Goal: Task Accomplishment & Management: Manage account settings

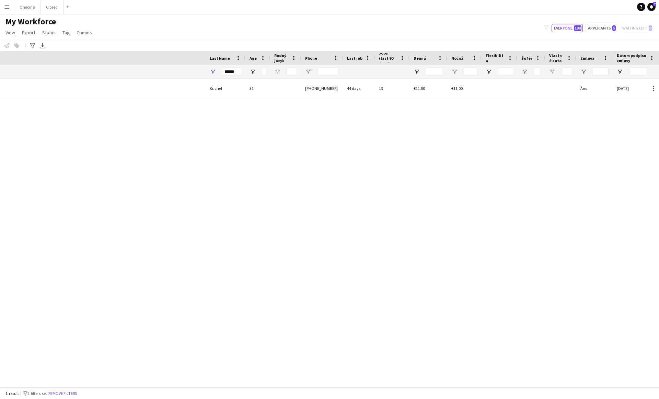
click at [25, 3] on button "Ongoing Close" at bounding box center [27, 6] width 26 height 13
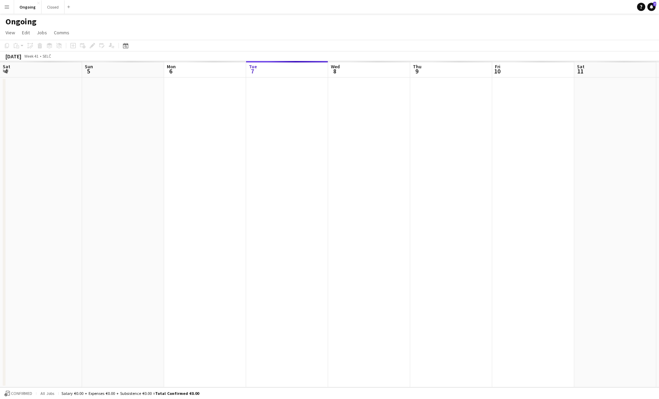
scroll to position [0, 164]
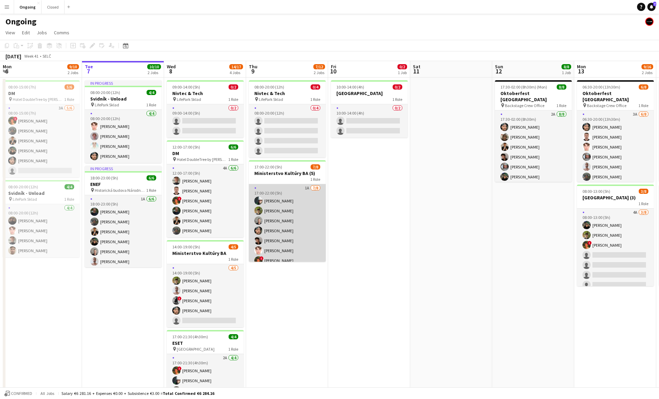
click at [291, 234] on app-card-role "1A 7/8 17:00-22:00 (5h) Daniel Chlpek Jakub Hanzel Michal Džatko Marco Daniš Ma…" at bounding box center [287, 230] width 77 height 93
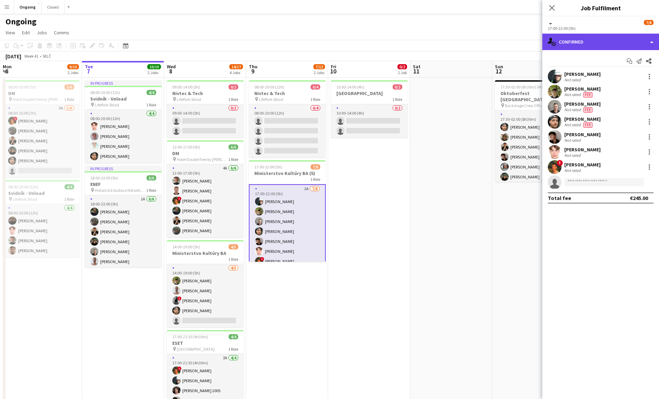
click at [597, 42] on div "single-neutral-actions-check-2 Confirmed" at bounding box center [601, 42] width 117 height 16
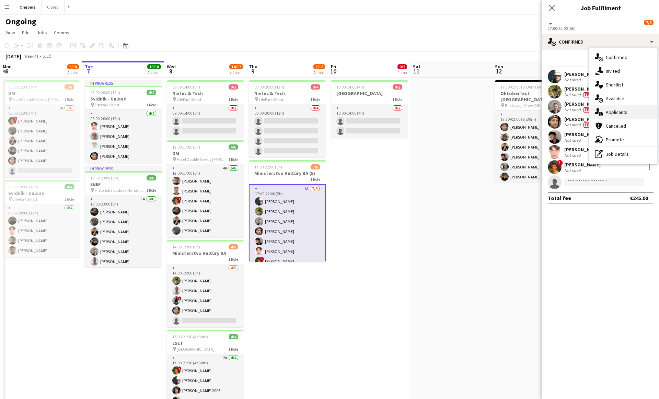
click at [615, 111] on span "Applicants" at bounding box center [617, 112] width 22 height 6
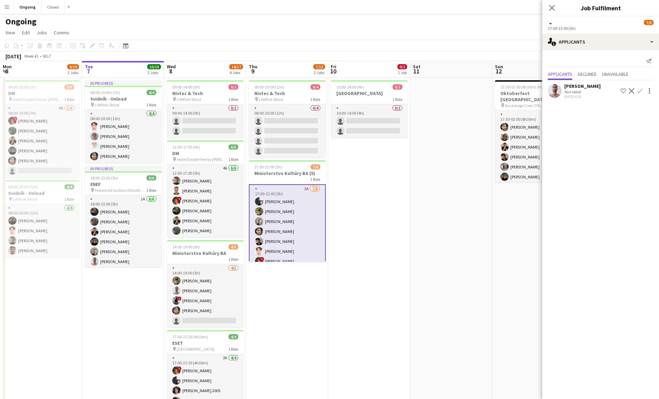
click at [640, 91] on app-icon "Confirm" at bounding box center [639, 90] width 5 height 5
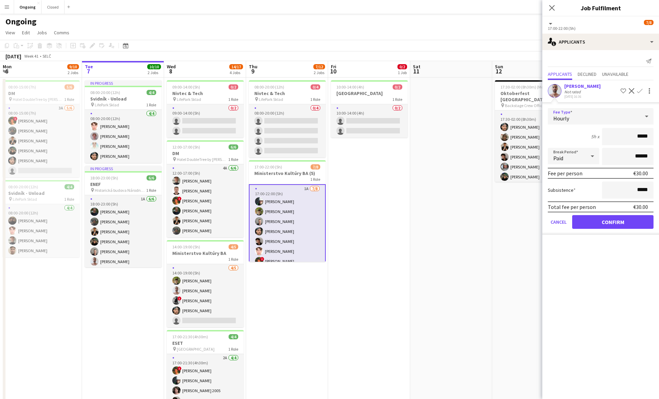
click at [596, 118] on div "Hourly" at bounding box center [594, 116] width 92 height 16
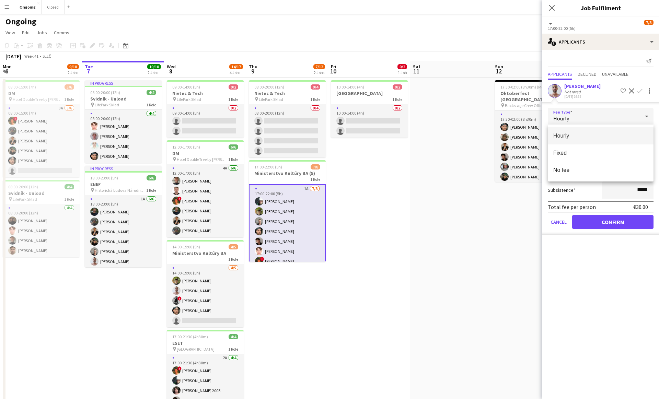
click at [594, 252] on div at bounding box center [329, 199] width 659 height 399
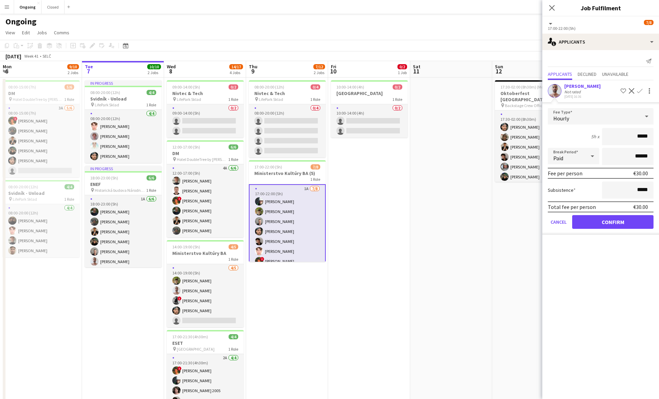
click at [578, 159] on div "Paid" at bounding box center [567, 156] width 38 height 16
click at [570, 196] on span "Unpaid" at bounding box center [574, 193] width 41 height 7
click at [597, 219] on button "Confirm" at bounding box center [612, 222] width 81 height 14
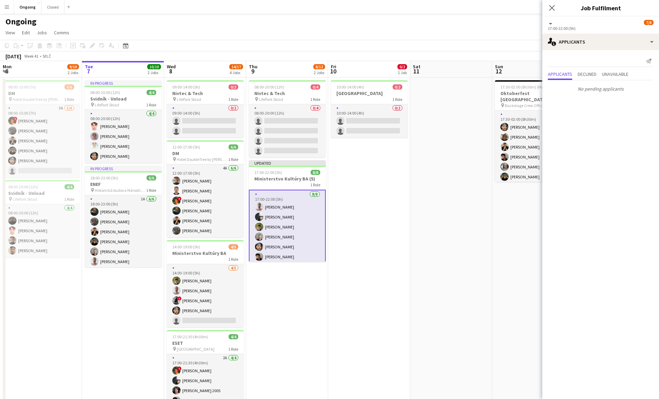
click at [360, 238] on app-date-cell "10:00-14:00 (4h) 0/2 Edison Park 1 Role 0/2 10:00-14:00 (4h) single-neutral-act…" at bounding box center [369, 254] width 82 height 352
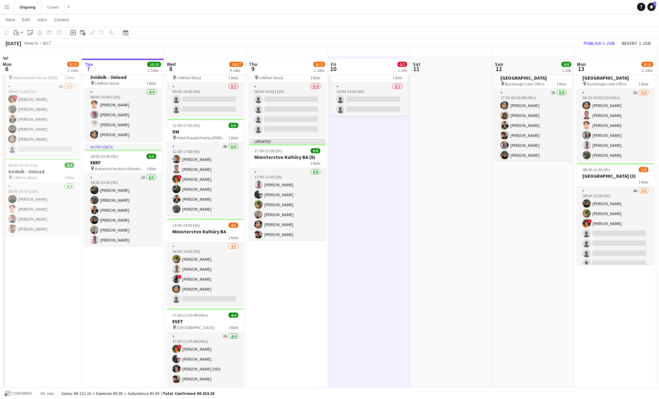
scroll to position [41, 0]
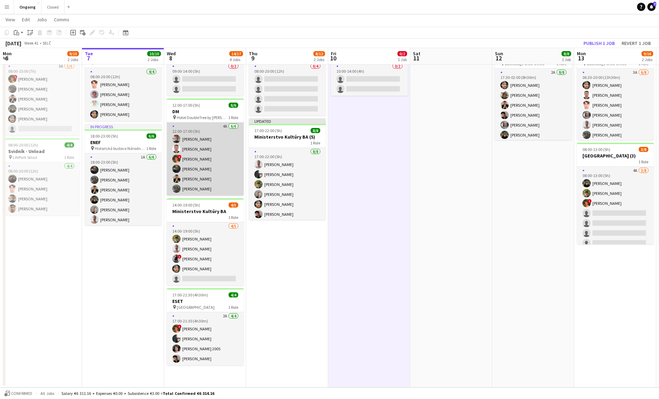
click at [180, 153] on app-card-role "4A 6/6 12:00-17:00 (5h) Jiří Kešner Serhii Smetaniuk ! Martin Kanát Jakub Holek…" at bounding box center [205, 159] width 77 height 73
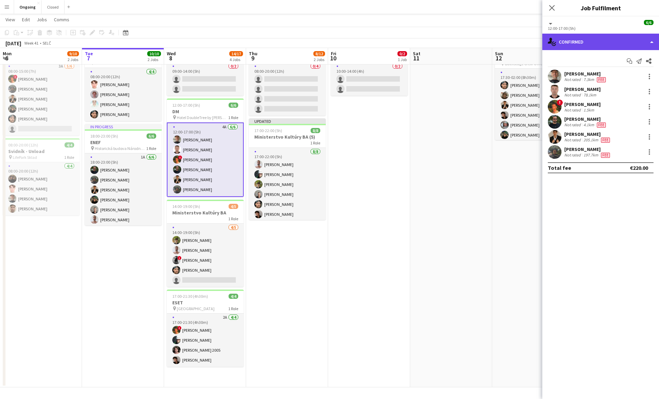
click at [601, 46] on div "single-neutral-actions-check-2 Confirmed" at bounding box center [601, 42] width 117 height 16
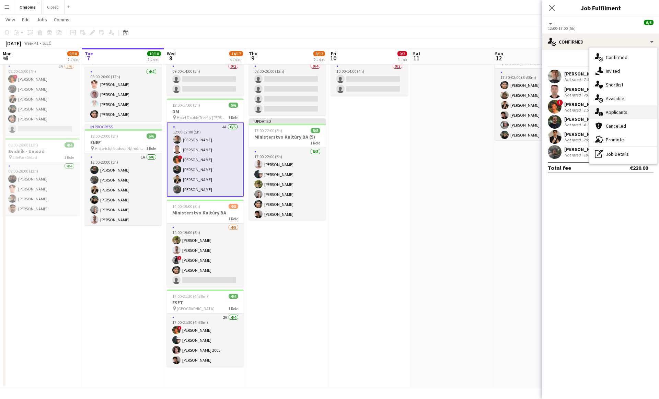
click at [609, 108] on div "single-neutral-actions-information Applicants" at bounding box center [624, 112] width 68 height 14
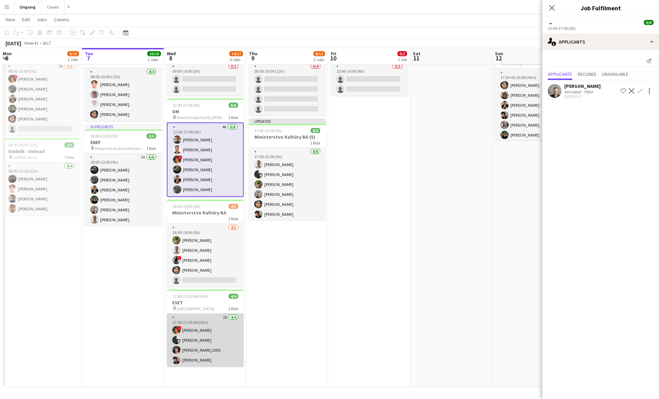
click at [207, 334] on app-card-role "2A 4/4 17:00-21:30 (4h30m) ! Martin Kanát Daniel Chlpek Matej Polák 2005 Matej …" at bounding box center [205, 340] width 77 height 53
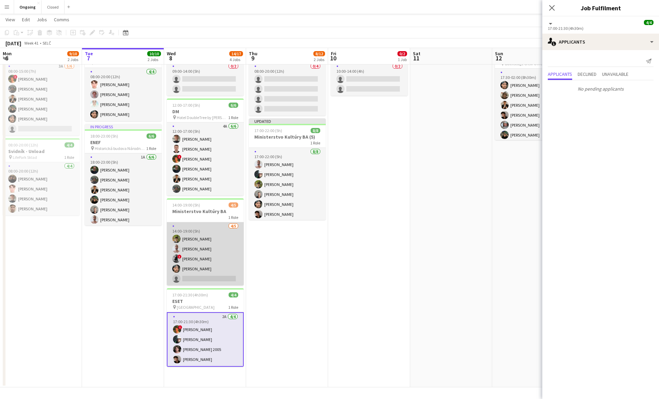
click at [209, 270] on app-card-role "4/5 14:00-19:00 (5h) Jakub Hanzel Marek Škrinár ! Lukáš Vojtek Marco Daniš sing…" at bounding box center [205, 254] width 77 height 63
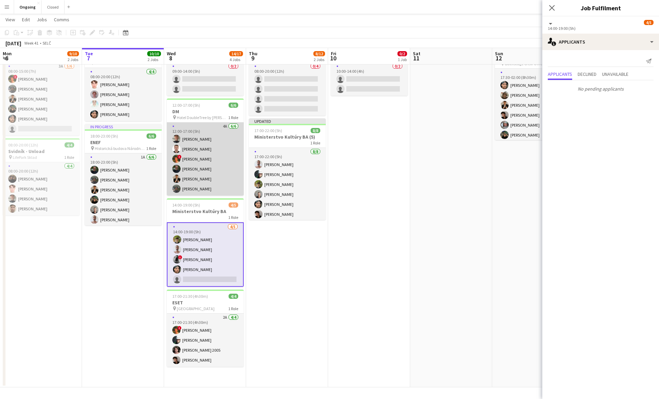
click at [226, 149] on app-card-role "4A 6/6 12:00-17:00 (5h) Jiří Kešner Serhii Smetaniuk ! Martin Kanát Jakub Holek…" at bounding box center [205, 159] width 77 height 73
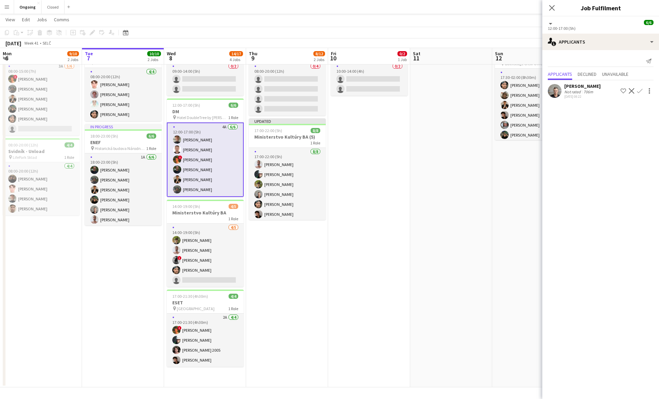
click at [427, 172] on app-date-cell at bounding box center [451, 212] width 82 height 352
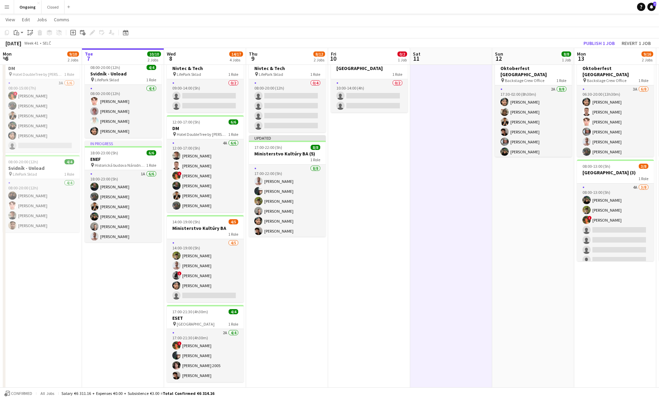
scroll to position [26, 0]
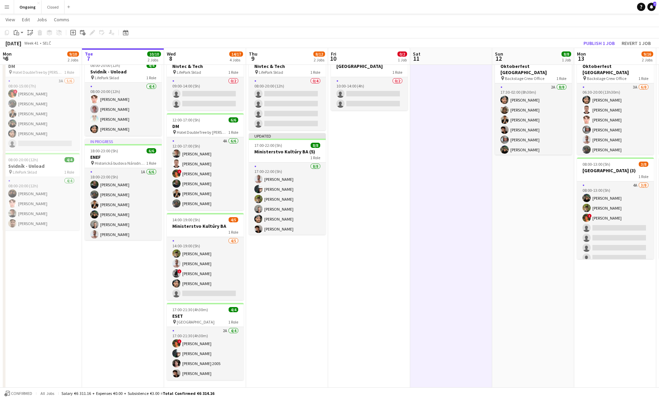
click at [7, 13] on button "Menu" at bounding box center [7, 7] width 14 height 14
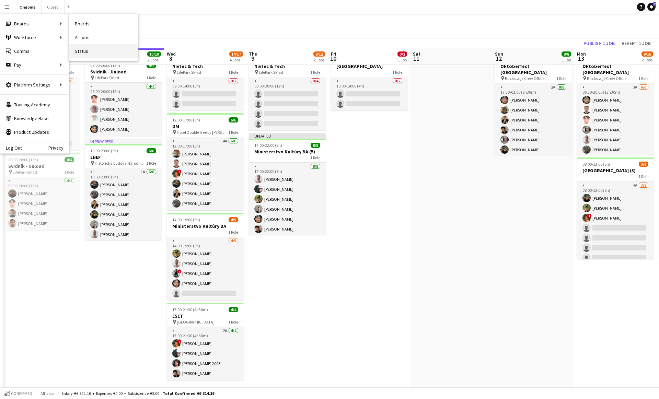
click at [98, 46] on link "Status" at bounding box center [103, 51] width 69 height 14
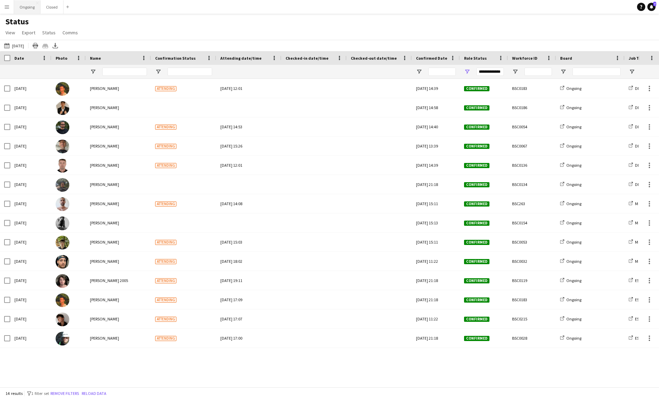
click at [26, 7] on button "Ongoing Close" at bounding box center [27, 6] width 26 height 13
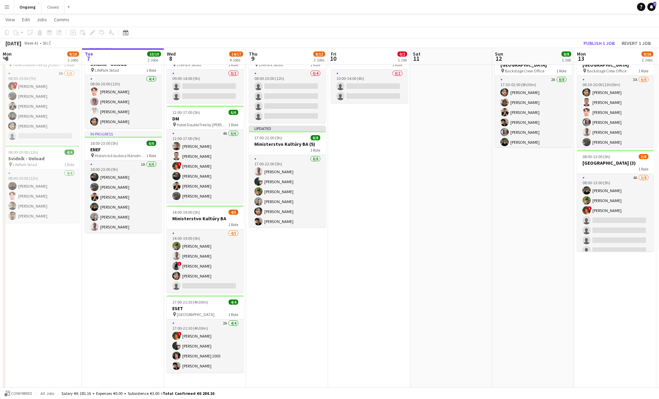
click at [416, 149] on app-date-cell at bounding box center [451, 219] width 82 height 352
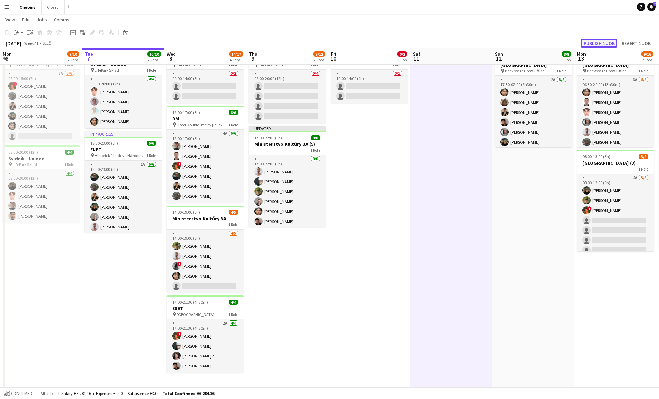
click at [594, 43] on button "Publish 1 job" at bounding box center [599, 43] width 37 height 9
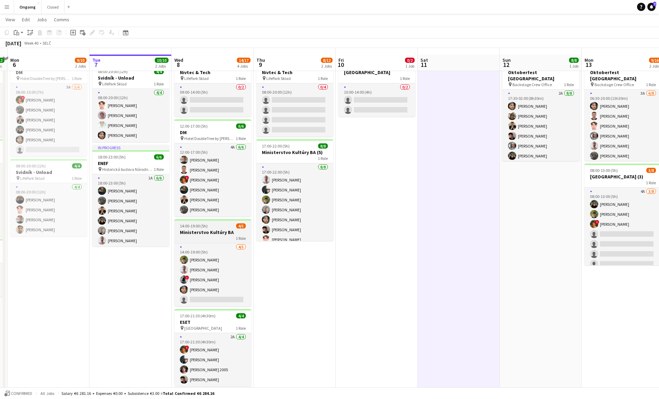
scroll to position [41, 0]
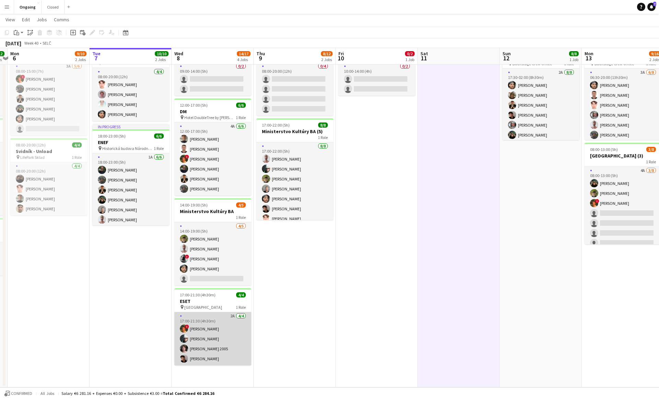
click at [205, 332] on app-card-role "2A 4/4 17:00-21:30 (4h30m) ! Martin Kanát Daniel Chlpek Matej Polák 2005 Matej …" at bounding box center [212, 338] width 77 height 53
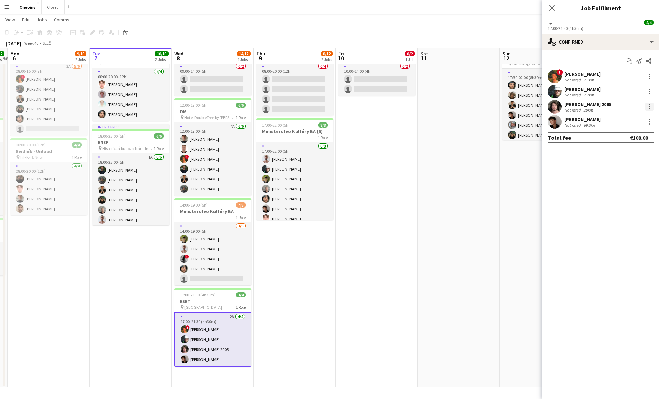
click at [649, 104] on div at bounding box center [649, 104] width 1 height 1
click at [613, 133] on span "Switch crew" at bounding box center [620, 136] width 29 height 6
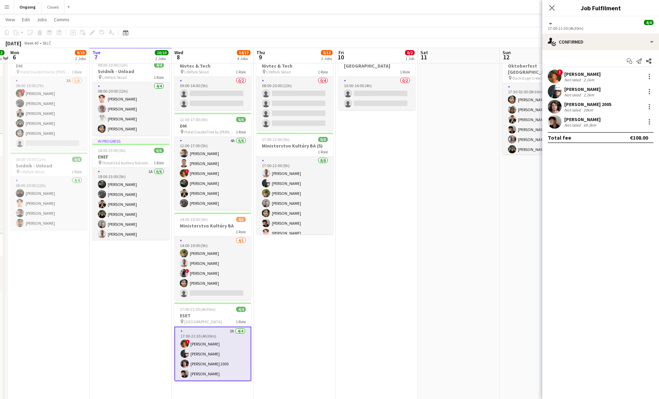
click at [166, 281] on app-date-cell "In progress 08:00-20:00 (12h) 4/4 Svidník - Unload pin LifePark Sklad 1 Role 4/…" at bounding box center [131, 226] width 82 height 352
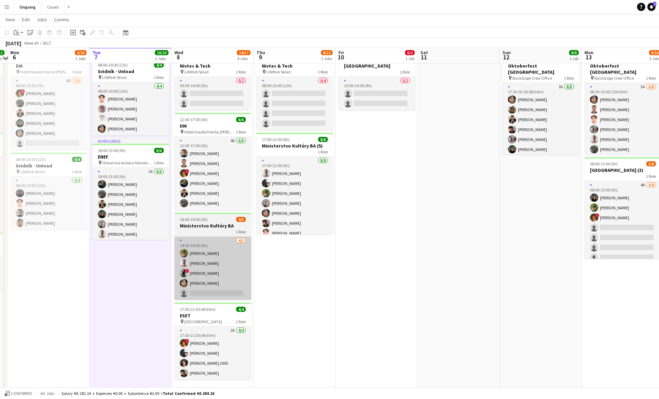
click at [202, 272] on app-card-role "4/5 14:00-19:00 (5h) Jakub Hanzel Marek Škrinár ! Lukáš Vojtek Marco Daniš sing…" at bounding box center [212, 268] width 77 height 63
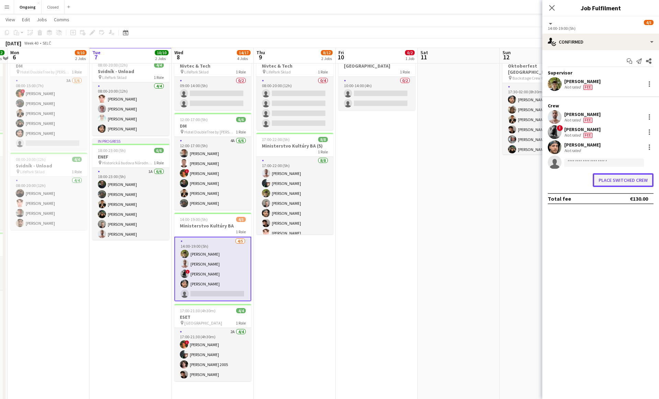
click at [615, 178] on button "Place switched crew" at bounding box center [623, 180] width 61 height 14
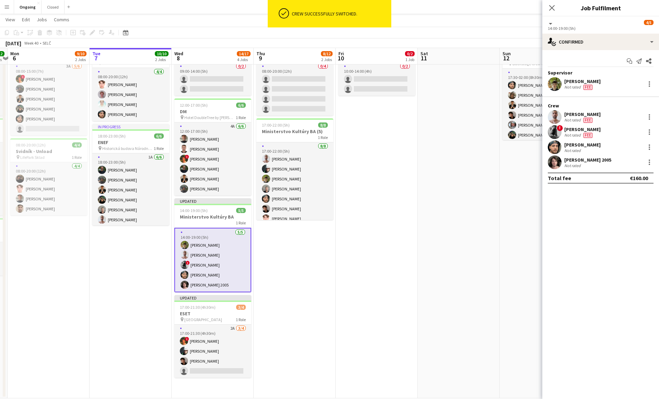
click at [282, 292] on app-date-cell "08:00-20:00 (12h) 0/4 Nivtec & Tech pin LifePark Sklad 1 Role 0/4 08:00-20:00 (…" at bounding box center [295, 217] width 82 height 363
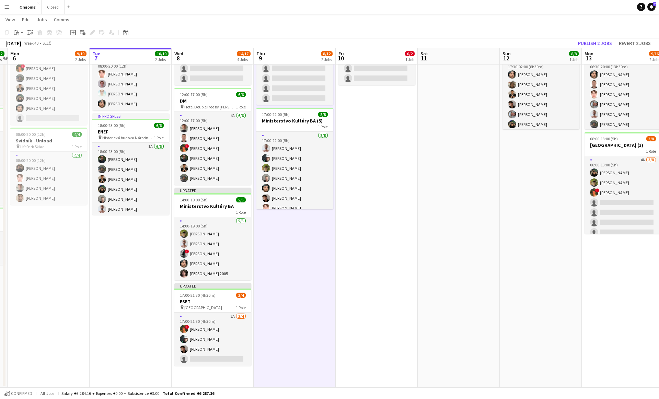
scroll to position [52, 0]
click at [287, 268] on app-date-cell "08:00-20:00 (12h) 0/4 Nivtec & Tech pin LifePark Sklad 1 Role 0/4 08:00-20:00 (…" at bounding box center [295, 206] width 82 height 363
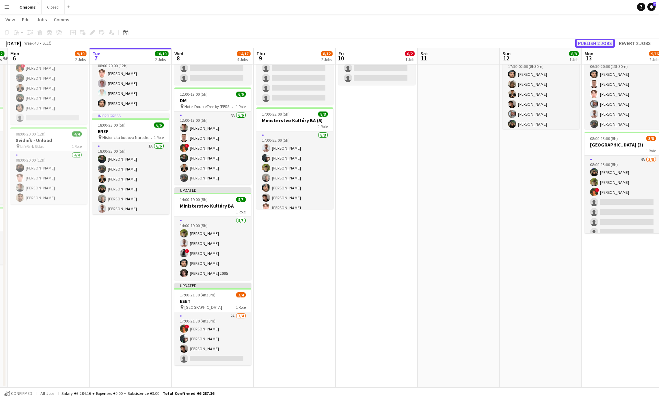
click at [604, 42] on button "Publish 2 jobs" at bounding box center [594, 43] width 39 height 9
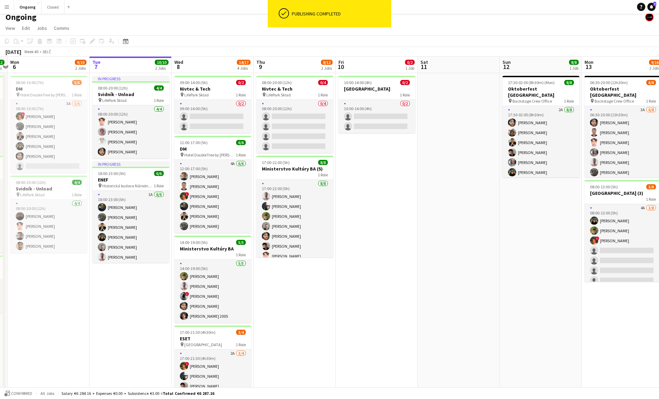
scroll to position [3, 0]
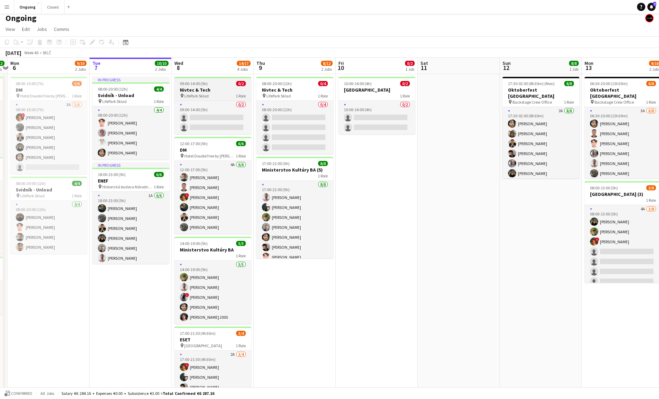
click at [213, 83] on div "09:00-14:00 (5h) 0/2" at bounding box center [212, 83] width 77 height 5
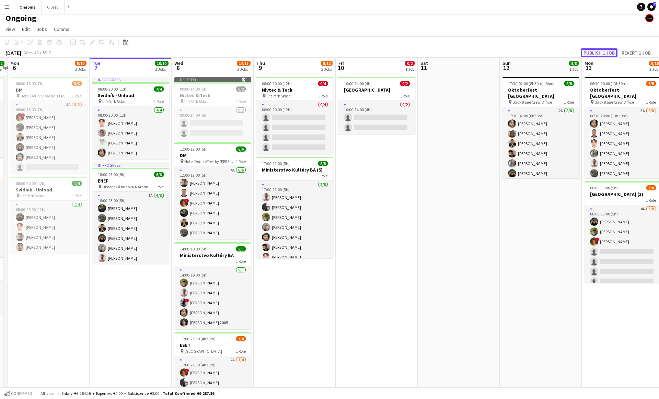
click at [590, 51] on button "Publish 1 job" at bounding box center [599, 52] width 37 height 9
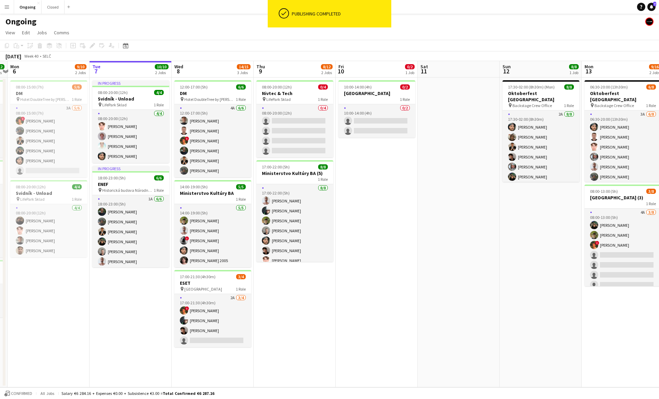
scroll to position [0, 0]
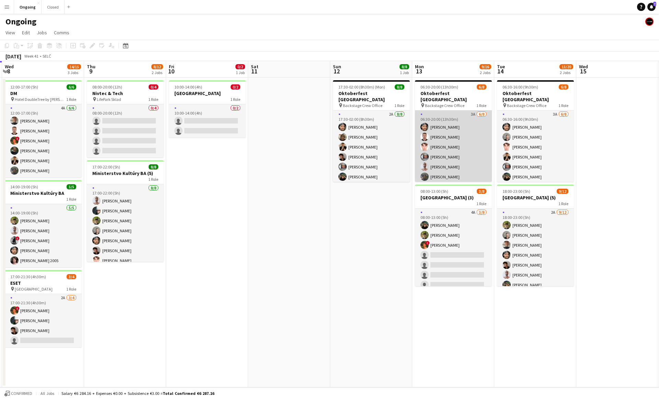
click at [442, 156] on app-card-role "3A 6/8 06:30-20:00 (13h30m) Marco Daniš Serhii Smetaniuk Heorhii Dubovyi Alexa …" at bounding box center [453, 157] width 77 height 93
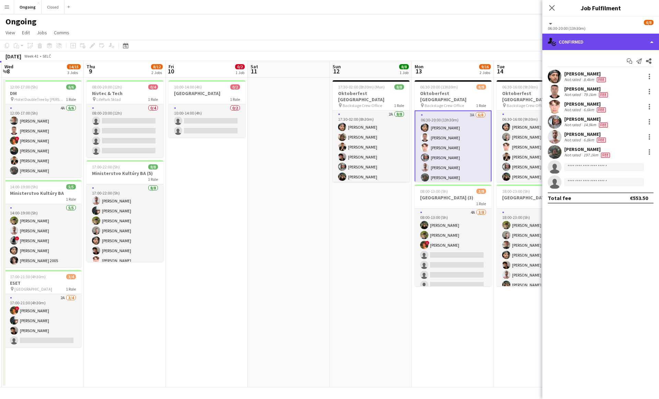
click at [592, 47] on div "single-neutral-actions-check-2 Confirmed" at bounding box center [601, 42] width 117 height 16
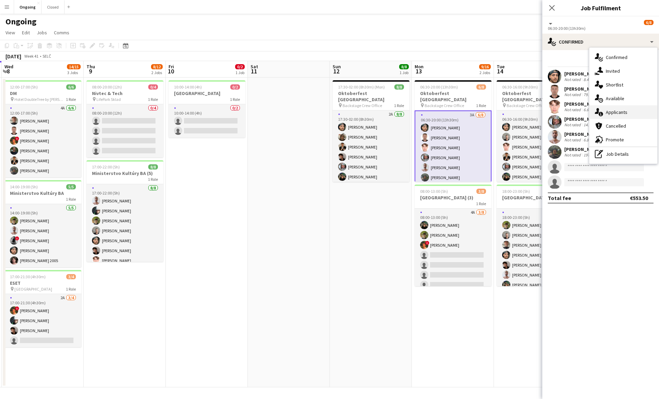
click at [619, 114] on span "Applicants" at bounding box center [617, 112] width 22 height 6
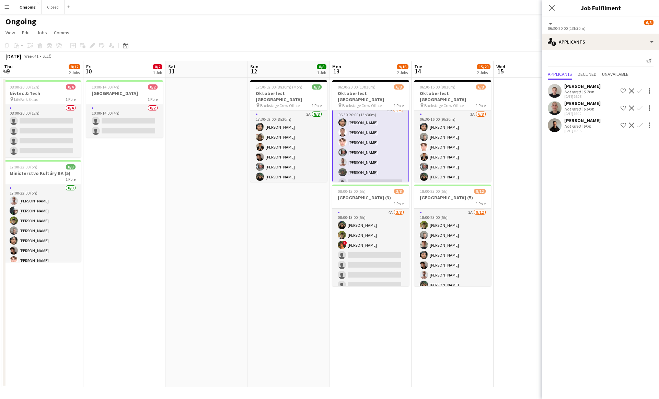
scroll to position [4, 0]
click at [642, 90] on app-icon "Confirm" at bounding box center [639, 90] width 5 height 5
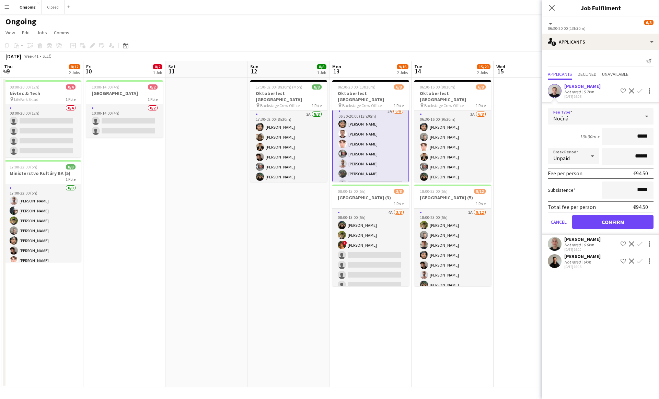
click at [585, 115] on div "Nočná" at bounding box center [594, 116] width 92 height 16
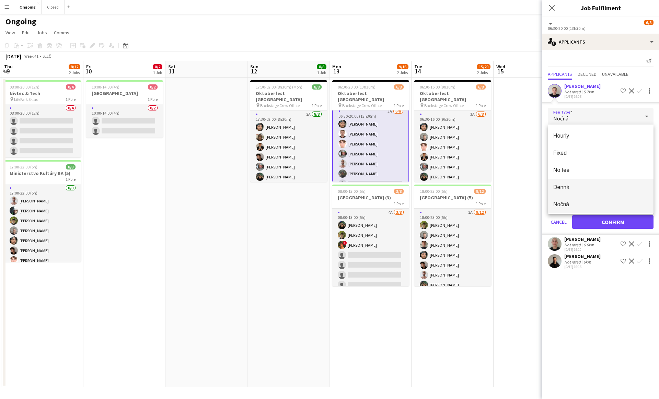
click at [566, 188] on span "[PERSON_NAME]" at bounding box center [601, 187] width 95 height 7
type input "*****"
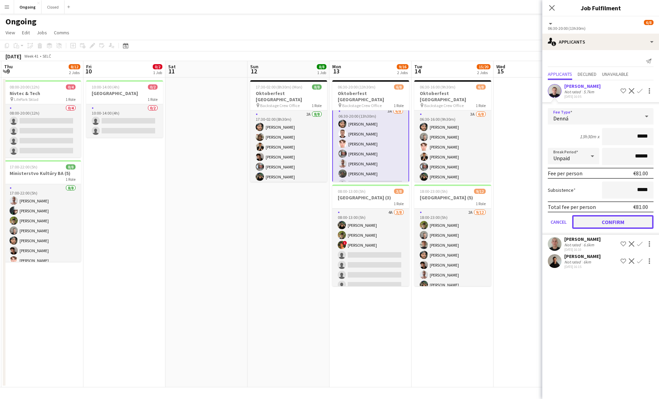
click at [592, 223] on button "Confirm" at bounding box center [612, 222] width 81 height 14
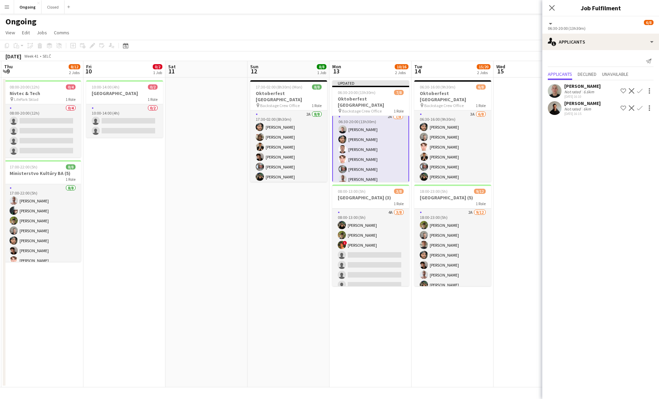
click at [640, 89] on app-icon "Confirm" at bounding box center [639, 90] width 5 height 5
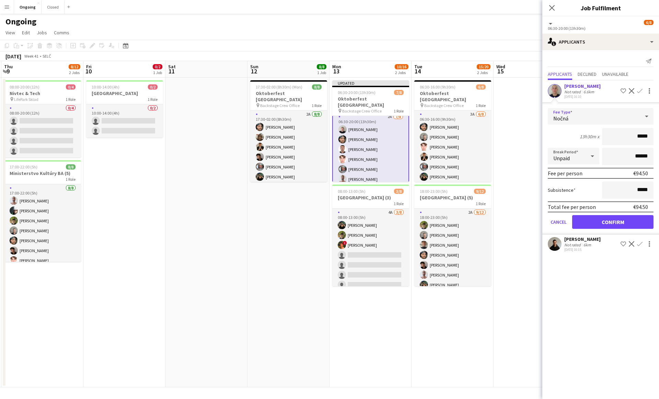
click at [601, 113] on div "Nočná" at bounding box center [594, 116] width 92 height 16
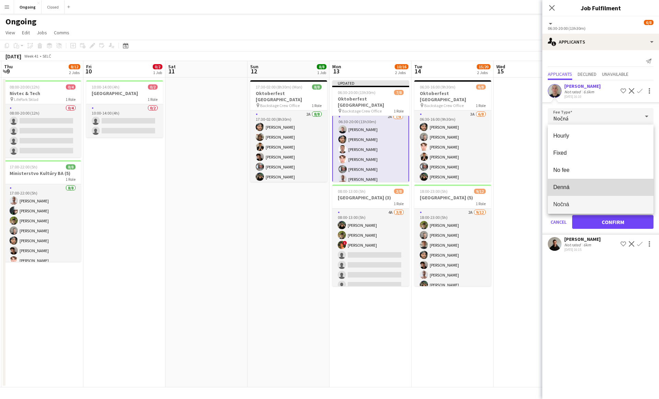
click at [568, 180] on mat-option "[PERSON_NAME]" at bounding box center [601, 187] width 106 height 17
type input "*****"
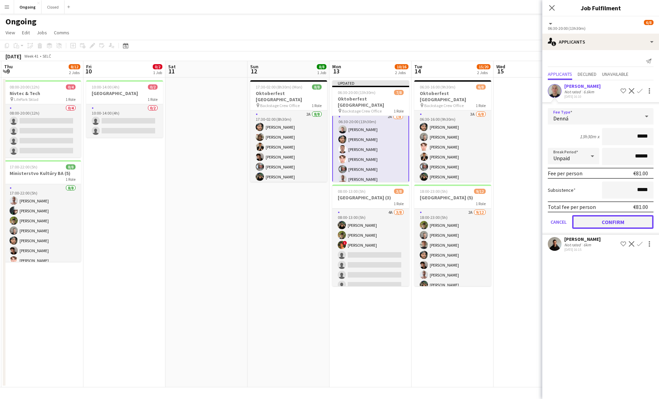
click at [592, 225] on button "Confirm" at bounding box center [612, 222] width 81 height 14
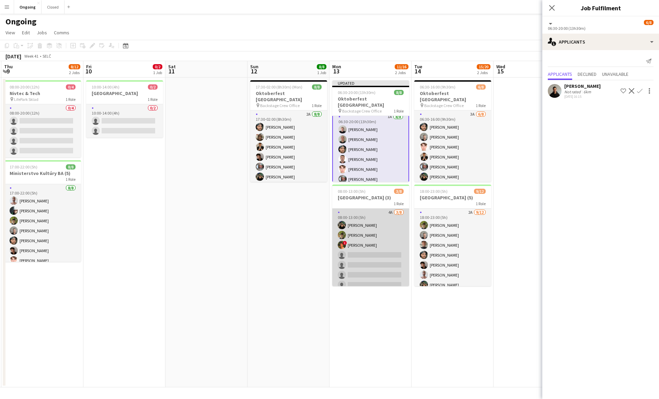
click at [398, 256] on app-card-role "4A 3/8 08:00-13:00 (5h) Tymofii Levchenko Jakub Hanzel ! Martin Kanát single-ne…" at bounding box center [370, 255] width 77 height 93
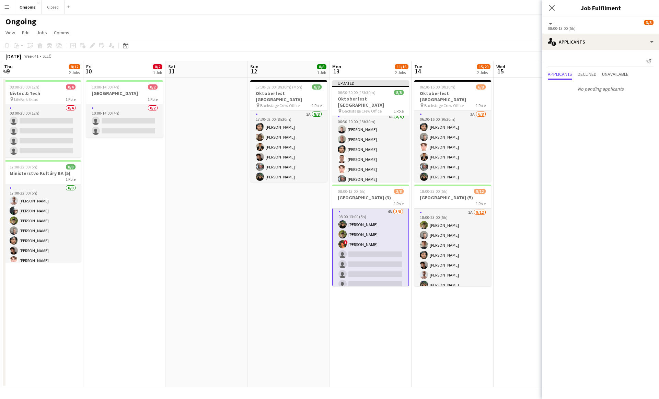
scroll to position [0, 0]
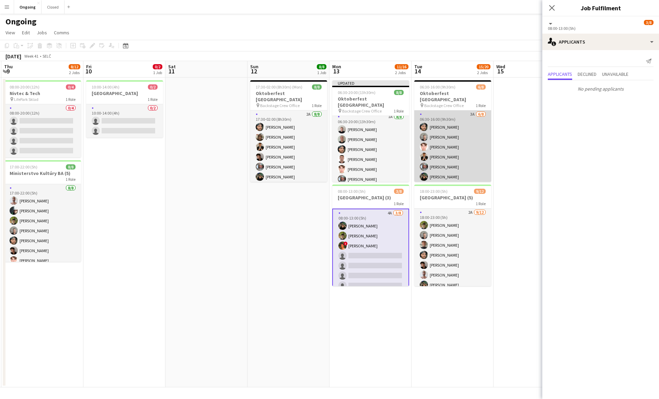
click at [466, 153] on app-card-role "3A 6/8 06:30-16:00 (9h30m) Marco Daniš Michal Džatko Heorhii Dubovyi Tomáš Koší…" at bounding box center [452, 157] width 77 height 93
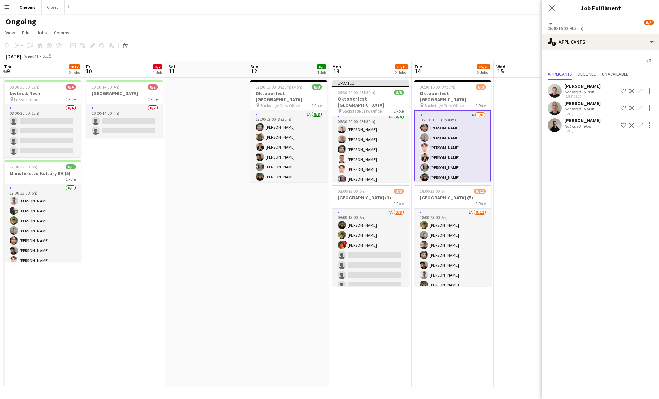
click at [641, 92] on app-icon "Confirm" at bounding box center [639, 90] width 5 height 5
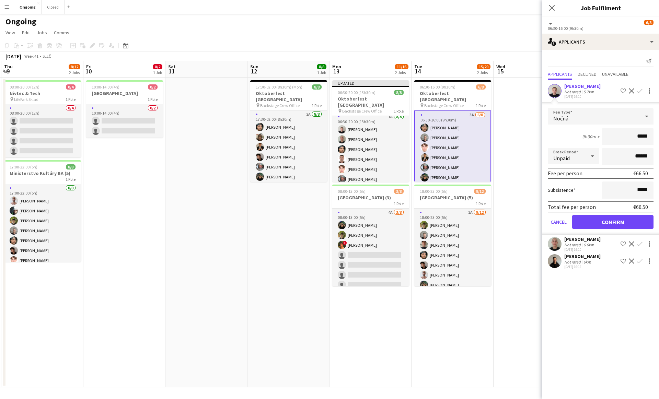
click at [601, 119] on div "Nočná" at bounding box center [594, 116] width 92 height 16
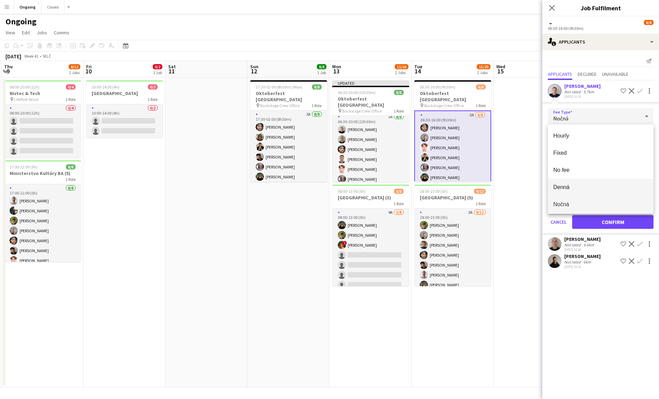
click at [572, 186] on span "[PERSON_NAME]" at bounding box center [601, 187] width 95 height 7
type input "*****"
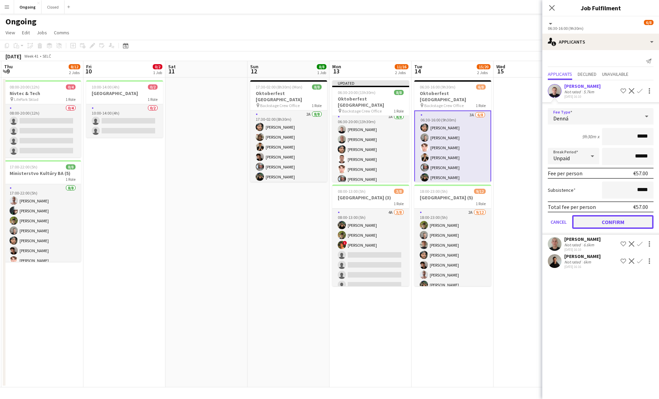
click at [588, 219] on button "Confirm" at bounding box center [612, 222] width 81 height 14
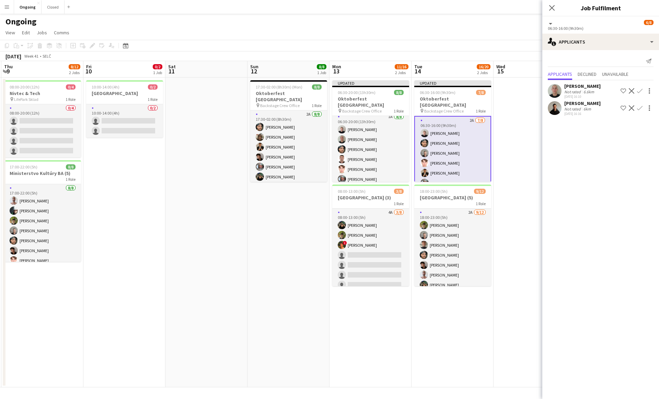
click at [640, 90] on app-icon "Confirm" at bounding box center [639, 90] width 5 height 5
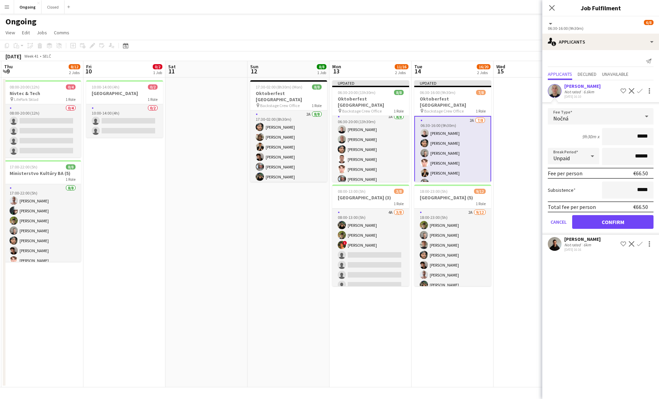
click at [591, 109] on div "Nočná" at bounding box center [594, 116] width 92 height 16
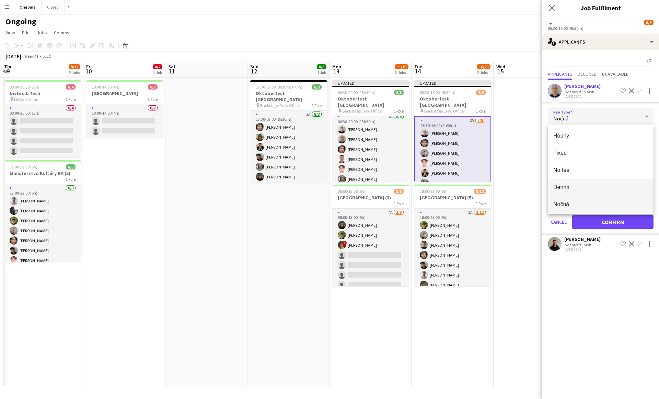
click at [552, 190] on mat-option "[PERSON_NAME]" at bounding box center [601, 187] width 106 height 17
type input "*****"
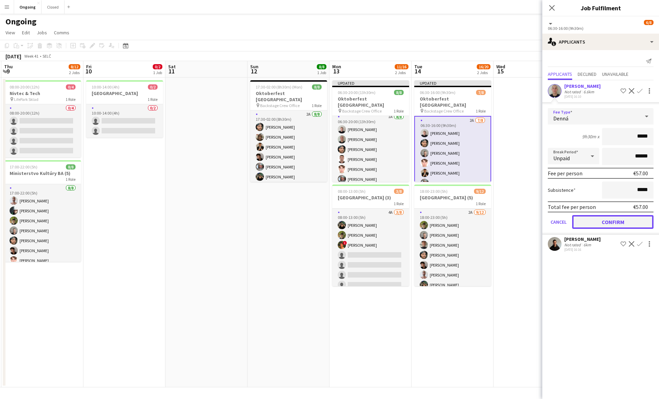
click at [597, 220] on button "Confirm" at bounding box center [612, 222] width 81 height 14
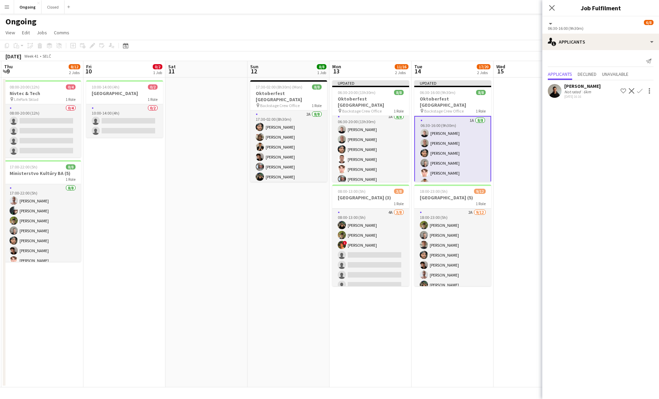
click at [527, 161] on app-date-cell at bounding box center [535, 233] width 82 height 310
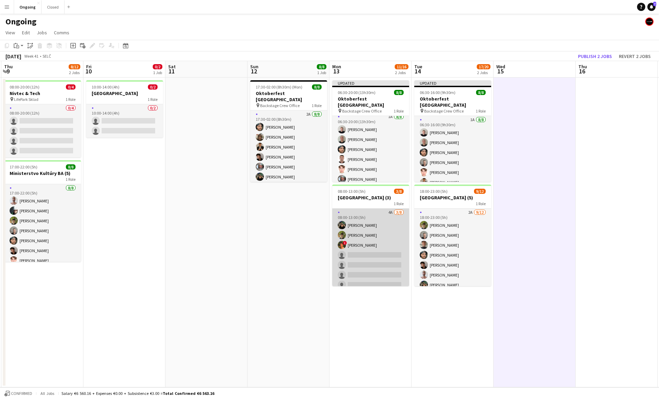
click at [358, 238] on app-card-role "4A 3/8 08:00-13:00 (5h) Tymofii Levchenko Jakub Hanzel ! Martin Kanát single-ne…" at bounding box center [370, 255] width 77 height 93
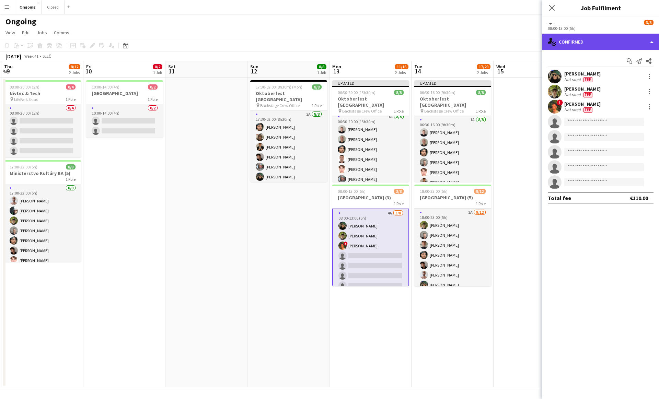
click at [584, 44] on div "single-neutral-actions-check-2 Confirmed" at bounding box center [601, 42] width 117 height 16
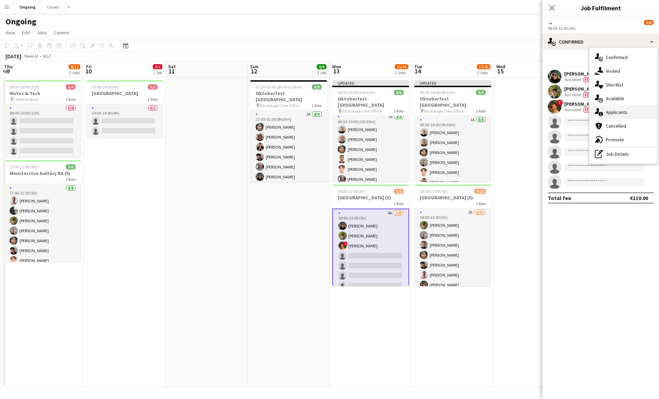
click at [601, 111] on icon "single-neutral-actions-information" at bounding box center [599, 112] width 8 height 8
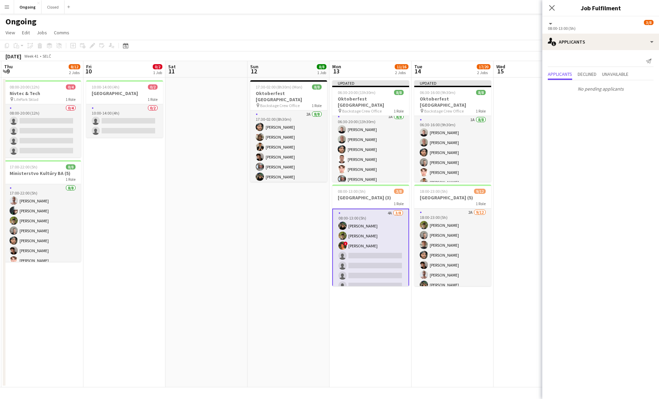
click at [257, 272] on app-date-cell "17:30-02:00 (8h30m) (Mon) 8/8 Oktoberfest Vienna pin Backstage Crew Office 1 Ro…" at bounding box center [289, 233] width 82 height 310
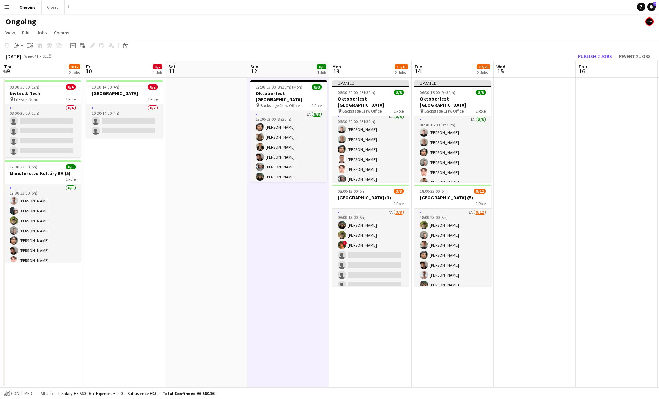
click at [582, 88] on app-date-cell at bounding box center [617, 233] width 82 height 310
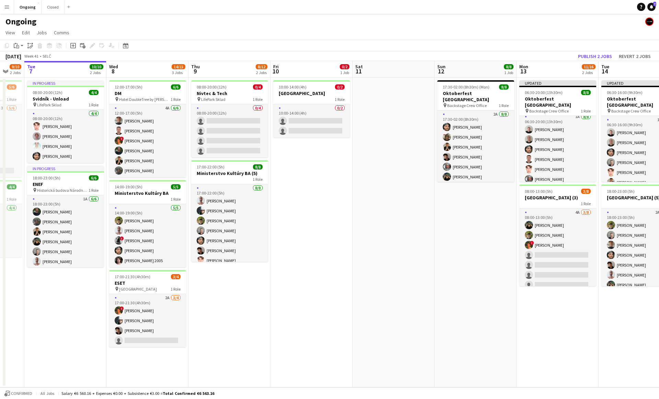
scroll to position [0, 223]
click at [310, 147] on app-date-cell "10:00-14:00 (4h) 0/2 Edison Park 1 Role 0/2 10:00-14:00 (4h) single-neutral-act…" at bounding box center [311, 233] width 82 height 310
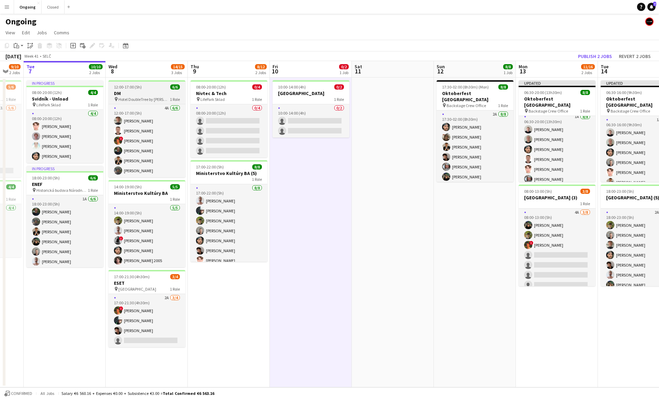
click at [139, 97] on span "Hotel DoubleTree by [PERSON_NAME]" at bounding box center [144, 99] width 52 height 5
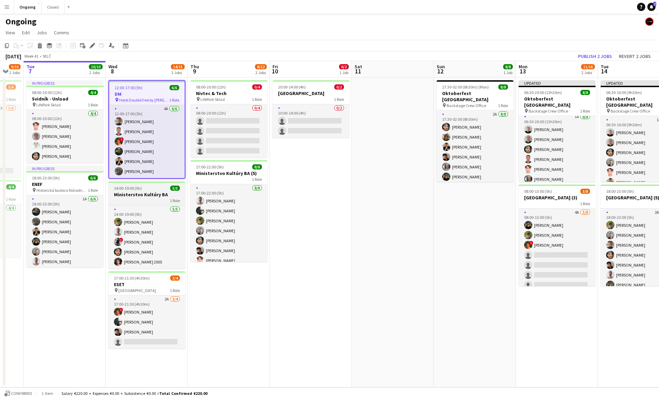
click at [157, 189] on div "14:00-19:00 (5h) 5/5" at bounding box center [147, 188] width 77 height 5
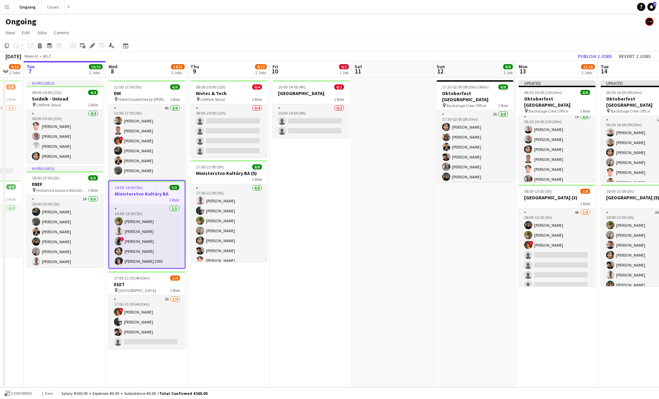
click at [5, 7] on app-icon "Menu" at bounding box center [6, 6] width 5 height 5
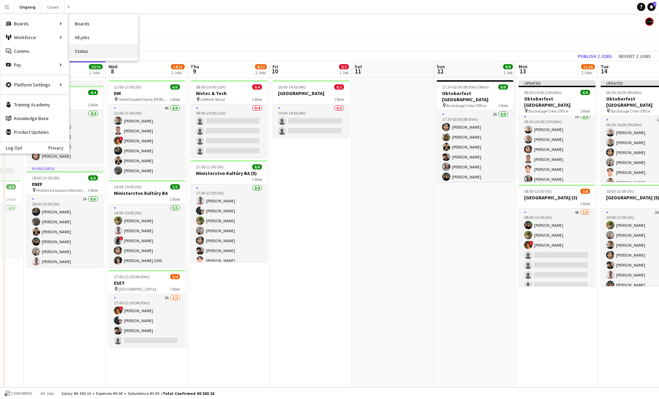
click at [79, 47] on link "Status" at bounding box center [103, 51] width 69 height 14
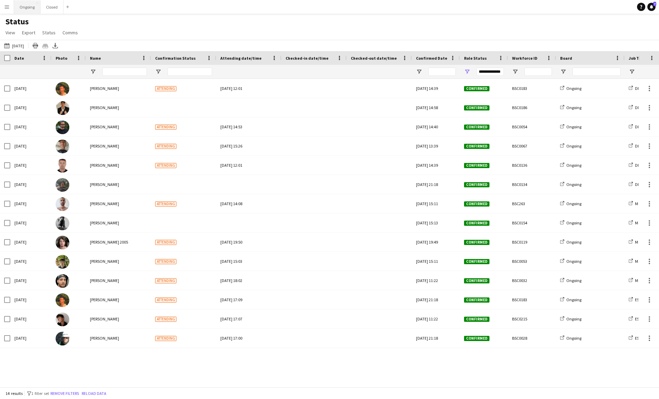
click at [22, 9] on button "Ongoing Close" at bounding box center [27, 6] width 26 height 13
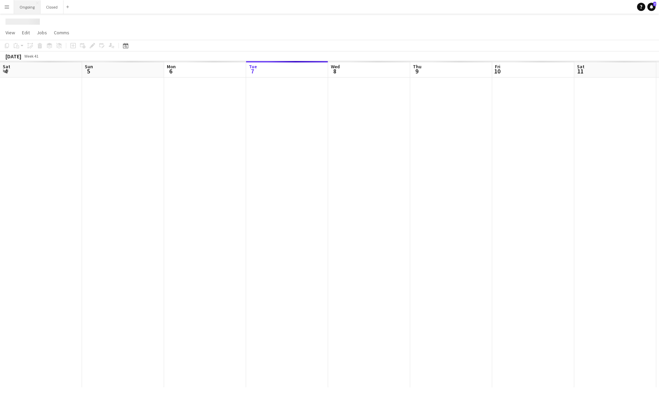
scroll to position [0, 164]
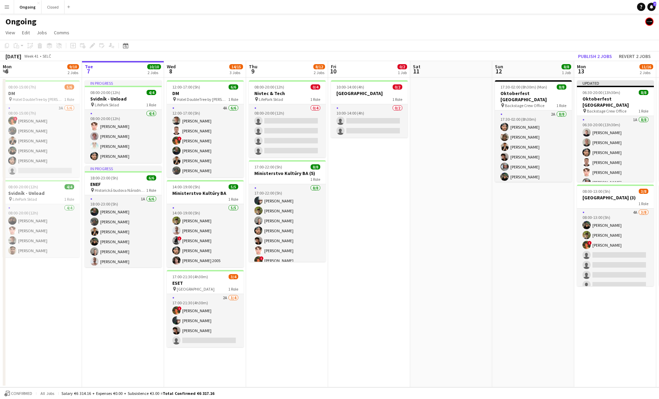
click at [358, 150] on app-date-cell "10:00-14:00 (4h) 0/2 Edison Park 1 Role 0/2 10:00-14:00 (4h) single-neutral-act…" at bounding box center [369, 233] width 82 height 310
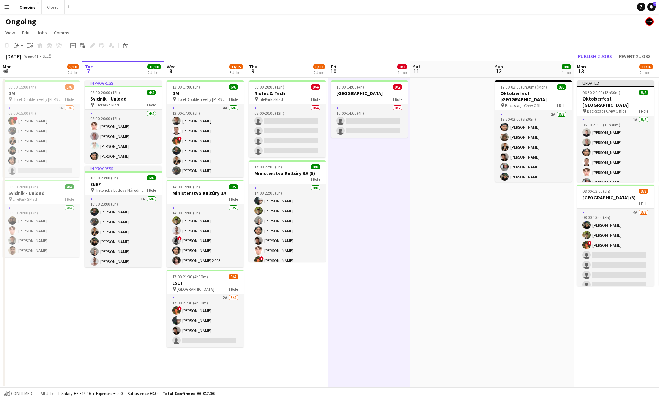
click at [371, 147] on app-date-cell "10:00-14:00 (4h) 0/2 Edison Park 1 Role 0/2 10:00-14:00 (4h) single-neutral-act…" at bounding box center [369, 233] width 82 height 310
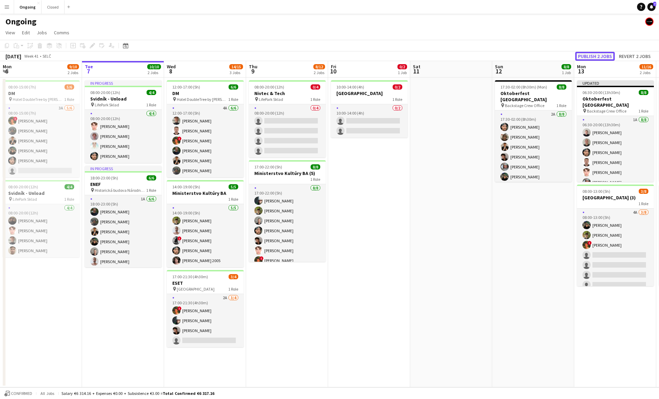
click at [589, 54] on button "Publish 2 jobs" at bounding box center [594, 56] width 39 height 9
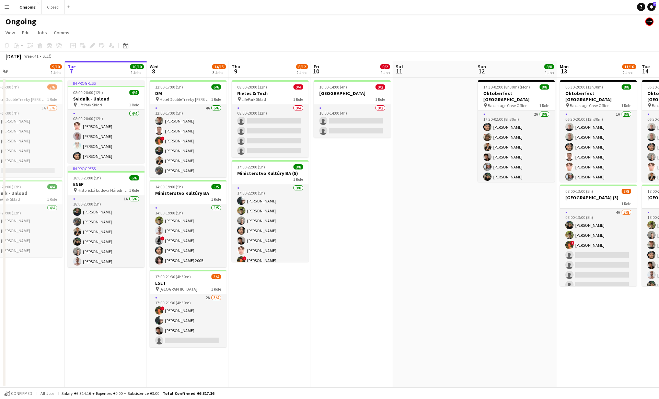
scroll to position [0, 188]
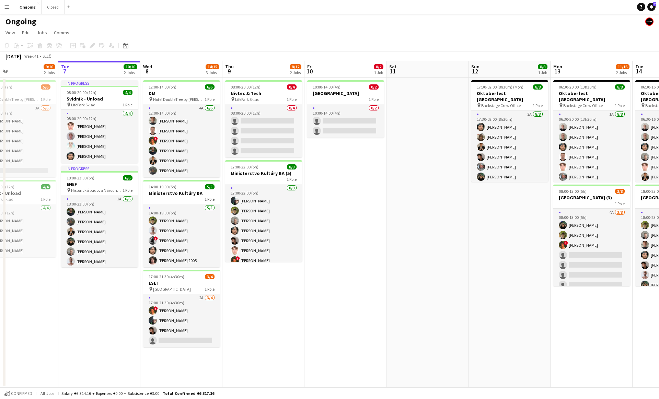
click at [344, 149] on app-date-cell "10:00-14:00 (4h) 0/2 Edison Park 1 Role 0/2 10:00-14:00 (4h) single-neutral-act…" at bounding box center [346, 233] width 82 height 310
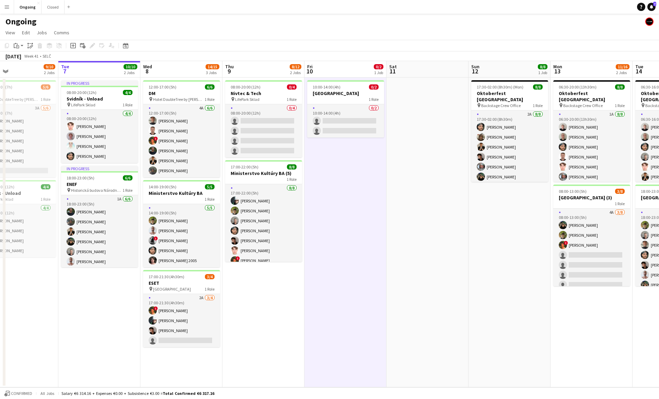
click at [345, 148] on app-date-cell "10:00-14:00 (4h) 0/2 Edison Park 1 Role 0/2 10:00-14:00 (4h) single-neutral-act…" at bounding box center [346, 233] width 82 height 310
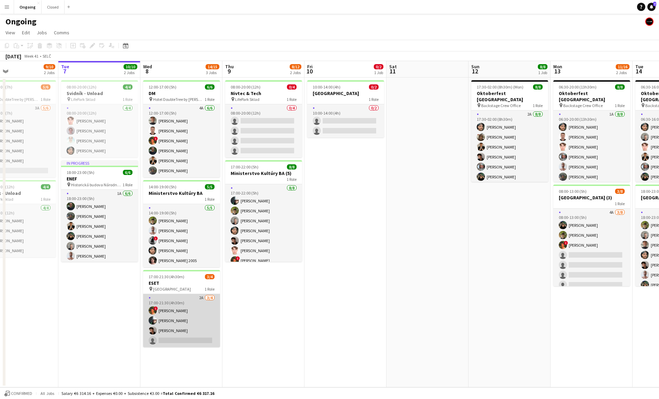
click at [195, 321] on app-card-role "2A 3/4 17:00-21:30 (4h30m) ! Martin Kanát Daniel Chlpek Matej Kováč single-neut…" at bounding box center [181, 320] width 77 height 53
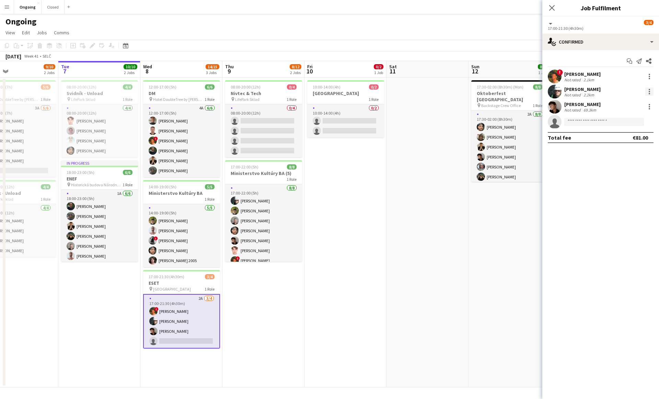
click at [651, 90] on div at bounding box center [650, 92] width 8 height 8
click at [620, 121] on span "Switch crew" at bounding box center [620, 121] width 29 height 6
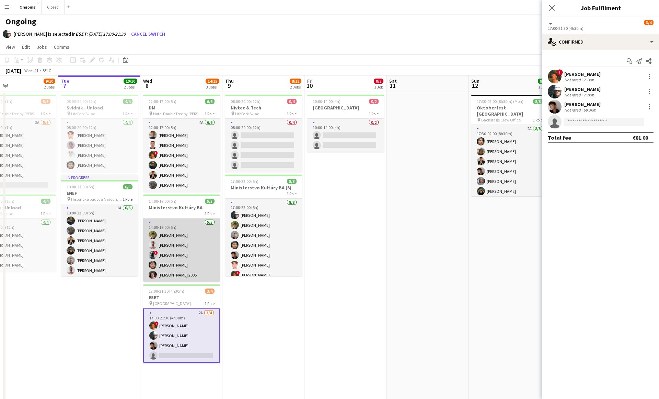
click at [179, 263] on app-card-role "5/5 14:00-19:00 (5h) Jakub Hanzel Marek Škrinár ! Lukáš Vojtek Marco Daniš Mate…" at bounding box center [181, 250] width 77 height 63
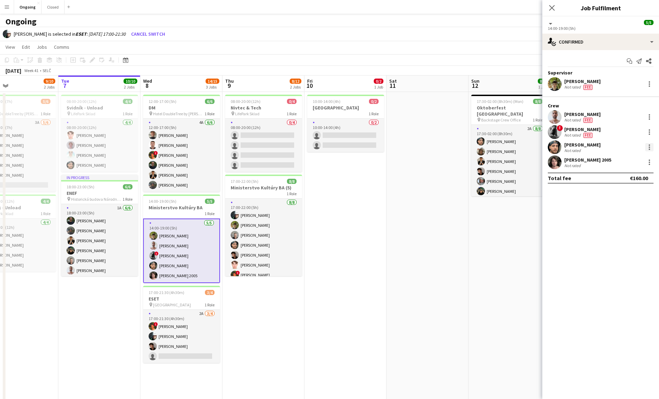
click at [650, 146] on div at bounding box center [650, 147] width 8 height 8
click at [622, 175] on span "Switch with" at bounding box center [619, 176] width 27 height 6
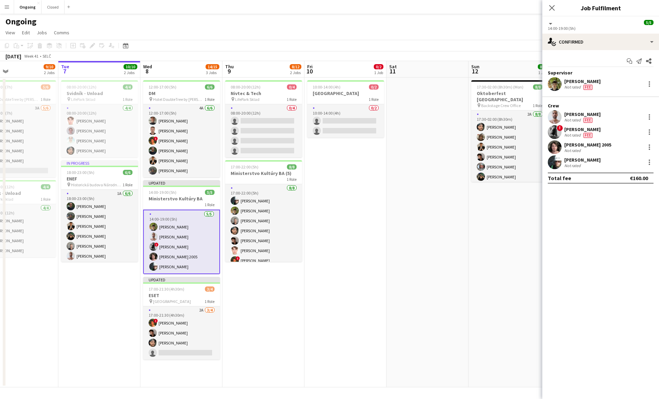
click at [419, 170] on app-date-cell at bounding box center [428, 233] width 82 height 310
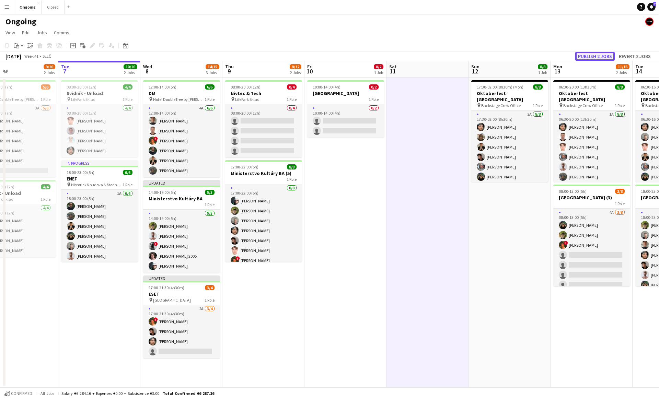
click at [607, 56] on button "Publish 2 jobs" at bounding box center [594, 56] width 39 height 9
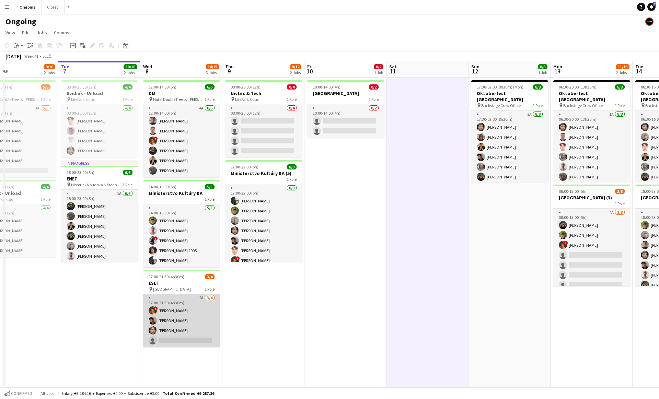
click at [176, 322] on app-card-role "2A 3/4 17:00-21:30 (4h30m) ! Martin Kanát Matej Kováč Marco Daniš single-neutra…" at bounding box center [181, 320] width 77 height 53
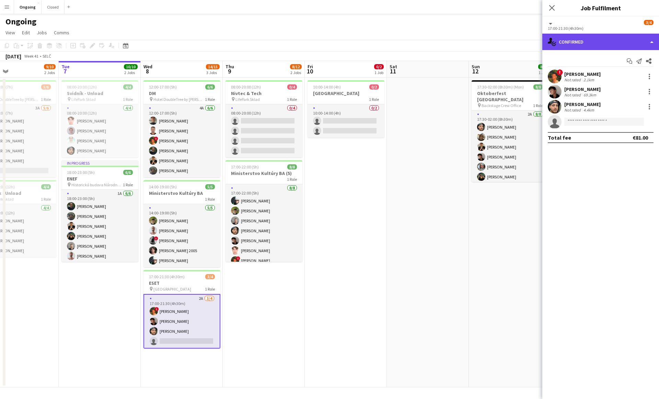
click at [571, 46] on div "single-neutral-actions-check-2 Confirmed" at bounding box center [601, 42] width 117 height 16
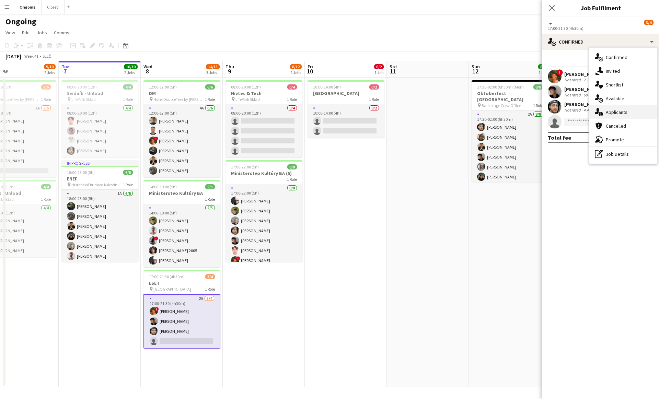
click at [606, 109] on div "single-neutral-actions-information Applicants" at bounding box center [624, 112] width 68 height 14
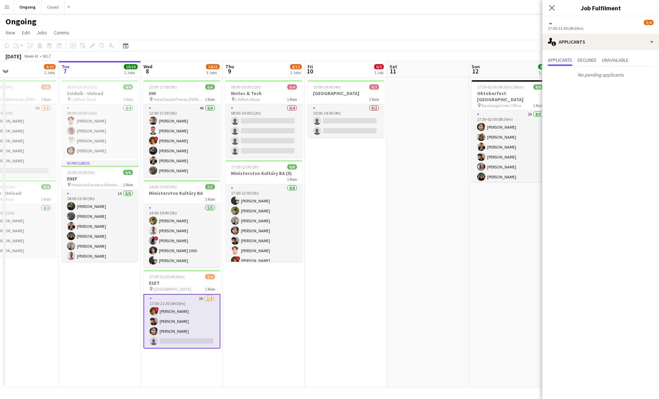
click at [410, 154] on app-date-cell at bounding box center [428, 233] width 82 height 310
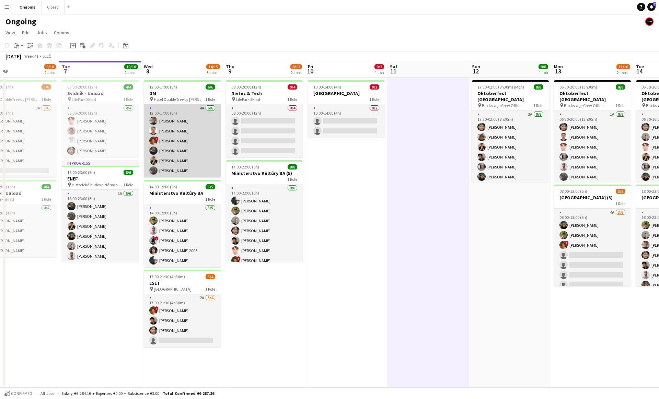
click at [185, 155] on app-card-role "4A 6/6 12:00-17:00 (5h) Jiří Kešner Serhii Smetaniuk ! Martin Kanát Jakub Holek…" at bounding box center [182, 140] width 77 height 73
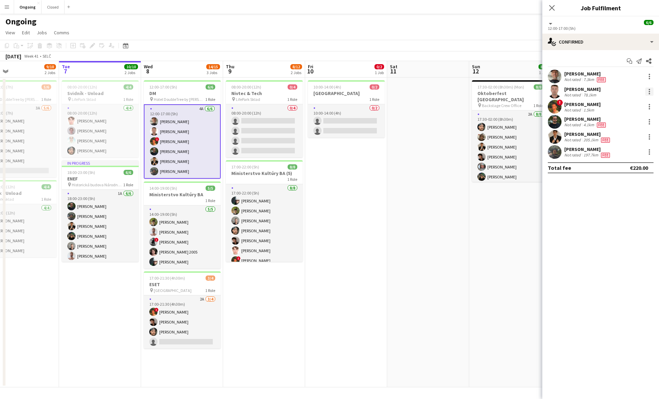
click at [650, 90] on div at bounding box center [649, 89] width 1 height 1
click at [627, 174] on button "Remove" at bounding box center [627, 170] width 54 height 16
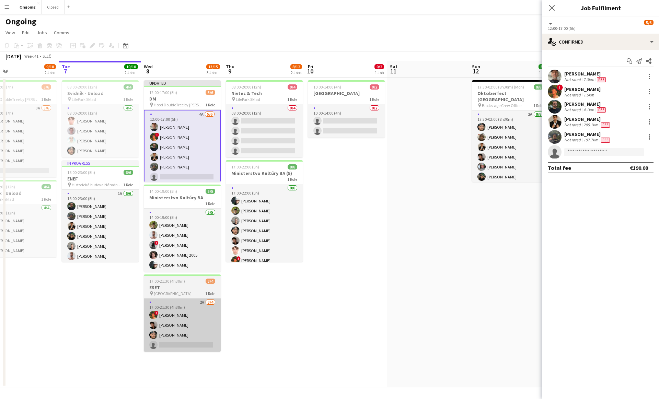
click at [199, 316] on app-card-role "2A 3/4 17:00-21:30 (4h30m) ! Martin Kanát Matej Kováč Marco Daniš single-neutra…" at bounding box center [182, 325] width 77 height 53
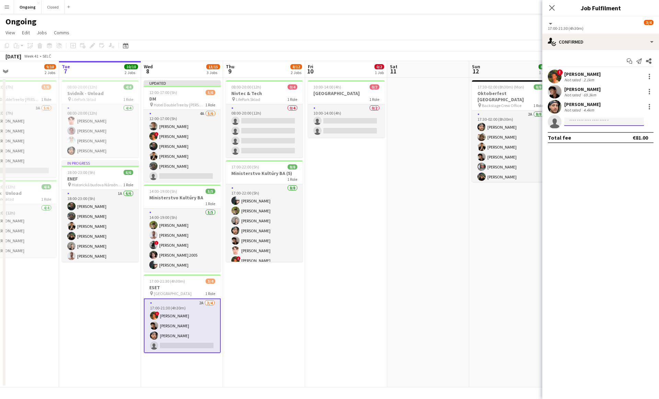
click at [583, 122] on input at bounding box center [605, 122] width 80 height 8
type input "*****"
click at [584, 130] on span "[PERSON_NAME]" at bounding box center [589, 132] width 39 height 6
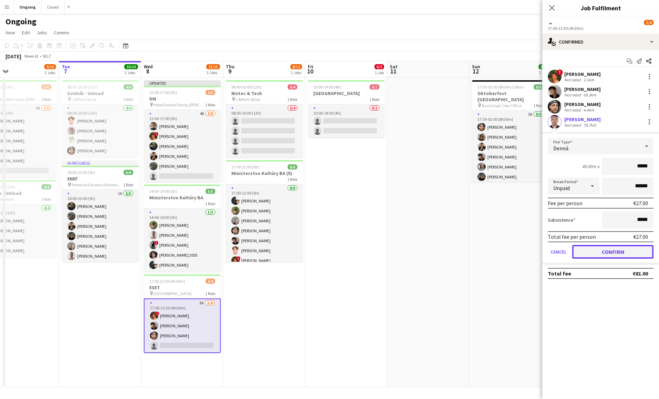
click at [602, 250] on button "Confirm" at bounding box center [612, 252] width 81 height 14
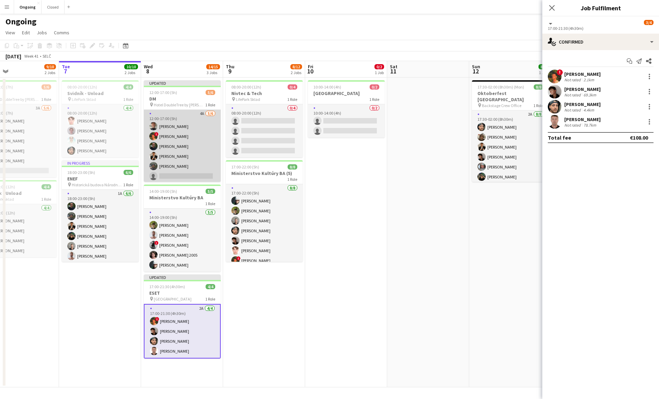
click at [169, 129] on app-card-role "4A 5/6 12:00-17:00 (5h) Jiří Kešner ! Martin Kanát Jakub Holek Tomáš Košík Matú…" at bounding box center [182, 146] width 77 height 73
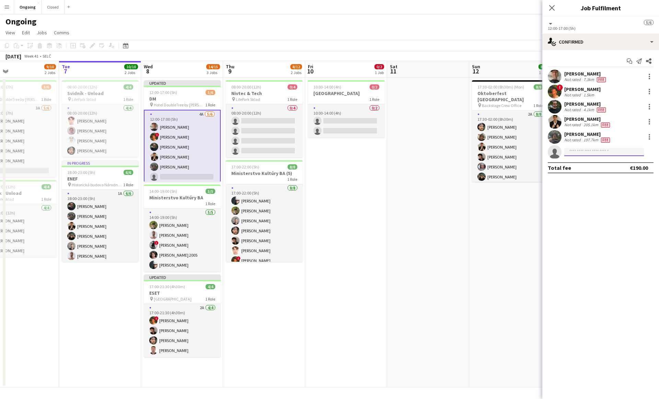
click at [592, 152] on input at bounding box center [605, 152] width 80 height 8
type input "*****"
click at [588, 160] on span "[PERSON_NAME]" at bounding box center [589, 162] width 39 height 6
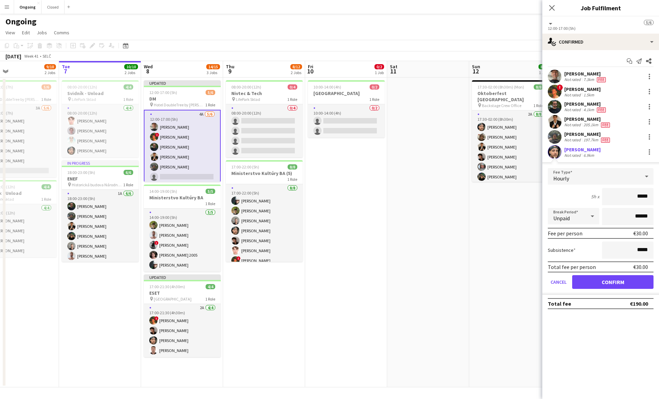
click at [568, 179] on span "Hourly" at bounding box center [562, 178] width 16 height 7
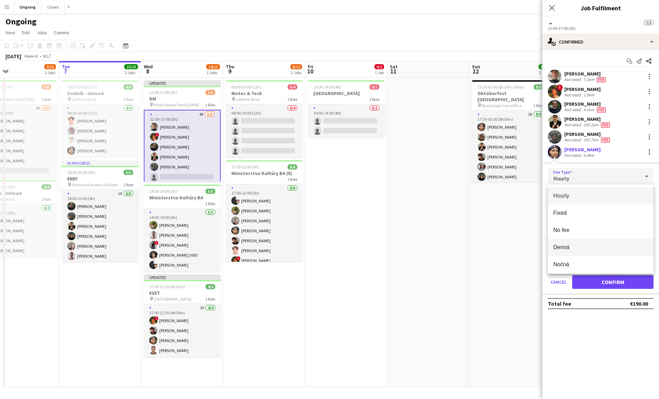
click at [559, 252] on mat-option "[PERSON_NAME]" at bounding box center [601, 247] width 106 height 17
type input "*****"
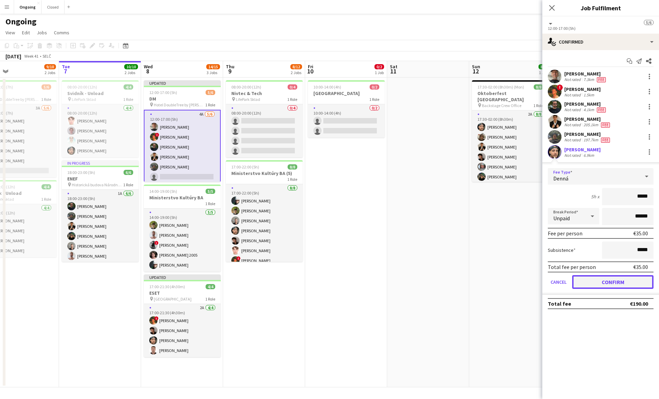
click at [607, 282] on button "Confirm" at bounding box center [612, 282] width 81 height 14
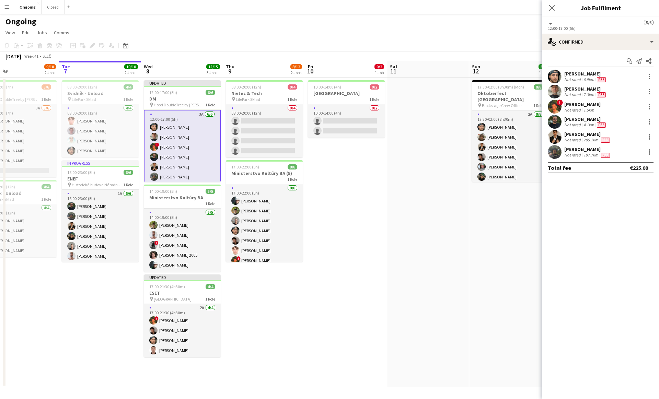
click at [418, 175] on app-date-cell at bounding box center [428, 233] width 82 height 310
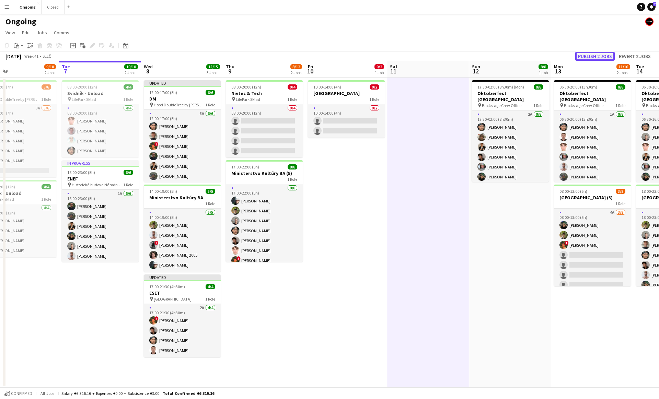
click at [604, 53] on button "Publish 2 jobs" at bounding box center [594, 56] width 39 height 9
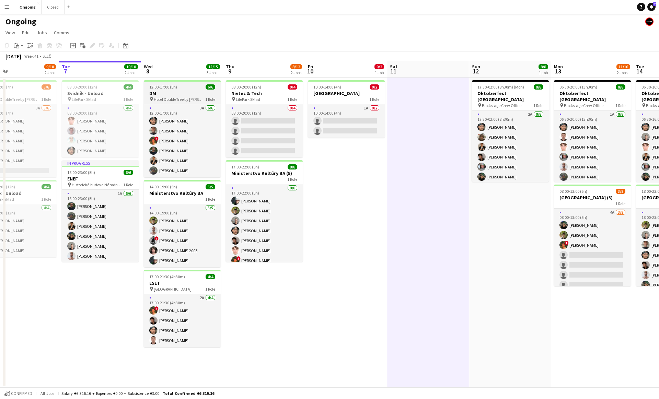
click at [167, 87] on span "12:00-17:00 (5h)" at bounding box center [163, 86] width 28 height 5
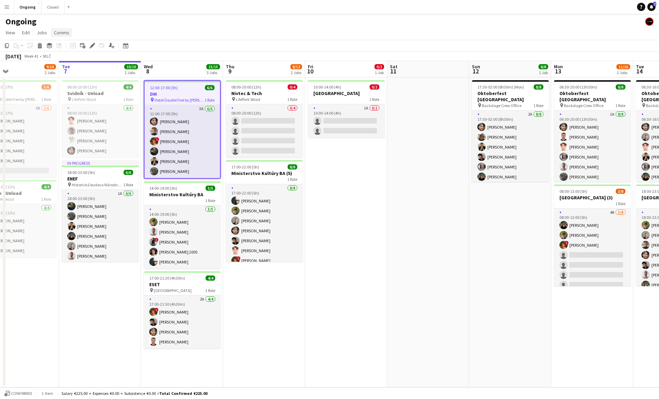
click at [62, 36] on link "Comms" at bounding box center [61, 32] width 21 height 9
click at [190, 86] on div "12:00-17:00 (5h) 6/6" at bounding box center [183, 87] width 76 height 5
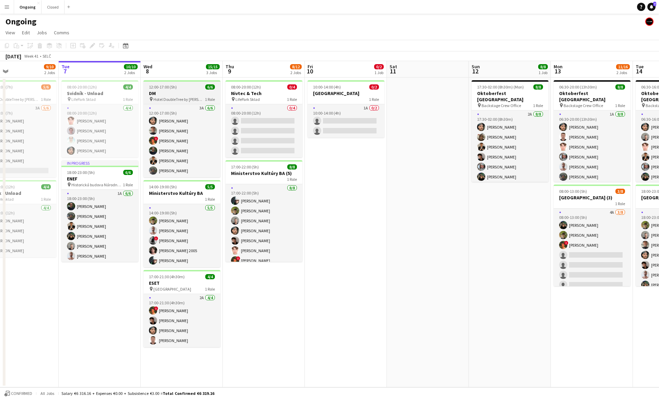
click at [190, 86] on div "12:00-17:00 (5h) 6/6" at bounding box center [182, 86] width 77 height 5
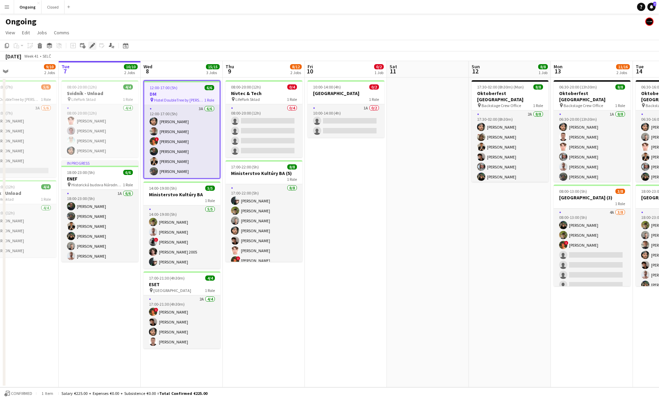
click at [91, 42] on div "Edit" at bounding box center [92, 46] width 8 height 8
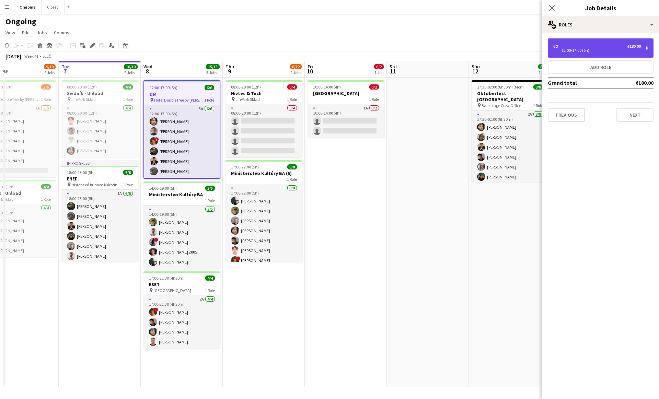
click at [584, 42] on div "6 x €180.00 12:00-17:00 (5h)" at bounding box center [601, 47] width 106 height 19
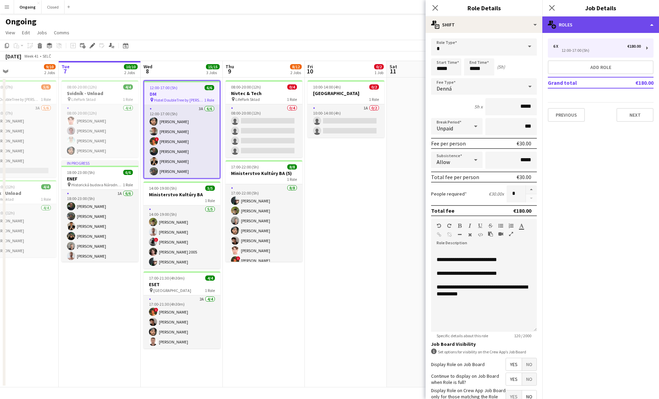
click at [573, 21] on div "multiple-users-add Roles" at bounding box center [601, 24] width 117 height 16
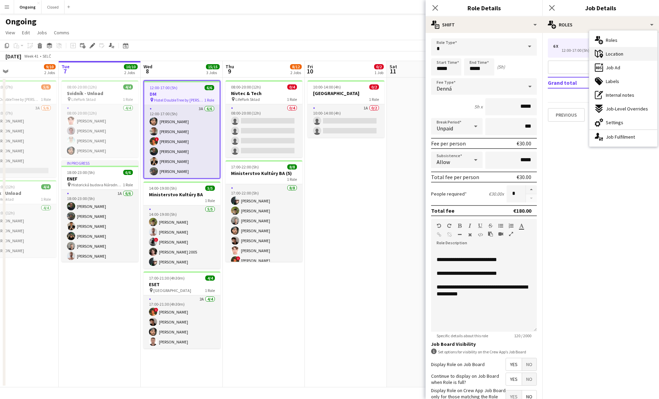
click at [615, 58] on div "maps-pin-1 Location" at bounding box center [624, 54] width 68 height 14
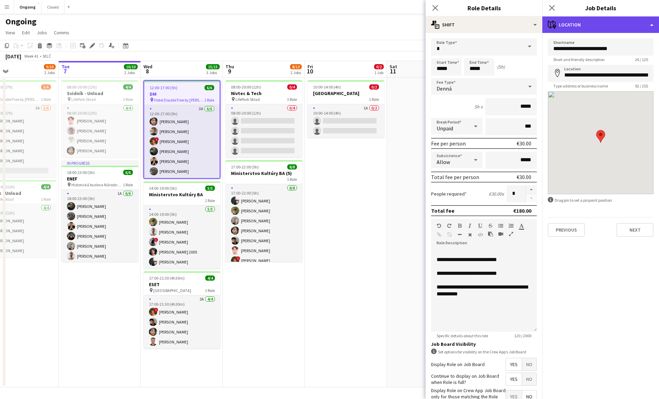
click at [574, 26] on div "maps-pin-1 Location" at bounding box center [601, 24] width 117 height 16
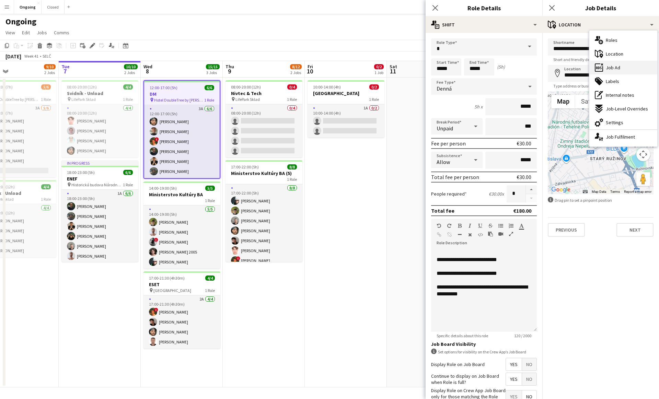
click at [610, 68] on span "Job Ad" at bounding box center [613, 68] width 14 height 6
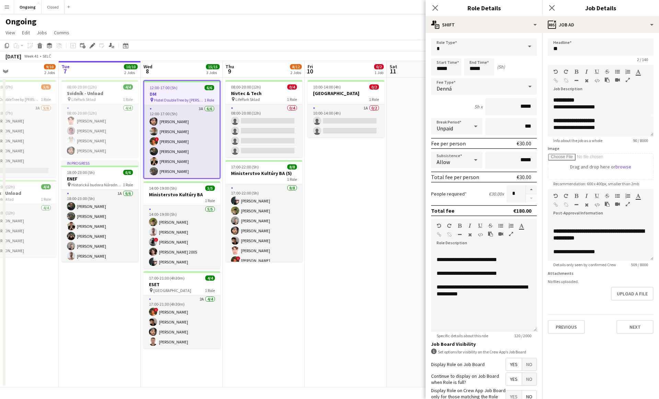
scroll to position [0, 0]
click at [398, 184] on app-date-cell at bounding box center [428, 233] width 82 height 310
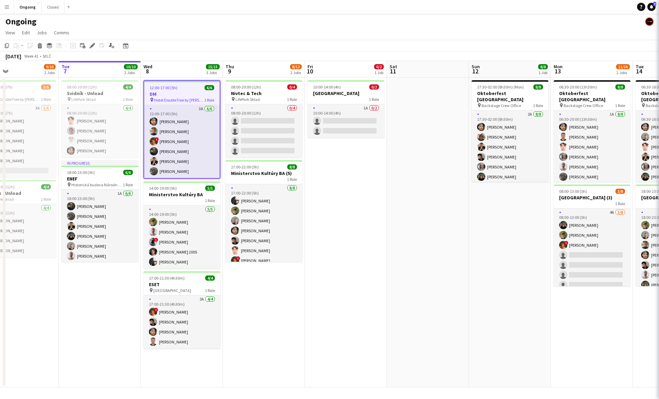
scroll to position [0, 188]
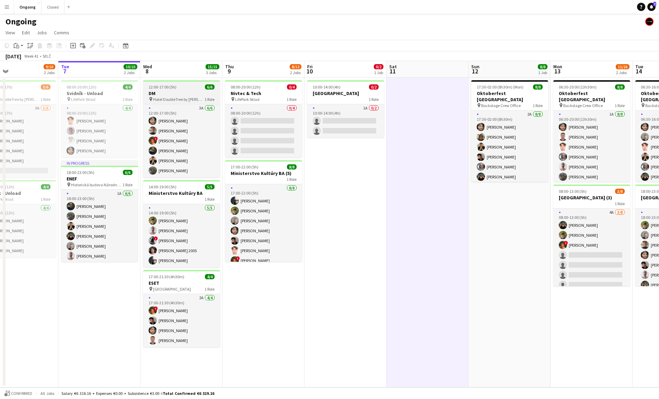
click at [183, 92] on h3 "DM" at bounding box center [181, 93] width 77 height 6
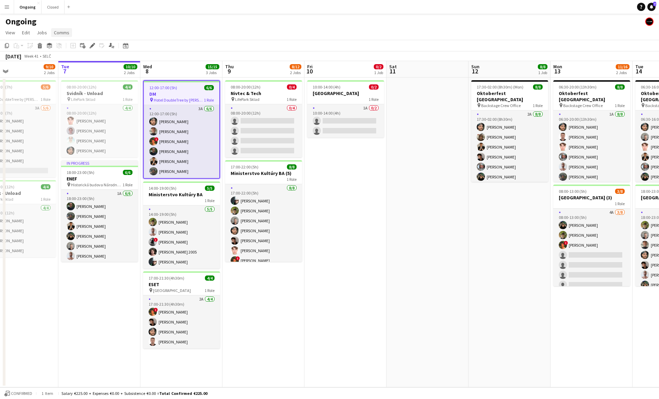
click at [58, 34] on span "Comms" at bounding box center [61, 33] width 15 height 6
click at [69, 62] on span "Create chat" at bounding box center [68, 62] width 24 height 6
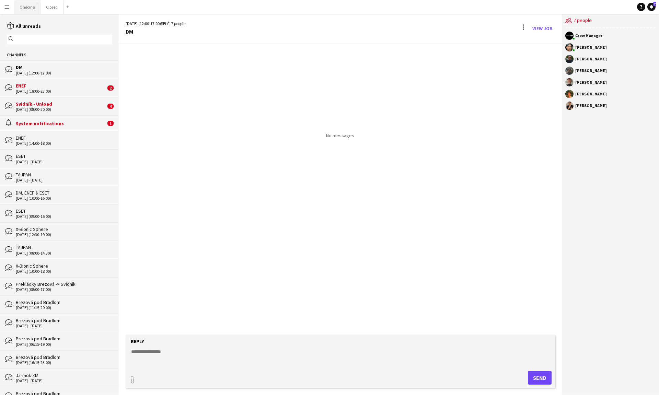
click at [21, 5] on button "Ongoing Close" at bounding box center [27, 6] width 26 height 13
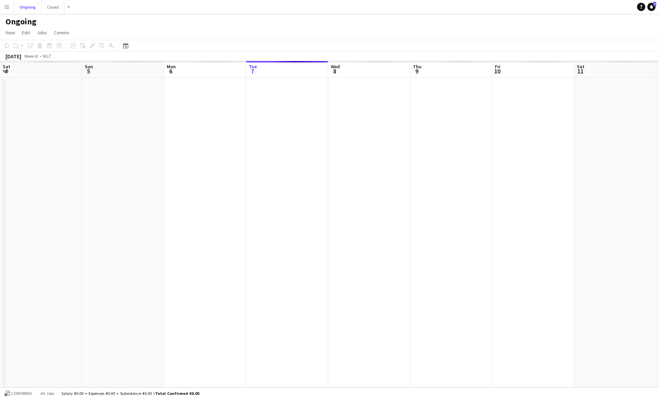
scroll to position [0, 164]
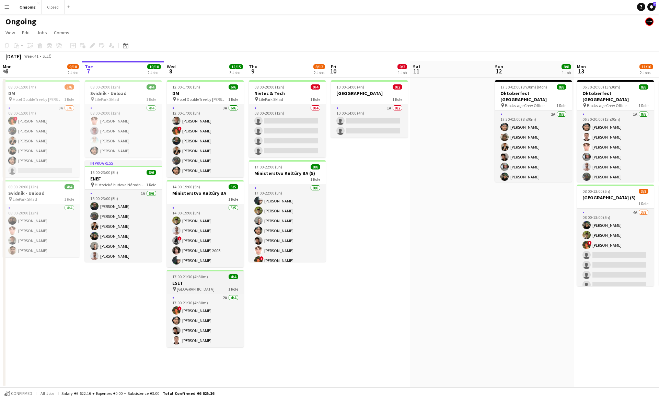
click at [206, 283] on h3 "ESET" at bounding box center [205, 283] width 77 height 6
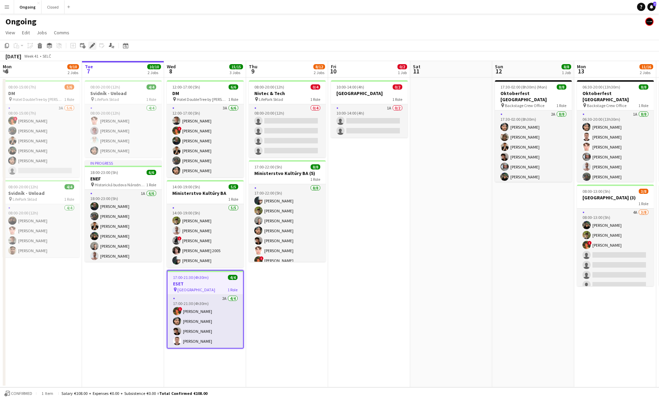
click at [90, 45] on icon "Edit" at bounding box center [92, 45] width 5 height 5
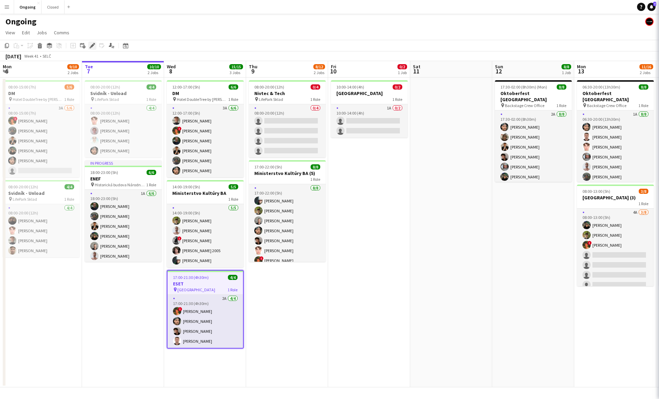
type input "****"
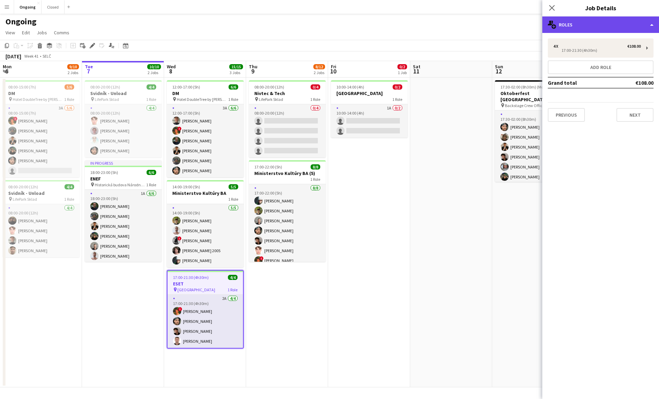
click at [567, 25] on div "multiple-users-add Roles" at bounding box center [601, 24] width 117 height 16
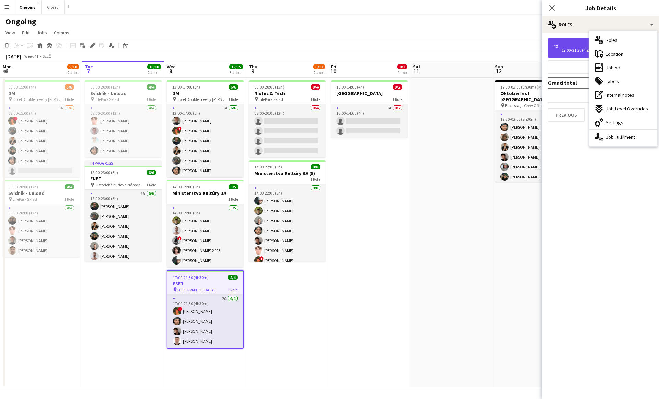
click at [566, 42] on div "4 x €108.00 17:00-21:30 (4h30m)" at bounding box center [601, 47] width 106 height 19
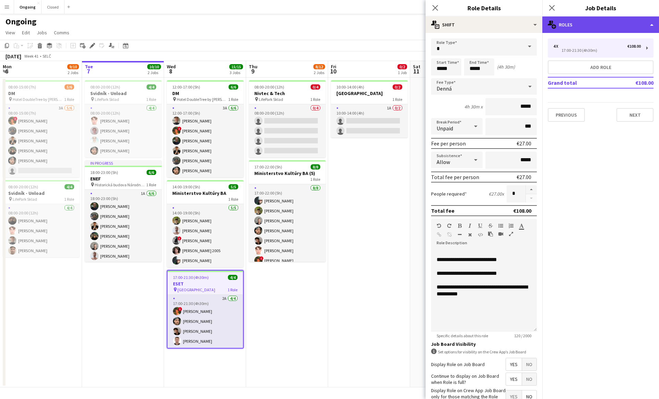
click at [581, 22] on div "multiple-users-add Roles" at bounding box center [601, 24] width 117 height 16
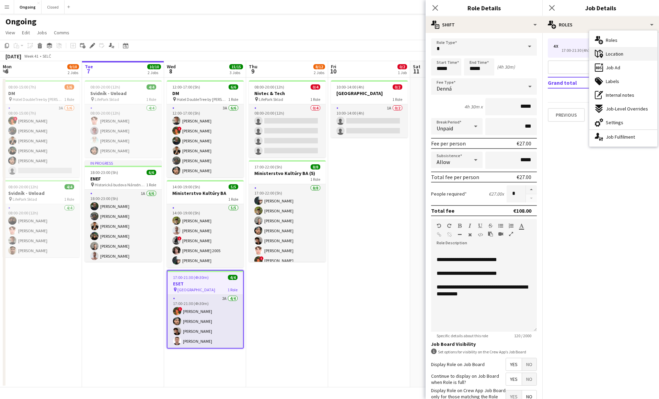
click at [606, 54] on span "Location" at bounding box center [615, 54] width 18 height 6
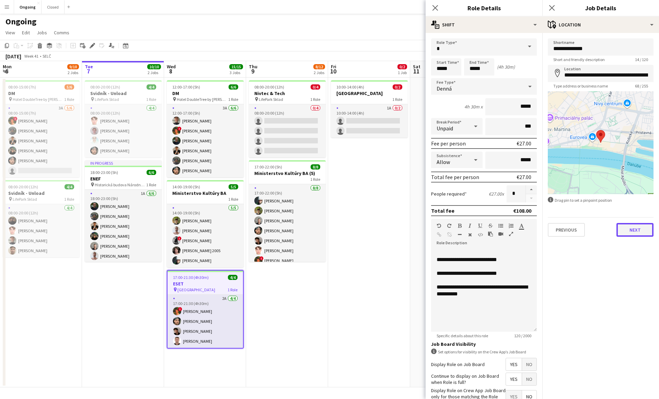
click at [640, 227] on button "Next" at bounding box center [635, 230] width 37 height 14
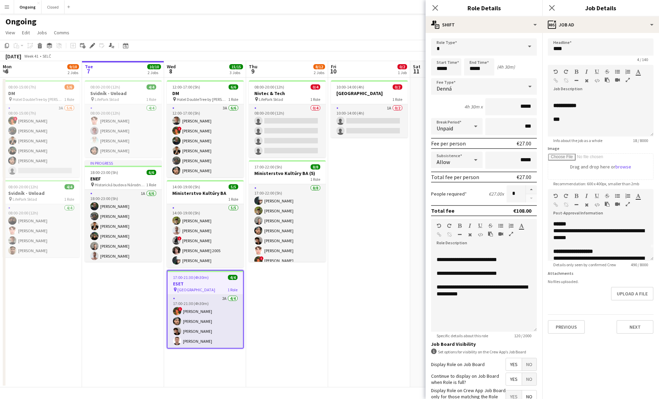
scroll to position [12, 0]
click at [388, 207] on app-date-cell "10:00-14:00 (4h) 0/2 Edison Park 1 Role 1A 0/2 10:00-14:00 (4h) single-neutral-…" at bounding box center [369, 233] width 82 height 310
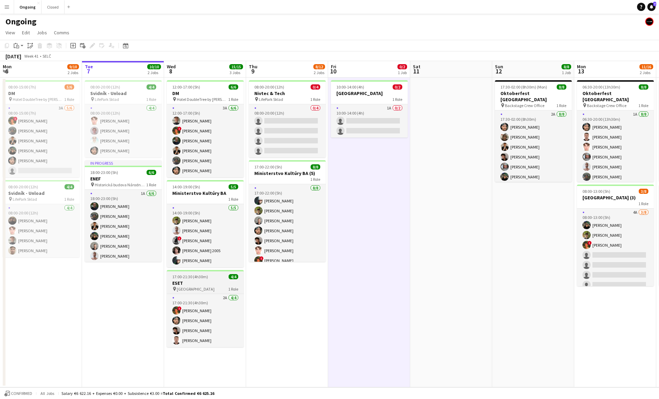
click at [212, 280] on h3 "ESET" at bounding box center [205, 283] width 77 height 6
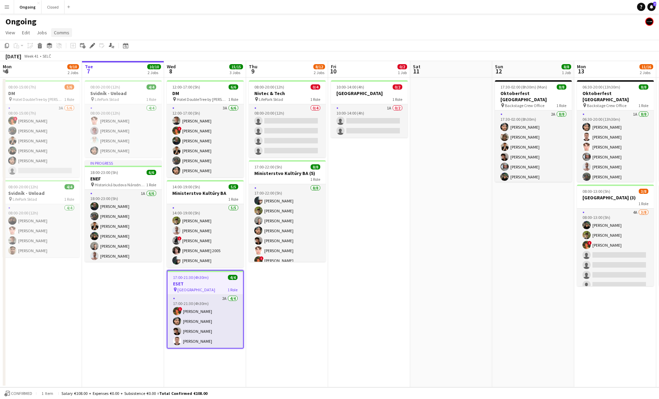
click at [59, 28] on link "Comms" at bounding box center [61, 32] width 21 height 9
click at [76, 62] on span "Create chat" at bounding box center [68, 62] width 24 height 6
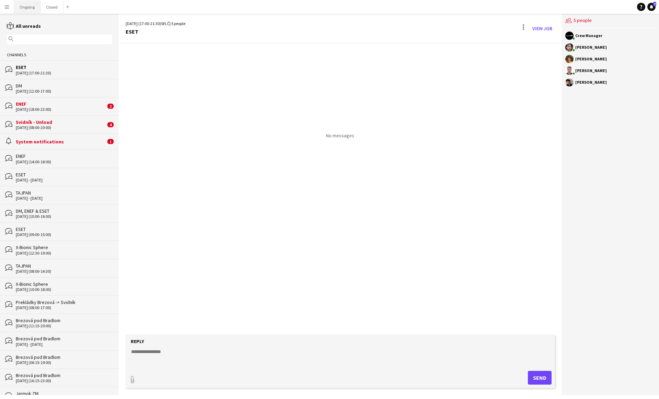
click at [27, 3] on button "Ongoing Close" at bounding box center [27, 6] width 26 height 13
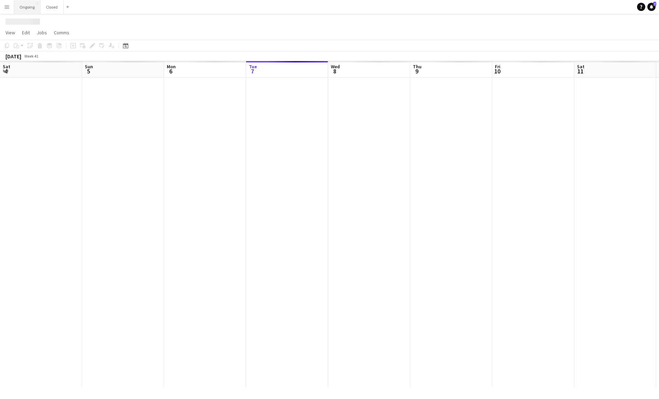
scroll to position [0, 164]
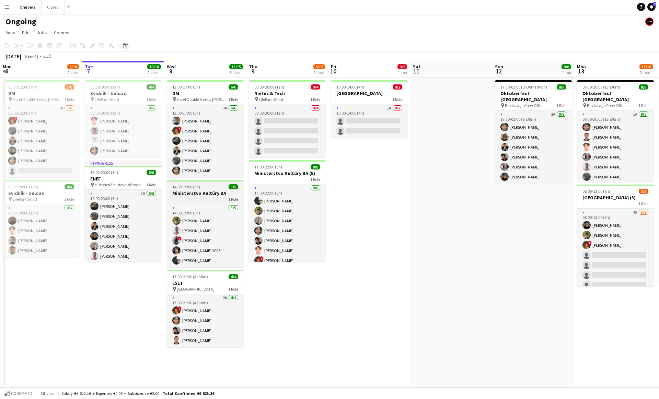
click at [199, 200] on div "1 Role" at bounding box center [205, 198] width 77 height 5
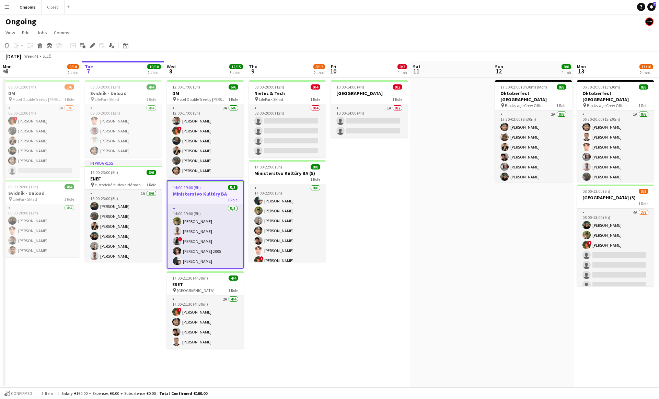
scroll to position [0, 164]
click at [92, 46] on icon at bounding box center [92, 46] width 4 height 4
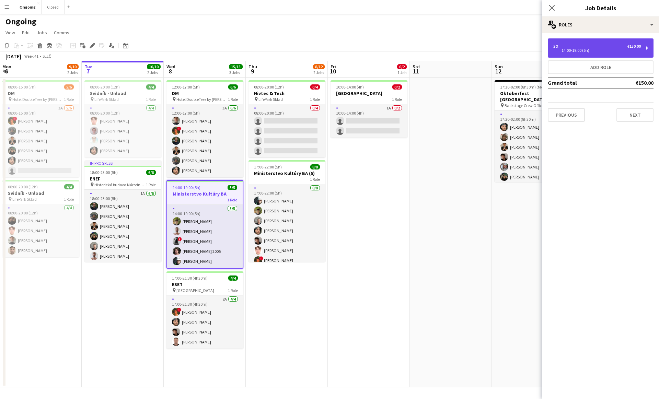
click at [564, 49] on div "14:00-19:00 (5h)" at bounding box center [598, 50] width 88 height 3
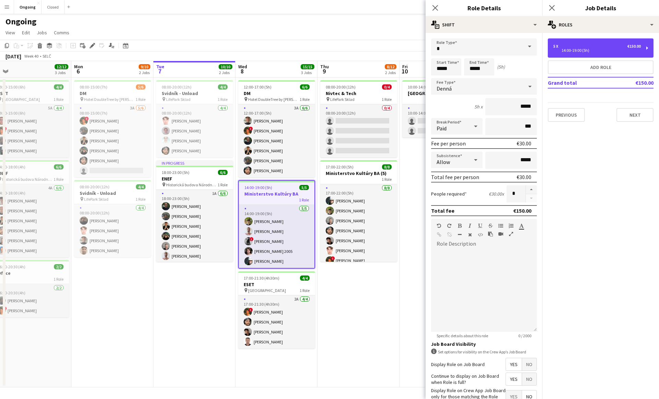
scroll to position [0, 173]
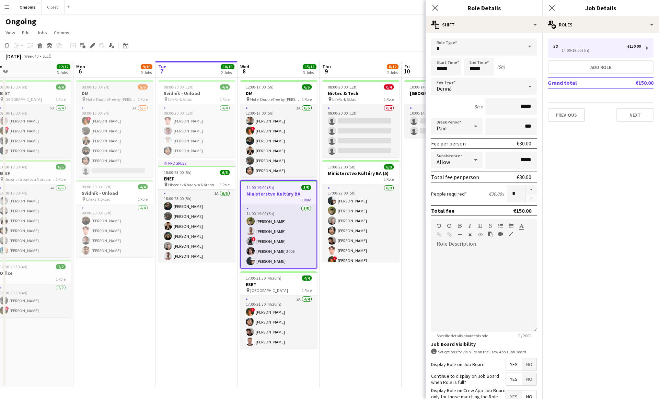
click at [117, 87] on div "08:00-15:00 (7h) 5/6" at bounding box center [114, 86] width 77 height 5
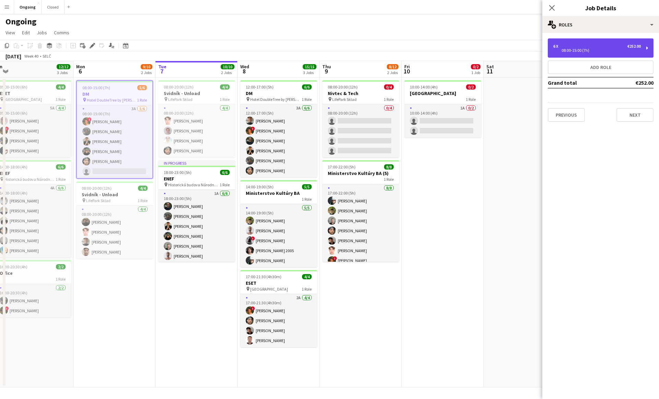
click at [580, 47] on div "6 x €252.00" at bounding box center [598, 46] width 88 height 5
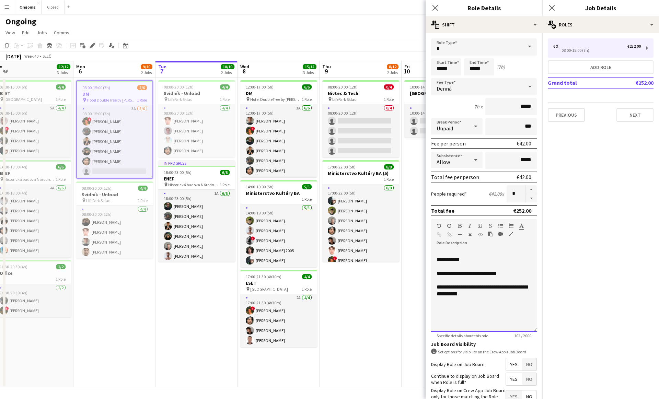
click at [452, 267] on div at bounding box center [484, 266] width 95 height 7
copy div "**********"
click at [287, 201] on div "1 Role" at bounding box center [278, 198] width 77 height 5
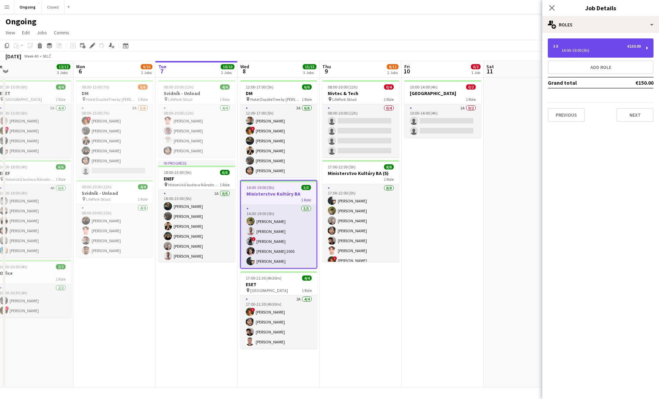
click at [602, 49] on div "14:00-19:00 (5h)" at bounding box center [598, 50] width 88 height 3
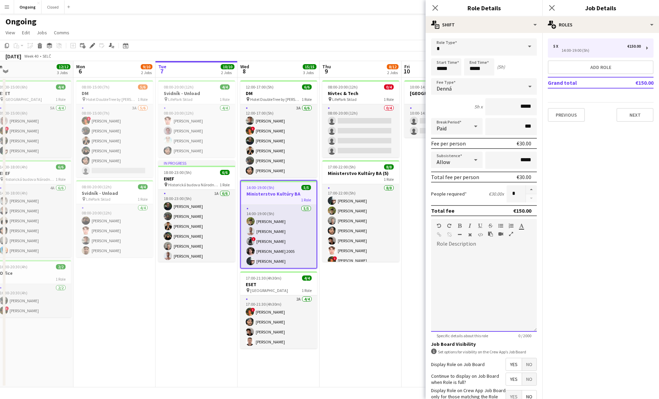
click at [485, 276] on div at bounding box center [484, 291] width 106 height 82
paste div
click at [129, 90] on app-job-card "08:00-15:00 (7h) 5/6 DM pin Hotel DoubleTree by Hilton 1 Role 3A 5/6 08:00-15:0…" at bounding box center [114, 128] width 77 height 97
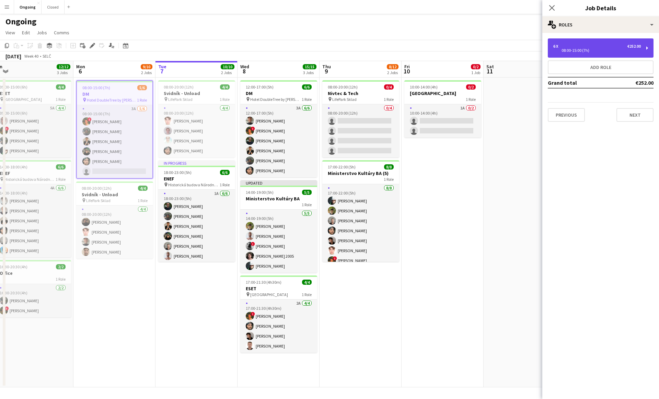
click at [586, 44] on div "6 x €252.00" at bounding box center [598, 46] width 88 height 5
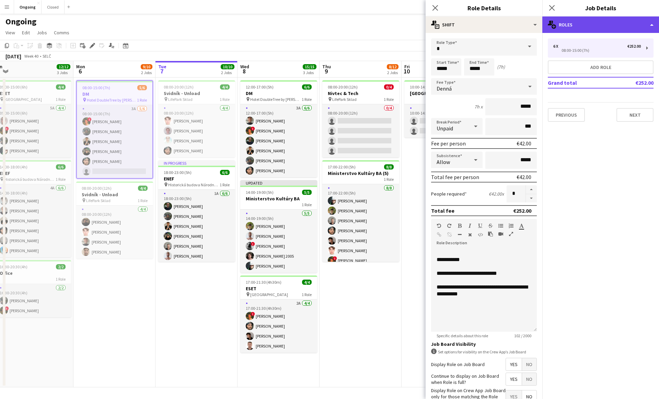
click at [576, 23] on div "multiple-users-add Roles" at bounding box center [601, 24] width 117 height 16
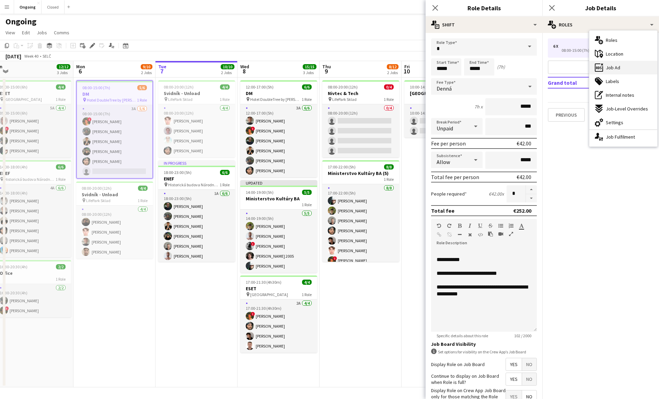
click at [609, 64] on div "ads-window Job Ad" at bounding box center [624, 68] width 68 height 14
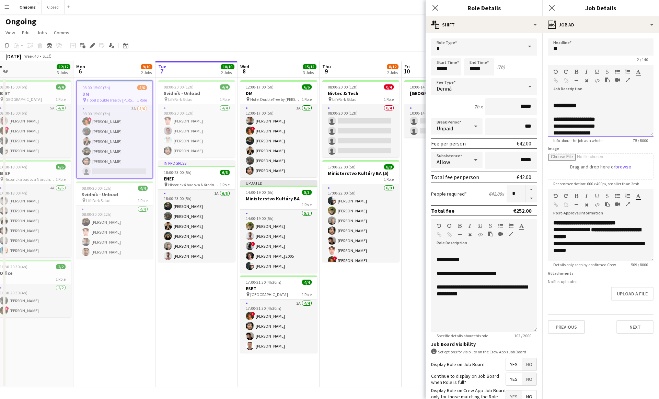
click at [587, 121] on span "**********" at bounding box center [575, 119] width 42 height 5
copy div "**********"
click at [569, 130] on span "**********" at bounding box center [573, 132] width 38 height 5
click at [558, 121] on span "**********" at bounding box center [575, 120] width 42 height 5
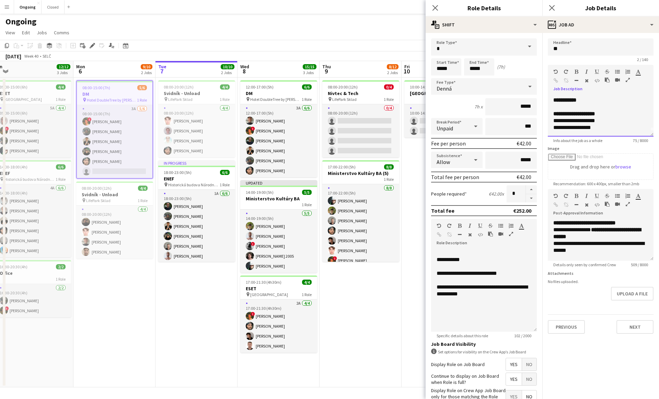
click at [558, 121] on span "**********" at bounding box center [575, 120] width 42 height 5
click at [558, 128] on span "**********" at bounding box center [573, 126] width 38 height 5
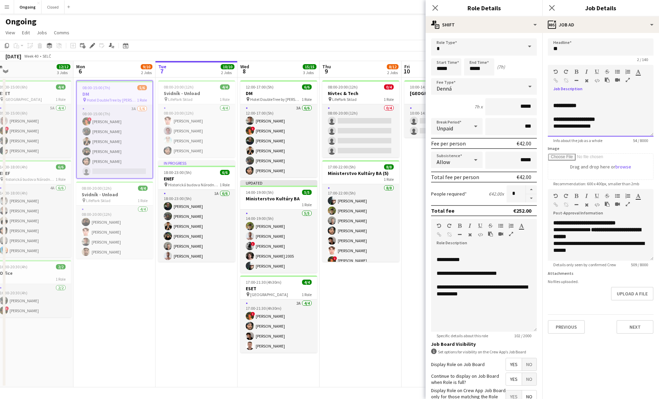
click at [558, 128] on span "**********" at bounding box center [573, 126] width 38 height 5
click at [267, 194] on span "14:00-19:00 (5h)" at bounding box center [260, 192] width 28 height 5
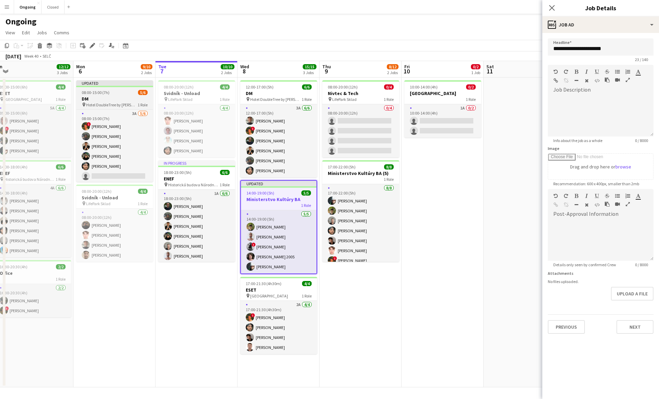
click at [98, 86] on div at bounding box center [114, 86] width 77 height 1
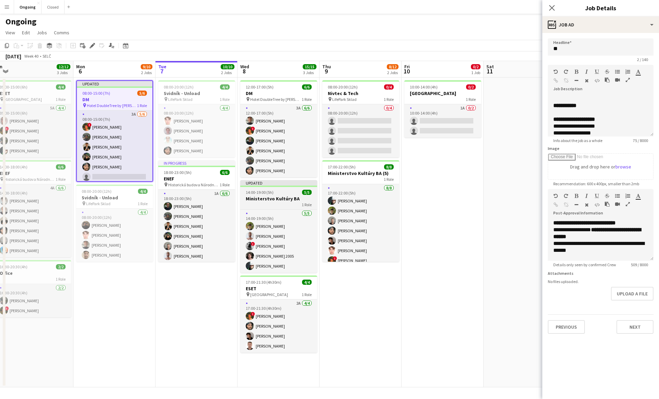
click at [281, 192] on div "14:00-19:00 (5h) 5/5" at bounding box center [278, 192] width 77 height 5
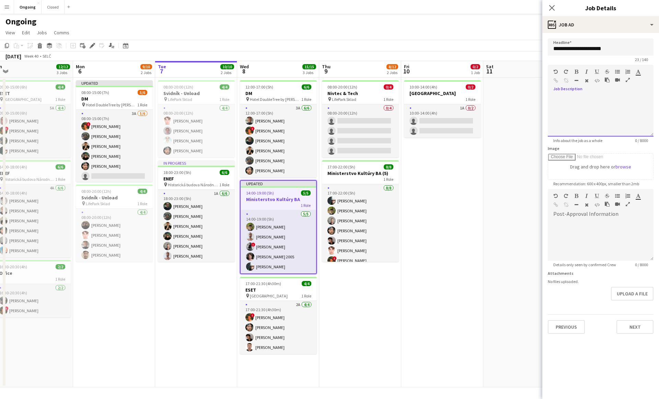
click at [578, 122] on div at bounding box center [601, 115] width 106 height 41
click at [127, 89] on app-job-card "Updated 08:00-15:00 (7h) 5/6 DM pin Hotel DoubleTree by Hilton 1 Role 3A 5/6 08…" at bounding box center [114, 131] width 77 height 102
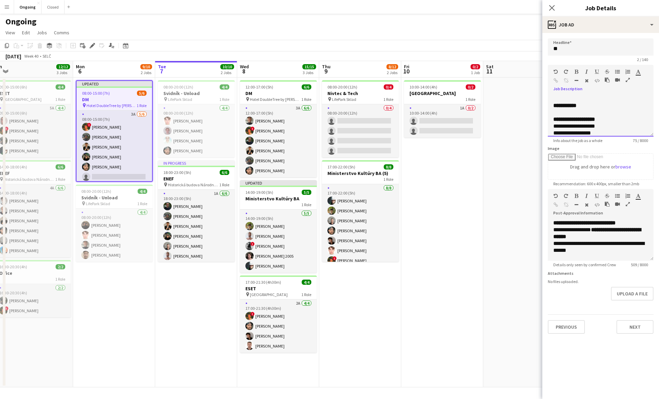
click at [575, 125] on span "**********" at bounding box center [575, 126] width 42 height 5
copy div "**********"
click at [289, 197] on h3 "Ministerstvo Kultúry BA" at bounding box center [278, 199] width 77 height 6
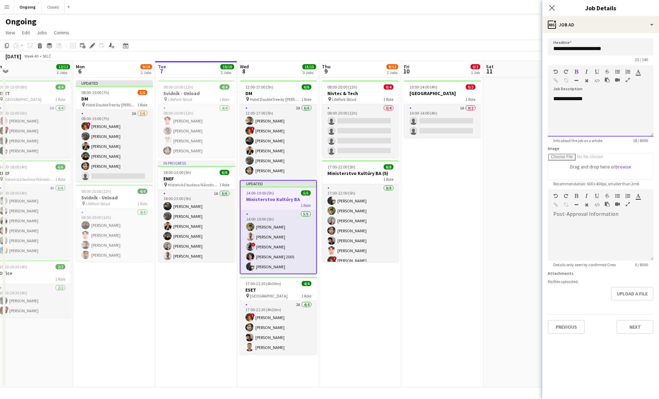
click at [556, 106] on div at bounding box center [601, 105] width 95 height 7
click at [558, 96] on div "**********" at bounding box center [601, 115] width 106 height 41
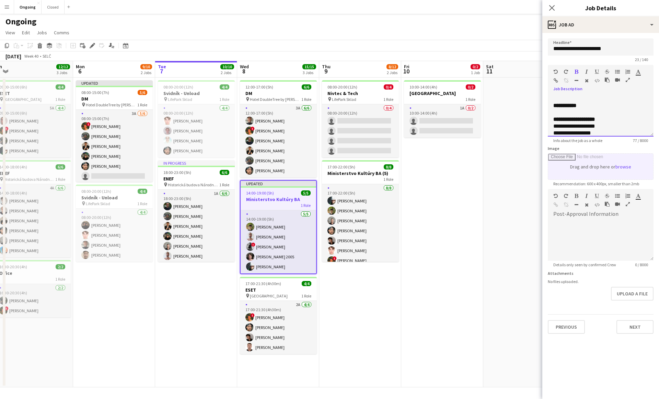
scroll to position [12, 0]
drag, startPoint x: 552, startPoint y: 125, endPoint x: 648, endPoint y: 161, distance: 101.6
click at [648, 161] on form "**********" at bounding box center [601, 186] width 117 height 296
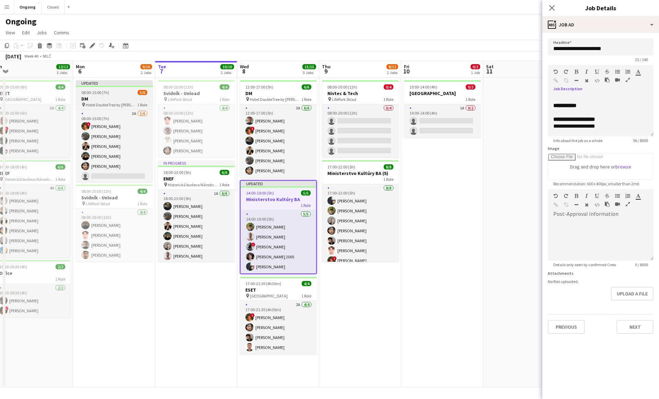
click at [119, 95] on app-job-card "Updated 08:00-15:00 (7h) 5/6 DM pin Hotel DoubleTree by Hilton 1 Role 3A 5/6 08…" at bounding box center [114, 131] width 77 height 102
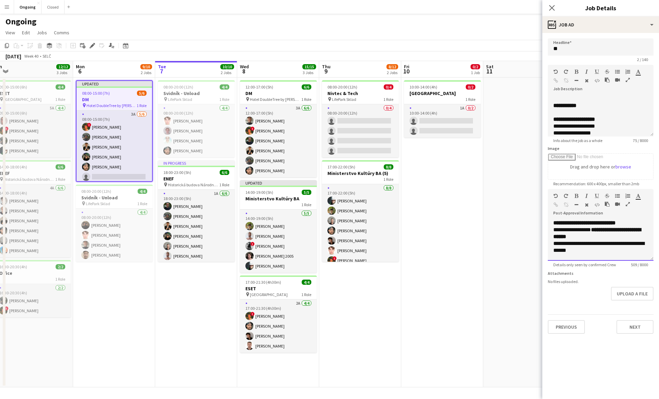
click at [579, 228] on div "**********" at bounding box center [601, 234] width 95 height 14
copy div "**********"
click at [261, 192] on span "14:00-19:00 (5h)" at bounding box center [260, 192] width 28 height 5
type input "**********"
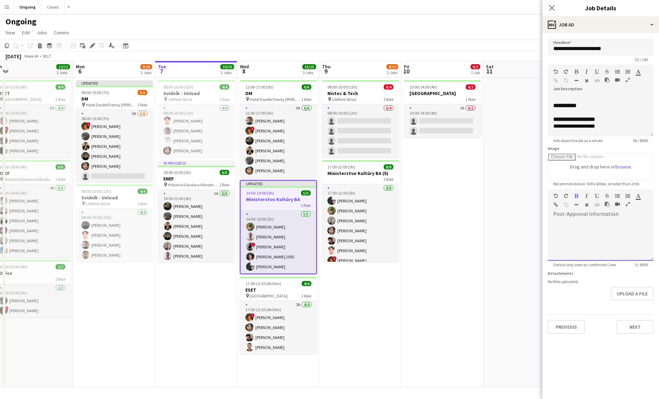
click at [588, 225] on div at bounding box center [601, 240] width 106 height 41
paste div
click at [594, 221] on span "**********" at bounding box center [585, 222] width 62 height 5
click at [613, 221] on span "**********" at bounding box center [585, 222] width 62 height 5
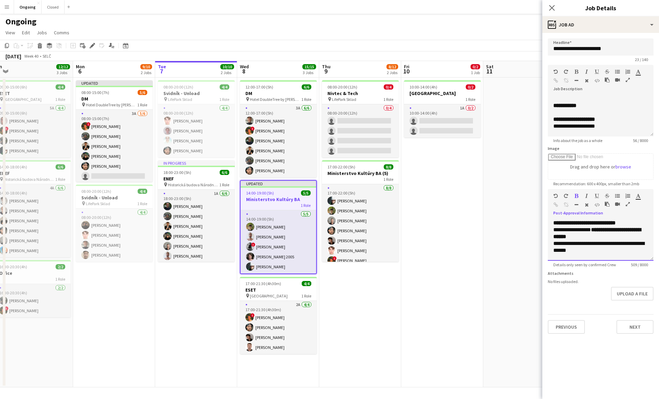
click at [613, 221] on span "**********" at bounding box center [585, 222] width 62 height 5
click at [582, 235] on span "**********" at bounding box center [598, 233] width 88 height 12
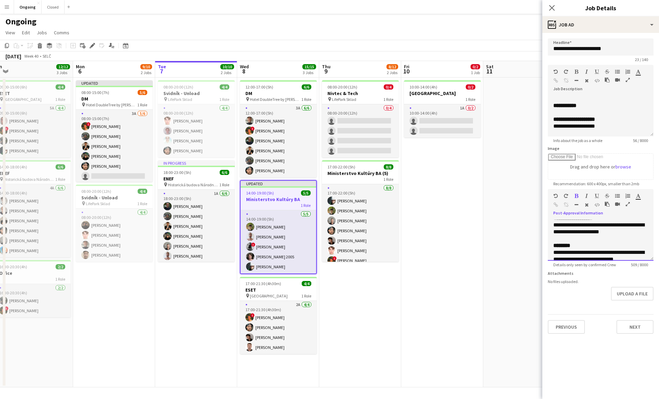
scroll to position [36, 0]
drag, startPoint x: 554, startPoint y: 234, endPoint x: 618, endPoint y: 239, distance: 64.1
click at [618, 239] on div "**********" at bounding box center [601, 238] width 95 height 14
click at [572, 329] on button "Previous" at bounding box center [566, 327] width 37 height 14
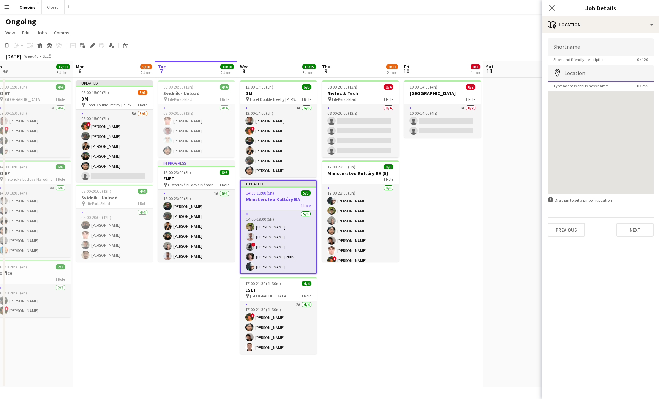
click at [591, 73] on input "Location" at bounding box center [601, 73] width 106 height 17
paste input "**********"
type input "**********"
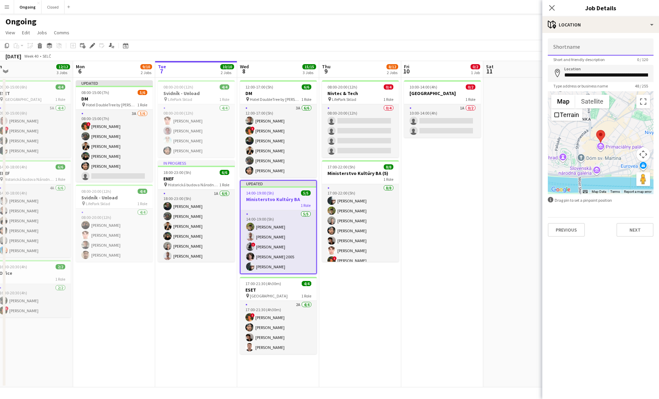
click at [569, 53] on input "Shortname" at bounding box center [601, 46] width 106 height 17
paste input "**********"
type input "**********"
click at [562, 232] on button "Previous" at bounding box center [566, 230] width 37 height 14
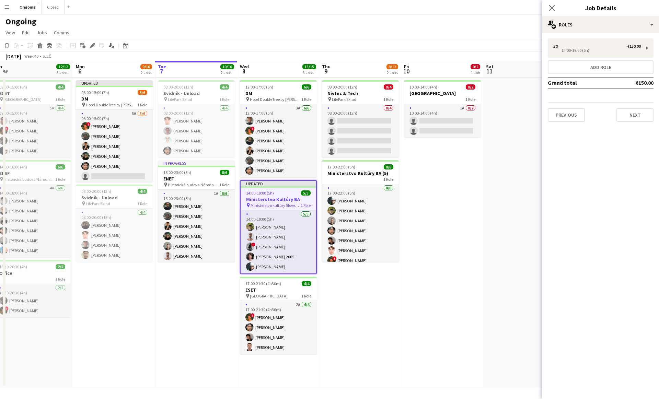
type input "*******"
click at [567, 115] on button "Previous" at bounding box center [566, 115] width 37 height 14
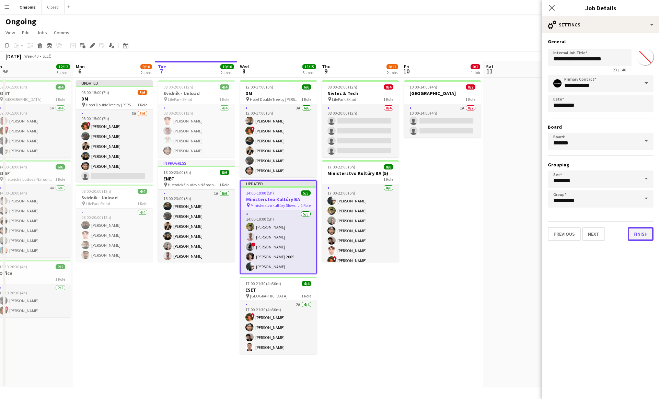
click at [642, 236] on button "Finish" at bounding box center [641, 234] width 26 height 14
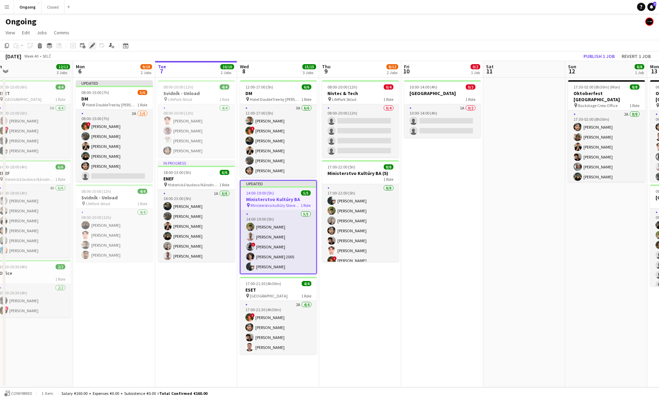
click at [93, 45] on icon at bounding box center [92, 46] width 4 height 4
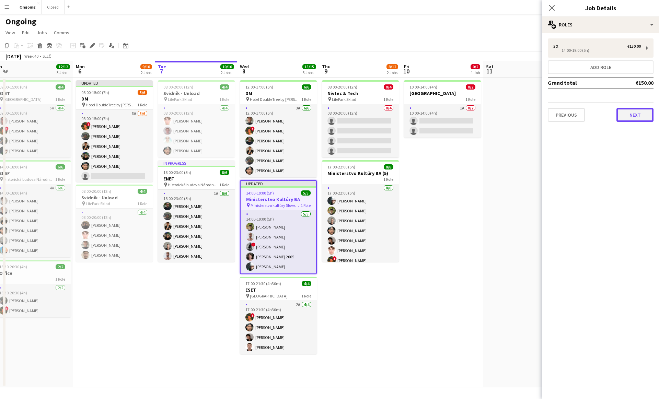
click at [622, 116] on button "Next" at bounding box center [635, 115] width 37 height 14
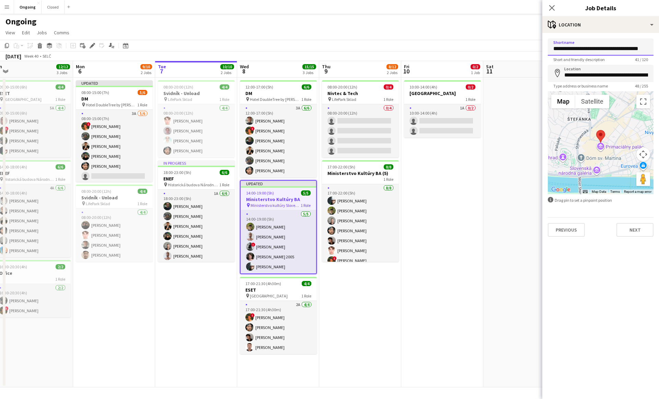
click at [581, 47] on input "**********" at bounding box center [601, 46] width 106 height 17
click at [626, 226] on button "Next" at bounding box center [635, 230] width 37 height 14
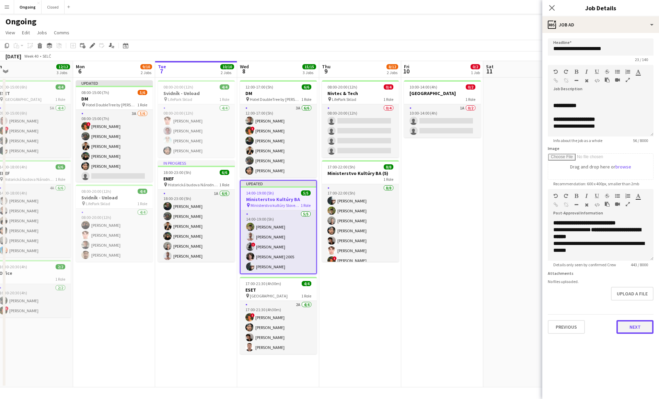
click at [645, 328] on button "Next" at bounding box center [635, 327] width 37 height 14
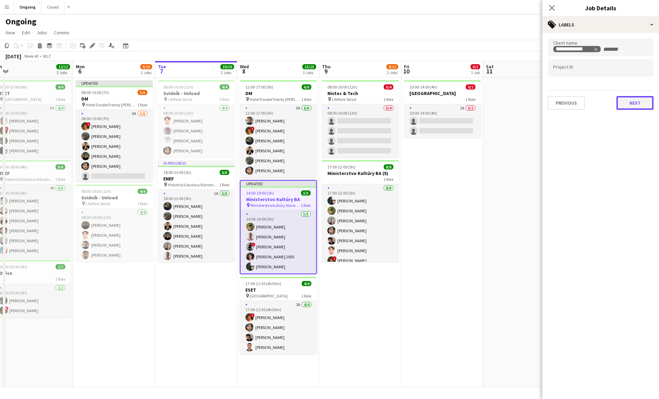
click at [626, 105] on button "Next" at bounding box center [635, 103] width 37 height 14
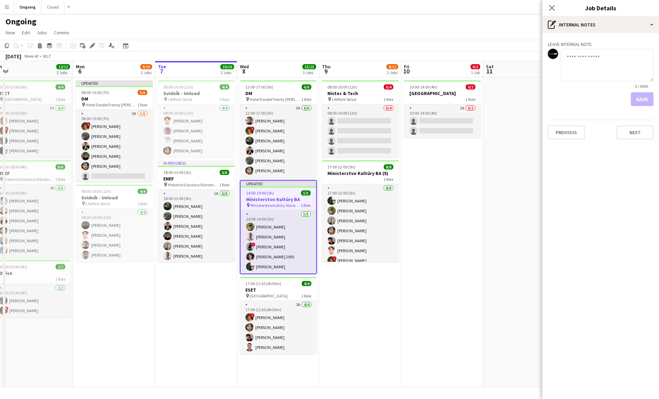
click at [629, 125] on div "Previous Next" at bounding box center [601, 130] width 106 height 20
click at [629, 133] on button "Next" at bounding box center [635, 133] width 37 height 14
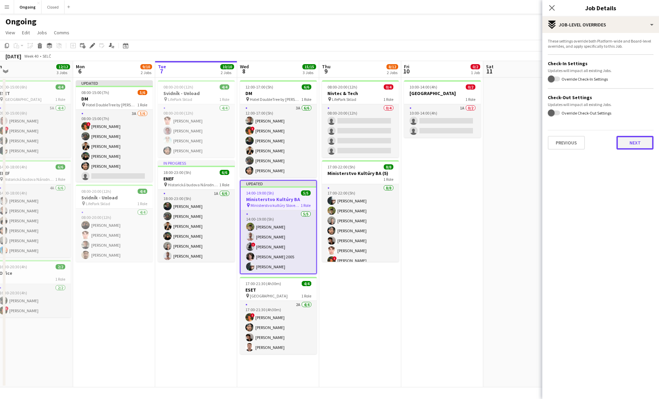
click at [625, 138] on button "Next" at bounding box center [635, 143] width 37 height 14
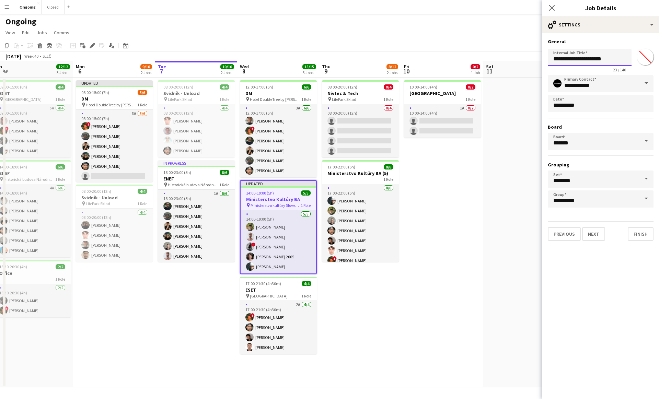
click at [592, 58] on input "**********" at bounding box center [590, 57] width 84 height 17
paste input "**********"
type input "**********"
click at [595, 232] on button "Next" at bounding box center [593, 234] width 23 height 14
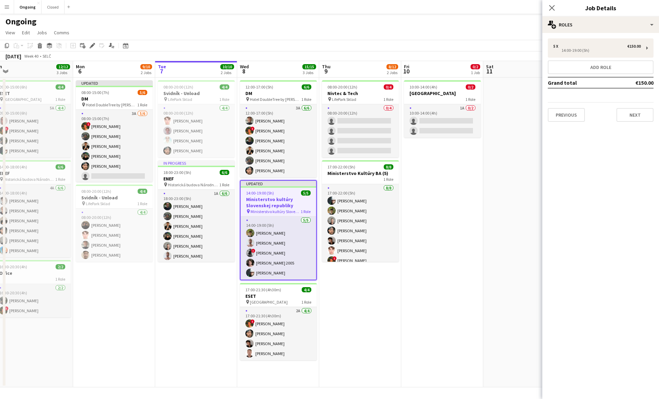
scroll to position [0, 0]
click at [567, 120] on button "Previous" at bounding box center [566, 115] width 37 height 14
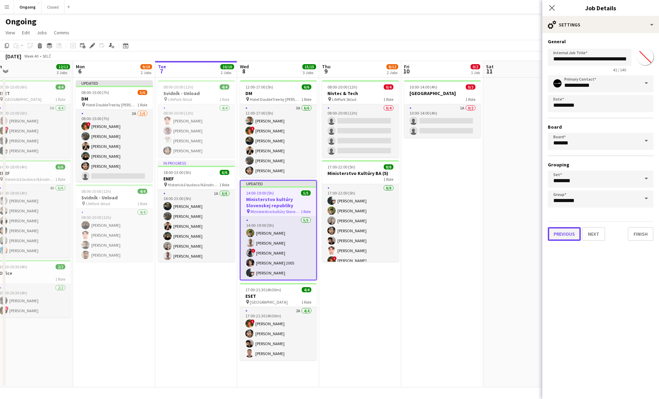
click at [557, 231] on button "Previous" at bounding box center [564, 234] width 33 height 14
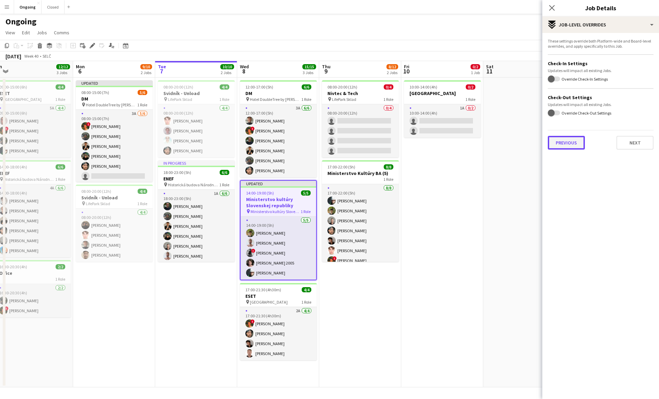
click at [570, 141] on button "Previous" at bounding box center [566, 143] width 37 height 14
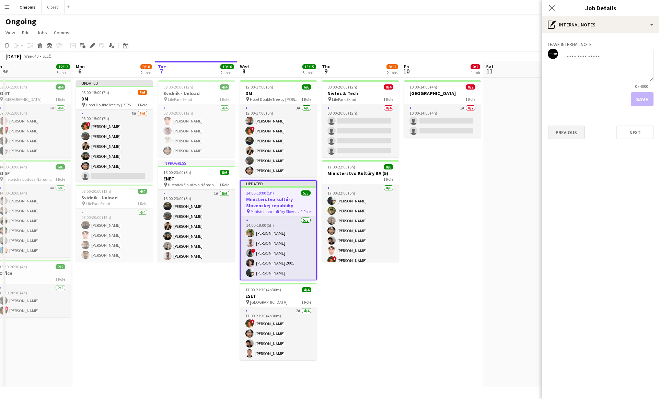
click at [568, 139] on div "Previous Next" at bounding box center [601, 130] width 106 height 20
click at [567, 134] on button "Previous" at bounding box center [566, 133] width 37 height 14
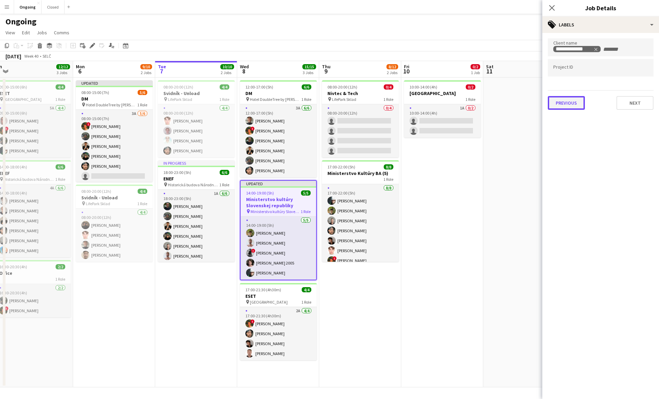
click at [564, 101] on button "Previous" at bounding box center [566, 103] width 37 height 14
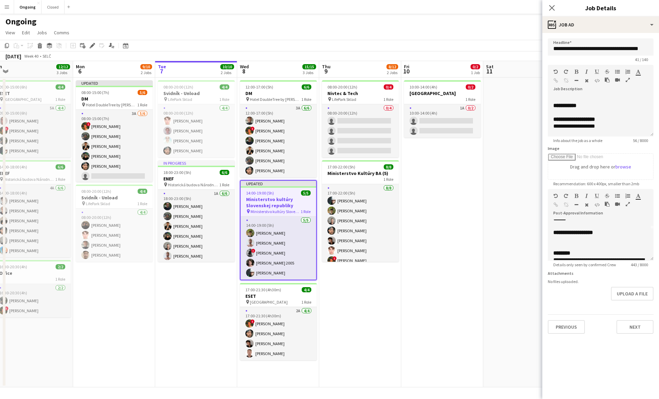
scroll to position [31, 0]
click at [564, 238] on div at bounding box center [601, 240] width 95 height 7
paste div
click at [565, 322] on button "Previous" at bounding box center [566, 327] width 37 height 14
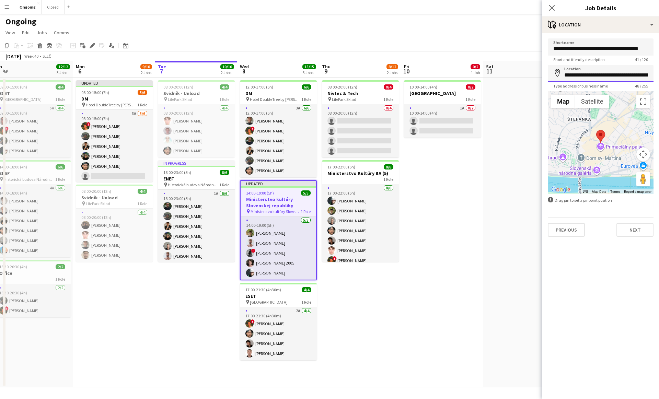
click at [582, 76] on input "**********" at bounding box center [601, 73] width 106 height 17
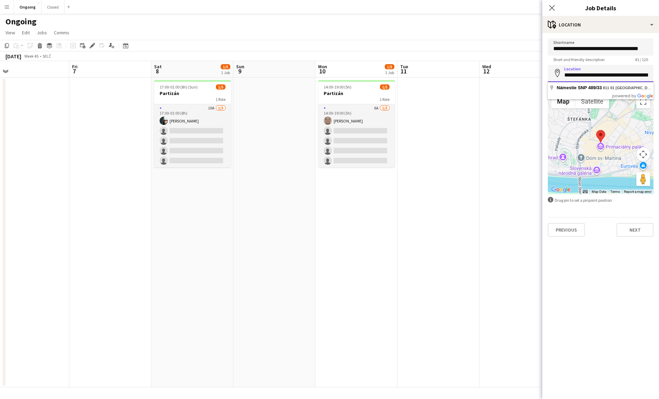
scroll to position [0, 257]
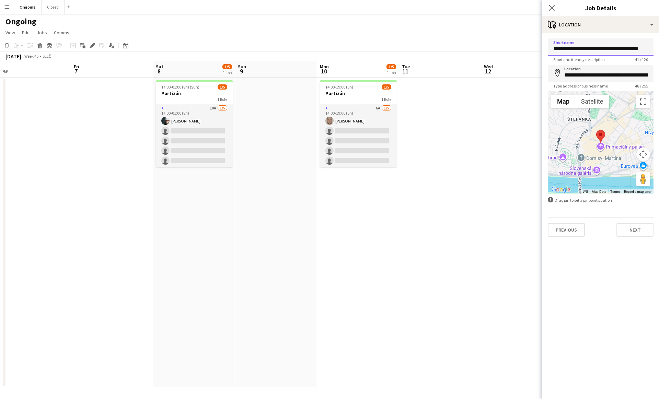
click at [579, 50] on input "**********" at bounding box center [601, 46] width 106 height 17
click at [629, 228] on button "Next" at bounding box center [635, 230] width 37 height 14
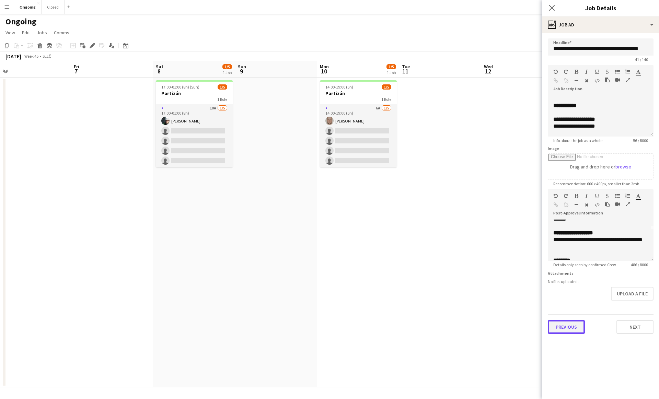
click at [565, 321] on button "Previous" at bounding box center [566, 327] width 37 height 14
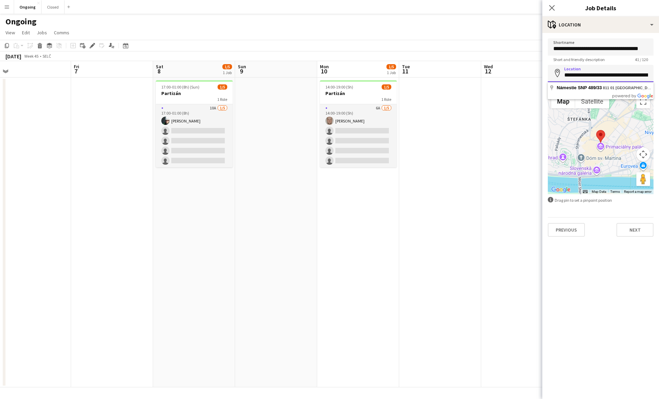
click at [594, 74] on input "**********" at bounding box center [601, 73] width 106 height 17
click at [632, 232] on button "Next" at bounding box center [635, 230] width 37 height 14
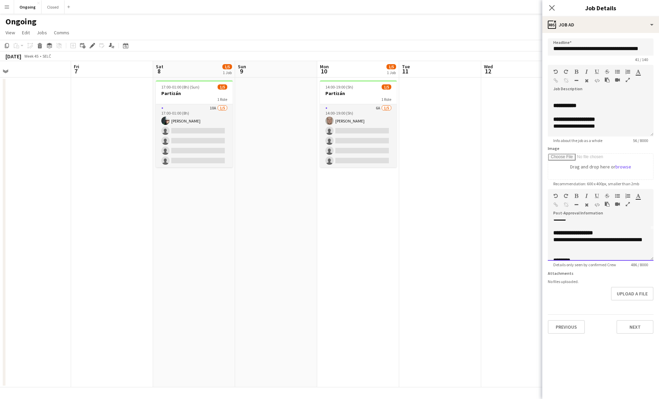
click at [598, 245] on div "**********" at bounding box center [601, 244] width 95 height 14
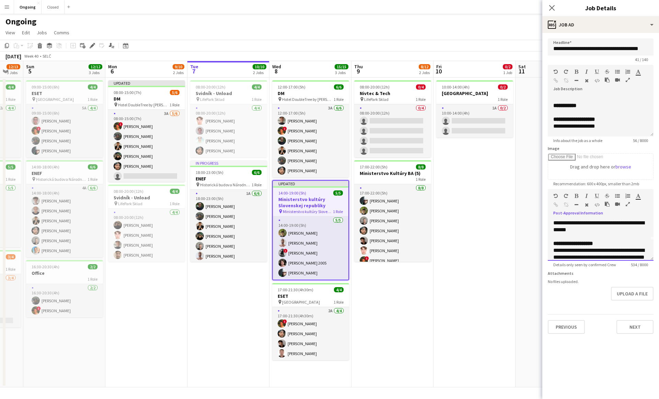
scroll to position [0, 225]
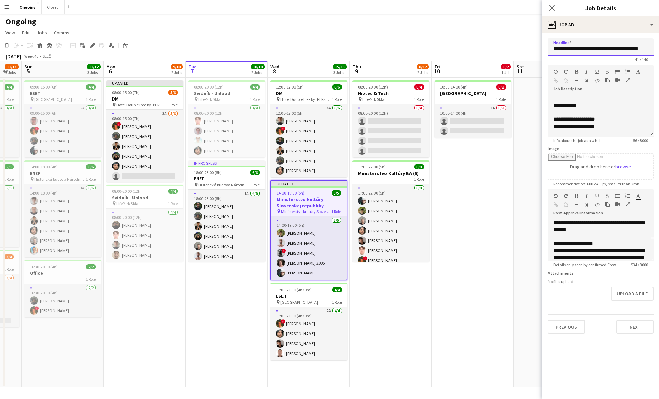
click at [582, 48] on input "**********" at bounding box center [601, 46] width 106 height 17
click at [380, 179] on div "1 Role" at bounding box center [391, 178] width 77 height 5
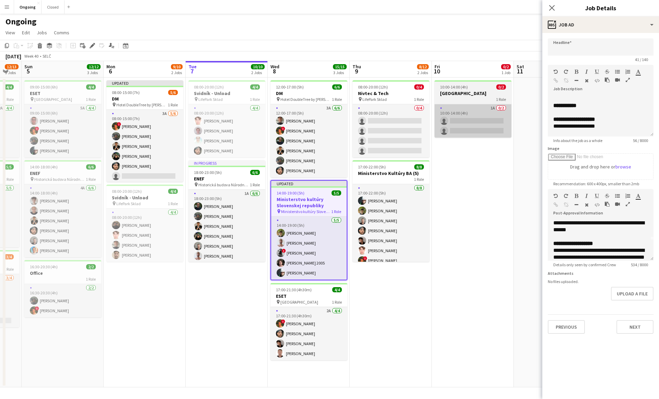
scroll to position [0, 0]
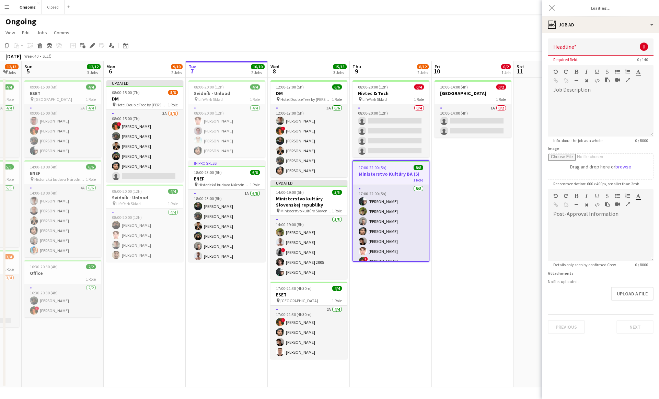
type input "**********"
click at [627, 325] on button "Next" at bounding box center [635, 327] width 37 height 14
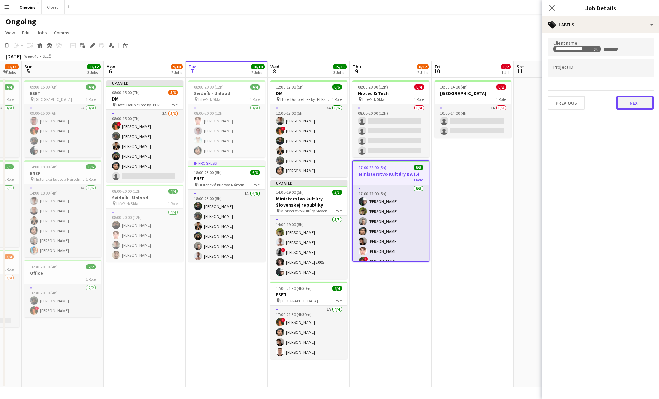
click at [618, 104] on button "Next" at bounding box center [635, 103] width 37 height 14
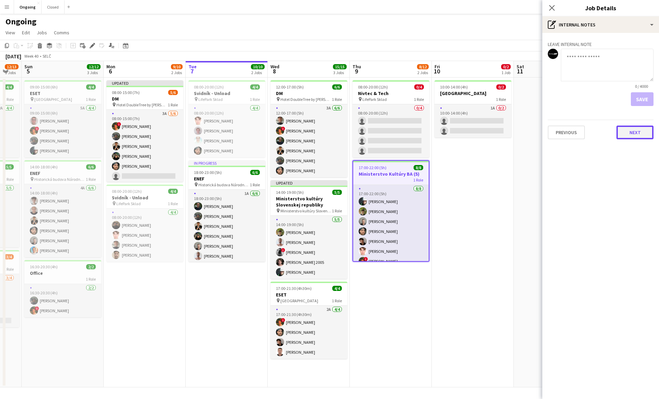
click at [632, 137] on button "Next" at bounding box center [635, 133] width 37 height 14
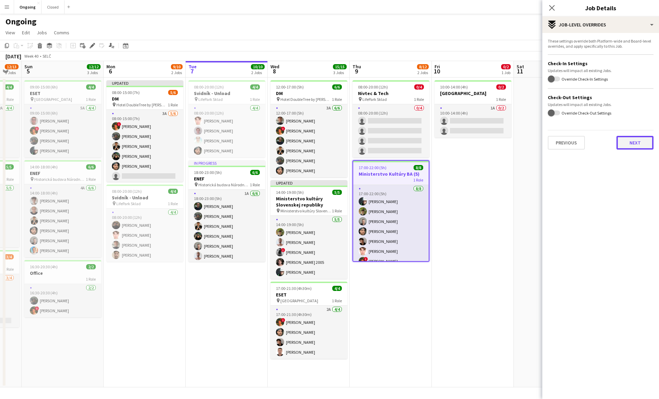
click at [633, 148] on button "Next" at bounding box center [635, 143] width 37 height 14
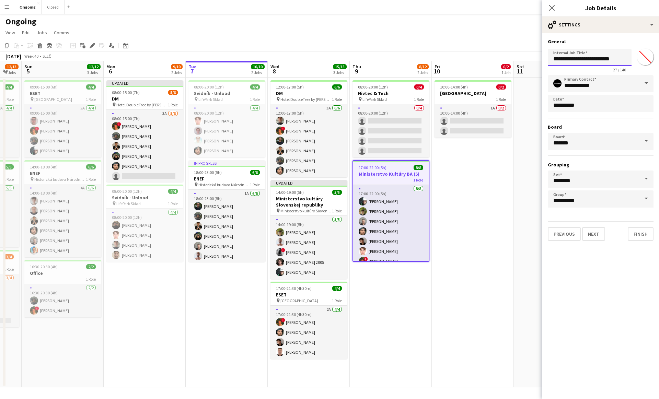
click at [588, 60] on input "**********" at bounding box center [590, 57] width 84 height 17
paste input "**********"
type input "**********"
click at [315, 193] on div "14:00-19:00 (5h) 5/5" at bounding box center [309, 192] width 77 height 5
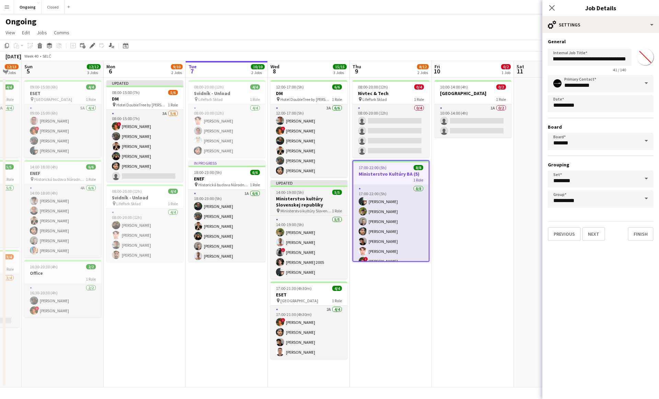
type input "*******"
type input "**********"
type input "*******"
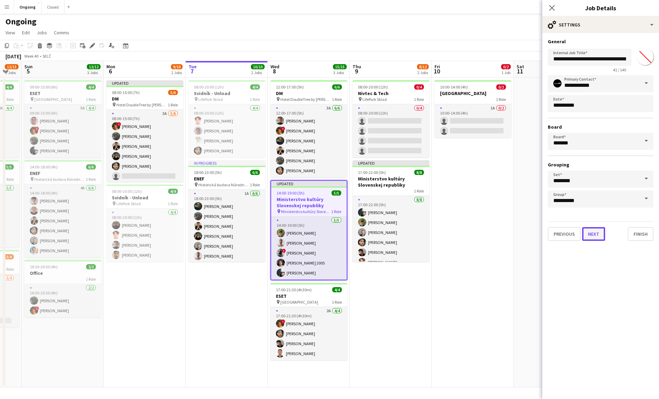
click at [592, 233] on button "Next" at bounding box center [593, 234] width 23 height 14
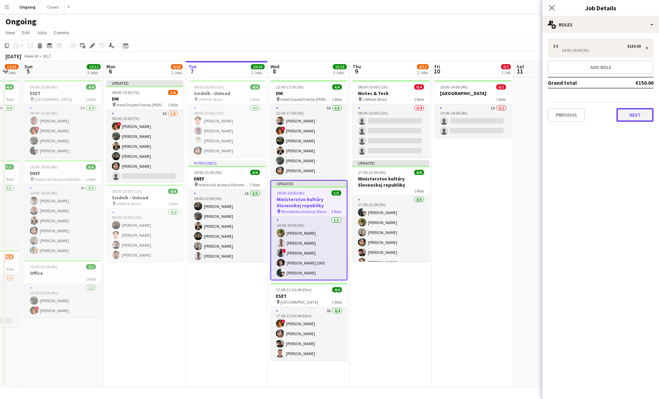
click at [625, 116] on button "Next" at bounding box center [635, 115] width 37 height 14
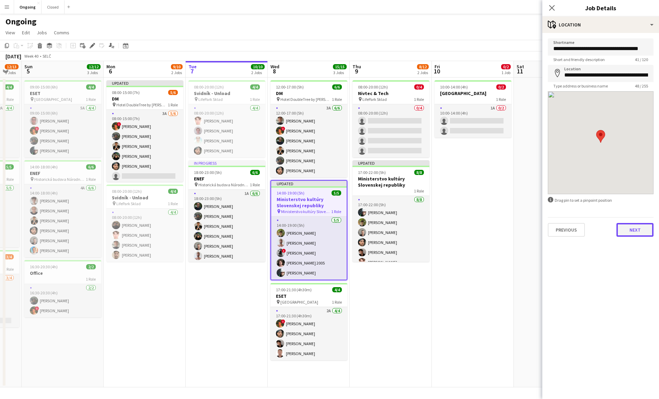
click at [627, 232] on button "Next" at bounding box center [635, 230] width 37 height 14
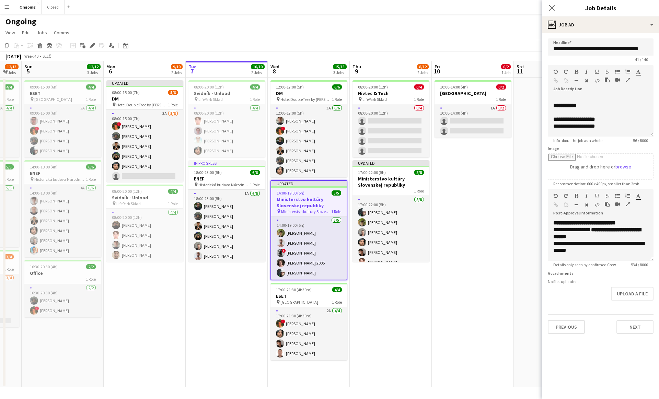
click at [480, 217] on app-date-cell "10:00-14:00 (4h) 0/2 Edison Park 1 Role 1A 0/2 10:00-14:00 (4h) single-neutral-…" at bounding box center [473, 233] width 82 height 310
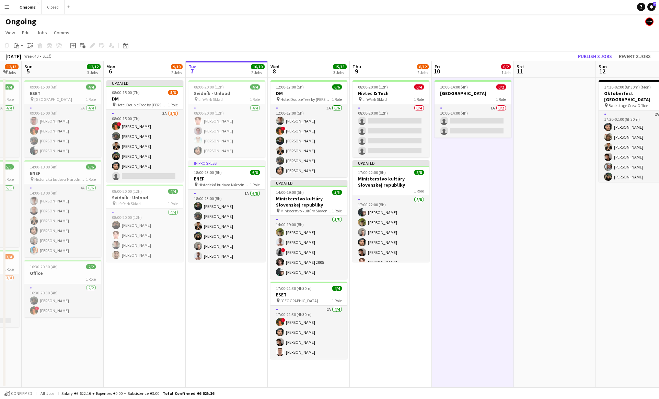
click at [484, 203] on app-date-cell "10:00-14:00 (4h) 0/2 Edison Park 1 Role 1A 0/2 10:00-14:00 (4h) single-neutral-…" at bounding box center [473, 233] width 82 height 310
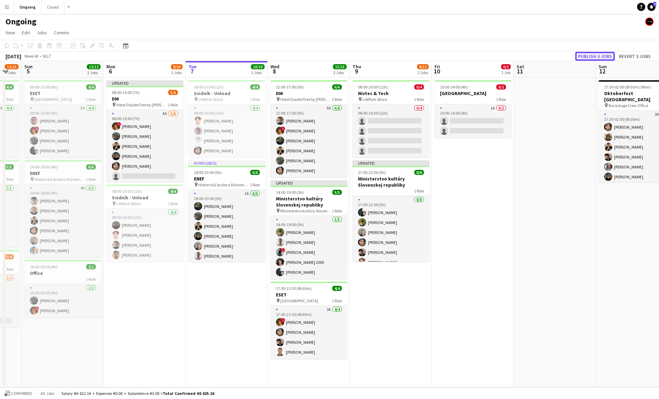
click at [598, 56] on button "Publish 3 jobs" at bounding box center [594, 56] width 39 height 9
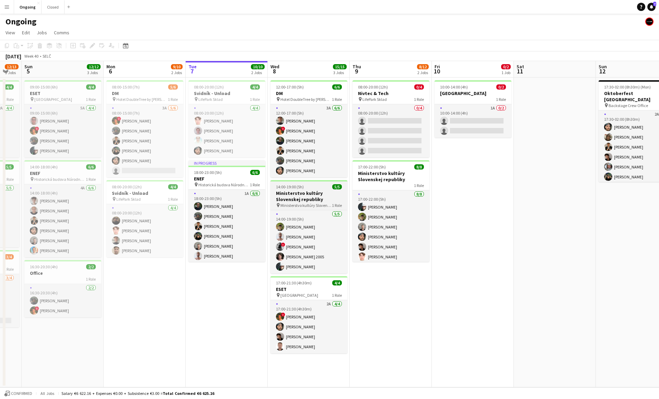
click at [299, 193] on h3 "Ministerstvo kultúry Slovenskej republiky" at bounding box center [309, 196] width 77 height 12
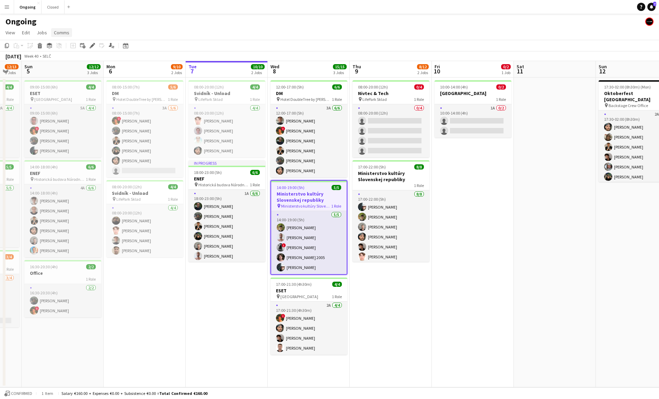
click at [65, 33] on span "Comms" at bounding box center [61, 33] width 15 height 6
click at [74, 63] on span "Create chat" at bounding box center [68, 62] width 24 height 6
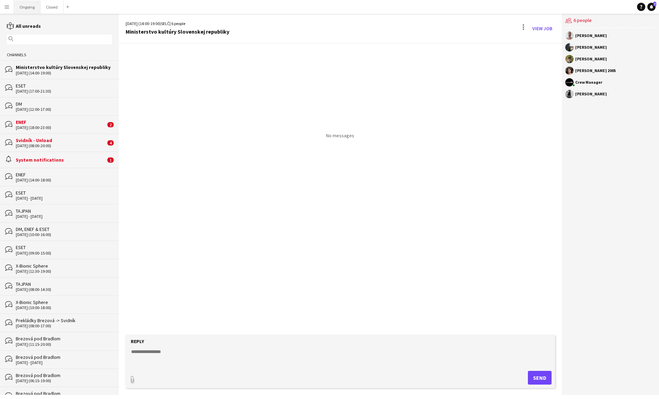
click at [27, 2] on button "Ongoing Close" at bounding box center [27, 6] width 26 height 13
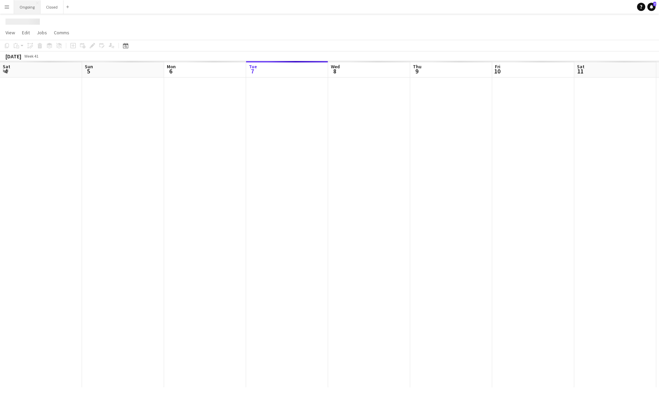
scroll to position [0, 164]
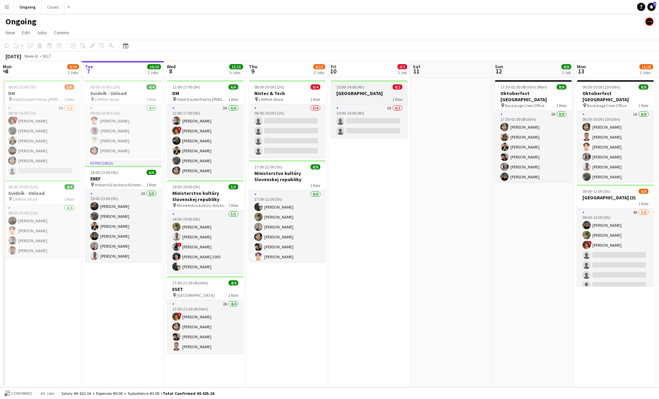
click at [370, 98] on div "1 Role" at bounding box center [369, 98] width 77 height 5
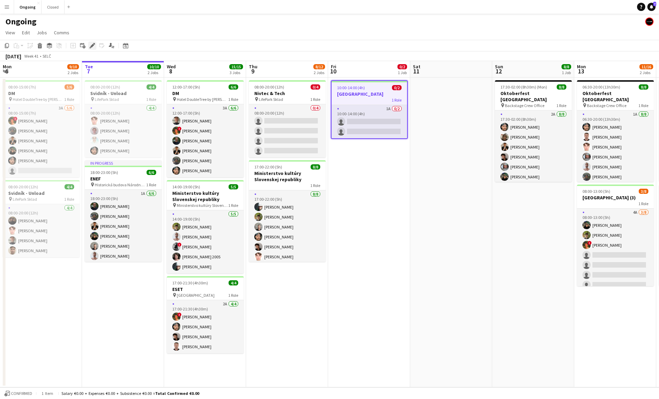
click at [94, 46] on icon "Edit" at bounding box center [92, 45] width 5 height 5
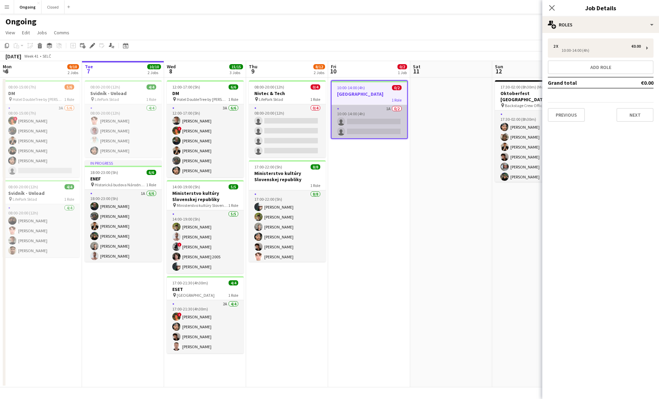
click at [363, 127] on app-card-role "1A 0/2 10:00-14:00 (4h) single-neutral-actions single-neutral-actions" at bounding box center [370, 121] width 76 height 33
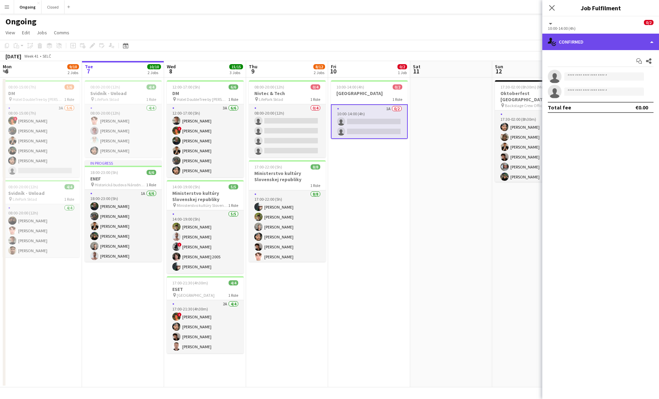
click at [605, 46] on div "single-neutral-actions-check-2 Confirmed" at bounding box center [601, 42] width 117 height 16
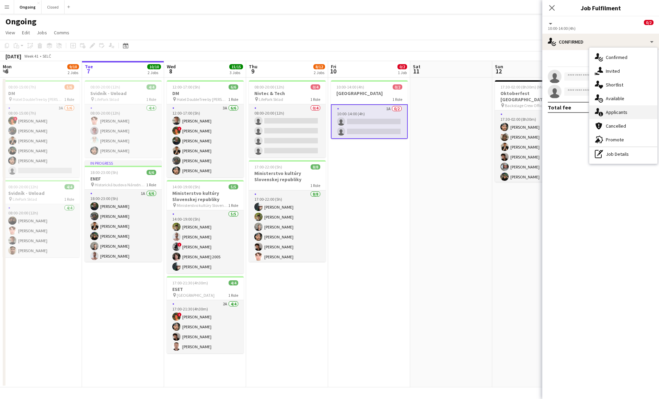
click at [609, 113] on span "Applicants" at bounding box center [617, 112] width 22 height 6
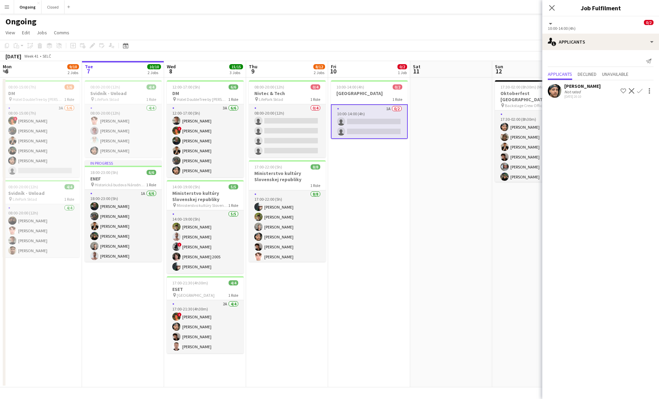
click at [638, 91] on app-icon "Confirm" at bounding box center [639, 90] width 5 height 5
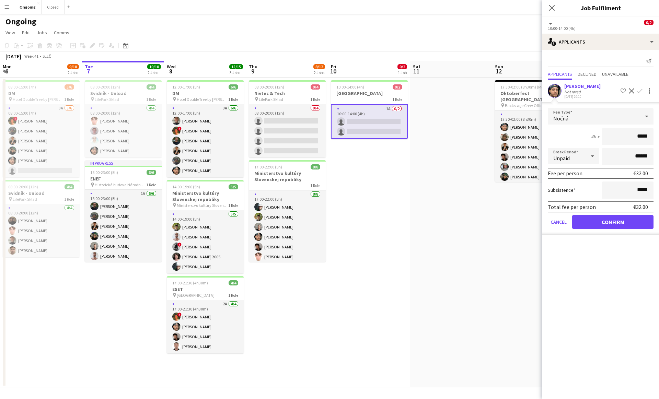
click at [586, 117] on div "Nočná" at bounding box center [594, 116] width 92 height 16
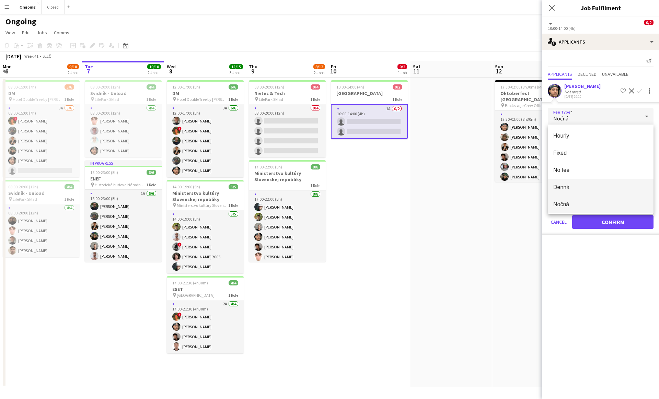
click at [574, 187] on span "[PERSON_NAME]" at bounding box center [601, 187] width 95 height 7
type input "*****"
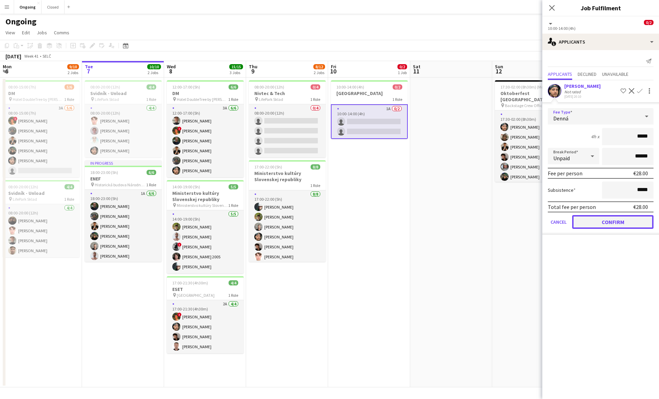
click at [583, 216] on button "Confirm" at bounding box center [612, 222] width 81 height 14
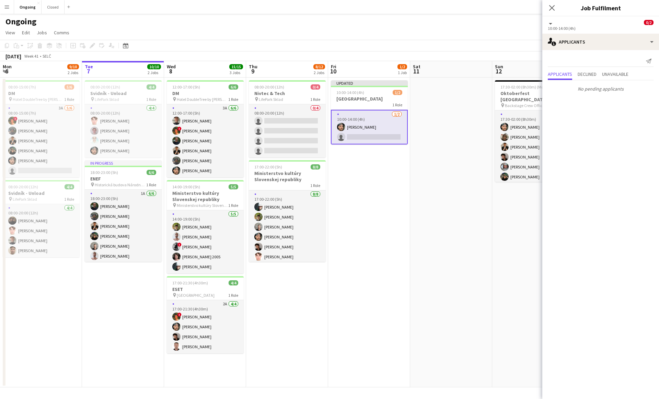
click at [394, 193] on app-date-cell "Updated 10:00-14:00 (4h) 1/2 Edison Park 1 Role 1/2 10:00-14:00 (4h) Marco Dani…" at bounding box center [369, 233] width 82 height 310
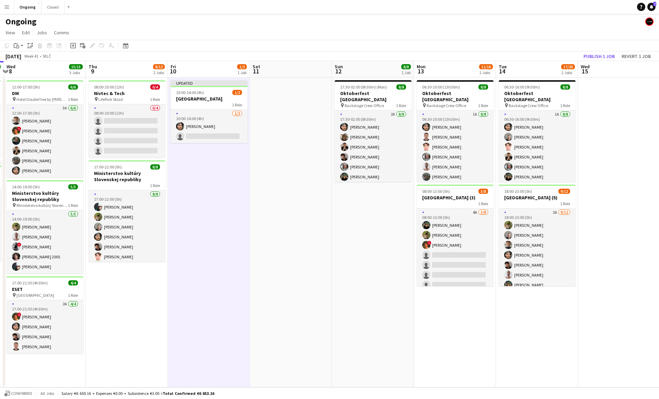
scroll to position [0, 337]
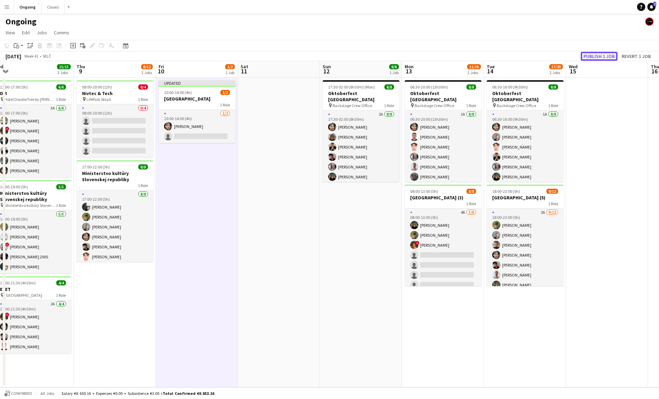
click at [593, 54] on button "Publish 1 job" at bounding box center [599, 56] width 37 height 9
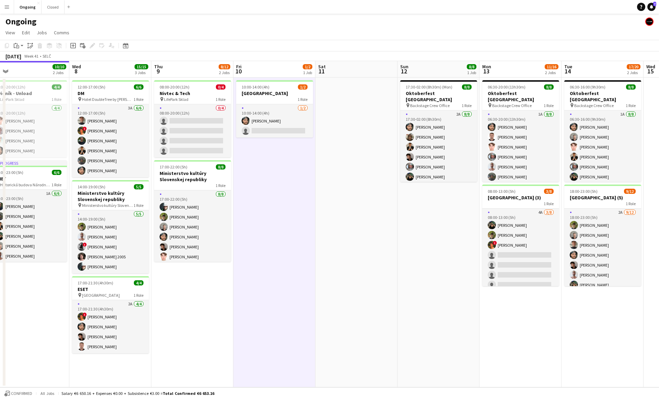
scroll to position [0, 257]
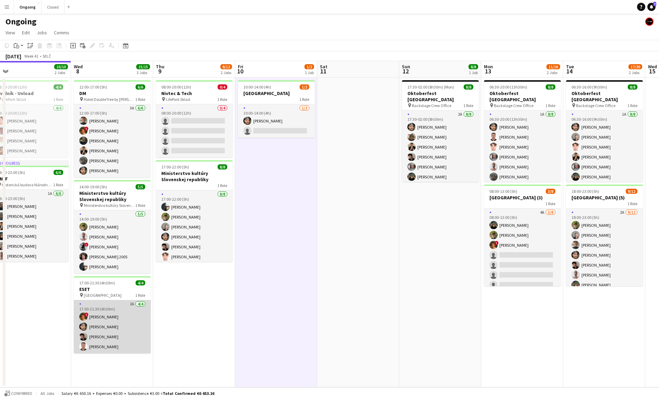
click at [100, 319] on app-card-role "2A [DATE] 17:00-21:30 (4h30m) ! [PERSON_NAME] [PERSON_NAME] Matej [PERSON_NAME]…" at bounding box center [112, 326] width 77 height 53
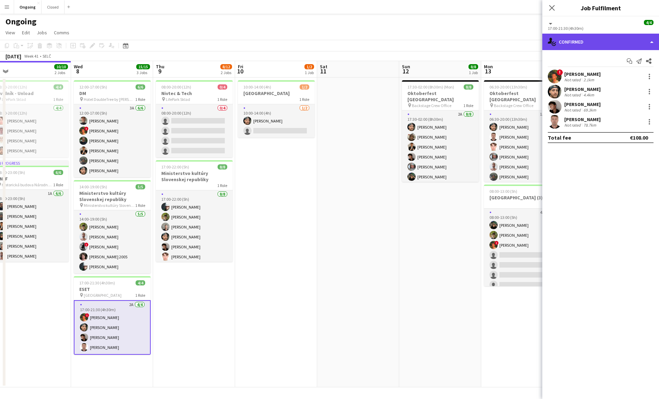
click at [571, 45] on div "single-neutral-actions-check-2 Confirmed" at bounding box center [601, 42] width 117 height 16
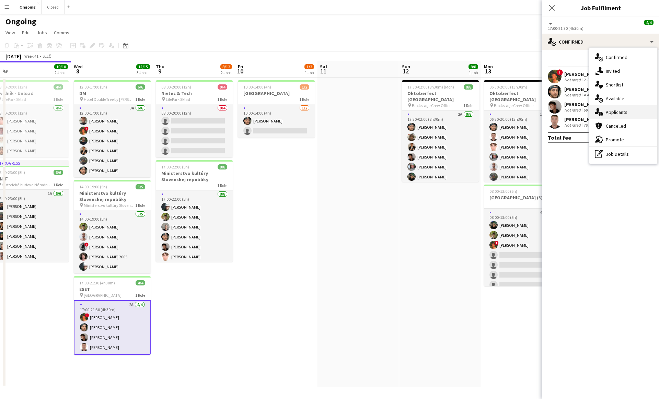
click at [606, 112] on span "Applicants" at bounding box center [617, 112] width 22 height 6
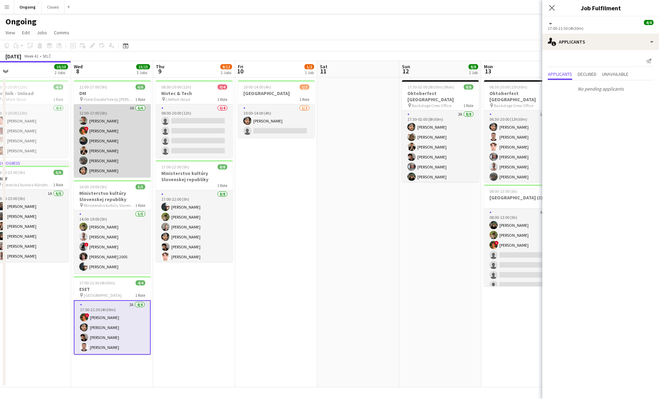
click at [124, 123] on app-card-role "3A [DATE] 12:00-17:00 (5h) [PERSON_NAME] ! [PERSON_NAME] [PERSON_NAME] [PERSON_…" at bounding box center [112, 140] width 77 height 73
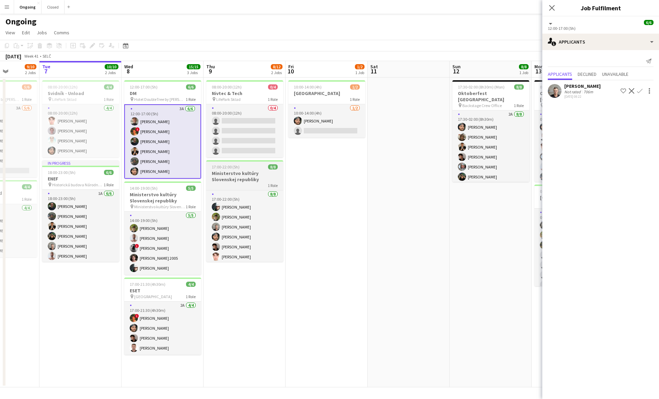
scroll to position [0, 204]
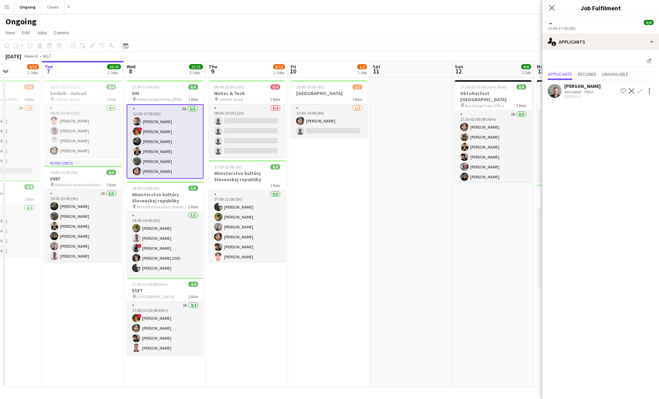
click at [161, 363] on app-date-cell "12:00-17:00 (5h) 6/6 DM pin Hotel DoubleTree by Hilton 1 Role 3A 6/6 12:00-17:0…" at bounding box center [165, 233] width 82 height 310
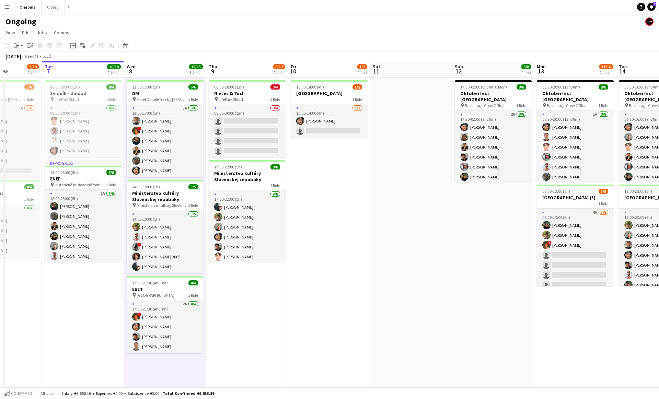
click at [75, 45] on icon "Add job" at bounding box center [72, 45] width 5 height 5
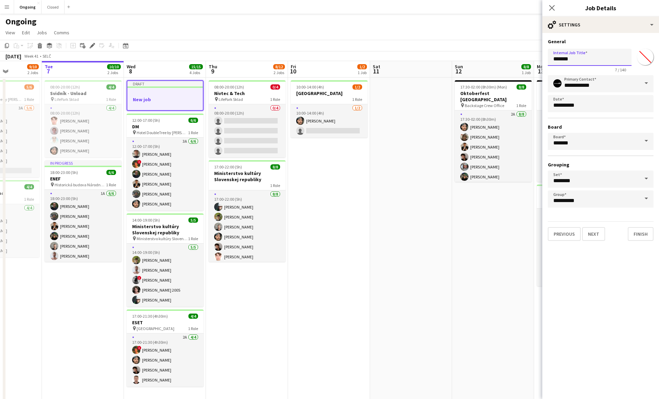
click at [567, 59] on input "*******" at bounding box center [590, 57] width 84 height 17
type input "*********"
click at [593, 239] on button "Next" at bounding box center [593, 234] width 23 height 14
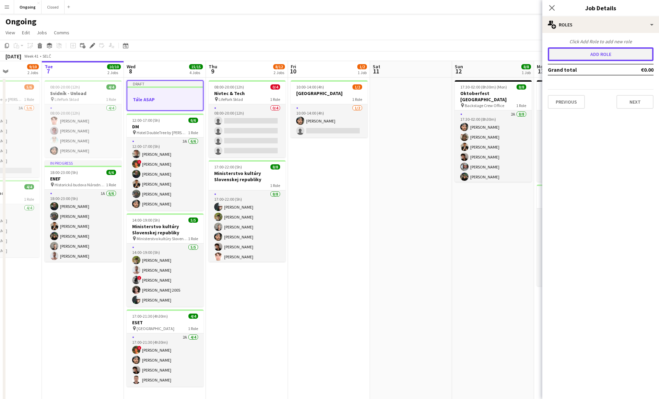
click at [571, 52] on button "Add role" at bounding box center [601, 54] width 106 height 14
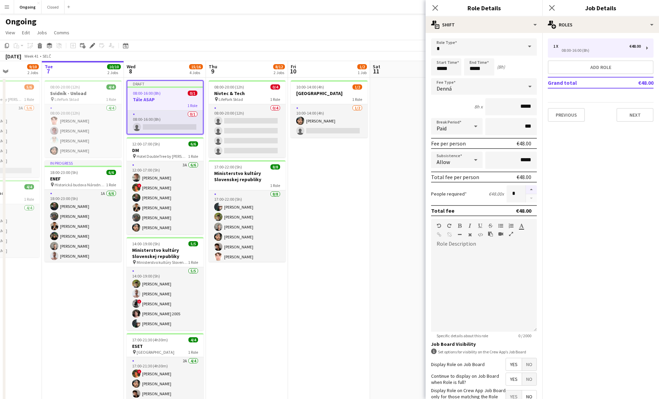
click at [534, 187] on button "button" at bounding box center [531, 189] width 11 height 9
type input "*"
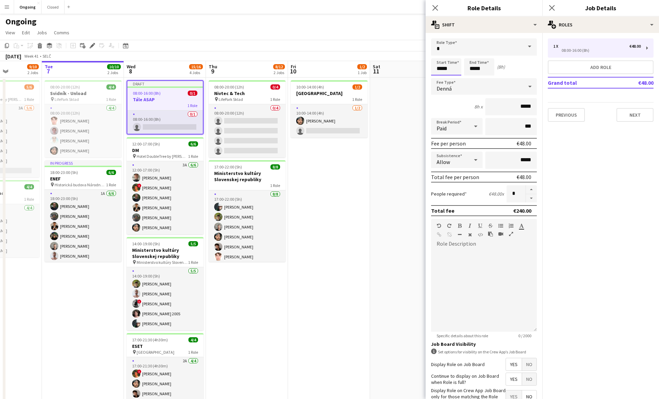
click at [446, 70] on input "*****" at bounding box center [446, 66] width 30 height 17
click at [438, 56] on div at bounding box center [440, 55] width 14 height 7
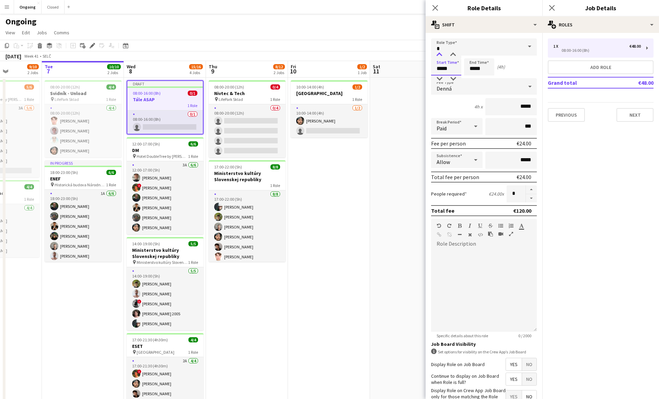
click at [438, 56] on div at bounding box center [440, 55] width 14 height 7
type input "*****"
click at [438, 56] on div at bounding box center [440, 55] width 14 height 7
click at [469, 70] on input "*****" at bounding box center [479, 66] width 30 height 17
click at [474, 55] on div at bounding box center [473, 55] width 14 height 7
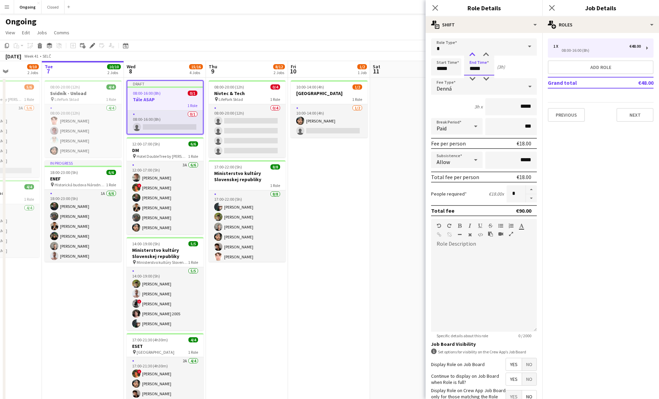
click at [474, 55] on div at bounding box center [473, 55] width 14 height 7
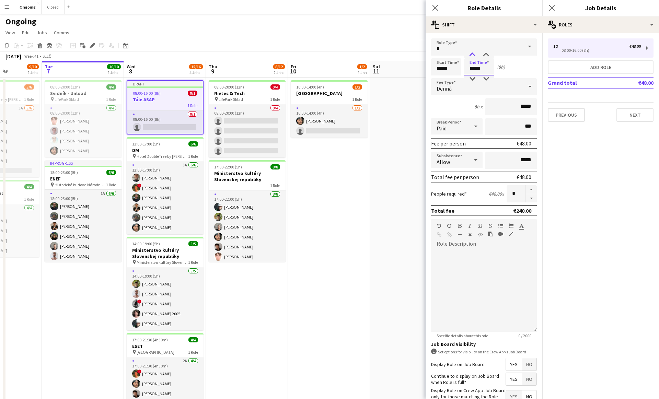
click at [474, 55] on div at bounding box center [473, 55] width 14 height 7
type input "*****"
click at [474, 55] on div at bounding box center [473, 55] width 14 height 7
click at [446, 125] on span "Paid" at bounding box center [442, 128] width 10 height 7
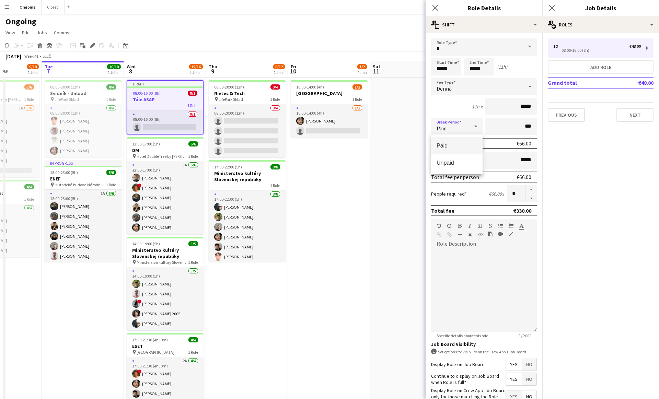
click at [449, 92] on div at bounding box center [329, 199] width 659 height 399
click at [452, 91] on div "[PERSON_NAME]" at bounding box center [477, 86] width 92 height 16
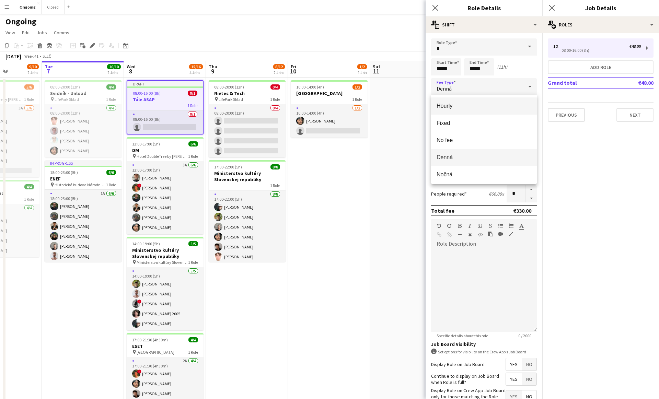
click at [444, 106] on span "Hourly" at bounding box center [484, 106] width 95 height 7
type input "*****"
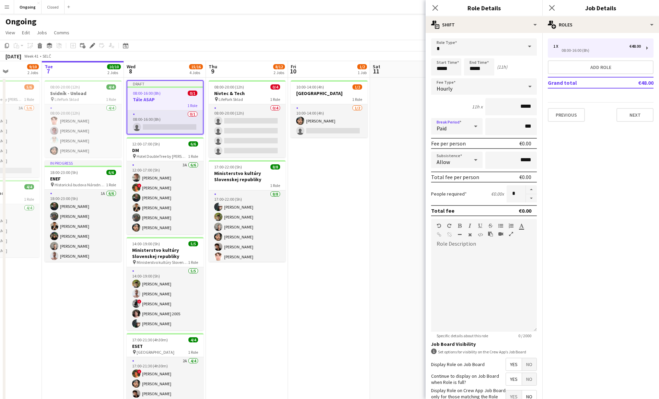
click at [447, 125] on div "Paid" at bounding box center [450, 126] width 38 height 16
click at [448, 161] on span "Unpaid" at bounding box center [457, 163] width 41 height 7
click at [624, 120] on button "Next" at bounding box center [635, 115] width 37 height 14
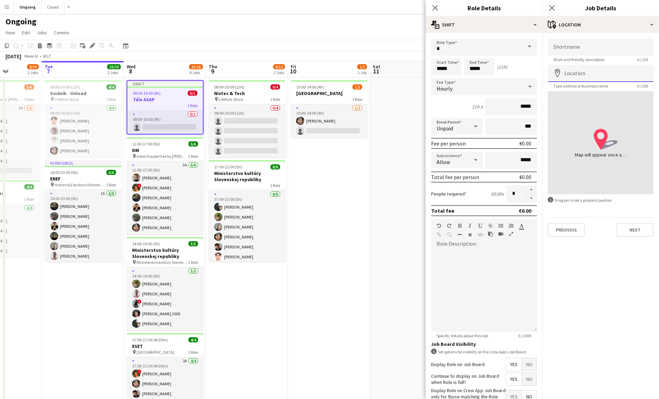
click at [566, 73] on input "Location" at bounding box center [601, 73] width 106 height 17
type input "**********"
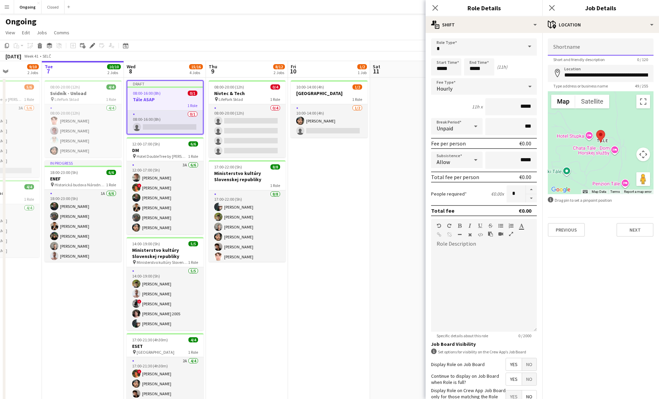
click at [570, 50] on input "Shortname" at bounding box center [601, 46] width 106 height 17
type input "**********"
click at [647, 226] on button "Next" at bounding box center [635, 230] width 37 height 14
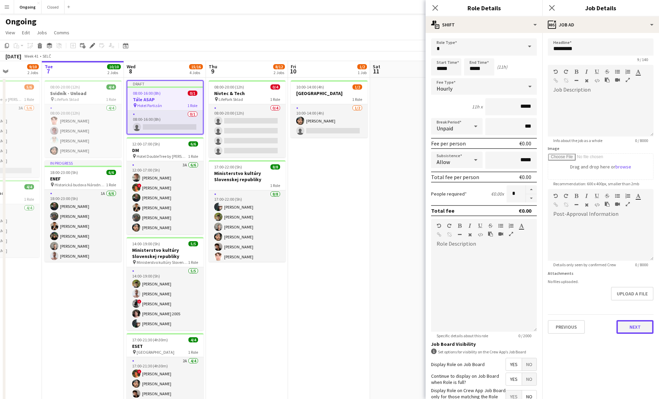
click at [624, 324] on button "Next" at bounding box center [635, 327] width 37 height 14
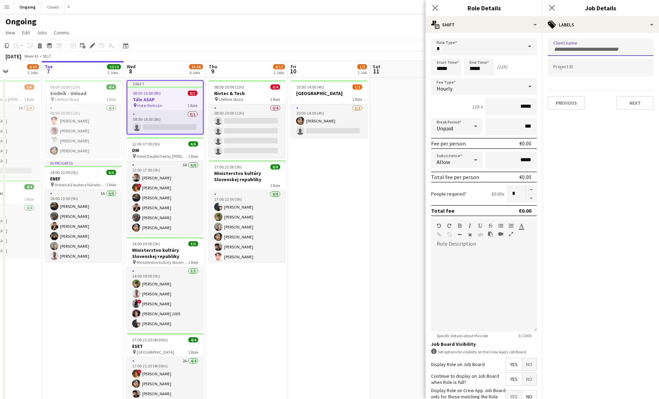
click at [562, 52] on div at bounding box center [601, 47] width 106 height 18
type input "******"
click at [569, 66] on div "Parilla Sound" at bounding box center [601, 68] width 106 height 16
click at [624, 101] on button "Next" at bounding box center [635, 103] width 37 height 14
type input "*******"
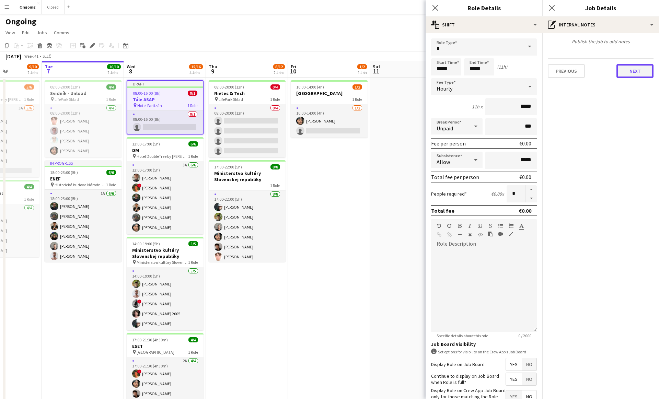
click at [637, 74] on button "Next" at bounding box center [635, 71] width 37 height 14
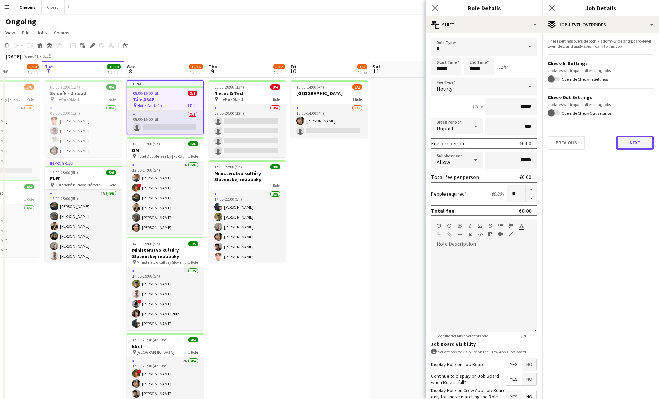
click at [630, 141] on button "Next" at bounding box center [635, 143] width 37 height 14
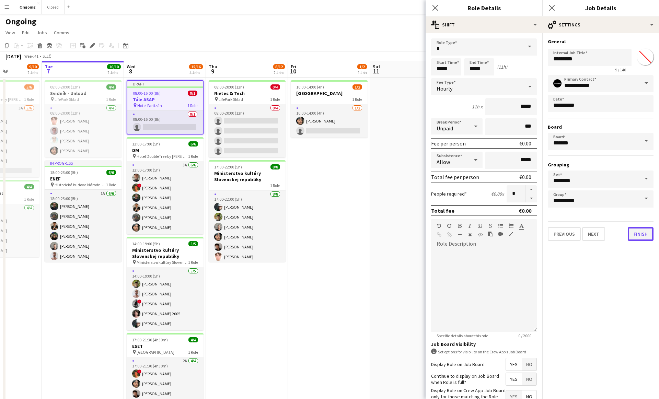
click at [646, 235] on button "Finish" at bounding box center [641, 234] width 26 height 14
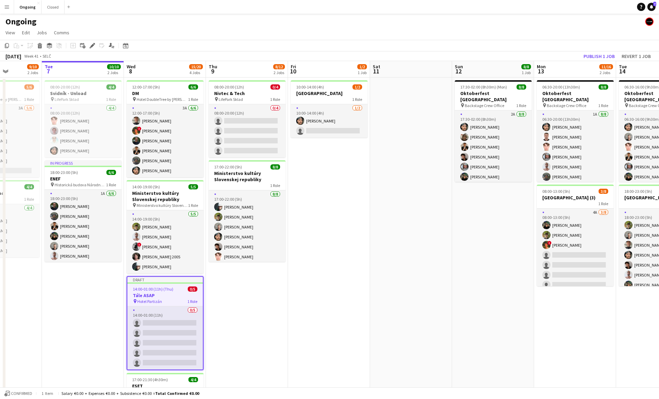
click at [249, 289] on app-date-cell "08:00-20:00 (12h) 0/4 Nivtec & Tech pin LifePark Sklad 1 Role 0/4 08:00-20:00 (…" at bounding box center [247, 271] width 82 height 387
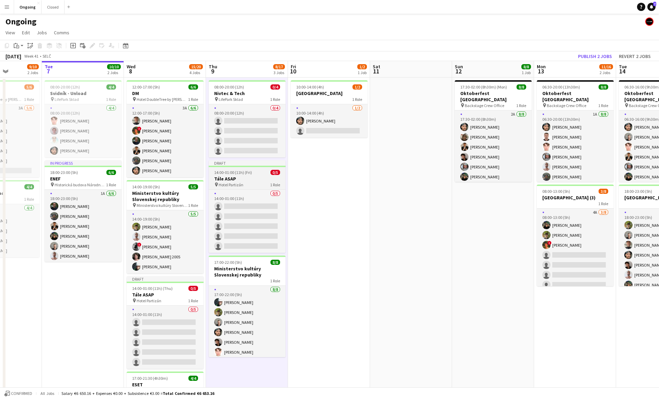
click at [251, 173] on span "14:00-01:00 (11h) (Fri)" at bounding box center [233, 172] width 38 height 5
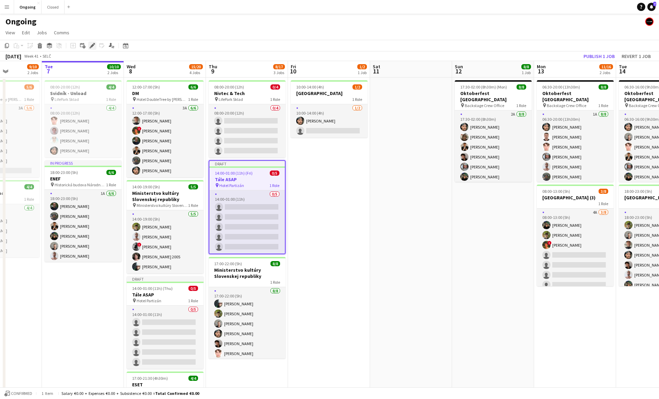
click at [95, 46] on icon "Edit" at bounding box center [92, 45] width 5 height 5
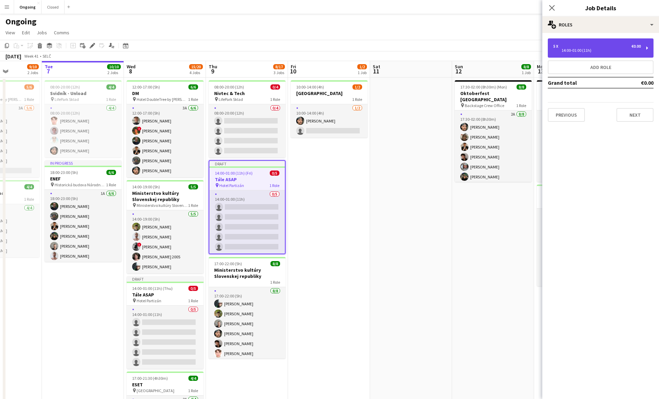
click at [590, 49] on div "14:00-01:00 (11h)" at bounding box center [598, 50] width 88 height 3
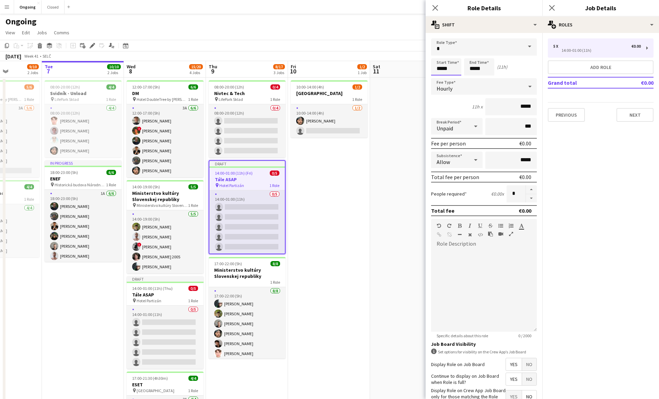
click at [440, 68] on input "*****" at bounding box center [446, 66] width 30 height 17
click at [440, 77] on div at bounding box center [440, 79] width 14 height 7
type input "*****"
click at [440, 77] on div at bounding box center [440, 79] width 14 height 7
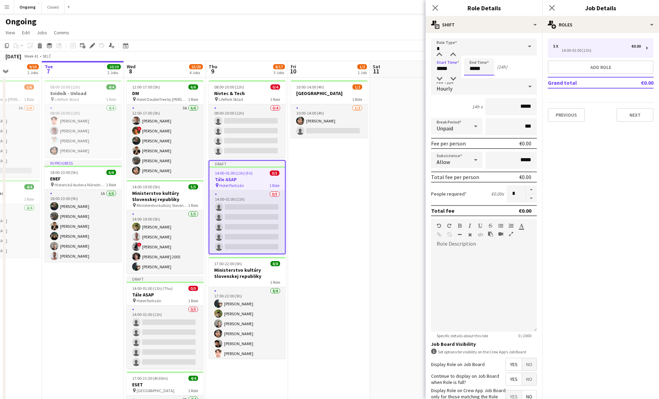
click at [470, 68] on input "*****" at bounding box center [479, 66] width 30 height 17
click at [472, 78] on div at bounding box center [473, 79] width 14 height 7
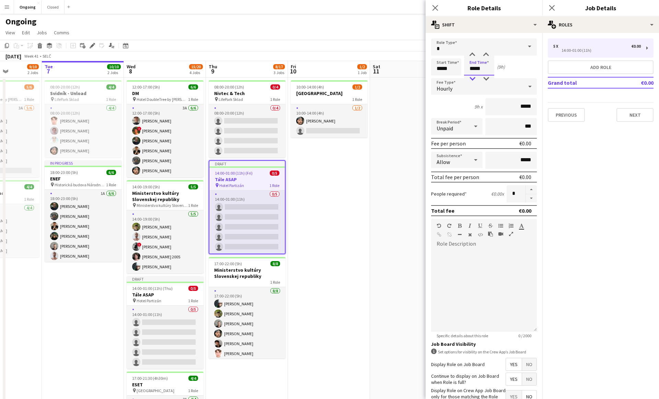
click at [472, 78] on div at bounding box center [473, 79] width 14 height 7
type input "*****"
click at [472, 78] on div at bounding box center [473, 79] width 14 height 7
click at [636, 117] on button "Next" at bounding box center [635, 115] width 37 height 14
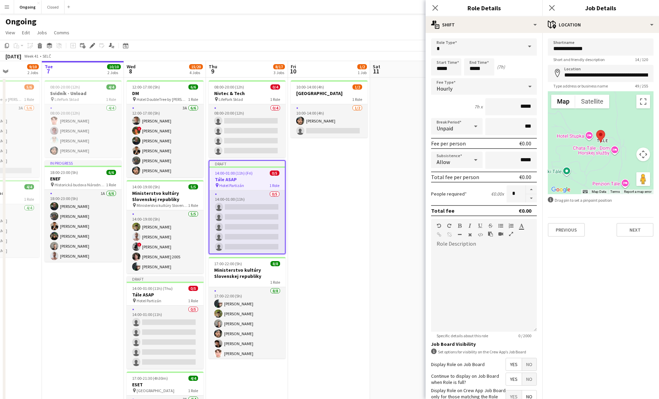
click at [397, 193] on app-date-cell at bounding box center [411, 271] width 82 height 387
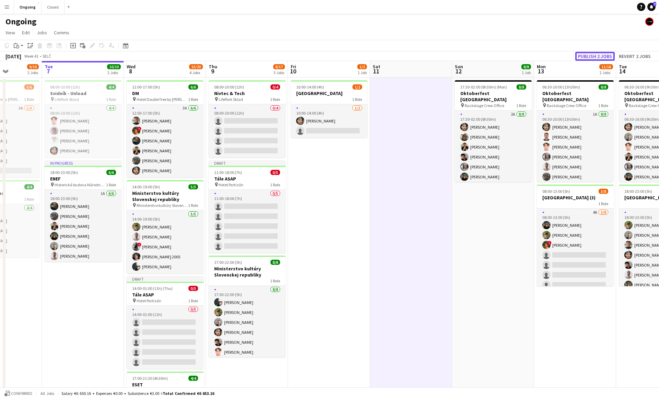
click at [581, 54] on button "Publish 2 jobs" at bounding box center [594, 56] width 39 height 9
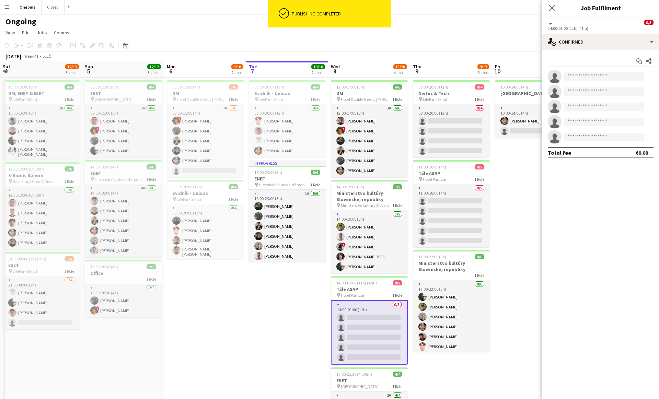
scroll to position [0, 204]
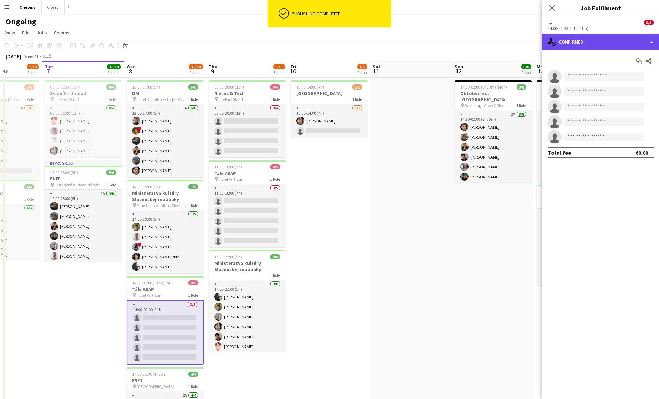
click at [571, 43] on div "single-neutral-actions-check-2 Confirmed" at bounding box center [601, 42] width 117 height 16
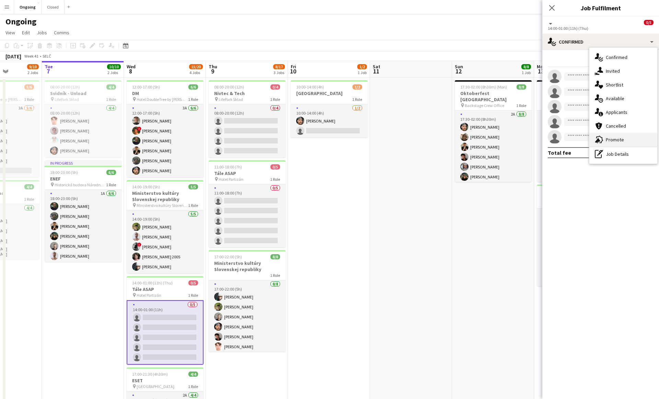
click at [601, 137] on icon at bounding box center [599, 140] width 7 height 8
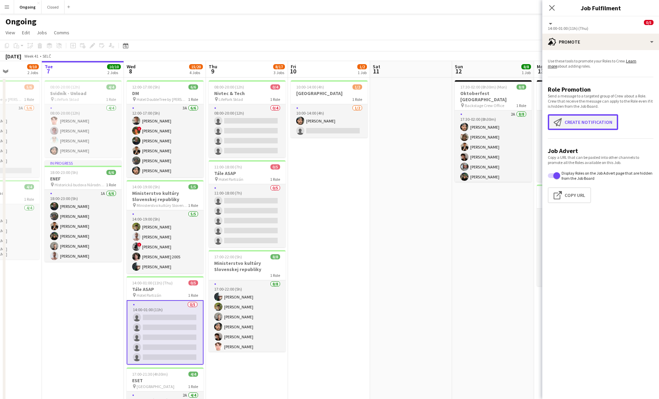
click at [592, 122] on button "Create notification Create notification" at bounding box center [583, 122] width 70 height 16
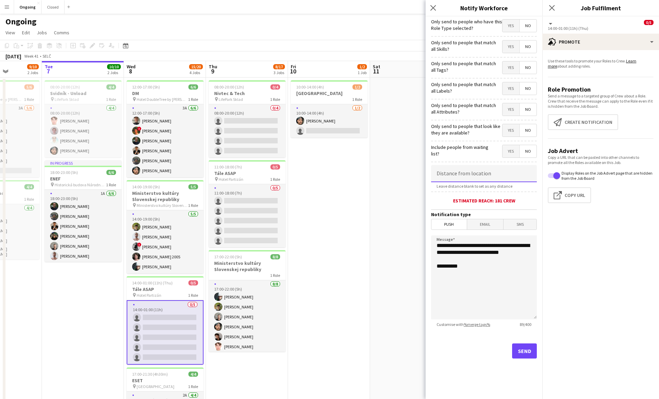
click at [473, 179] on input at bounding box center [484, 173] width 106 height 17
type input "******"
click at [508, 274] on textarea "**********" at bounding box center [484, 278] width 106 height 84
drag, startPoint x: 482, startPoint y: 263, endPoint x: 421, endPoint y: 247, distance: 63.6
click at [421, 247] on body "Menu Boards Boards Boards All jobs Status Workforce Workforce My Workforce Recr…" at bounding box center [329, 235] width 659 height 471
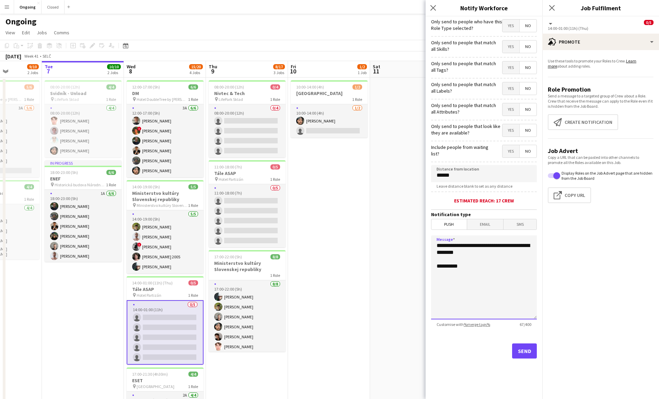
click at [452, 245] on textarea "**********" at bounding box center [484, 278] width 106 height 84
type textarea "**********"
click at [387, 204] on app-date-cell at bounding box center [411, 269] width 82 height 382
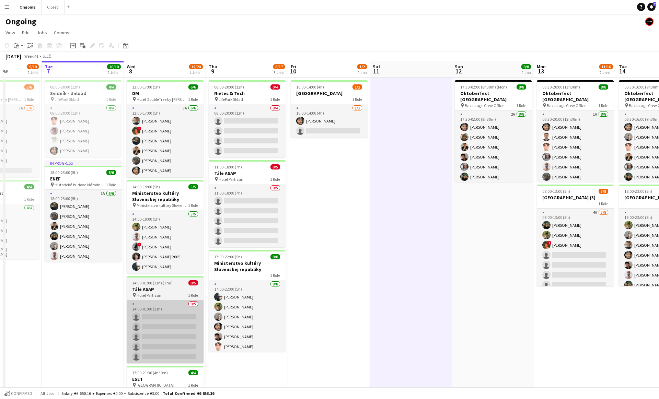
click at [135, 324] on app-card-role "0/5 14:00-01:00 (11h) single-neutral-actions single-neutral-actions single-neut…" at bounding box center [165, 331] width 77 height 63
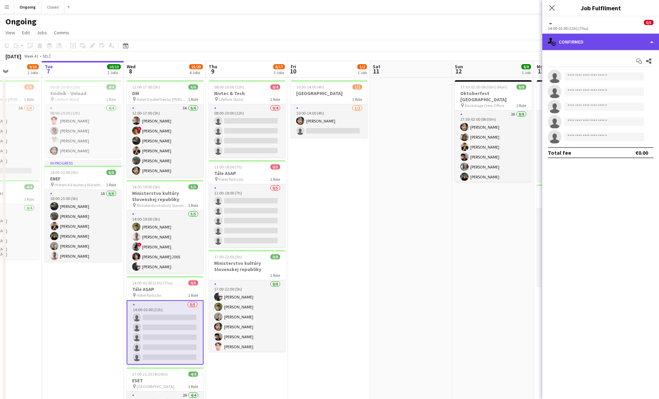
click at [596, 43] on div "single-neutral-actions-check-2 Confirmed" at bounding box center [601, 42] width 117 height 16
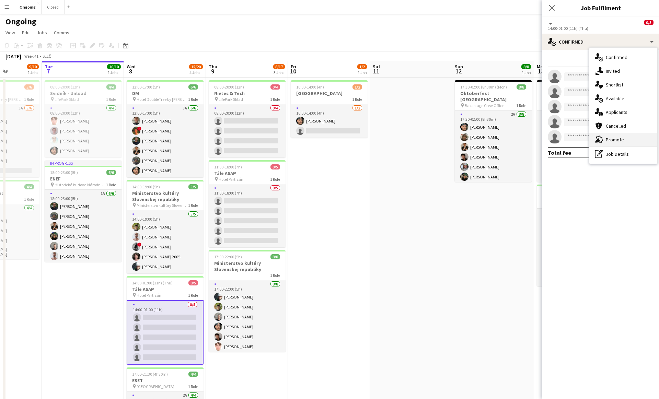
click at [611, 133] on div "advertising-megaphone Promote" at bounding box center [624, 140] width 68 height 14
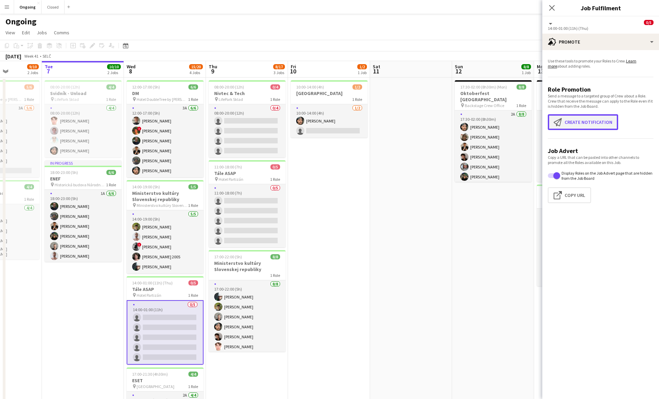
click at [593, 123] on button "Create notification Create notification" at bounding box center [583, 122] width 70 height 16
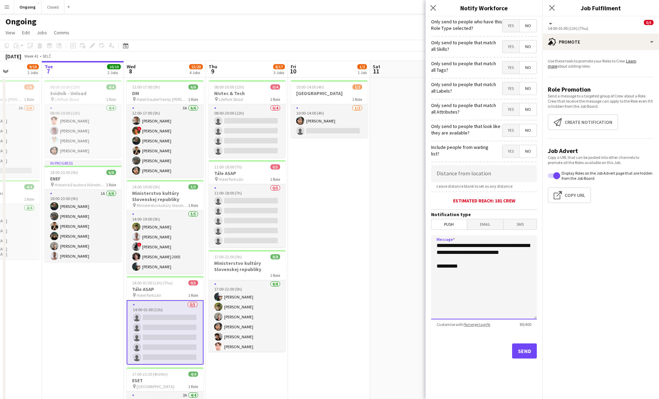
drag, startPoint x: 436, startPoint y: 246, endPoint x: 437, endPoint y: 256, distance: 10.3
click at [437, 256] on textarea "**********" at bounding box center [484, 278] width 106 height 84
click at [481, 256] on textarea "**********" at bounding box center [484, 278] width 106 height 84
drag, startPoint x: 435, startPoint y: 245, endPoint x: 471, endPoint y: 262, distance: 40.1
click at [471, 262] on textarea "**********" at bounding box center [484, 278] width 106 height 84
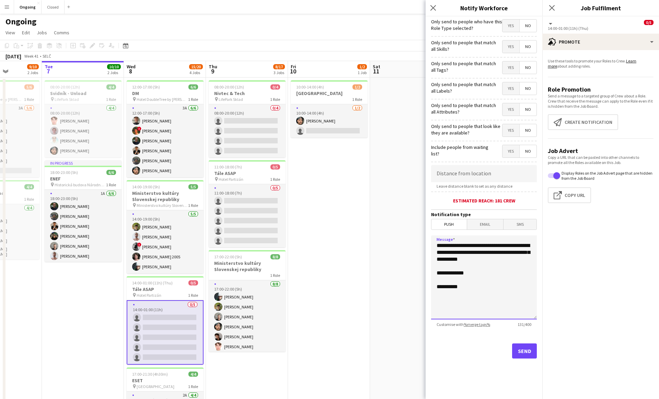
click at [436, 247] on textarea "**********" at bounding box center [484, 278] width 106 height 84
click at [505, 290] on textarea "**********" at bounding box center [484, 278] width 106 height 84
type textarea "**********"
click at [494, 180] on input at bounding box center [484, 173] width 106 height 17
type input "******"
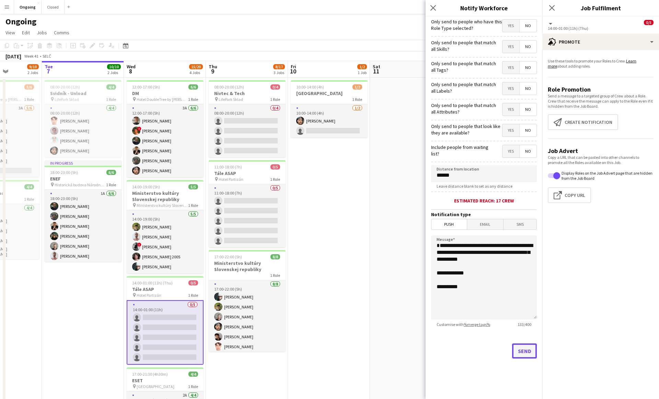
click at [531, 354] on button "Send" at bounding box center [524, 351] width 25 height 15
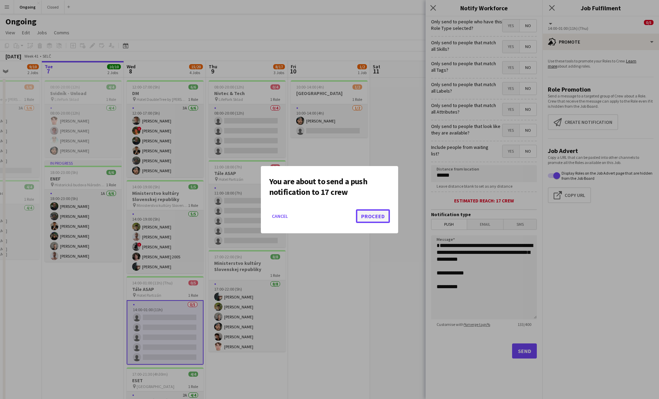
click at [376, 212] on button "Proceed" at bounding box center [373, 216] width 34 height 14
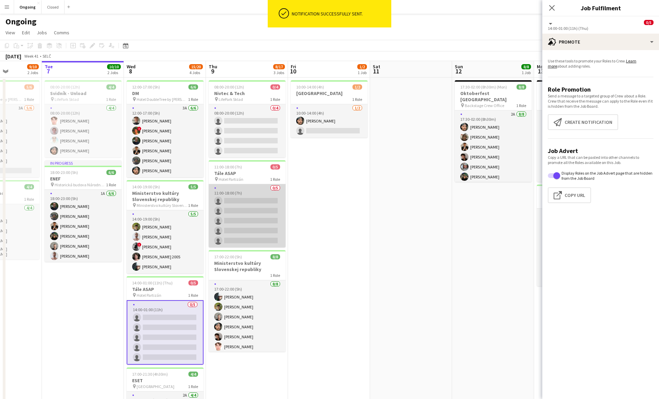
click at [257, 208] on app-card-role "0/5 11:00-18:00 (7h) single-neutral-actions single-neutral-actions single-neutr…" at bounding box center [247, 215] width 77 height 63
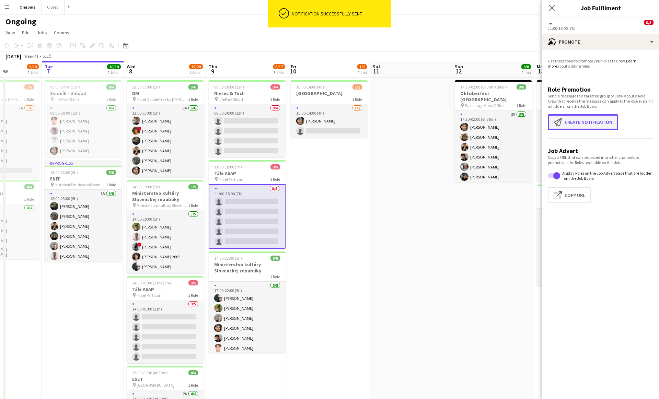
click at [579, 121] on button "Create notification Create notification" at bounding box center [583, 122] width 70 height 16
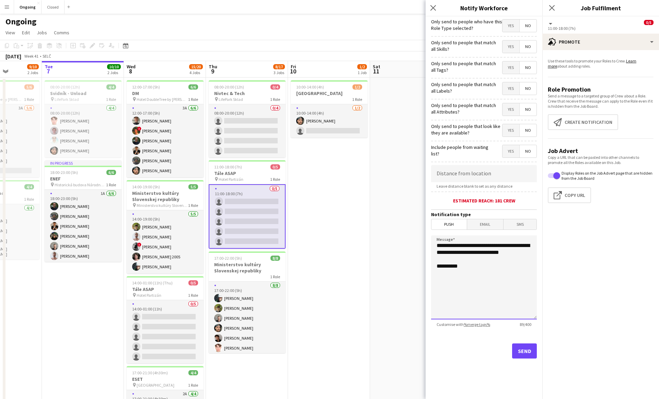
click at [474, 259] on textarea "**********" at bounding box center [484, 278] width 106 height 84
paste textarea "**********"
click at [450, 253] on textarea "**********" at bounding box center [484, 278] width 106 height 84
click at [483, 254] on textarea "**********" at bounding box center [484, 278] width 106 height 84
click at [464, 261] on textarea "**********" at bounding box center [484, 278] width 106 height 84
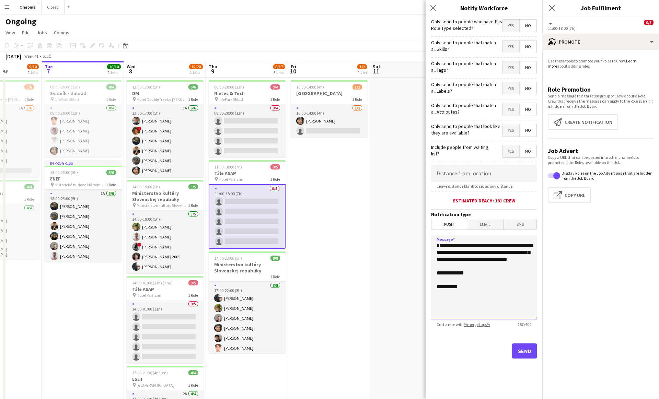
click at [472, 295] on textarea "**********" at bounding box center [484, 278] width 106 height 84
type textarea "**********"
click at [477, 173] on input at bounding box center [484, 173] width 106 height 17
type input "******"
click at [523, 350] on button "Send" at bounding box center [524, 351] width 25 height 15
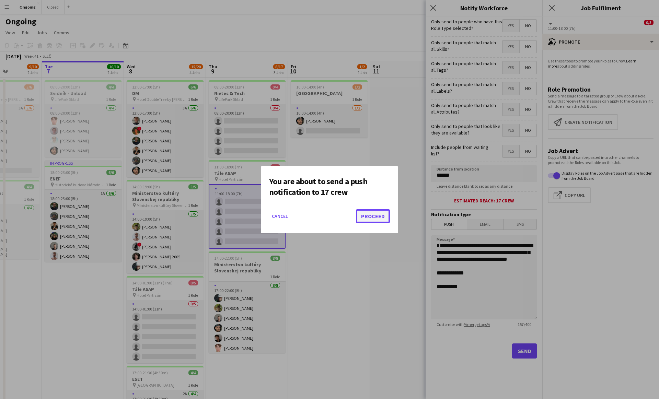
click at [376, 215] on button "Proceed" at bounding box center [373, 216] width 34 height 14
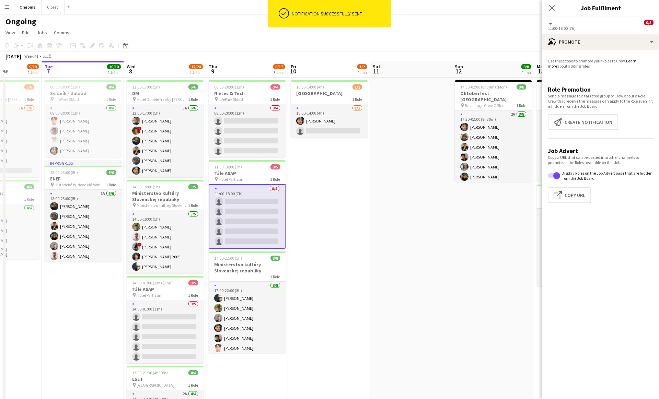
click at [344, 200] on app-date-cell "10:00-14:00 (4h) 1/2 [GEOGRAPHIC_DATA] 1 Role [DATE] 10:00-14:00 (4h) [PERSON_N…" at bounding box center [329, 269] width 82 height 382
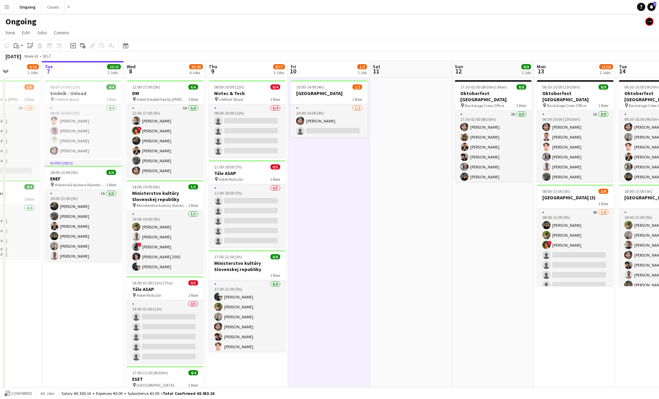
click at [326, 147] on app-date-cell "10:00-14:00 (4h) 1/2 [GEOGRAPHIC_DATA] 1 Role [DATE] 10:00-14:00 (4h) [PERSON_N…" at bounding box center [329, 269] width 82 height 382
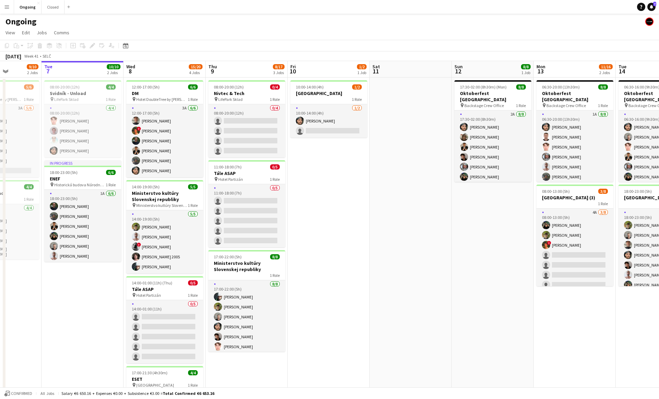
click at [322, 213] on app-date-cell "10:00-14:00 (4h) 1/2 [GEOGRAPHIC_DATA] 1 Role [DATE] 10:00-14:00 (4h) [PERSON_N…" at bounding box center [329, 269] width 82 height 382
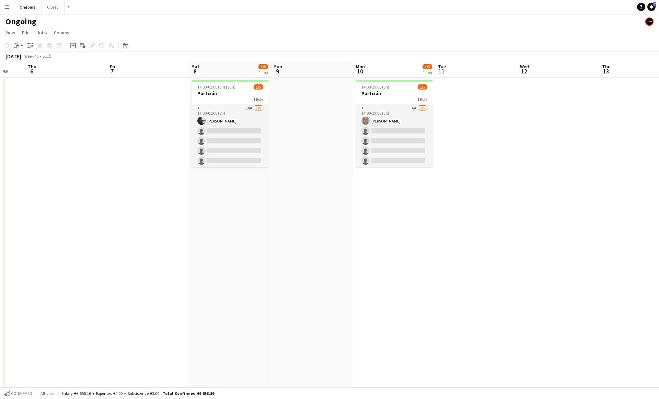
scroll to position [0, 230]
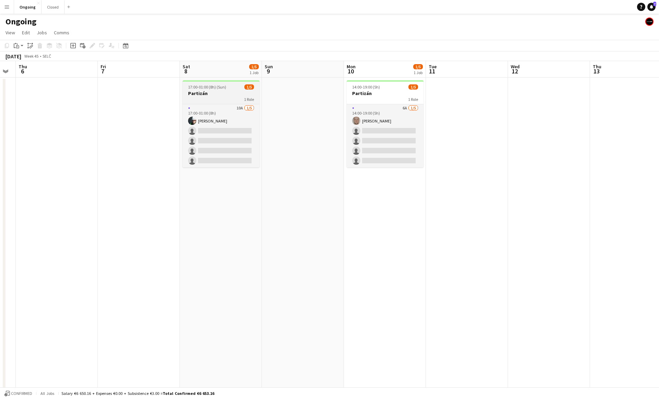
click at [212, 84] on span "17:00-01:00 (8h) (Sun)" at bounding box center [207, 86] width 38 height 5
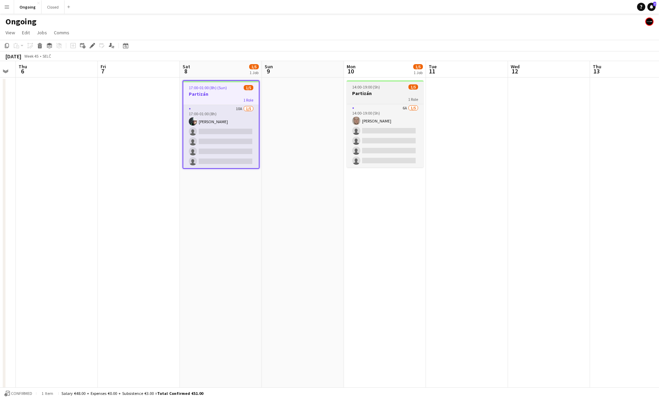
click at [384, 88] on div "14:00-19:00 (5h) 1/5" at bounding box center [385, 86] width 77 height 5
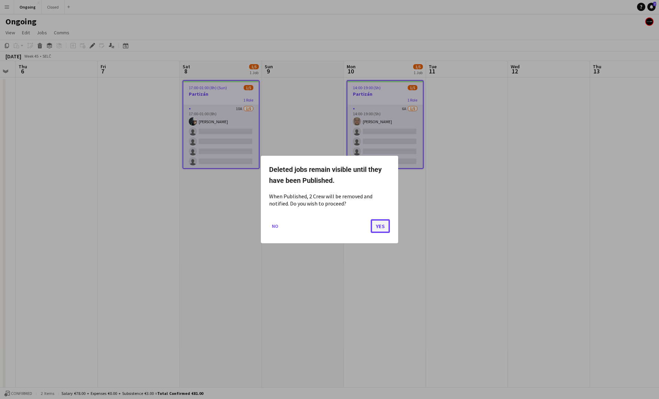
click at [382, 221] on button "Yes" at bounding box center [380, 226] width 19 height 14
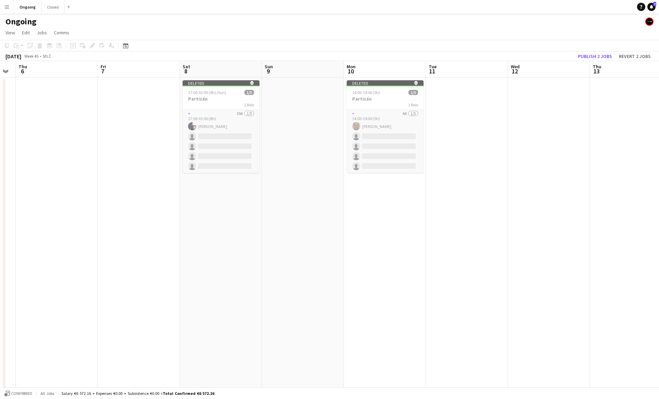
click at [642, 115] on app-date-cell at bounding box center [631, 269] width 82 height 382
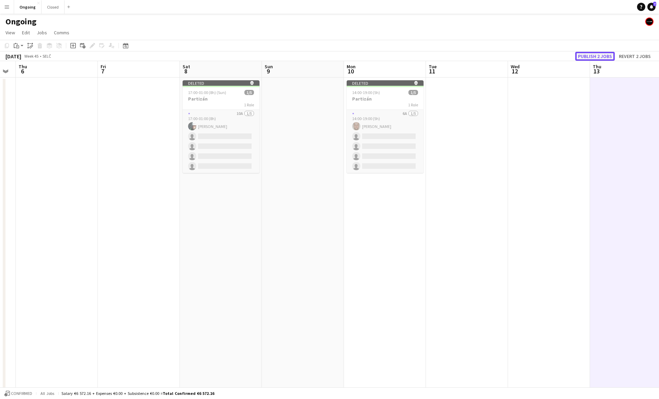
click at [602, 56] on button "Publish 2 jobs" at bounding box center [594, 56] width 39 height 9
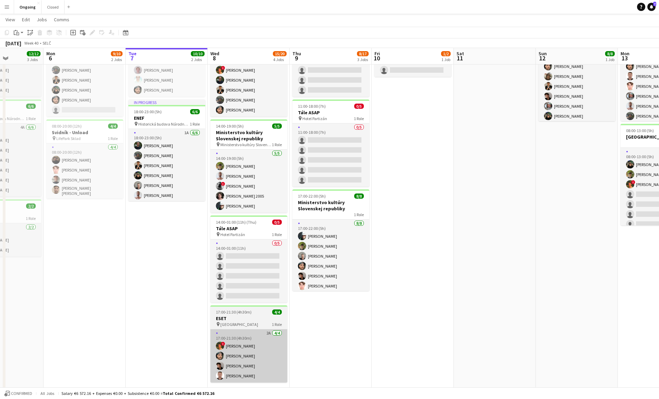
scroll to position [61, 0]
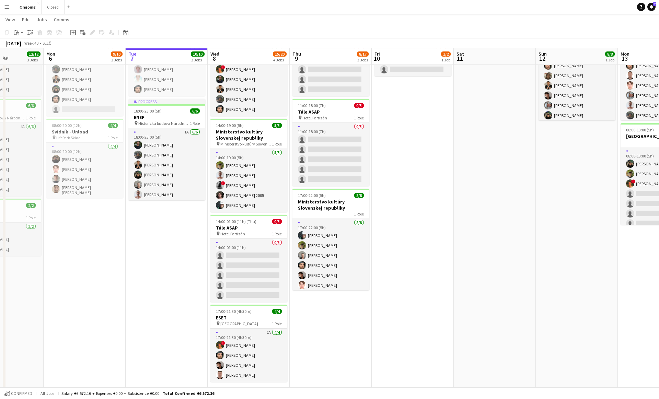
click at [388, 177] on app-date-cell "10:00-14:00 (4h) 1/2 [GEOGRAPHIC_DATA] 1 Role [DATE] 10:00-14:00 (4h) [PERSON_N…" at bounding box center [413, 207] width 82 height 382
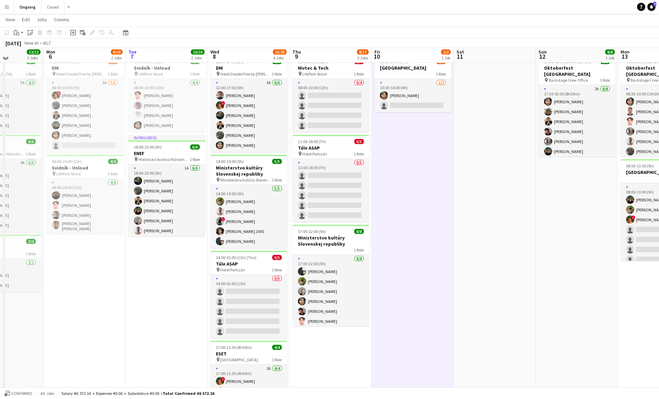
scroll to position [23, 0]
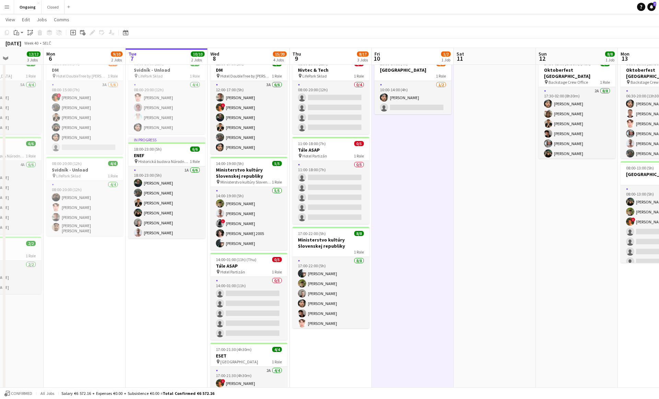
click at [413, 127] on app-date-cell "10:00-14:00 (4h) 1/2 [GEOGRAPHIC_DATA] 1 Role [DATE] 10:00-14:00 (4h) [PERSON_N…" at bounding box center [413, 245] width 82 height 382
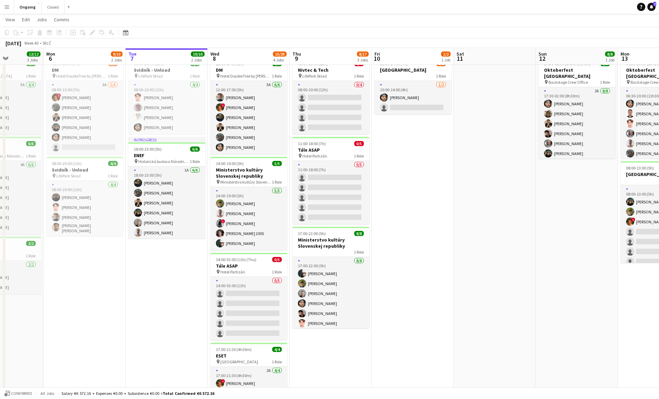
click at [417, 130] on app-date-cell "10:00-14:00 (4h) 1/2 [GEOGRAPHIC_DATA] 1 Role [DATE] 10:00-14:00 (4h) [PERSON_N…" at bounding box center [413, 245] width 82 height 382
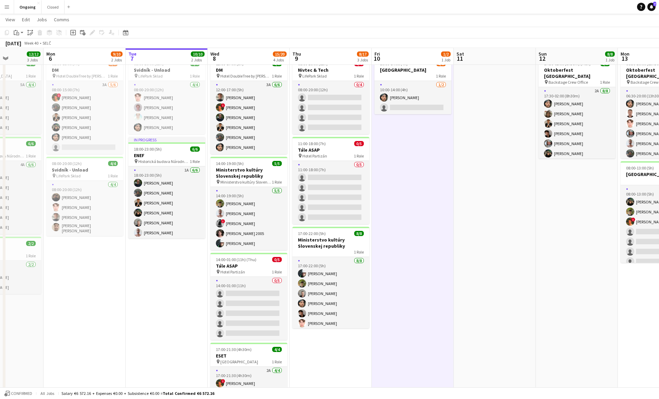
click at [411, 126] on app-date-cell "10:00-14:00 (4h) 1/2 [GEOGRAPHIC_DATA] 1 Role [DATE] 10:00-14:00 (4h) [PERSON_N…" at bounding box center [413, 245] width 82 height 382
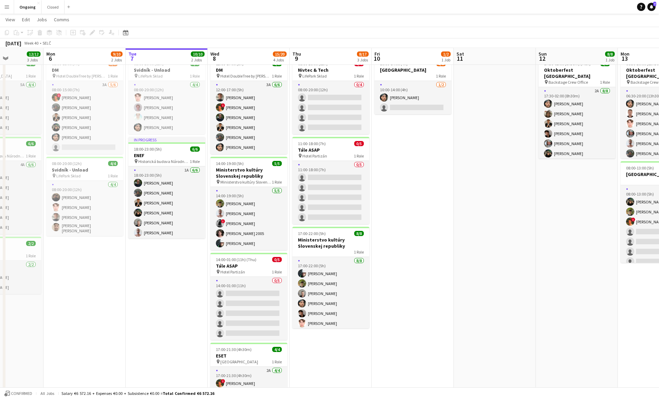
click at [411, 126] on app-date-cell "10:00-14:00 (4h) 1/2 [GEOGRAPHIC_DATA] 1 Role [DATE] 10:00-14:00 (4h) [PERSON_N…" at bounding box center [413, 245] width 82 height 382
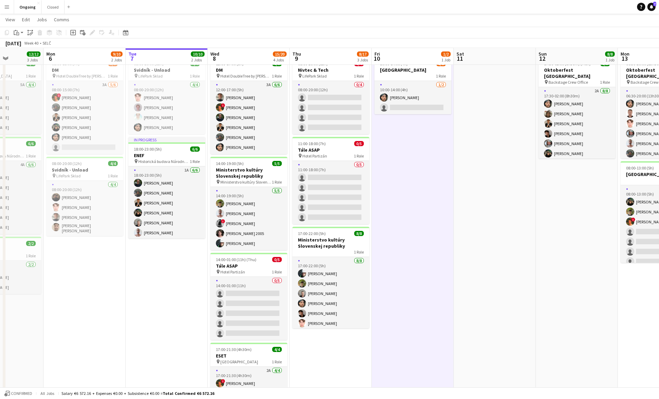
click at [410, 125] on app-date-cell "10:00-14:00 (4h) 1/2 [GEOGRAPHIC_DATA] 1 Role [DATE] 10:00-14:00 (4h) [PERSON_N…" at bounding box center [413, 245] width 82 height 382
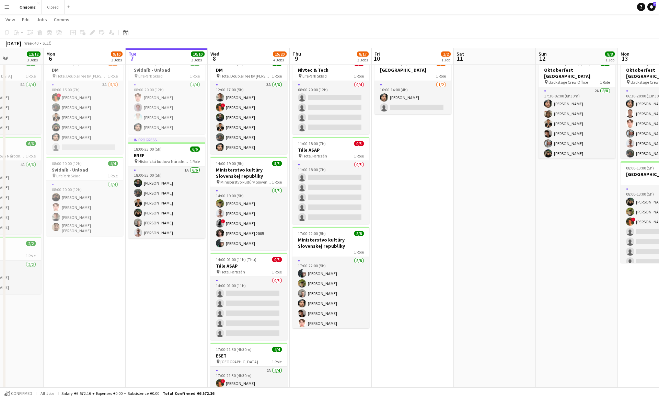
click at [410, 125] on app-date-cell "10:00-14:00 (4h) 1/2 [GEOGRAPHIC_DATA] 1 Role [DATE] 10:00-14:00 (4h) [PERSON_N…" at bounding box center [413, 245] width 82 height 382
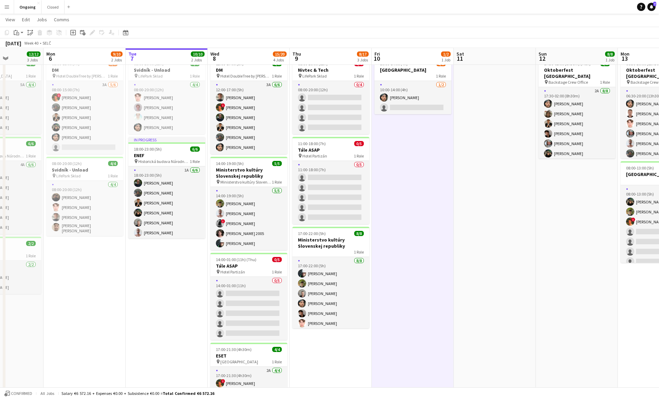
click at [410, 125] on app-date-cell "10:00-14:00 (4h) 1/2 [GEOGRAPHIC_DATA] 1 Role [DATE] 10:00-14:00 (4h) [PERSON_N…" at bounding box center [413, 245] width 82 height 382
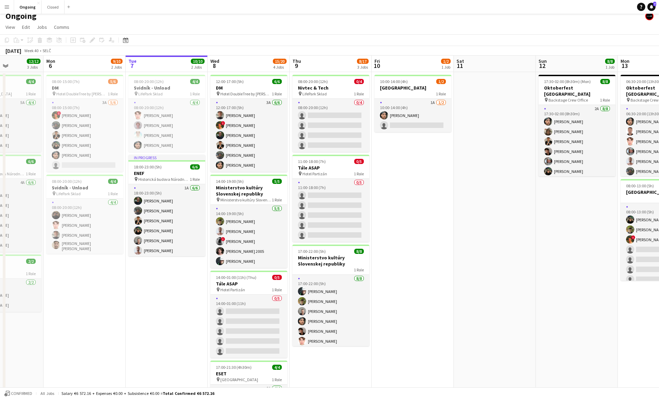
scroll to position [5, 0]
click at [339, 171] on h3 "Tále ASAP" at bounding box center [331, 169] width 77 height 6
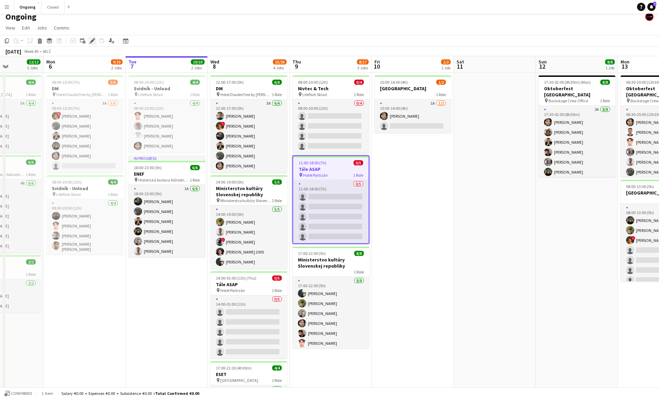
click at [93, 40] on icon at bounding box center [92, 41] width 4 height 4
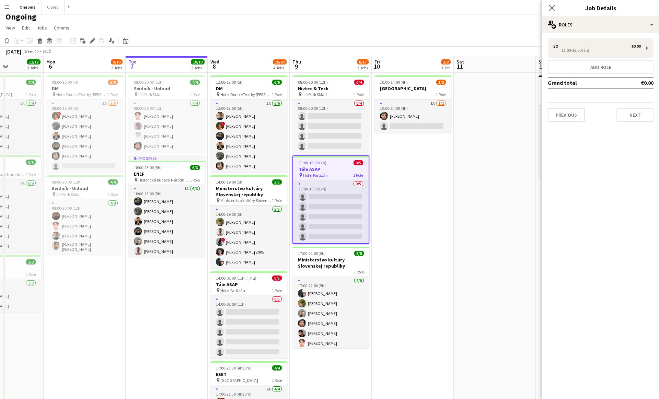
click at [570, 33] on div "5 x €0.00 11:00-18:00 (7h) Add role Grand total €0.00 Previous Next" at bounding box center [601, 80] width 117 height 94
click at [567, 24] on div "multiple-users-add Roles" at bounding box center [601, 24] width 117 height 16
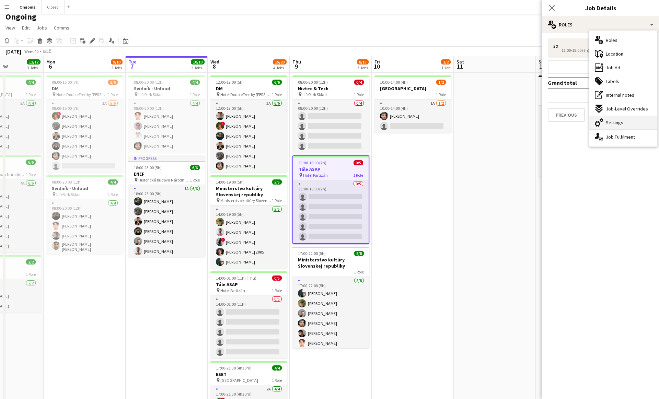
click at [616, 123] on span "Settings" at bounding box center [615, 122] width 18 height 6
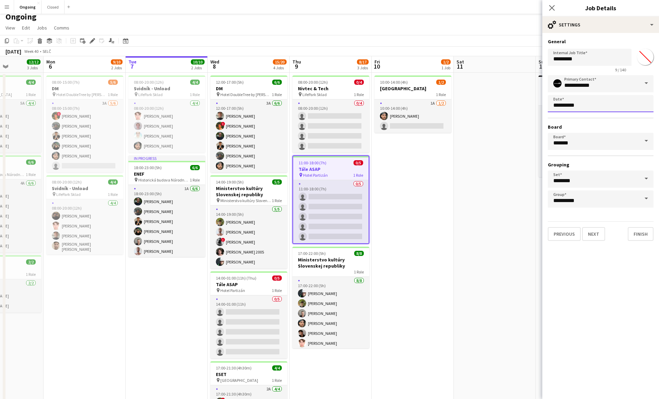
click at [564, 106] on body "Menu Boards Boards Boards All jobs Status Workforce Workforce My Workforce Recr…" at bounding box center [329, 230] width 659 height 471
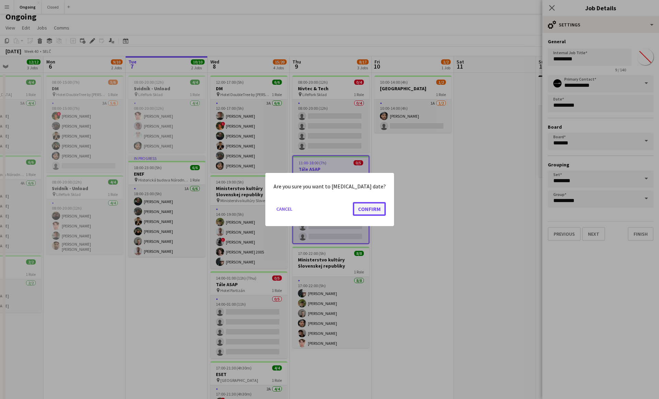
click at [364, 212] on button "Confirm" at bounding box center [369, 209] width 33 height 14
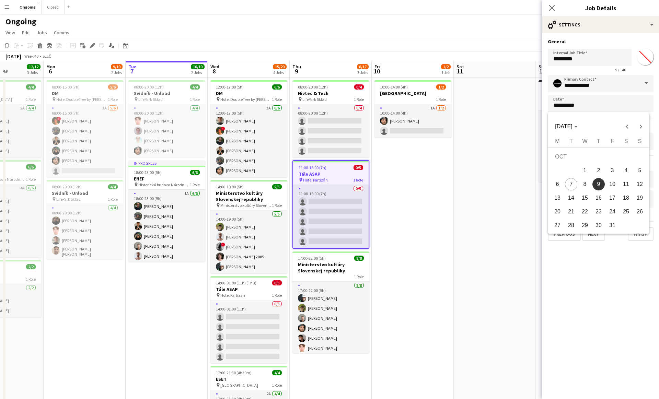
scroll to position [5, 0]
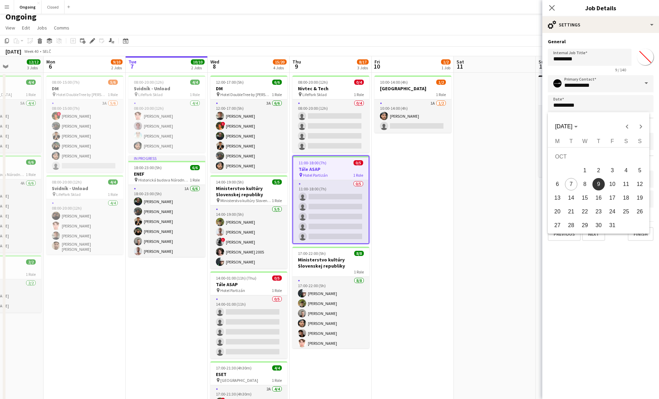
click at [613, 187] on span "10" at bounding box center [612, 184] width 12 height 12
type input "**********"
click at [644, 230] on button "Finish" at bounding box center [641, 234] width 26 height 14
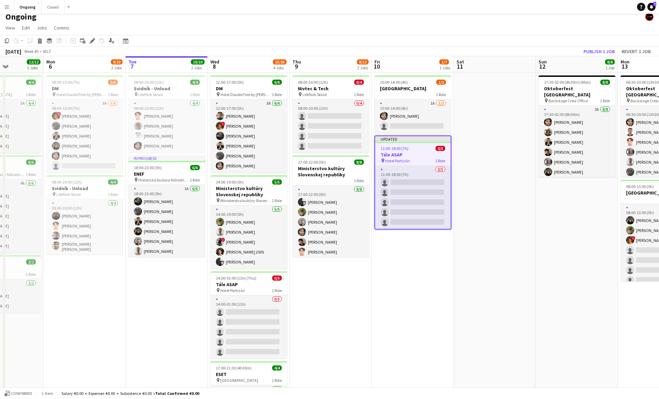
click at [408, 268] on app-date-cell "10:00-14:00 (4h) 1/2 [GEOGRAPHIC_DATA] 1 Role 1A [DATE] 10:00-14:00 (4h) [PERSO…" at bounding box center [413, 264] width 82 height 382
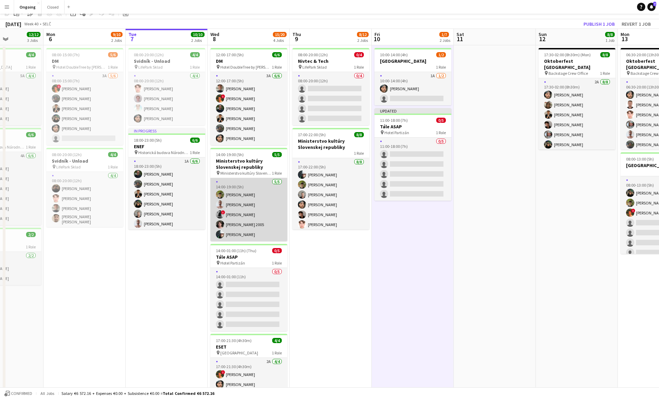
scroll to position [0, 0]
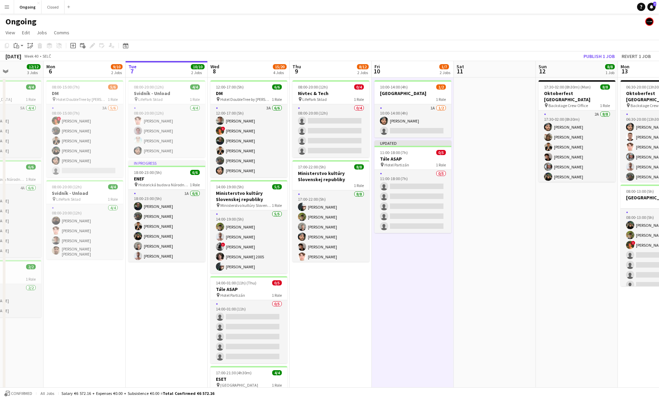
click at [426, 267] on app-date-cell "10:00-14:00 (4h) 1/2 [GEOGRAPHIC_DATA] 1 Role 1A [DATE] 10:00-14:00 (4h) [PERSO…" at bounding box center [413, 269] width 82 height 382
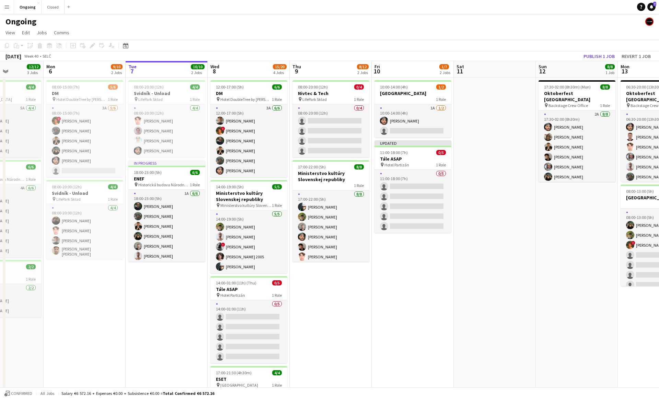
click at [473, 200] on app-date-cell at bounding box center [495, 269] width 82 height 382
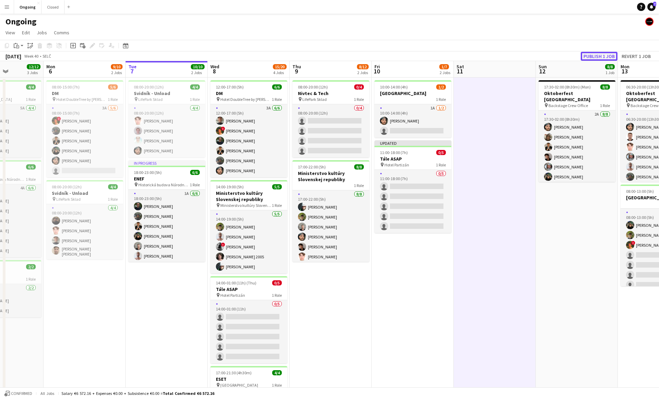
click at [597, 55] on button "Publish 1 job" at bounding box center [599, 56] width 37 height 9
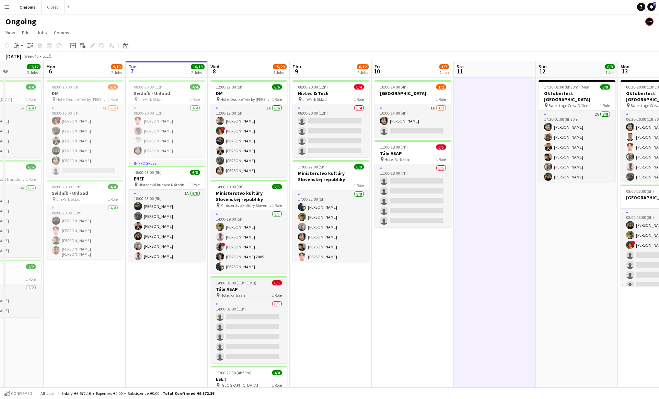
click at [236, 282] on span "14:00-01:00 (11h) (Thu)" at bounding box center [236, 283] width 41 height 5
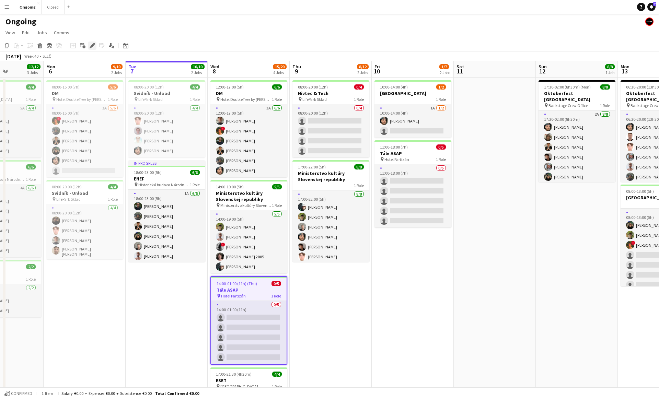
click at [91, 47] on icon at bounding box center [92, 46] width 4 height 4
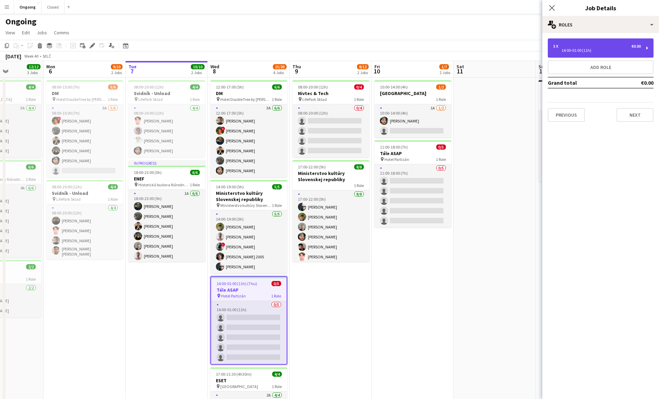
click at [575, 45] on div "5 x €0.00" at bounding box center [598, 46] width 88 height 5
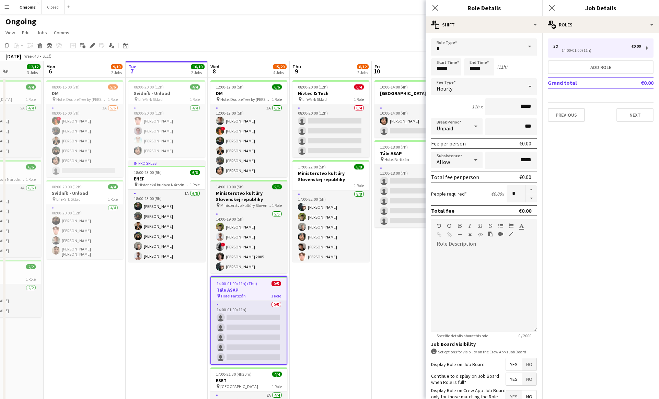
click at [238, 197] on h3 "Ministerstvo kultúry Slovenskej republiky" at bounding box center [248, 196] width 77 height 12
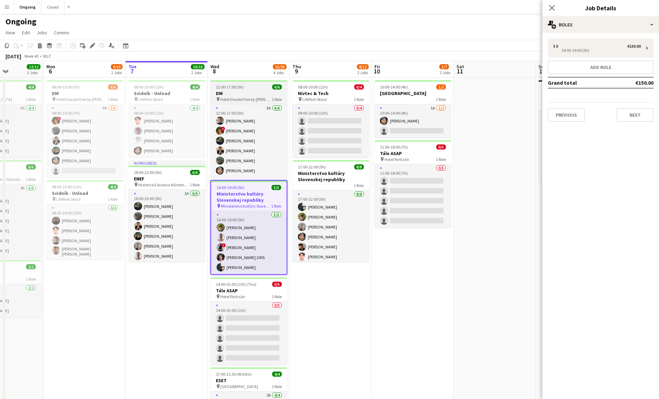
click at [259, 92] on h3 "DM" at bounding box center [248, 93] width 77 height 6
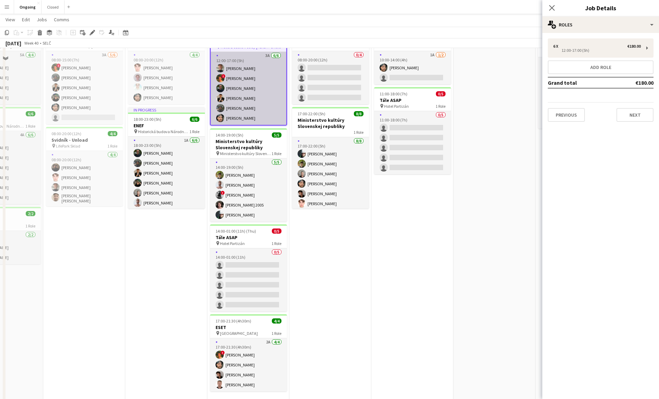
scroll to position [71, 0]
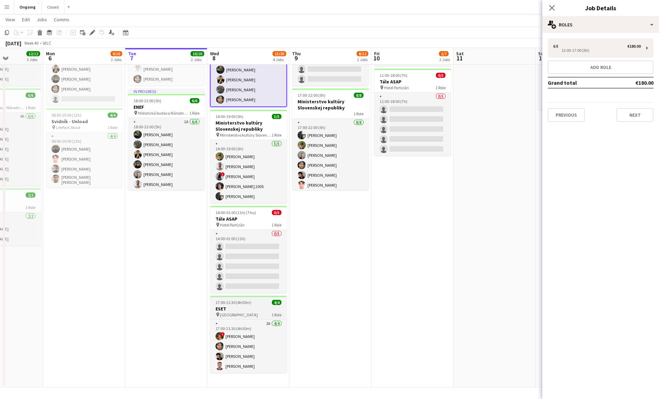
click at [237, 312] on div "pin [GEOGRAPHIC_DATA] 1 Role" at bounding box center [248, 314] width 77 height 5
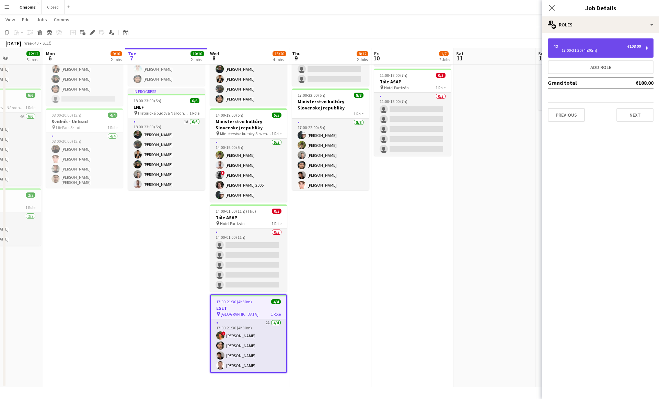
click at [626, 49] on div "17:00-21:30 (4h30m)" at bounding box center [598, 50] width 88 height 3
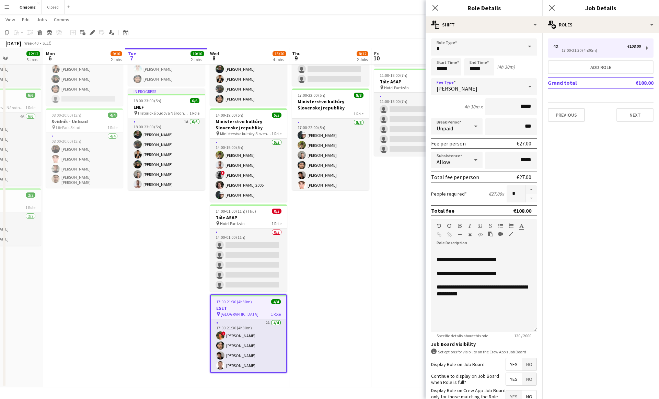
click at [451, 86] on span "[PERSON_NAME]" at bounding box center [457, 88] width 41 height 7
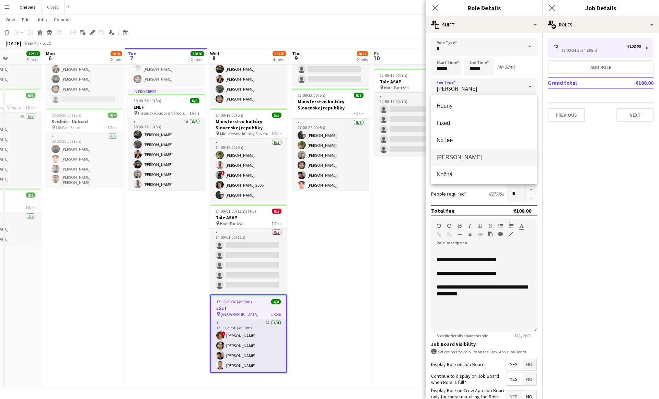
click at [340, 261] on div at bounding box center [329, 199] width 659 height 399
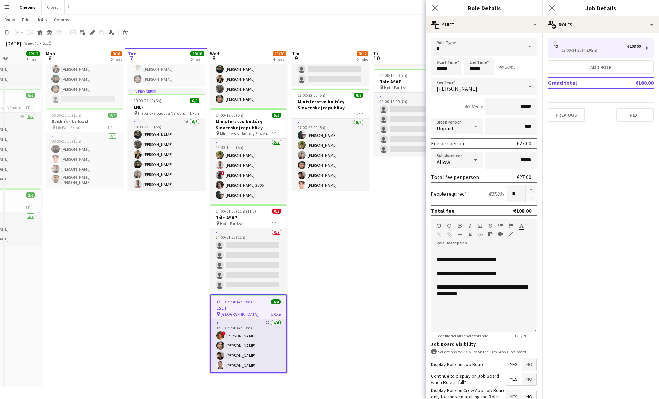
click at [340, 261] on app-date-cell "08:00-20:00 (12h) 0/4 Nivtec & Tech pin LifePark Sklad 1 Role 0/4 08:00-20:00 (…" at bounding box center [330, 197] width 82 height 382
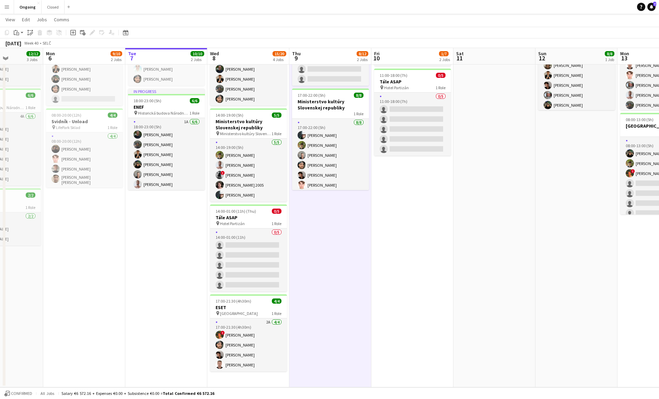
click at [489, 83] on app-date-cell at bounding box center [495, 197] width 82 height 382
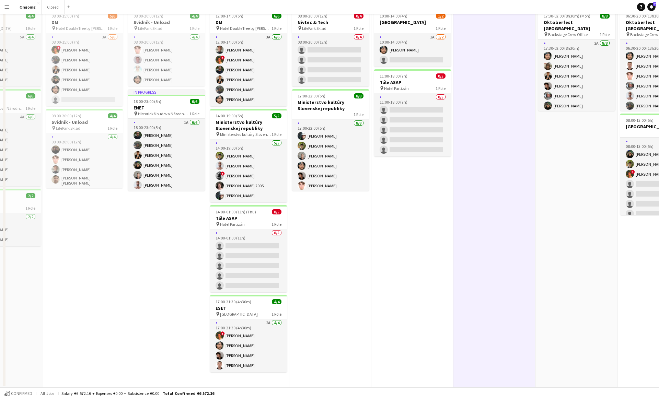
scroll to position [0, 0]
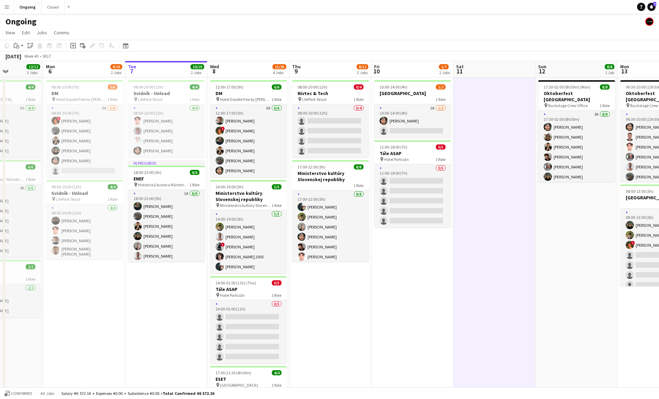
click at [491, 91] on app-date-cell at bounding box center [495, 269] width 82 height 382
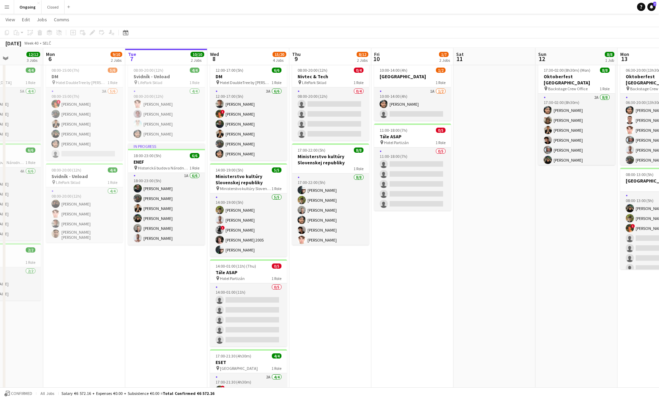
scroll to position [17, 0]
click at [325, 267] on app-date-cell "08:00-20:00 (12h) 0/4 Nivtec & Tech pin LifePark Sklad 1 Role 0/4 08:00-20:00 (…" at bounding box center [330, 251] width 82 height 382
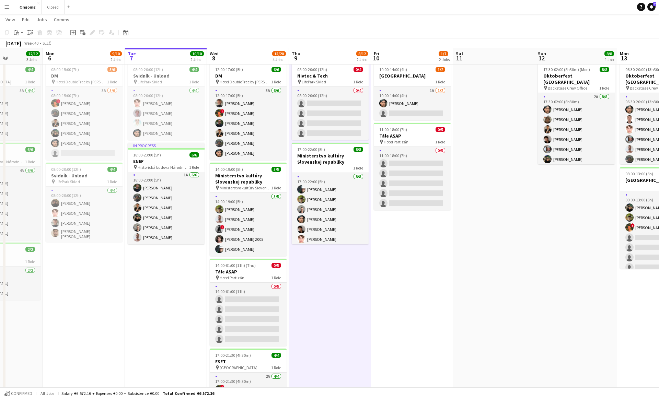
click at [407, 230] on app-date-cell "10:00-14:00 (4h) 1/2 [GEOGRAPHIC_DATA] 1 Role 1A [DATE] 10:00-14:00 (4h) [PERSO…" at bounding box center [412, 251] width 82 height 382
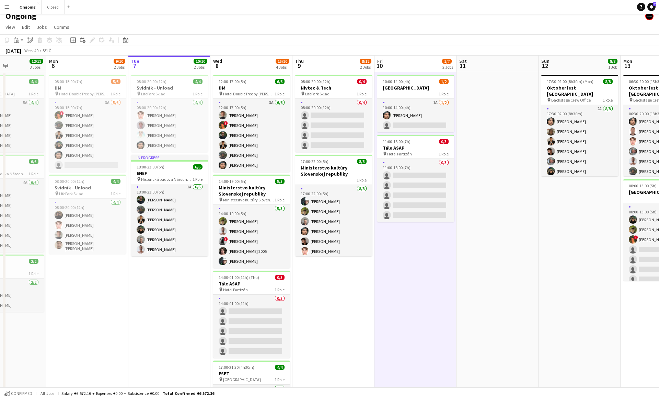
scroll to position [0, 0]
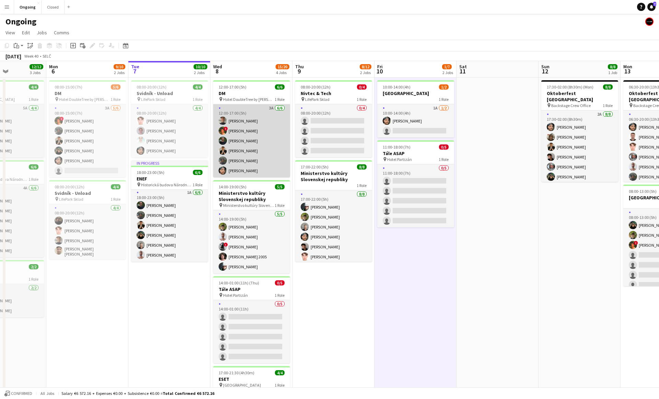
click at [269, 134] on app-card-role "3A [DATE] 12:00-17:00 (5h) [PERSON_NAME] ! [PERSON_NAME] [PERSON_NAME] [PERSON_…" at bounding box center [251, 140] width 77 height 73
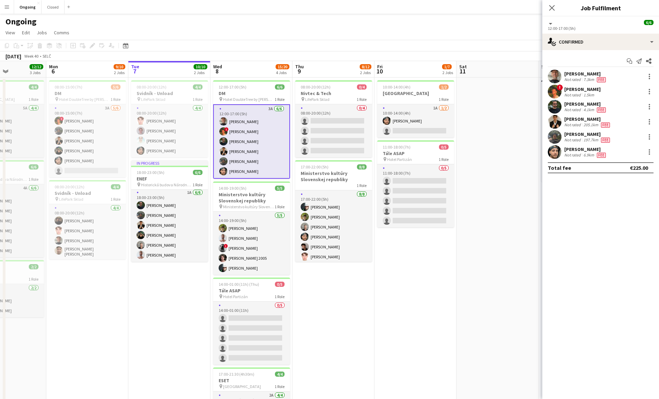
click at [621, 29] on div "12:00-17:00 (5h)" at bounding box center [601, 28] width 106 height 5
click at [596, 46] on div "single-neutral-actions-check-2 Confirmed" at bounding box center [601, 42] width 117 height 16
click at [613, 111] on span "Applicants" at bounding box center [617, 112] width 22 height 6
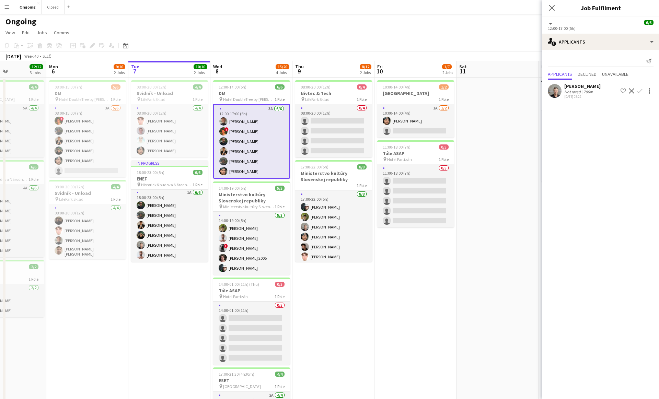
click at [634, 90] on app-icon "Decline" at bounding box center [631, 90] width 5 height 5
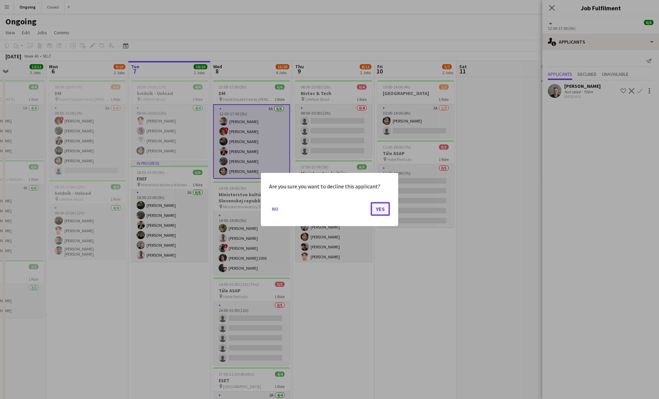
click at [377, 209] on button "Yes" at bounding box center [380, 209] width 19 height 14
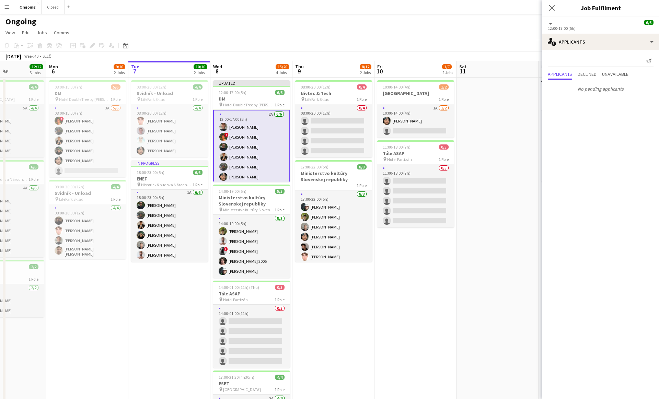
click at [512, 113] on app-date-cell at bounding box center [498, 269] width 82 height 382
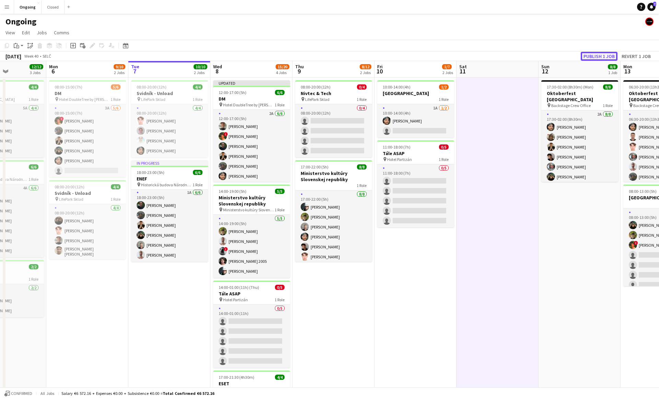
click at [598, 55] on button "Publish 1 job" at bounding box center [599, 56] width 37 height 9
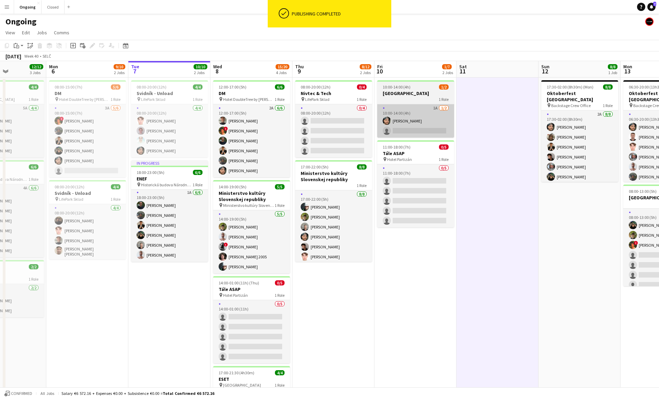
click at [417, 129] on app-card-role "1A [DATE] 10:00-14:00 (4h) [PERSON_NAME] single-neutral-actions" at bounding box center [415, 120] width 77 height 33
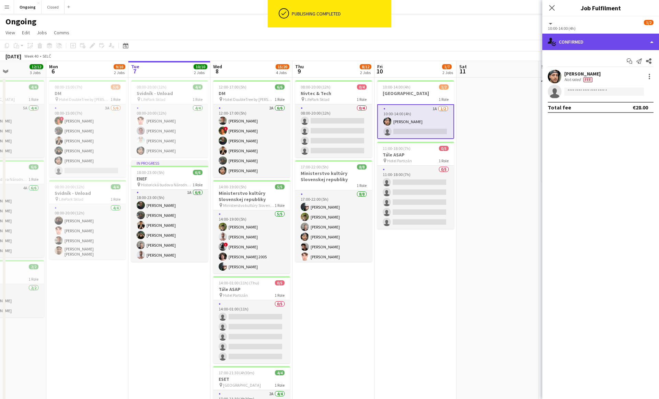
click at [578, 48] on div "single-neutral-actions-check-2 Confirmed" at bounding box center [601, 42] width 117 height 16
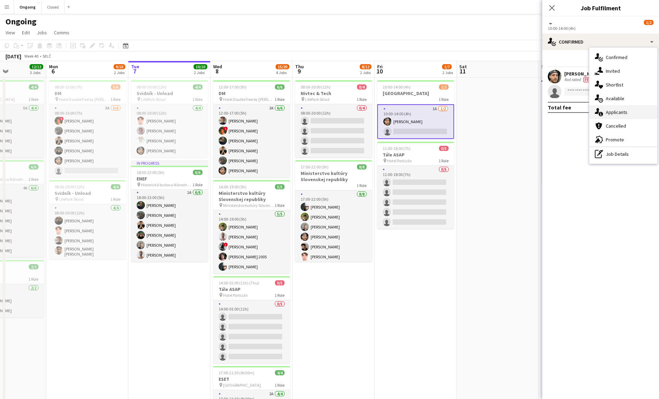
click at [612, 110] on span "Applicants" at bounding box center [617, 112] width 22 height 6
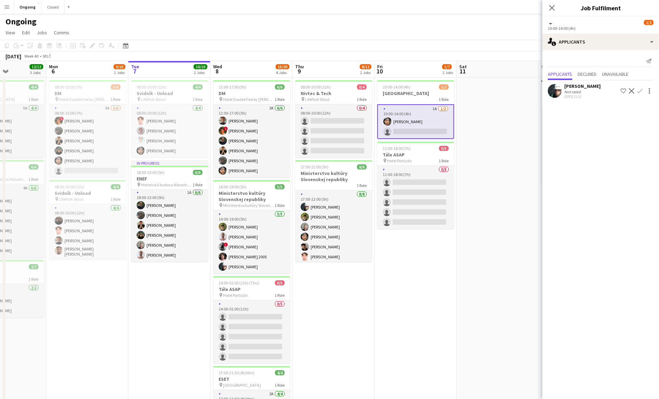
click at [639, 91] on app-icon "Confirm" at bounding box center [639, 90] width 5 height 5
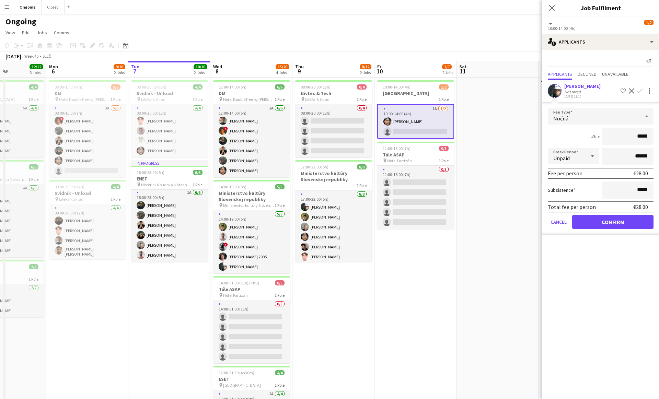
click at [572, 116] on div "Nočná" at bounding box center [594, 116] width 92 height 16
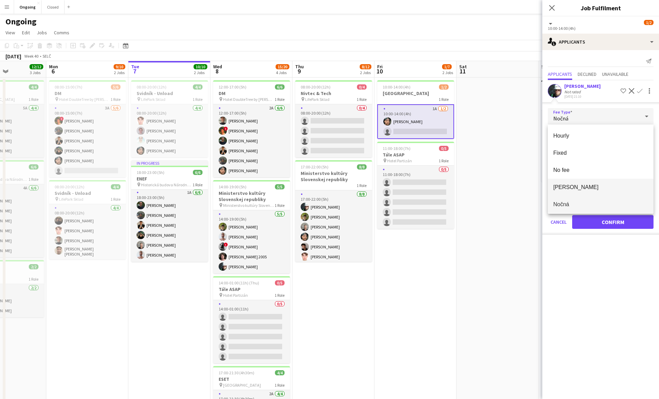
click at [563, 185] on span "[PERSON_NAME]" at bounding box center [601, 187] width 95 height 7
type input "*****"
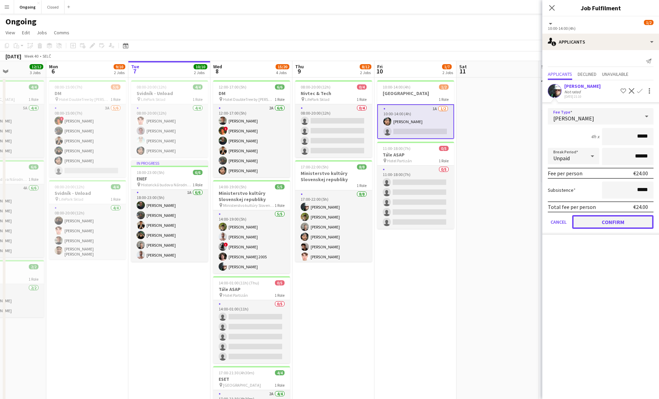
click at [614, 219] on button "Confirm" at bounding box center [612, 222] width 81 height 14
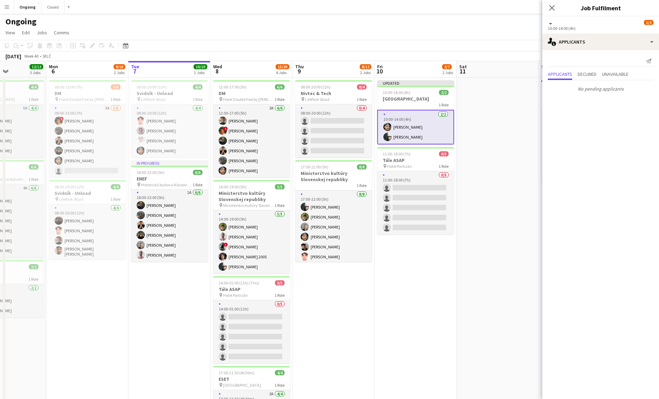
click at [473, 122] on app-date-cell at bounding box center [498, 269] width 82 height 382
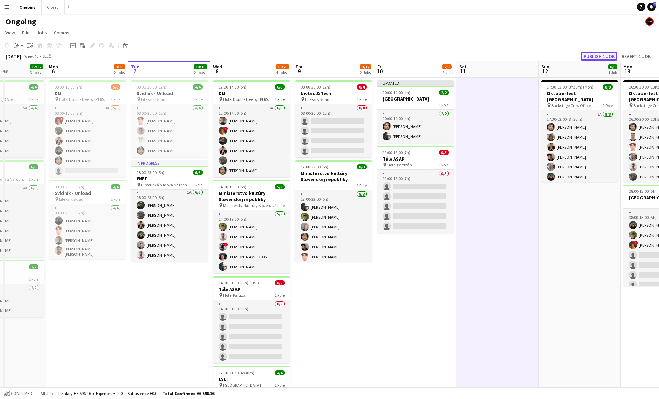
click at [609, 56] on button "Publish 1 job" at bounding box center [599, 56] width 37 height 9
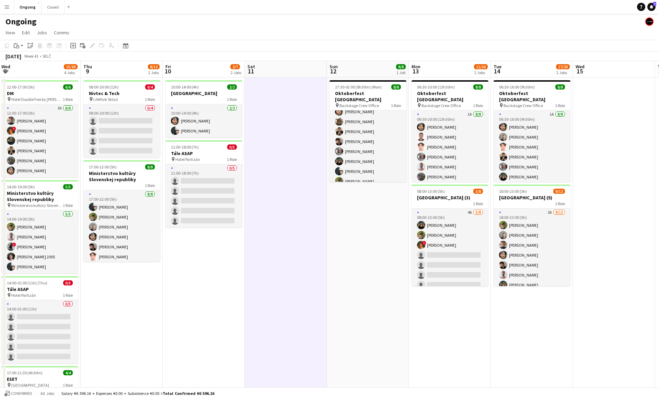
scroll to position [0, 250]
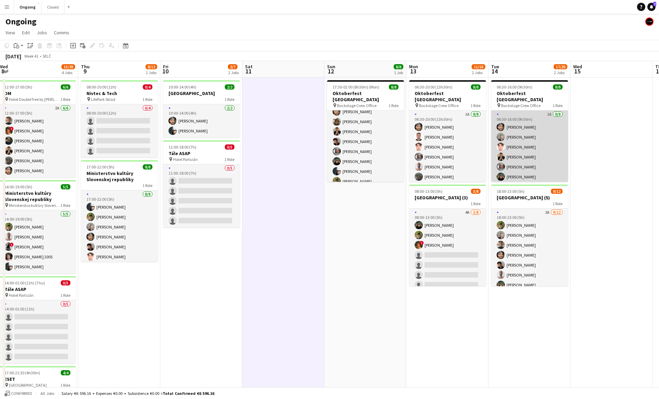
click at [500, 163] on app-user-avatar at bounding box center [501, 167] width 8 height 8
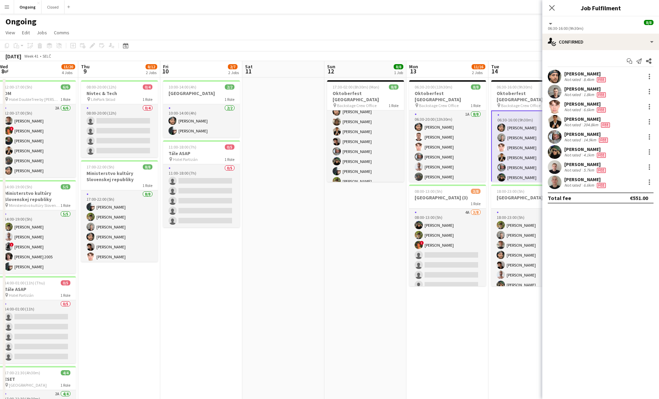
click at [504, 321] on app-date-cell "06:30-16:00 (9h30m) 8/8 Oktoberfest [GEOGRAPHIC_DATA] pin Backstage Crew Office…" at bounding box center [530, 269] width 82 height 382
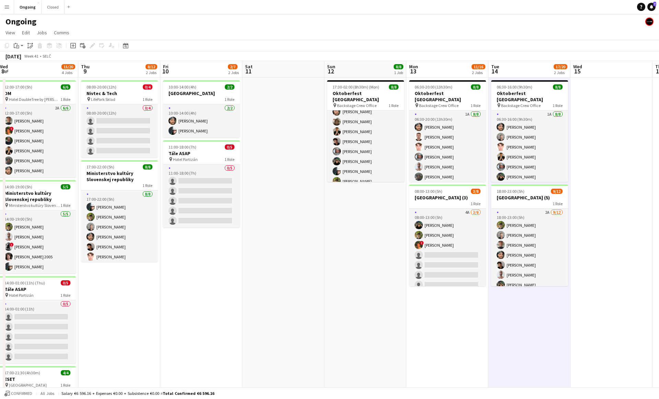
click at [588, 231] on app-date-cell at bounding box center [612, 269] width 82 height 382
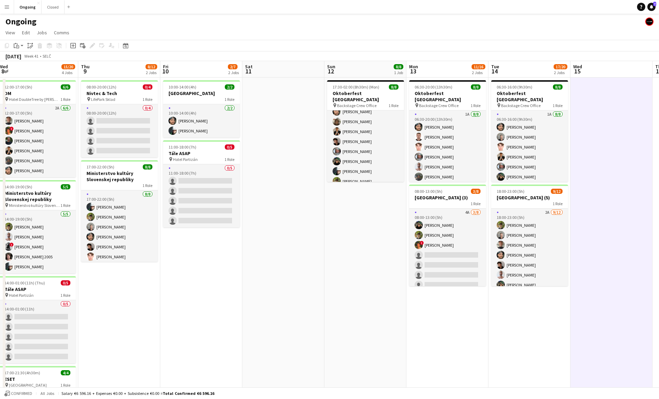
click at [290, 124] on app-date-cell at bounding box center [283, 269] width 82 height 382
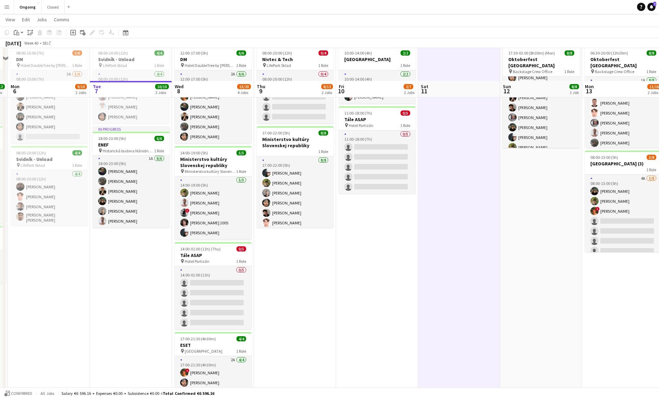
scroll to position [71, 0]
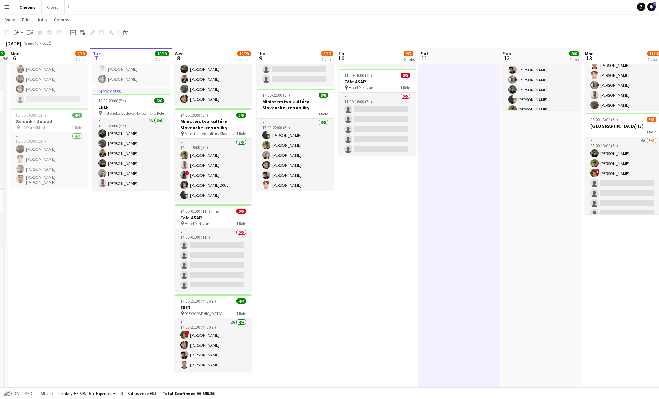
click at [287, 235] on app-date-cell "08:00-20:00 (12h) 0/4 Nivtec & Tech pin LifePark Sklad 1 Role 0/4 08:00-20:00 (…" at bounding box center [295, 197] width 82 height 382
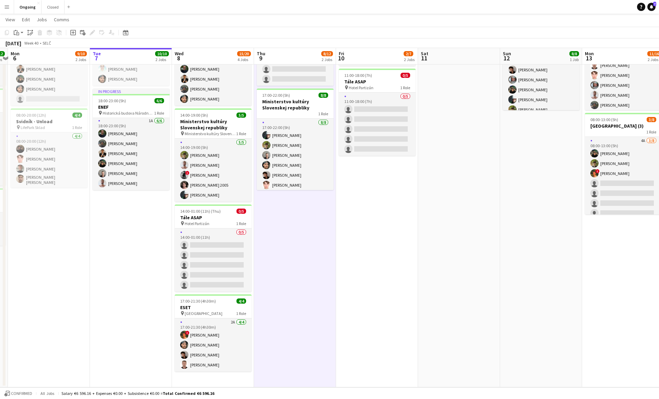
click at [292, 197] on app-date-cell "08:00-20:00 (12h) 0/4 Nivtec & Tech pin LifePark Sklad 1 Role 0/4 08:00-20:00 (…" at bounding box center [295, 197] width 82 height 382
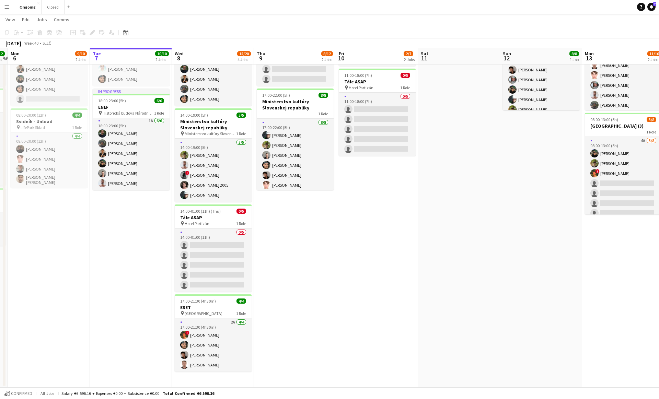
click at [288, 196] on app-date-cell "08:00-20:00 (12h) 0/4 Nivtec & Tech pin LifePark Sklad 1 Role 0/4 08:00-20:00 (…" at bounding box center [295, 197] width 82 height 382
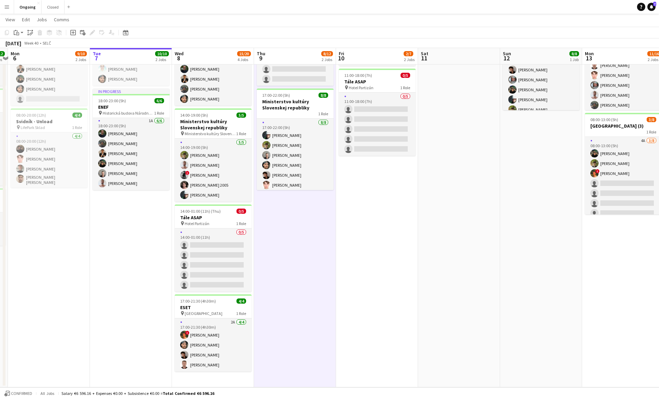
click at [291, 195] on app-date-cell "08:00-20:00 (12h) 0/4 Nivtec & Tech pin LifePark Sklad 1 Role 0/4 08:00-20:00 (…" at bounding box center [295, 197] width 82 height 382
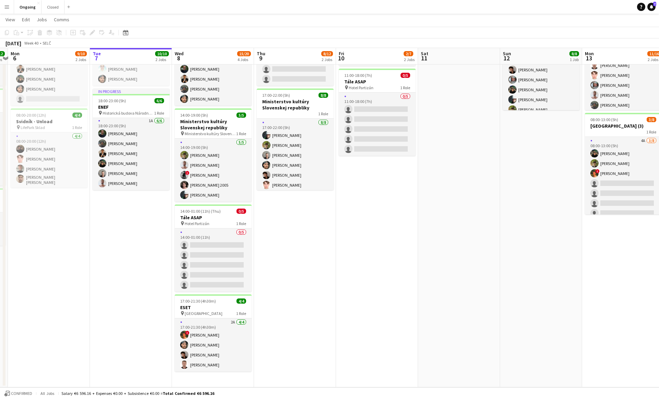
click at [291, 195] on app-date-cell "08:00-20:00 (12h) 0/4 Nivtec & Tech pin LifePark Sklad 1 Role 0/4 08:00-20:00 (…" at bounding box center [295, 197] width 82 height 382
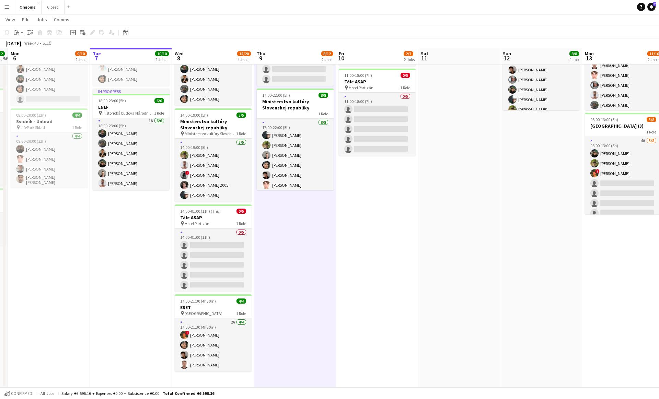
click at [291, 195] on app-date-cell "08:00-20:00 (12h) 0/4 Nivtec & Tech pin LifePark Sklad 1 Role 0/4 08:00-20:00 (…" at bounding box center [295, 197] width 82 height 382
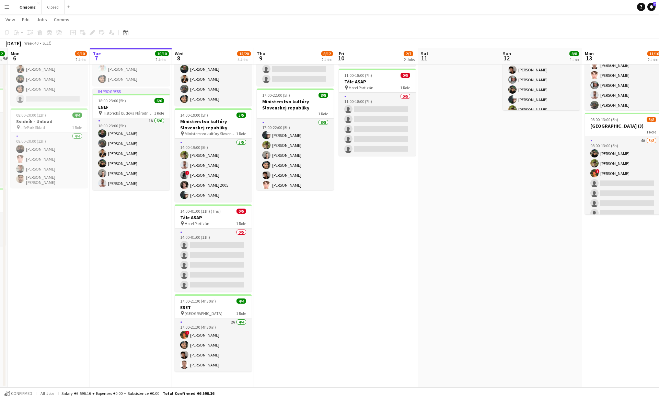
click at [293, 196] on app-date-cell "08:00-20:00 (12h) 0/4 Nivtec & Tech pin LifePark Sklad 1 Role 0/4 08:00-20:00 (…" at bounding box center [295, 197] width 82 height 382
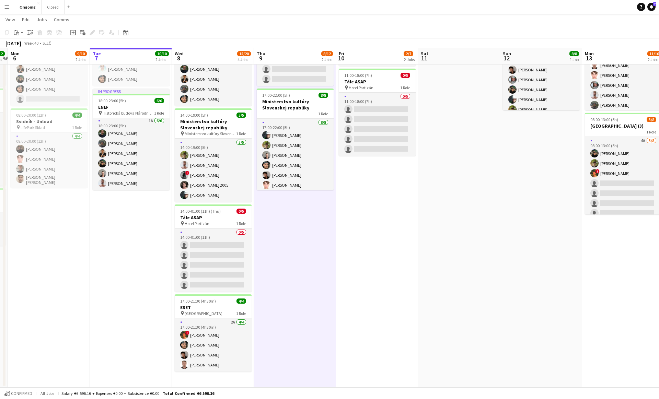
click at [297, 196] on app-date-cell "08:00-20:00 (12h) 0/4 Nivtec & Tech pin LifePark Sklad 1 Role 0/4 08:00-20:00 (…" at bounding box center [295, 197] width 82 height 382
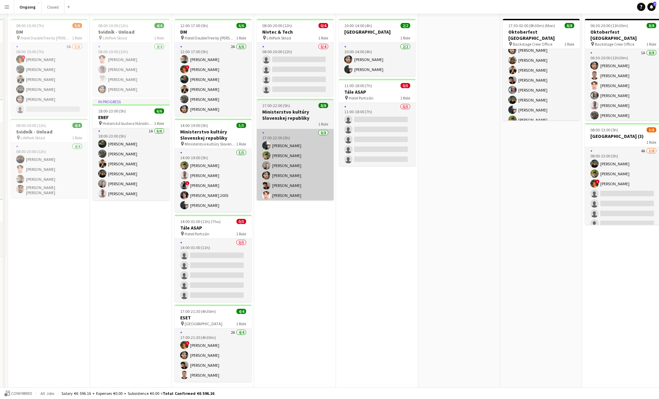
scroll to position [0, 0]
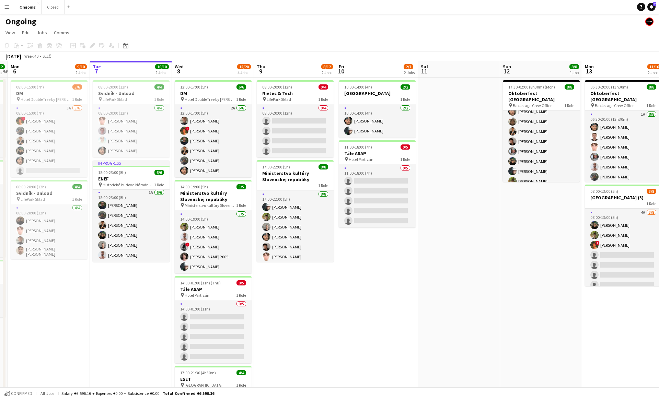
click at [293, 269] on app-date-cell "08:00-20:00 (12h) 0/4 Nivtec & Tech pin LifePark Sklad 1 Role 0/4 08:00-20:00 (…" at bounding box center [295, 269] width 82 height 382
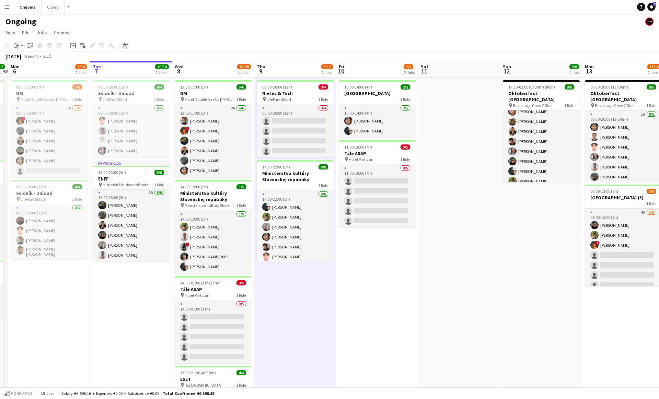
click at [293, 269] on app-date-cell "08:00-20:00 (12h) 0/4 Nivtec & Tech pin LifePark Sklad 1 Role 0/4 08:00-20:00 (…" at bounding box center [295, 269] width 82 height 382
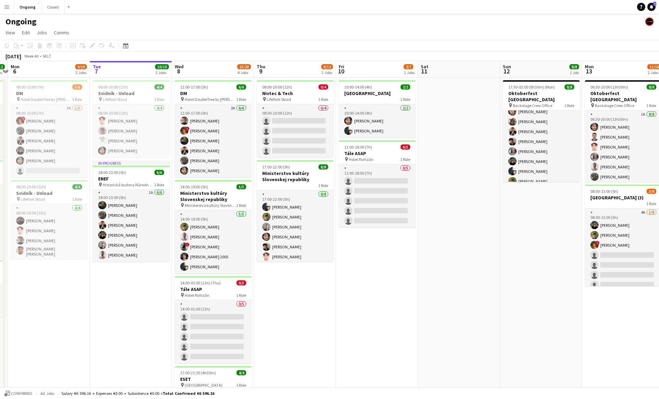
click at [293, 269] on app-date-cell "08:00-20:00 (12h) 0/4 Nivtec & Tech pin LifePark Sklad 1 Role 0/4 08:00-20:00 (…" at bounding box center [295, 269] width 82 height 382
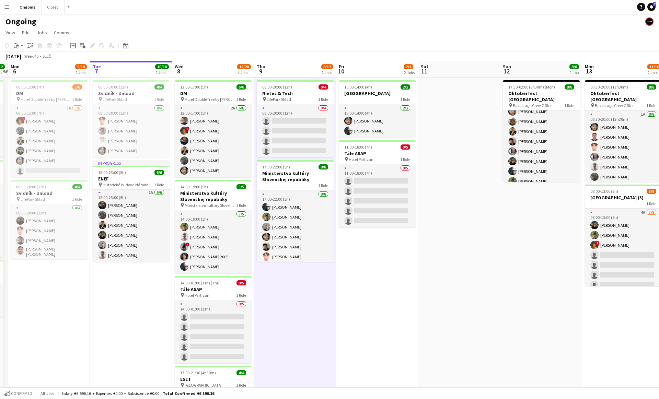
click at [291, 268] on app-date-cell "08:00-20:00 (12h) 0/4 Nivtec & Tech pin LifePark Sklad 1 Role 0/4 08:00-20:00 (…" at bounding box center [295, 269] width 82 height 382
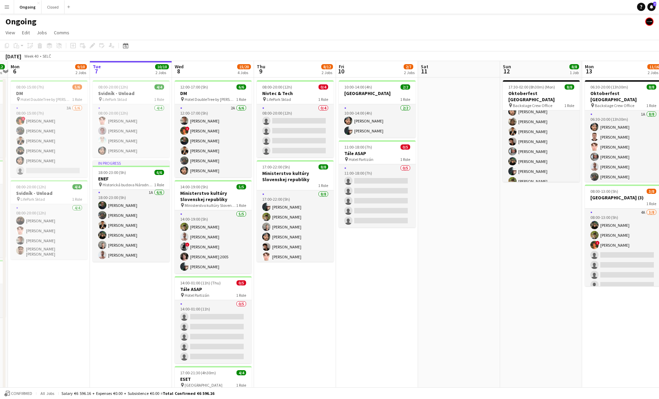
click at [291, 268] on app-date-cell "08:00-20:00 (12h) 0/4 Nivtec & Tech pin LifePark Sklad 1 Role 0/4 08:00-20:00 (…" at bounding box center [295, 269] width 82 height 382
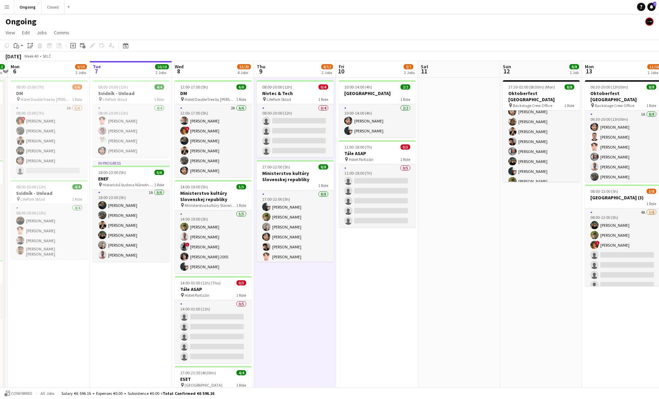
click at [264, 267] on app-date-cell "08:00-20:00 (12h) 0/4 Nivtec & Tech pin LifePark Sklad 1 Role 0/4 08:00-20:00 (…" at bounding box center [295, 269] width 82 height 382
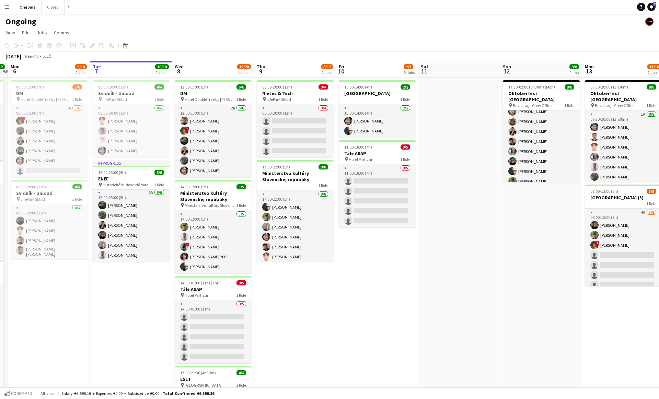
click at [280, 267] on app-date-cell "08:00-20:00 (12h) 0/4 Nivtec & Tech pin LifePark Sklad 1 Role 0/4 08:00-20:00 (…" at bounding box center [295, 269] width 82 height 382
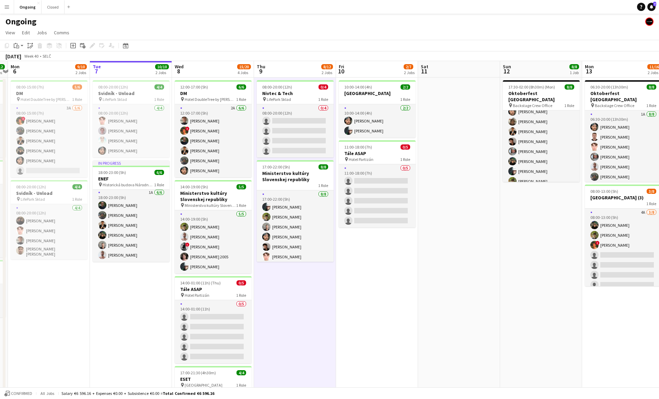
click at [291, 267] on app-date-cell "08:00-20:00 (12h) 0/4 Nivtec & Tech pin LifePark Sklad 1 Role 0/4 08:00-20:00 (…" at bounding box center [295, 269] width 82 height 382
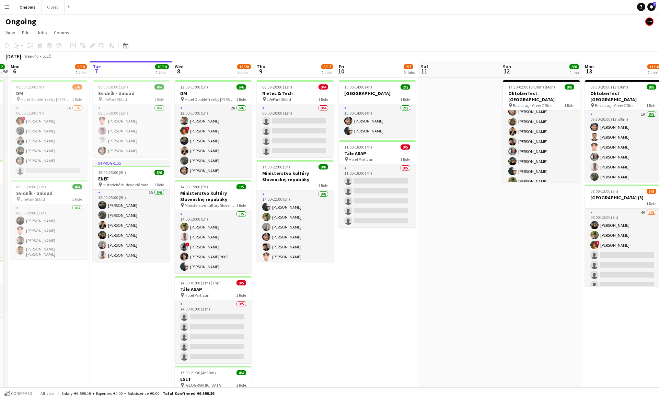
click at [300, 267] on app-date-cell "08:00-20:00 (12h) 0/4 Nivtec & Tech pin LifePark Sklad 1 Role 0/4 08:00-20:00 (…" at bounding box center [295, 269] width 82 height 382
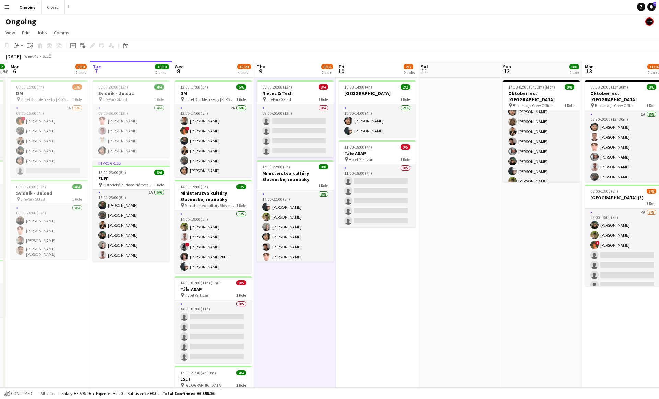
click at [317, 266] on app-date-cell "08:00-20:00 (12h) 0/4 Nivtec & Tech pin LifePark Sklad 1 Role 0/4 08:00-20:00 (…" at bounding box center [295, 269] width 82 height 382
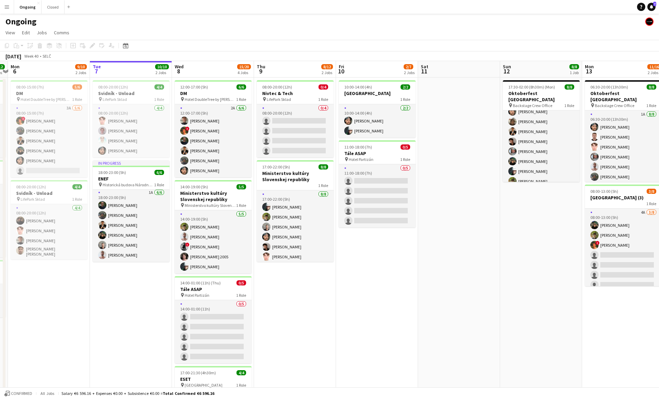
click at [259, 268] on app-date-cell "08:00-20:00 (12h) 0/4 Nivtec & Tech pin LifePark Sklad 1 Role 0/4 08:00-20:00 (…" at bounding box center [295, 269] width 82 height 382
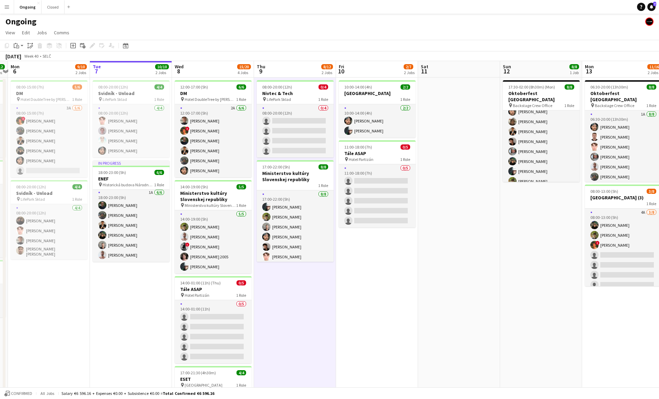
click at [266, 267] on app-date-cell "08:00-20:00 (12h) 0/4 Nivtec & Tech pin LifePark Sklad 1 Role 0/4 08:00-20:00 (…" at bounding box center [295, 269] width 82 height 382
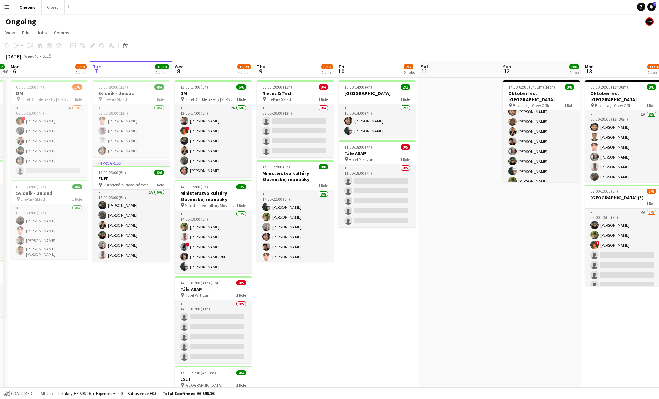
click at [274, 267] on app-date-cell "08:00-20:00 (12h) 0/4 Nivtec & Tech pin LifePark Sklad 1 Role 0/4 08:00-20:00 (…" at bounding box center [295, 269] width 82 height 382
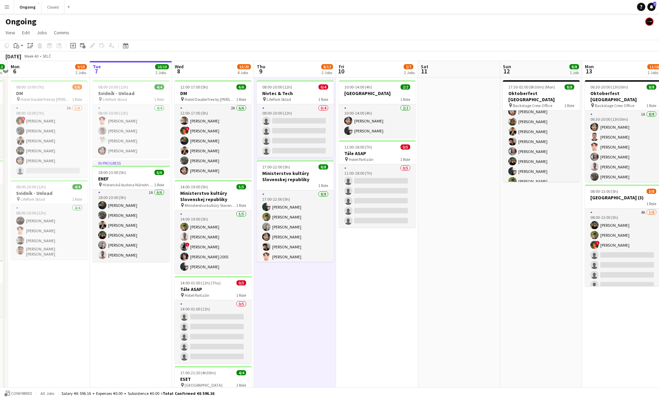
click at [291, 267] on app-date-cell "08:00-20:00 (12h) 0/4 Nivtec & Tech pin LifePark Sklad 1 Role 0/4 08:00-20:00 (…" at bounding box center [295, 269] width 82 height 382
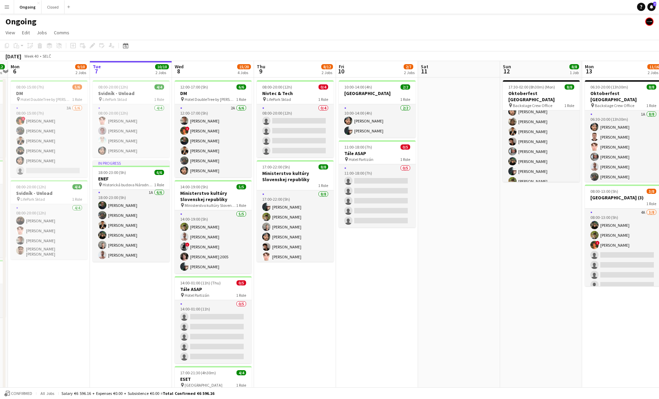
click at [314, 269] on app-date-cell "08:00-20:00 (12h) 0/4 Nivtec & Tech pin LifePark Sklad 1 Role 0/4 08:00-20:00 (…" at bounding box center [295, 269] width 82 height 382
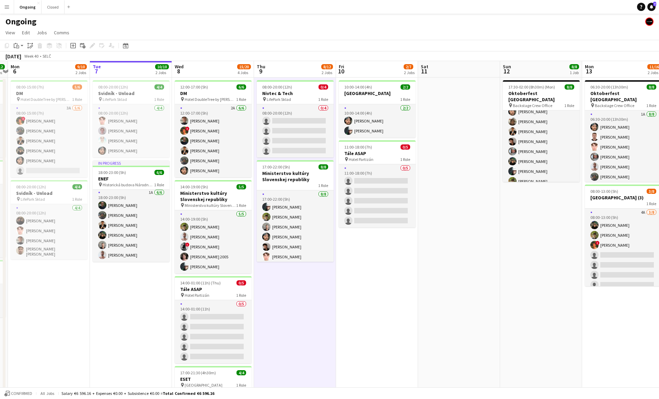
click at [328, 270] on app-date-cell "08:00-20:00 (12h) 0/4 Nivtec & Tech pin LifePark Sklad 1 Role 0/4 08:00-20:00 (…" at bounding box center [295, 269] width 82 height 382
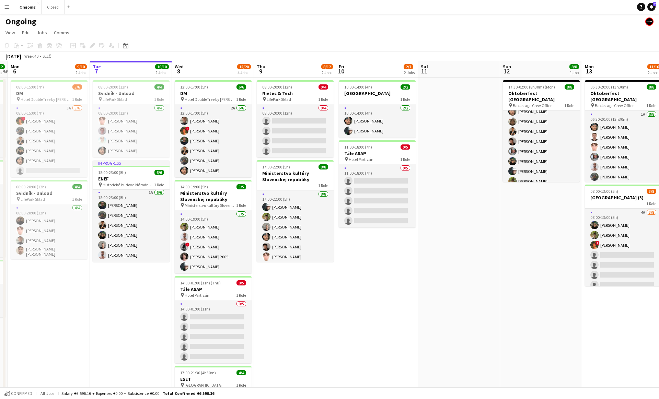
click at [310, 270] on app-date-cell "08:00-20:00 (12h) 0/4 Nivtec & Tech pin LifePark Sklad 1 Role 0/4 08:00-20:00 (…" at bounding box center [295, 269] width 82 height 382
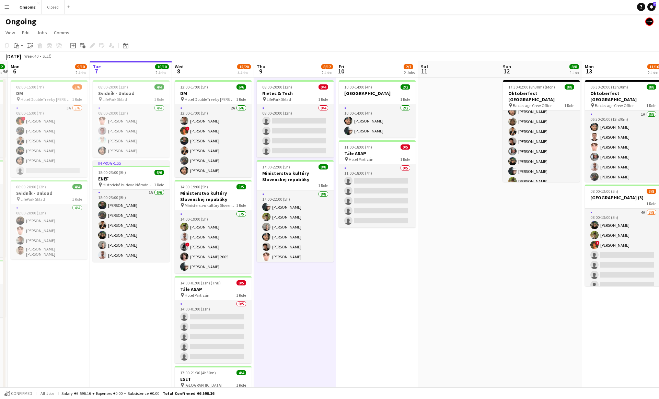
click at [320, 269] on app-date-cell "08:00-20:00 (12h) 0/4 Nivtec & Tech pin LifePark Sklad 1 Role 0/4 08:00-20:00 (…" at bounding box center [295, 269] width 82 height 382
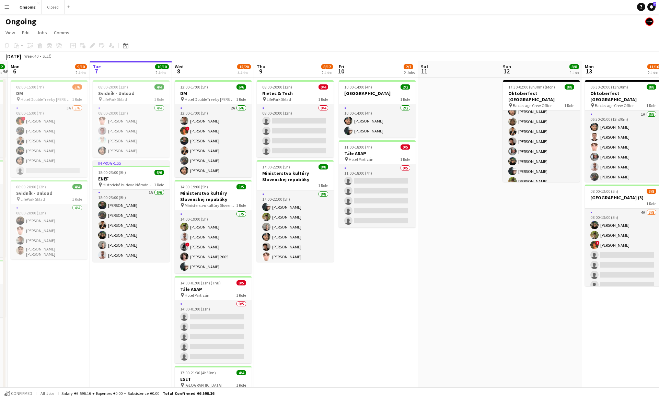
click at [320, 269] on app-date-cell "08:00-20:00 (12h) 0/4 Nivtec & Tech pin LifePark Sklad 1 Role 0/4 08:00-20:00 (…" at bounding box center [295, 269] width 82 height 382
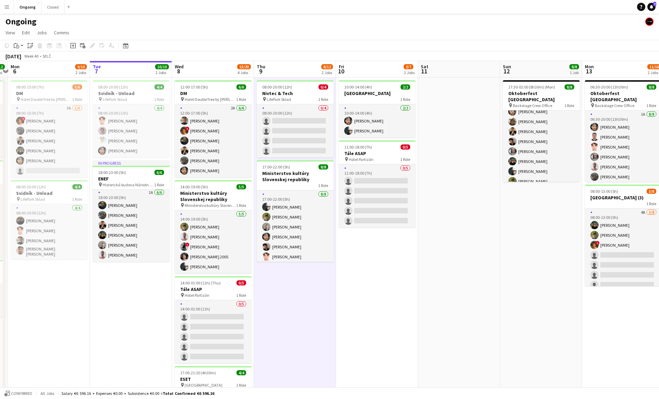
click at [293, 269] on app-date-cell "08:00-20:00 (12h) 0/4 Nivtec & Tech pin LifePark Sklad 1 Role 0/4 08:00-20:00 (…" at bounding box center [295, 269] width 82 height 382
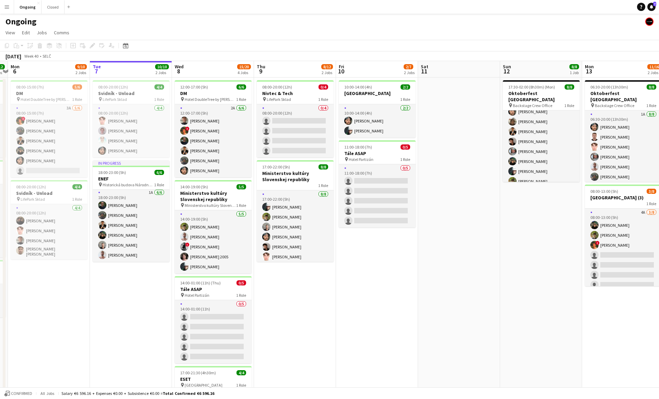
click at [293, 269] on app-date-cell "08:00-20:00 (12h) 0/4 Nivtec & Tech pin LifePark Sklad 1 Role 0/4 08:00-20:00 (…" at bounding box center [295, 269] width 82 height 382
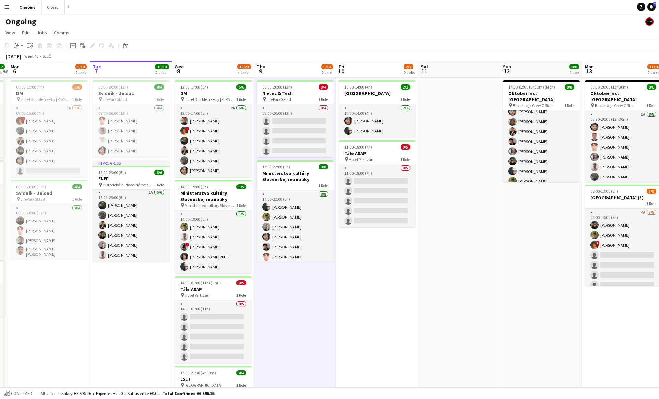
click at [292, 269] on app-date-cell "08:00-20:00 (12h) 0/4 Nivtec & Tech pin LifePark Sklad 1 Role 0/4 08:00-20:00 (…" at bounding box center [295, 269] width 82 height 382
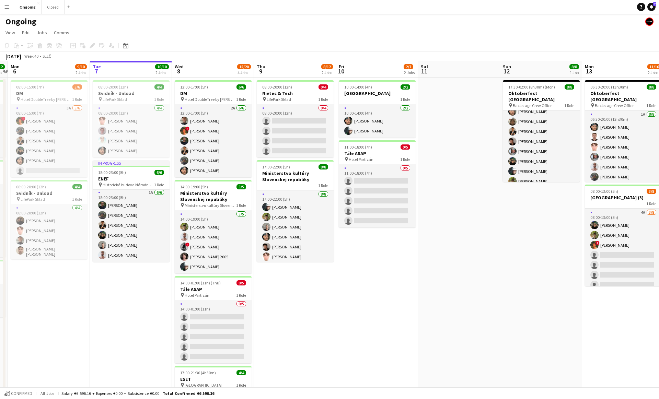
click at [293, 273] on app-date-cell "08:00-20:00 (12h) 0/4 Nivtec & Tech pin LifePark Sklad 1 Role 0/4 08:00-20:00 (…" at bounding box center [295, 269] width 82 height 382
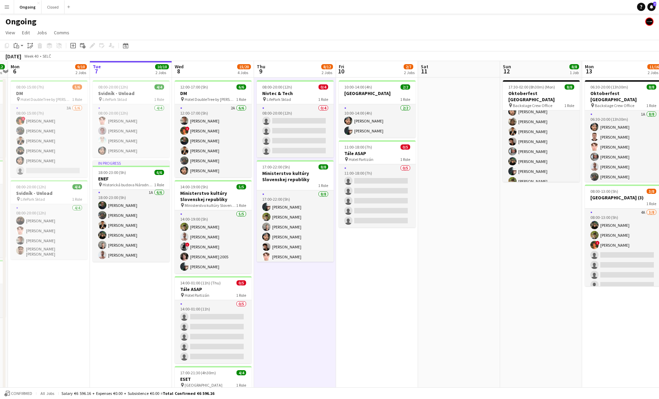
scroll to position [0, 157]
click at [279, 267] on app-date-cell "08:00-20:00 (12h) 0/4 Nivtec & Tech pin LifePark Sklad 1 Role 0/4 08:00-20:00 (…" at bounding box center [295, 269] width 82 height 382
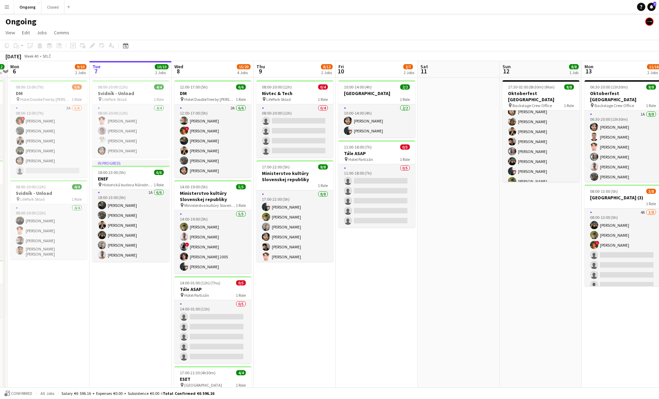
click at [279, 267] on app-date-cell "08:00-20:00 (12h) 0/4 Nivtec & Tech pin LifePark Sklad 1 Role 0/4 08:00-20:00 (…" at bounding box center [295, 269] width 82 height 382
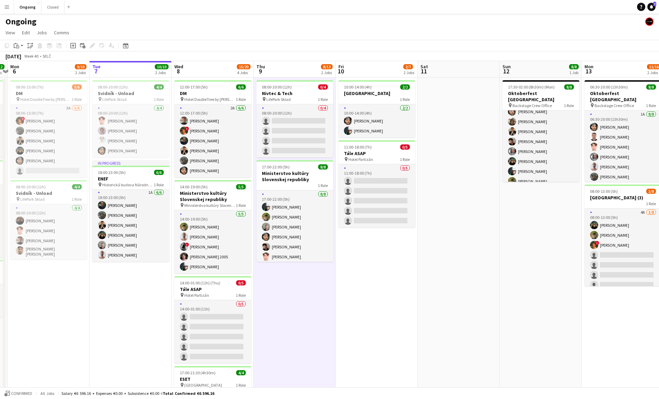
click at [279, 268] on app-date-cell "08:00-20:00 (12h) 0/4 Nivtec & Tech pin LifePark Sklad 1 Role 0/4 08:00-20:00 (…" at bounding box center [295, 269] width 82 height 382
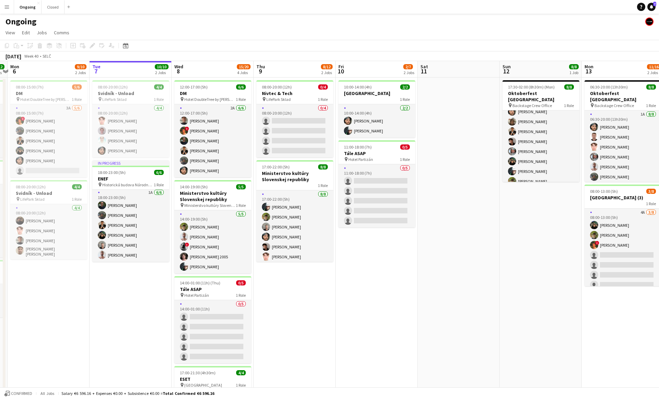
click at [279, 268] on app-date-cell "08:00-20:00 (12h) 0/4 Nivtec & Tech pin LifePark Sklad 1 Role 0/4 08:00-20:00 (…" at bounding box center [295, 269] width 82 height 382
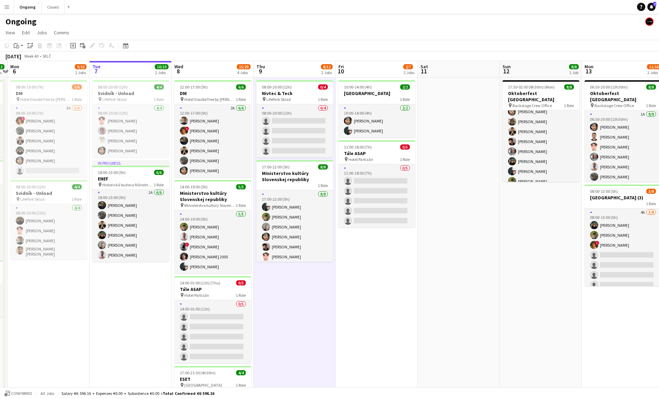
click at [279, 268] on app-date-cell "08:00-20:00 (12h) 0/4 Nivtec & Tech pin LifePark Sklad 1 Role 0/4 08:00-20:00 (…" at bounding box center [295, 269] width 82 height 382
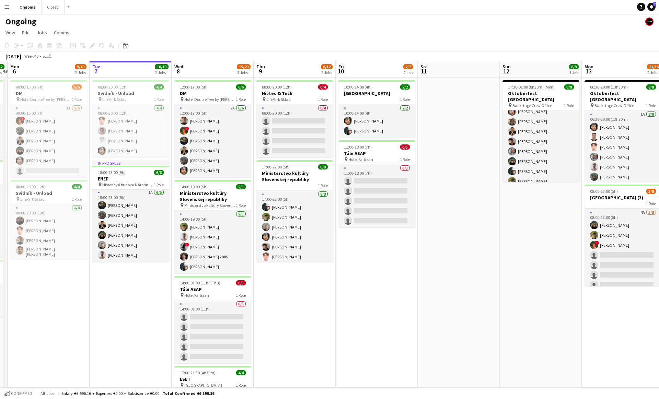
click at [288, 275] on app-date-cell "08:00-20:00 (12h) 0/4 Nivtec & Tech pin LifePark Sklad 1 Role 0/4 08:00-20:00 (…" at bounding box center [295, 269] width 82 height 382
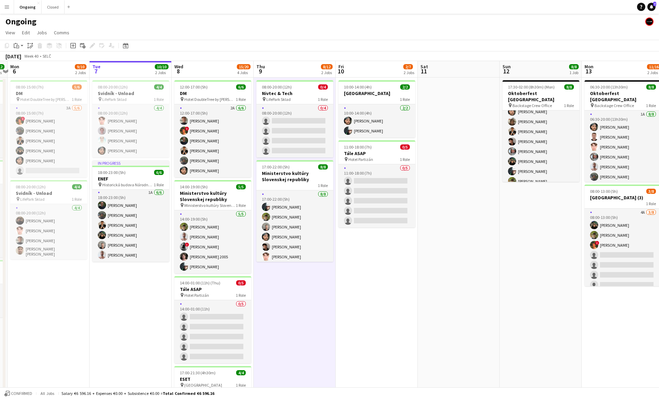
click at [292, 269] on app-date-cell "08:00-20:00 (12h) 0/4 Nivtec & Tech pin LifePark Sklad 1 Role 0/4 08:00-20:00 (…" at bounding box center [295, 269] width 82 height 382
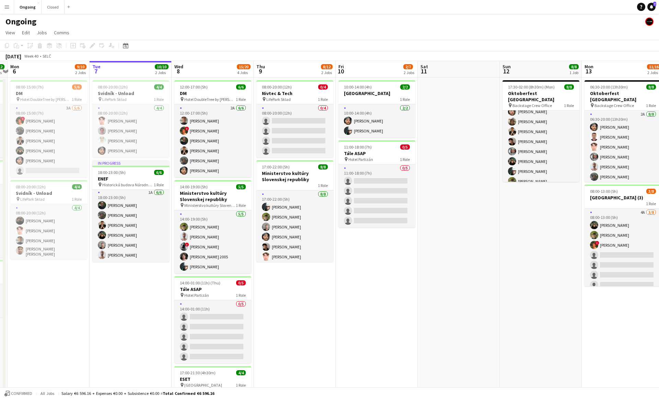
click at [292, 269] on app-date-cell "08:00-20:00 (12h) 0/4 Nivtec & Tech pin LifePark Sklad 1 Role 0/4 08:00-20:00 (…" at bounding box center [295, 269] width 82 height 382
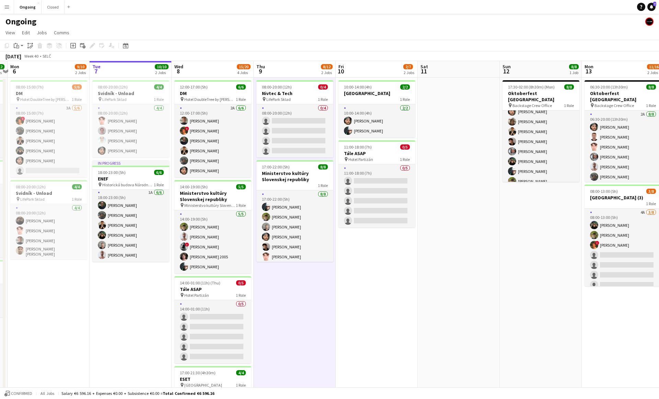
click at [292, 269] on app-date-cell "08:00-20:00 (12h) 0/4 Nivtec & Tech pin LifePark Sklad 1 Role 0/4 08:00-20:00 (…" at bounding box center [295, 269] width 82 height 382
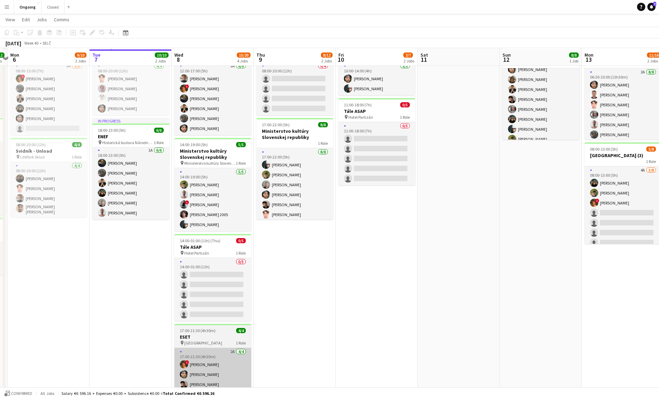
scroll to position [43, 0]
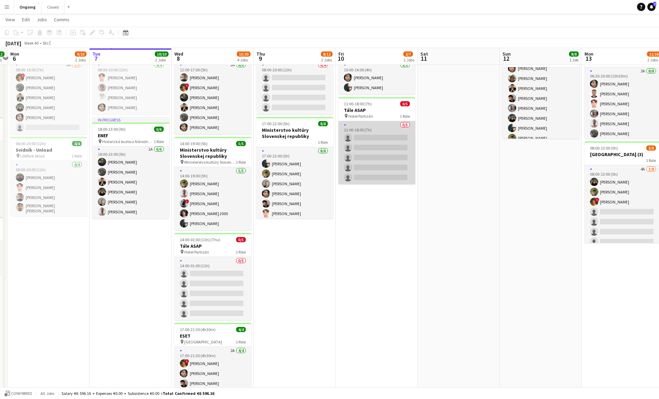
click at [371, 156] on app-card-role "0/5 11:00-18:00 (7h) single-neutral-actions single-neutral-actions single-neutr…" at bounding box center [377, 152] width 77 height 63
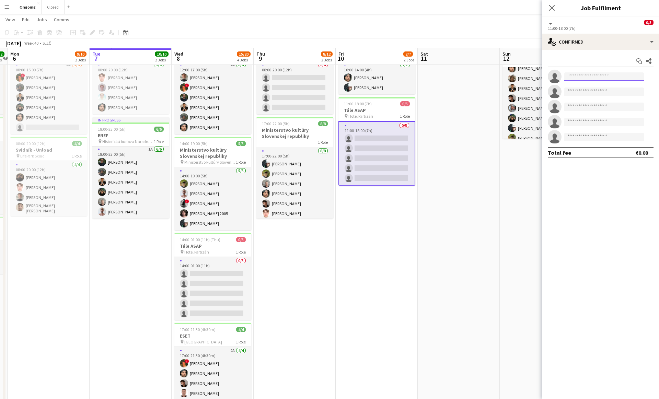
click at [589, 79] on input at bounding box center [605, 76] width 80 height 8
type input "******"
click at [591, 85] on span "[PERSON_NAME]" at bounding box center [589, 86] width 39 height 6
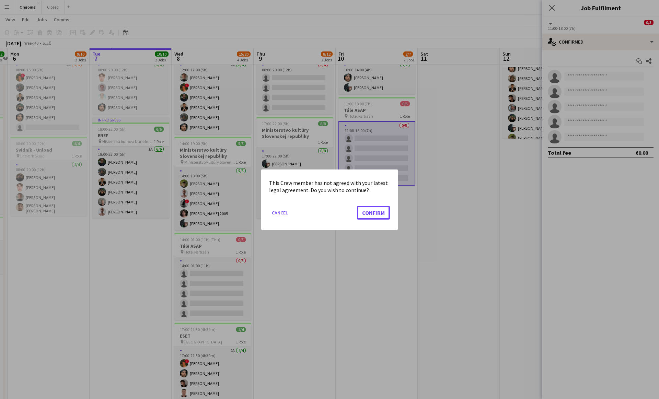
click at [357, 206] on button "Confirm" at bounding box center [373, 213] width 33 height 14
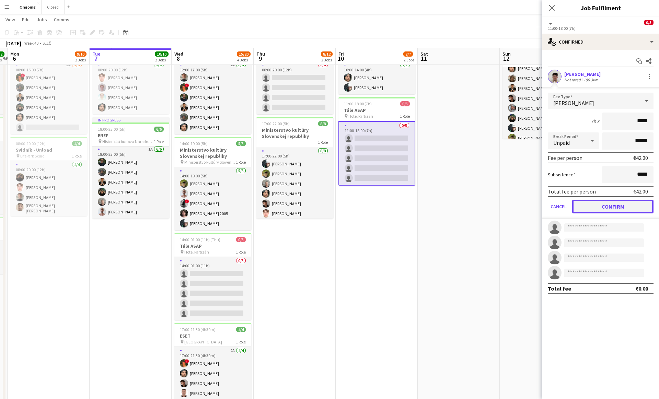
click at [613, 208] on button "Confirm" at bounding box center [612, 207] width 81 height 14
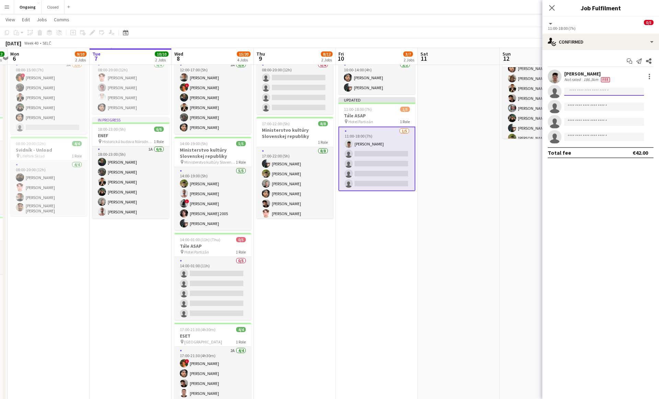
click at [598, 89] on input at bounding box center [605, 92] width 80 height 8
type input "*****"
click at [589, 109] on span "[EMAIL_ADDRESS][DOMAIN_NAME]" at bounding box center [604, 106] width 69 height 5
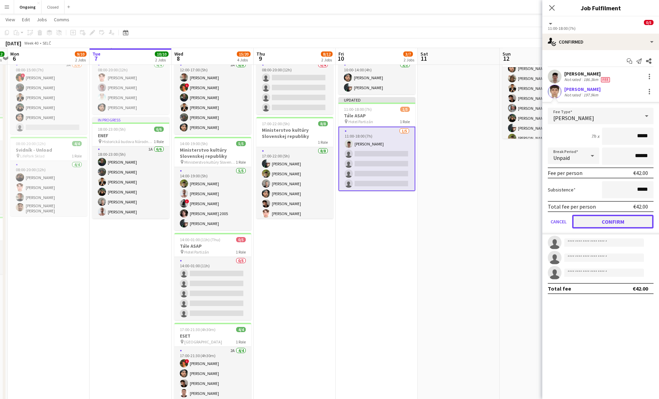
click at [622, 225] on button "Confirm" at bounding box center [612, 222] width 81 height 14
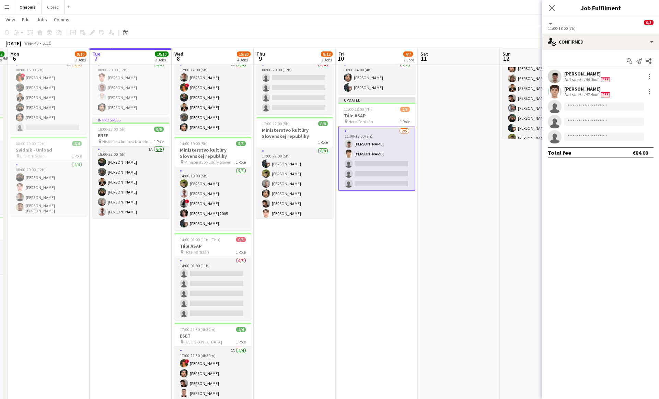
click at [468, 130] on app-date-cell at bounding box center [459, 225] width 82 height 382
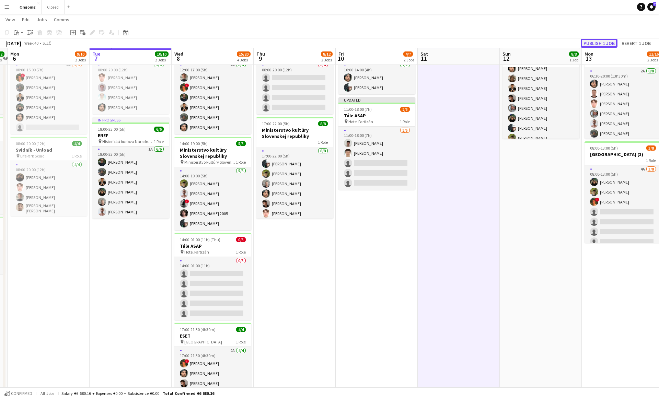
click at [609, 41] on button "Publish 1 job" at bounding box center [599, 43] width 37 height 9
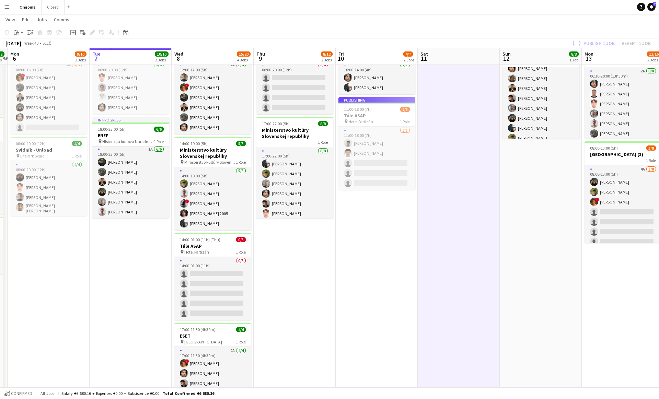
click at [415, 246] on app-date-cell "10:00-14:00 (4h) 2/2 [GEOGRAPHIC_DATA] 1 Role [DATE] 10:00-14:00 (4h) [PERSON_N…" at bounding box center [377, 225] width 82 height 382
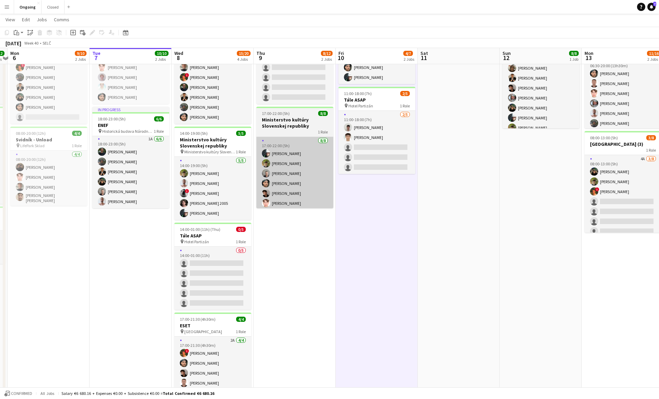
scroll to position [53, 0]
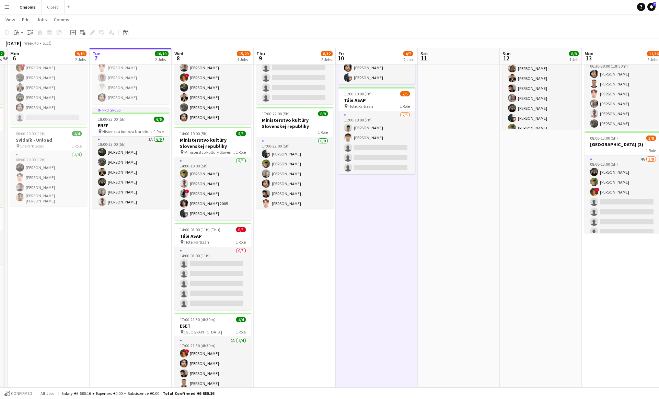
click at [301, 260] on app-date-cell "08:00-20:00 (12h) 0/4 Nivtec & Tech pin LifePark Sklad 1 Role 0/4 08:00-20:00 (…" at bounding box center [295, 215] width 82 height 382
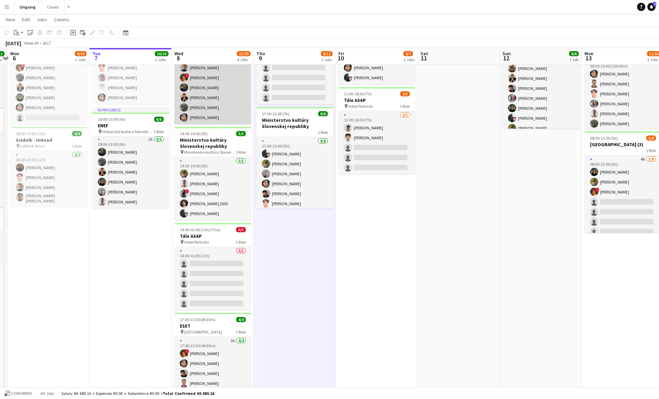
click at [199, 94] on app-card-role "2A [DATE] 12:00-17:00 (5h) [PERSON_NAME] ! [PERSON_NAME] [PERSON_NAME] [PERSON_…" at bounding box center [212, 87] width 77 height 73
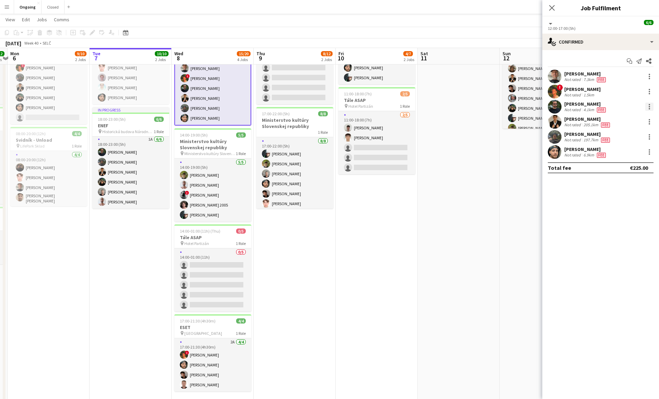
click at [652, 106] on div at bounding box center [650, 107] width 8 height 8
click at [620, 133] on span "Switch crew" at bounding box center [620, 136] width 29 height 6
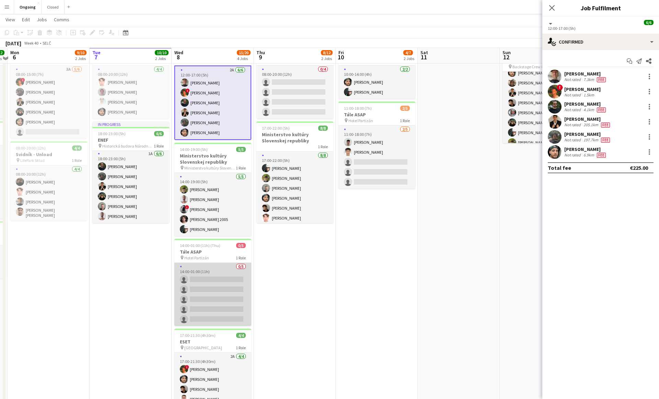
click at [227, 288] on app-card-role "0/5 14:00-01:00 (11h) single-neutral-actions single-neutral-actions single-neut…" at bounding box center [212, 294] width 77 height 63
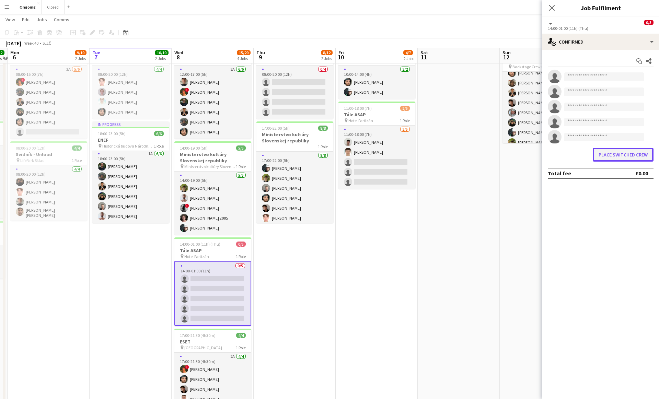
click at [601, 150] on button "Place switched crew" at bounding box center [623, 155] width 61 height 14
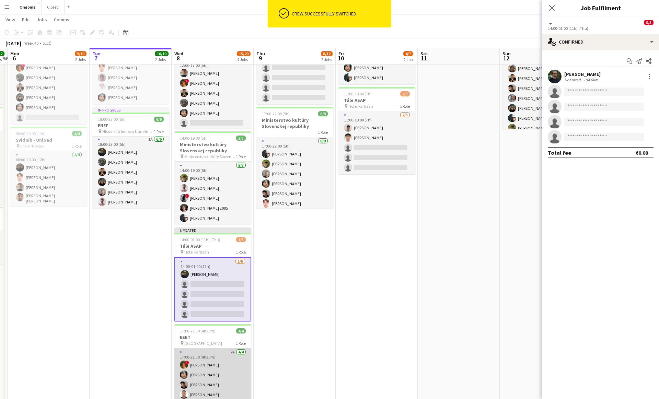
click at [194, 375] on app-card-role "2A [DATE] 17:00-21:30 (4h30m) ! [PERSON_NAME] [PERSON_NAME] Matej [PERSON_NAME]…" at bounding box center [212, 375] width 77 height 53
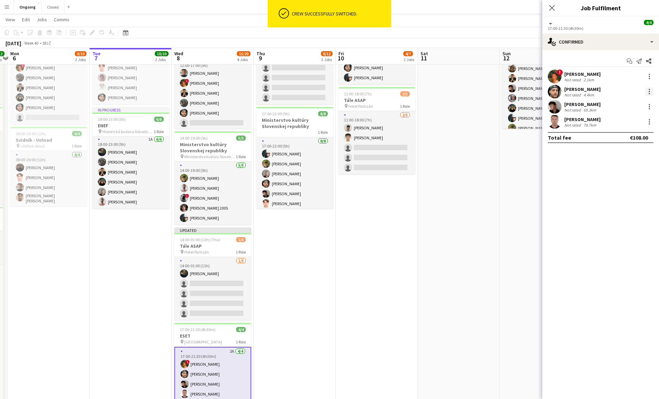
click at [651, 92] on div at bounding box center [650, 92] width 8 height 8
click at [608, 171] on span "Remove" at bounding box center [616, 170] width 21 height 6
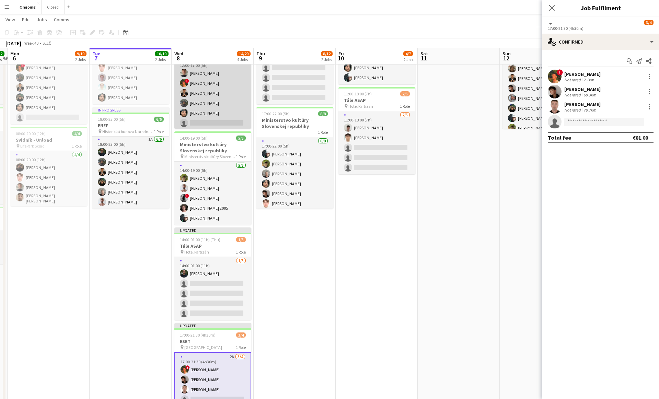
click at [234, 107] on app-card-role "2A [DATE] 12:00-17:00 (5h) [PERSON_NAME] ! [PERSON_NAME] [PERSON_NAME] [PERSON_…" at bounding box center [212, 93] width 77 height 73
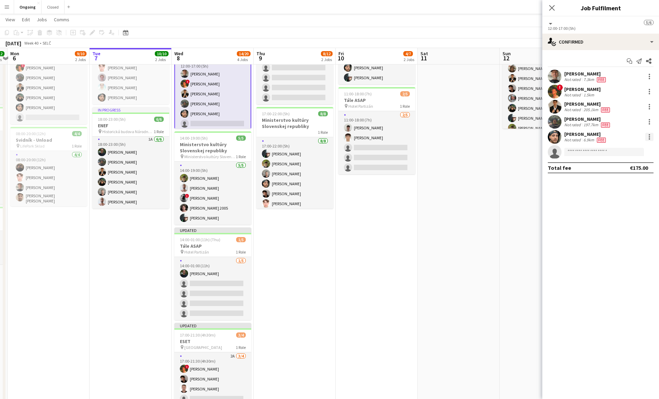
click at [651, 136] on div at bounding box center [650, 137] width 8 height 8
click at [615, 210] on button "Remove" at bounding box center [627, 215] width 54 height 16
click at [457, 218] on app-date-cell at bounding box center [459, 222] width 82 height 397
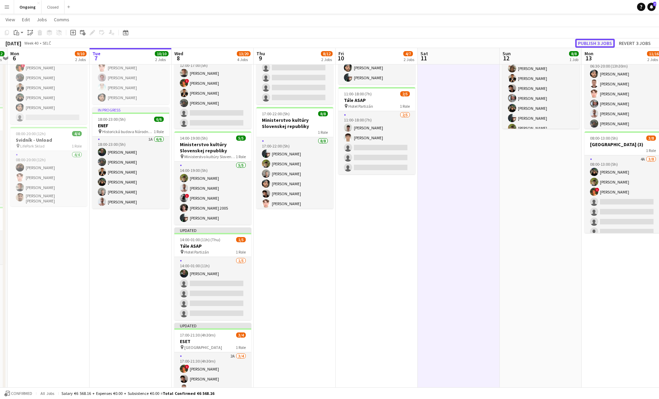
click at [595, 43] on button "Publish 3 jobs" at bounding box center [594, 43] width 39 height 9
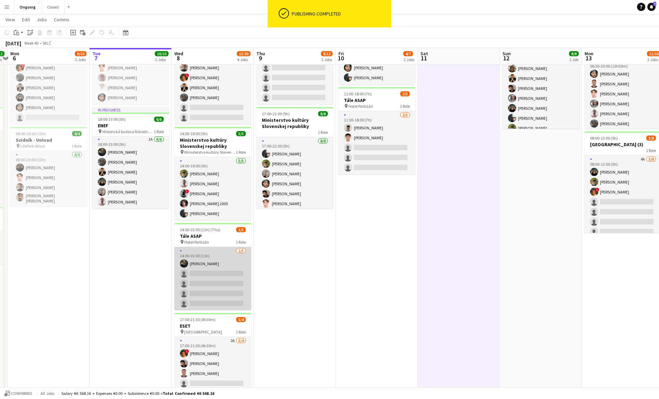
click at [194, 280] on app-card-role "[DATE] 14:00-01:00 (11h) [PERSON_NAME] single-neutral-actions single-neutral-ac…" at bounding box center [212, 278] width 77 height 63
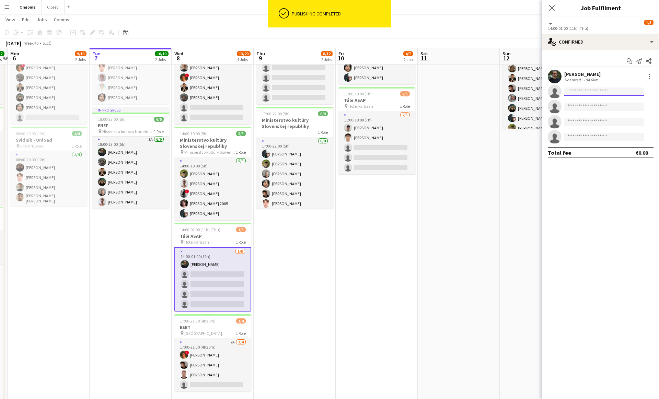
click at [589, 91] on input at bounding box center [605, 92] width 80 height 8
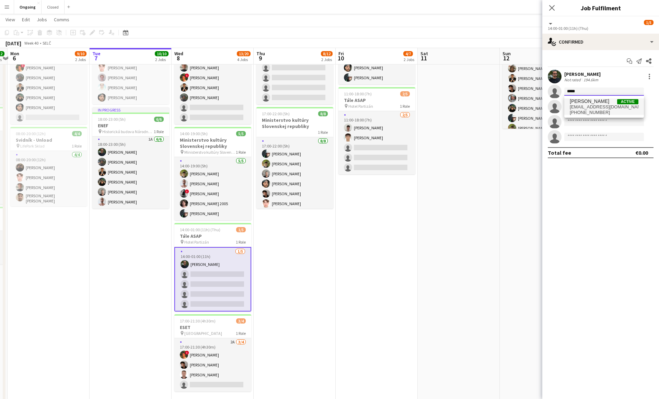
type input "*****"
click at [600, 106] on span "[EMAIL_ADDRESS][DOMAIN_NAME]" at bounding box center [604, 106] width 69 height 5
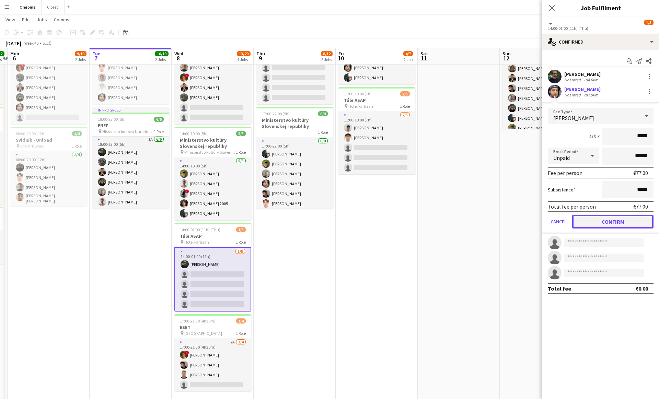
click at [599, 221] on button "Confirm" at bounding box center [612, 222] width 81 height 14
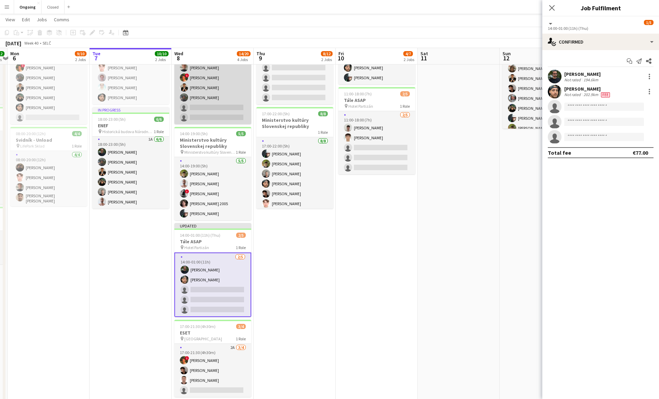
click at [214, 96] on app-card-role "2A [DATE] 12:00-17:00 (5h) [PERSON_NAME] ! [PERSON_NAME] [PERSON_NAME] [PERSON_…" at bounding box center [212, 87] width 77 height 73
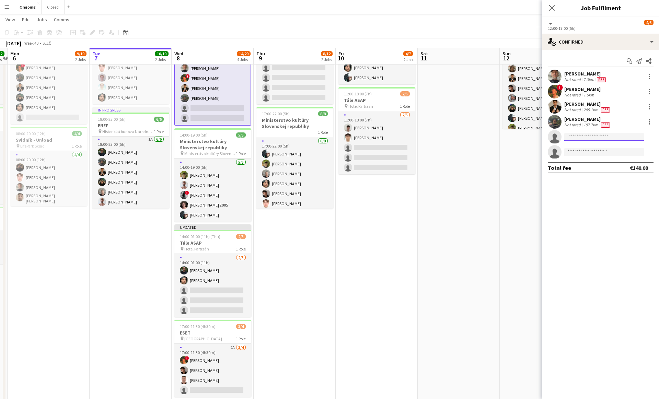
click at [585, 138] on input at bounding box center [605, 137] width 80 height 8
type input "****"
click at [589, 153] on span "[EMAIL_ADDRESS][DOMAIN_NAME]" at bounding box center [604, 152] width 69 height 5
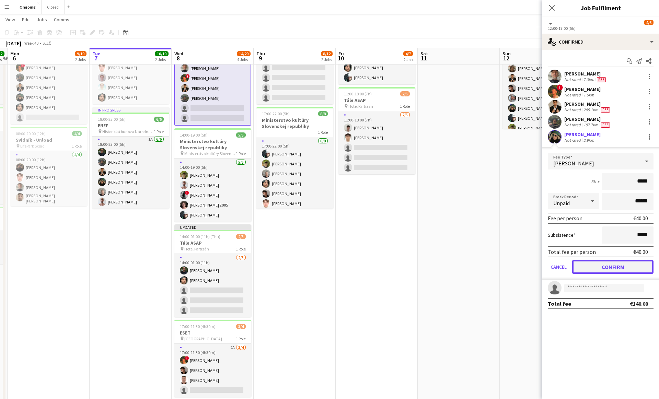
click at [602, 271] on button "Confirm" at bounding box center [612, 267] width 81 height 14
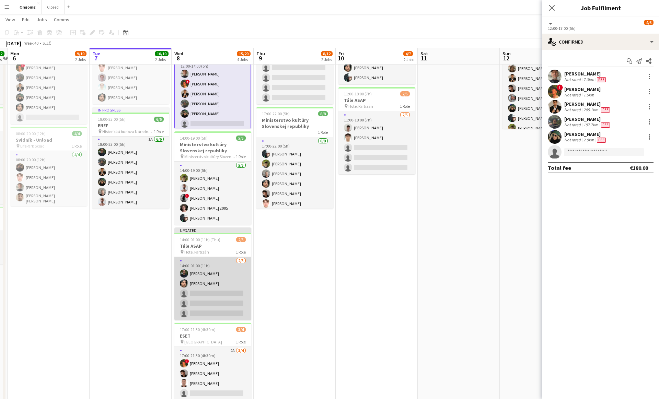
scroll to position [80, 0]
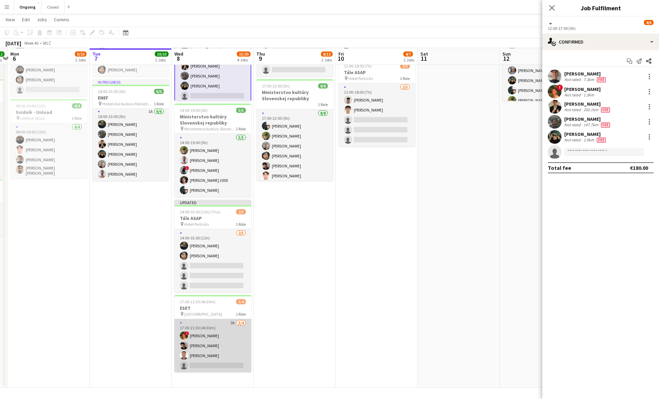
click at [204, 355] on app-card-role "2A [DATE] 17:00-21:30 (4h30m) ! [PERSON_NAME] Matej [PERSON_NAME] [PERSON_NAME]…" at bounding box center [212, 345] width 77 height 53
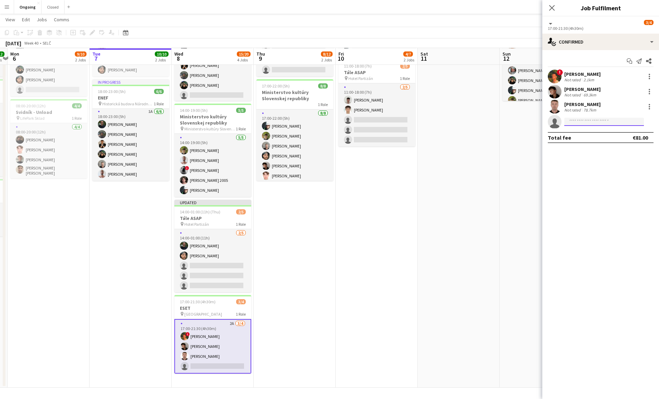
click at [588, 123] on input at bounding box center [605, 122] width 80 height 8
type input "****"
click at [591, 133] on span "[PERSON_NAME]" at bounding box center [589, 132] width 39 height 6
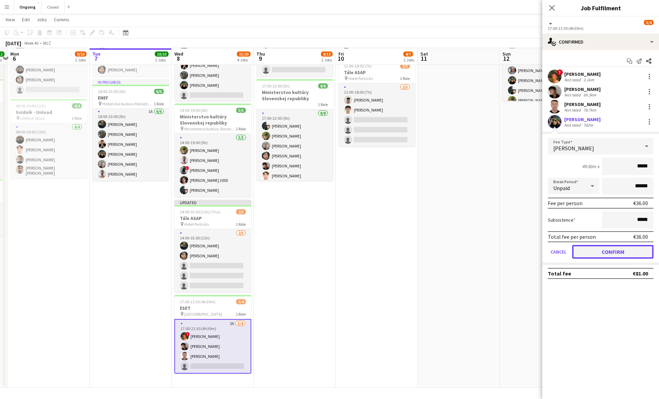
click at [601, 253] on button "Confirm" at bounding box center [612, 252] width 81 height 14
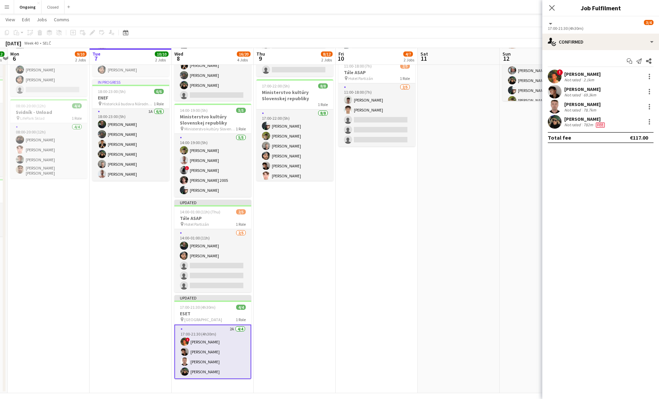
click at [333, 261] on app-date-cell "08:00-20:00 (12h) 0/4 Nivtec & Tech pin LifePark Sklad 1 Role 0/4 08:00-20:00 (…" at bounding box center [295, 195] width 82 height 397
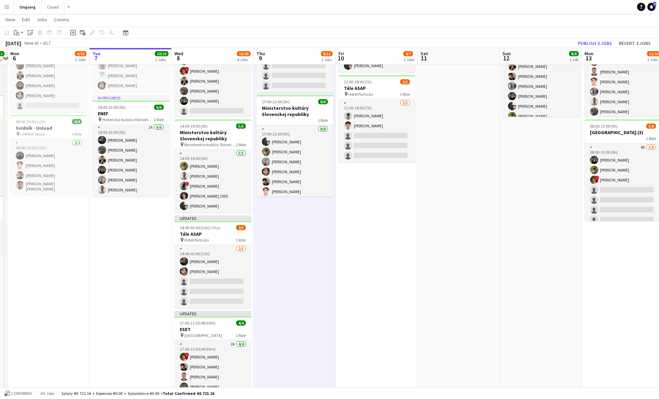
scroll to position [64, 0]
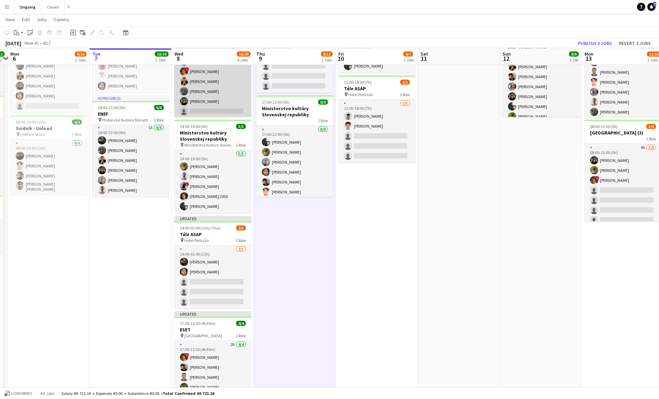
click at [224, 111] on app-card-role "2A [DATE] 12:00-17:00 (5h) [PERSON_NAME] ! [PERSON_NAME] [PERSON_NAME] [PERSON_…" at bounding box center [212, 81] width 77 height 73
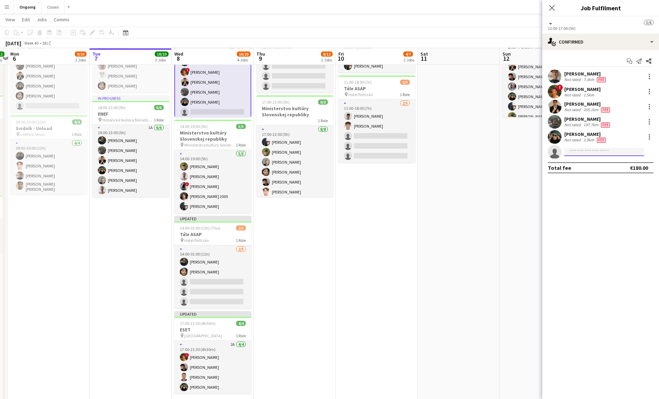
click at [598, 152] on input at bounding box center [605, 152] width 80 height 8
type input "********"
click at [582, 166] on span "[EMAIL_ADDRESS][DOMAIN_NAME]" at bounding box center [604, 167] width 69 height 5
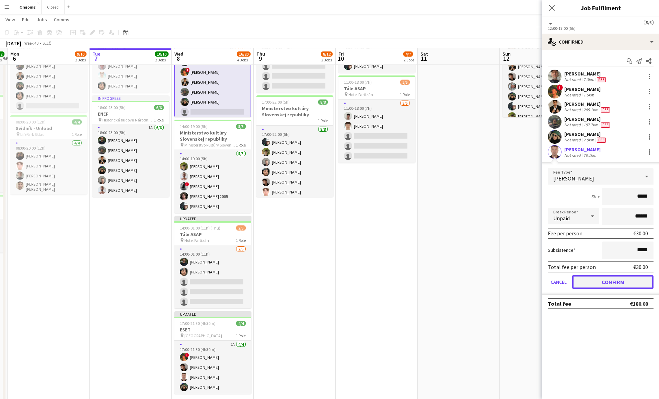
click at [582, 279] on button "Confirm" at bounding box center [612, 282] width 81 height 14
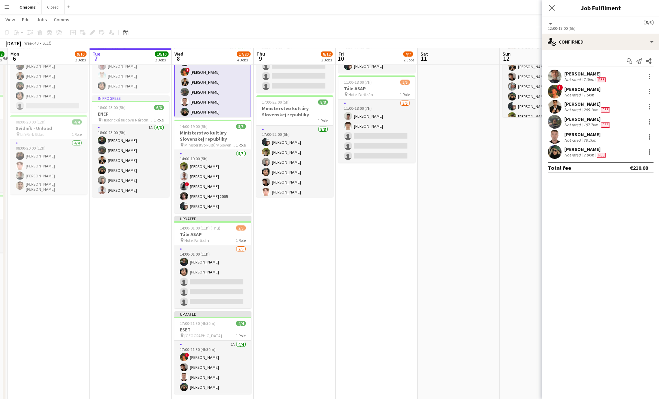
click at [375, 224] on app-date-cell "10:00-14:00 (4h) 2/2 [GEOGRAPHIC_DATA] 1 Role [DATE] 10:00-14:00 (4h) [PERSON_N…" at bounding box center [377, 211] width 82 height 397
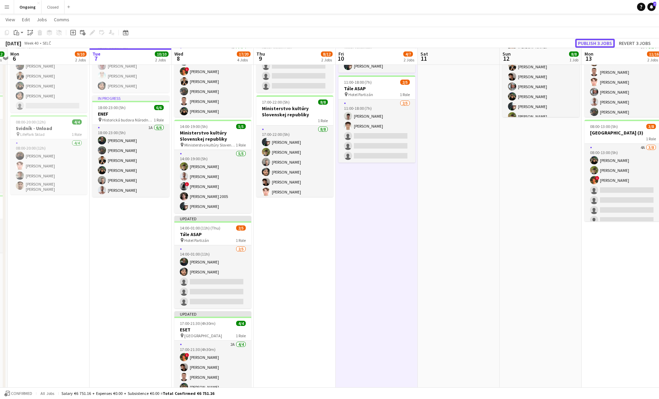
click at [603, 42] on button "Publish 3 jobs" at bounding box center [594, 43] width 39 height 9
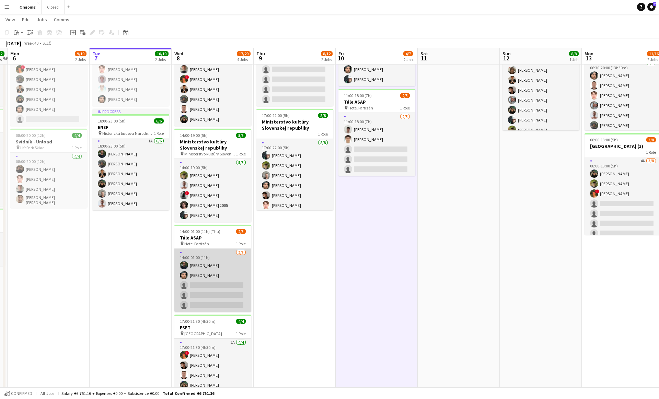
scroll to position [50, 0]
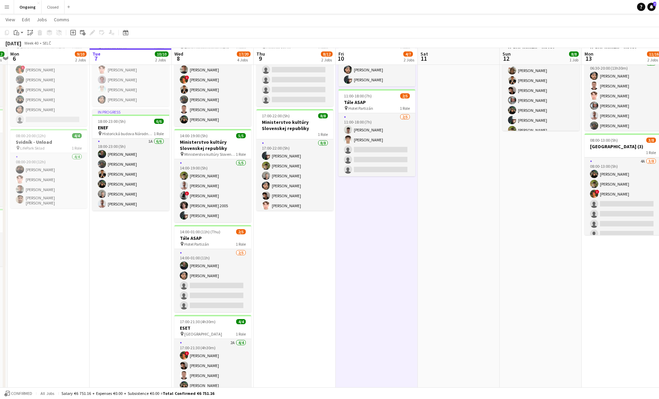
click at [286, 284] on app-date-cell "08:00-20:00 (12h) 0/4 Nivtec & Tech pin LifePark Sklad 1 Role 0/4 08:00-20:00 (…" at bounding box center [295, 224] width 82 height 397
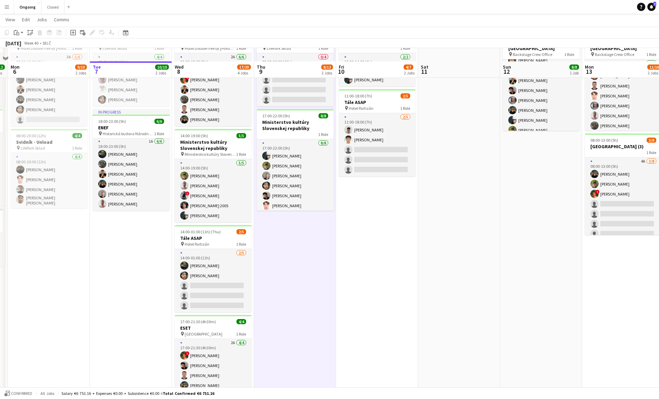
scroll to position [64, 0]
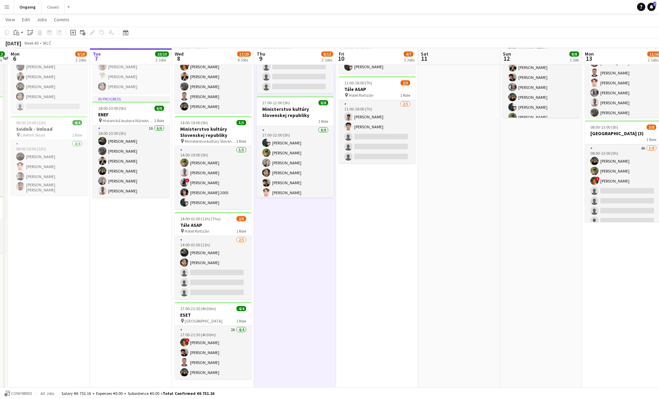
click at [293, 260] on app-date-cell "08:00-20:00 (12h) 0/4 Nivtec & Tech pin LifePark Sklad 1 Role 0/4 08:00-20:00 (…" at bounding box center [295, 211] width 82 height 397
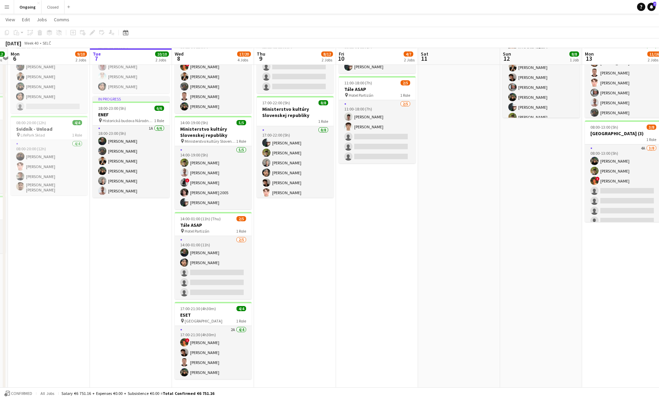
click at [300, 207] on app-date-cell "08:00-20:00 (12h) 0/4 Nivtec & Tech pin LifePark Sklad 1 Role 0/4 08:00-20:00 (…" at bounding box center [295, 211] width 82 height 397
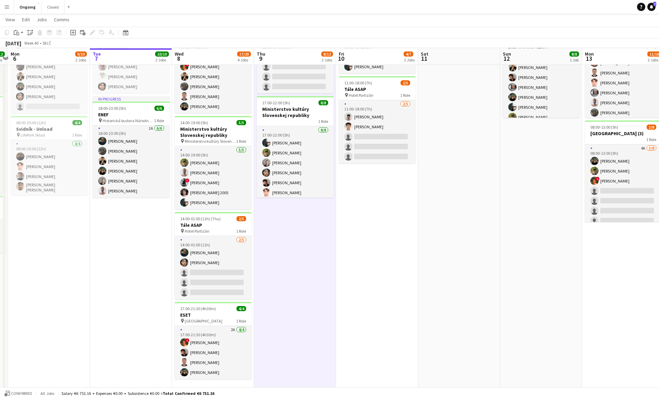
click at [300, 207] on app-date-cell "08:00-20:00 (12h) 0/4 Nivtec & Tech pin LifePark Sklad 1 Role 0/4 08:00-20:00 (…" at bounding box center [295, 211] width 82 height 397
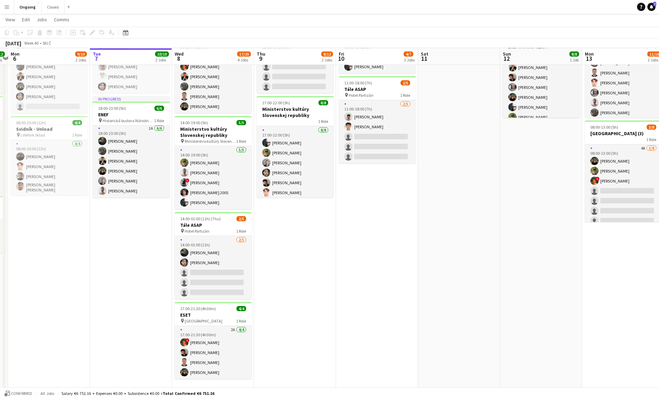
click at [274, 247] on app-date-cell "08:00-20:00 (12h) 0/4 Nivtec & Tech pin LifePark Sklad 1 Role 0/4 08:00-20:00 (…" at bounding box center [295, 211] width 82 height 397
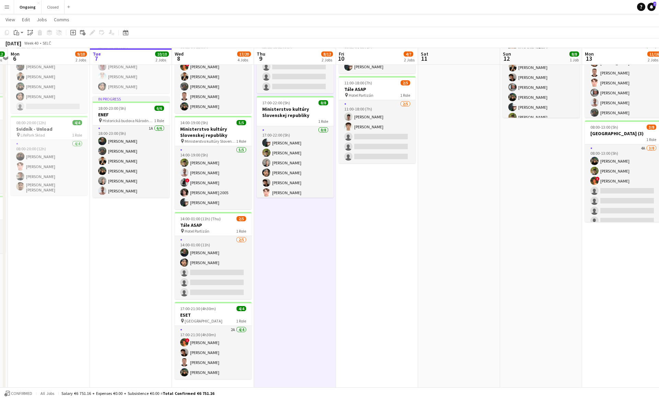
click at [294, 204] on app-date-cell "08:00-20:00 (12h) 0/4 Nivtec & Tech pin LifePark Sklad 1 Role 0/4 08:00-20:00 (…" at bounding box center [295, 211] width 82 height 397
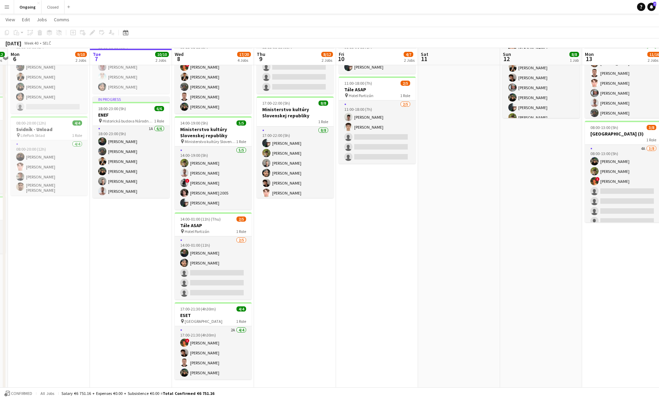
click at [294, 204] on app-date-cell "08:00-20:00 (12h) 0/4 Nivtec & Tech pin LifePark Sklad 1 Role 0/4 08:00-20:00 (…" at bounding box center [295, 212] width 82 height 397
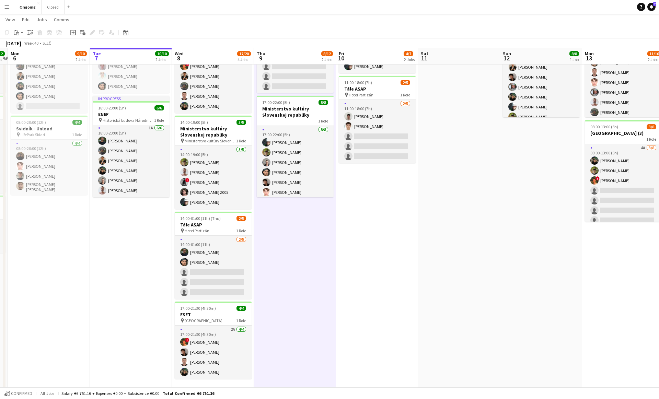
click at [297, 204] on app-date-cell "08:00-20:00 (12h) 0/4 Nivtec & Tech pin LifePark Sklad 1 Role 0/4 08:00-20:00 (…" at bounding box center [295, 211] width 82 height 397
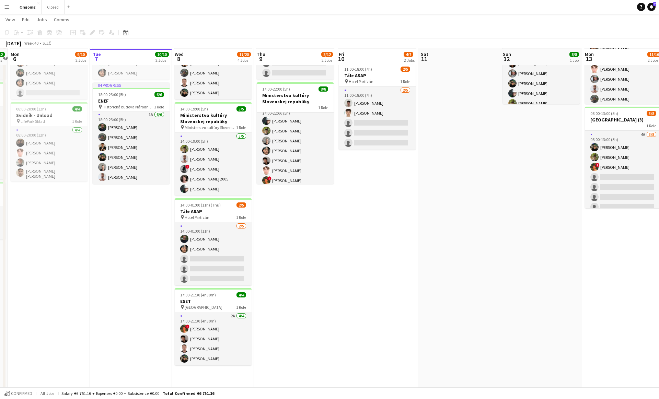
scroll to position [86, 0]
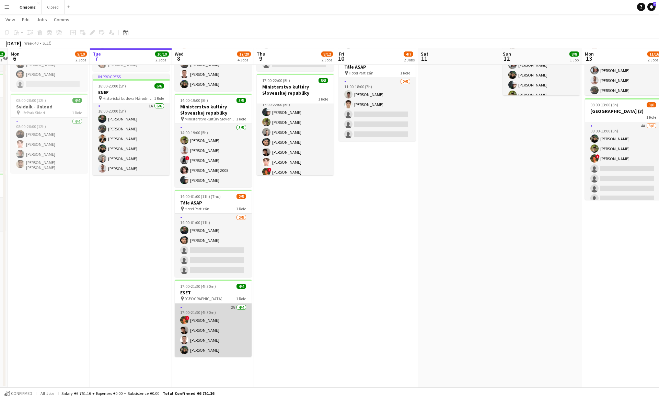
click at [203, 333] on app-card-role "2A [DATE] 17:00-21:30 (4h30m) ! [PERSON_NAME] Matej [PERSON_NAME] [PERSON_NAME]…" at bounding box center [213, 330] width 77 height 53
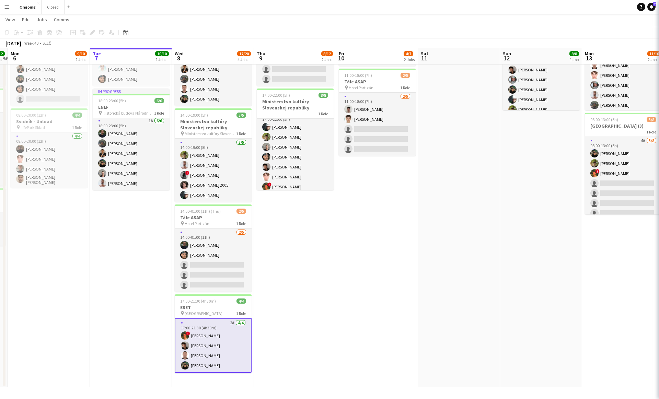
scroll to position [71, 0]
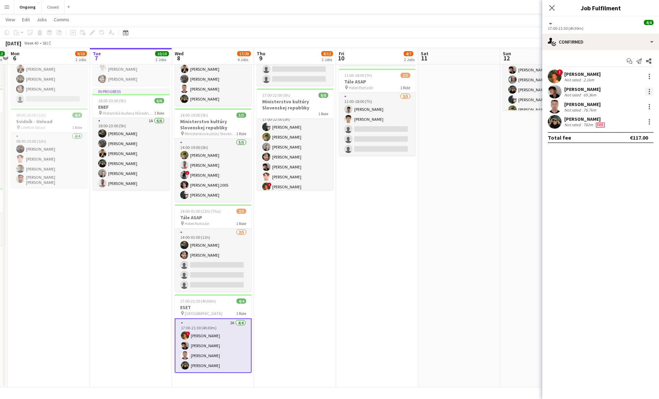
click at [651, 89] on div at bounding box center [650, 92] width 8 height 8
click at [618, 123] on span "Switch crew" at bounding box center [620, 121] width 29 height 6
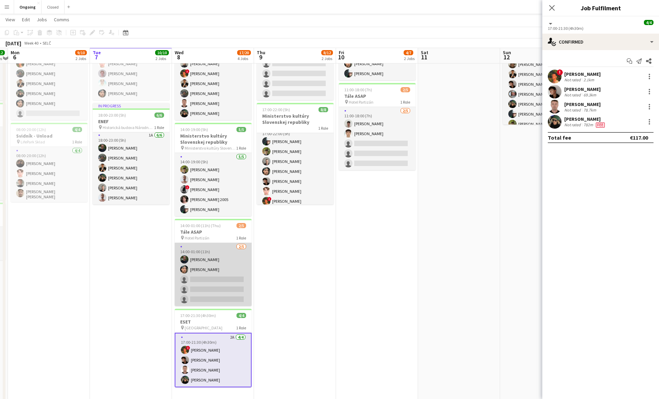
click at [222, 271] on app-card-role "[DATE] 14:00-01:00 (11h) [PERSON_NAME] [PERSON_NAME] single-neutral-actions sin…" at bounding box center [213, 274] width 77 height 63
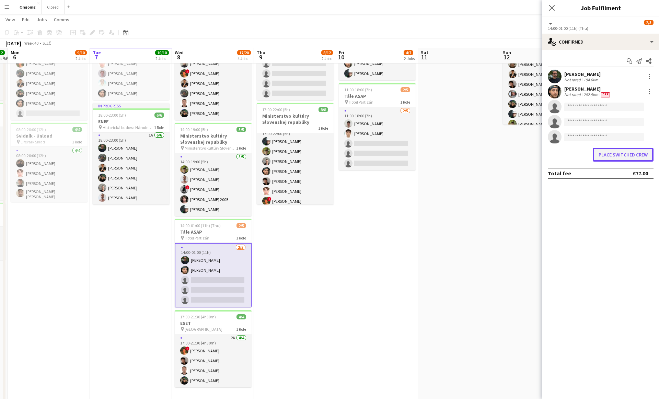
click at [616, 156] on button "Place switched crew" at bounding box center [623, 155] width 61 height 14
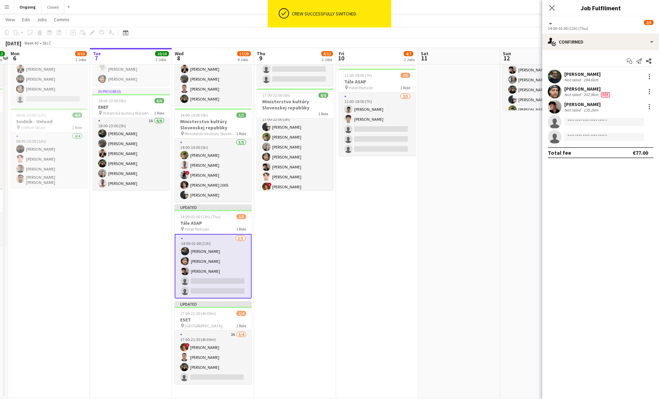
click at [324, 302] on app-date-cell "08:00-20:00 (12h) 0/4 Nivtec & Tech pin LifePark Sklad 1 Role 0/4 08:00-20:00 (…" at bounding box center [295, 202] width 82 height 393
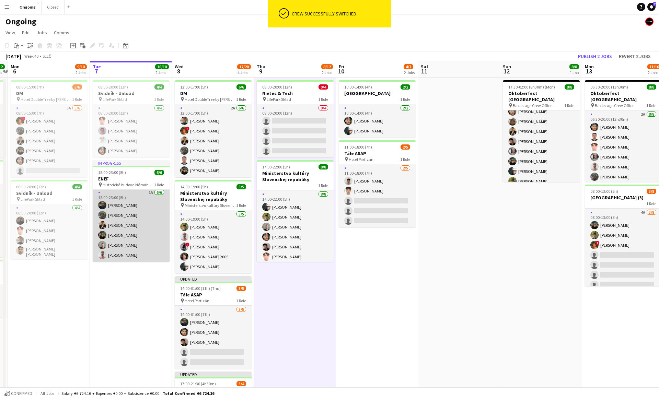
scroll to position [0, 0]
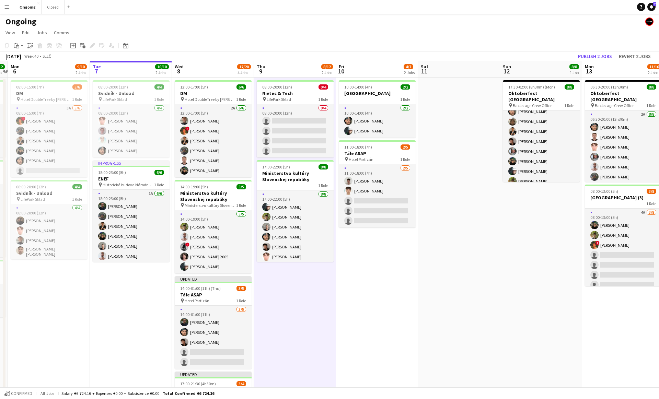
click at [297, 295] on app-date-cell "08:00-20:00 (12h) 0/4 Nivtec & Tech pin LifePark Sklad 1 Role 0/4 08:00-20:00 (…" at bounding box center [295, 274] width 82 height 393
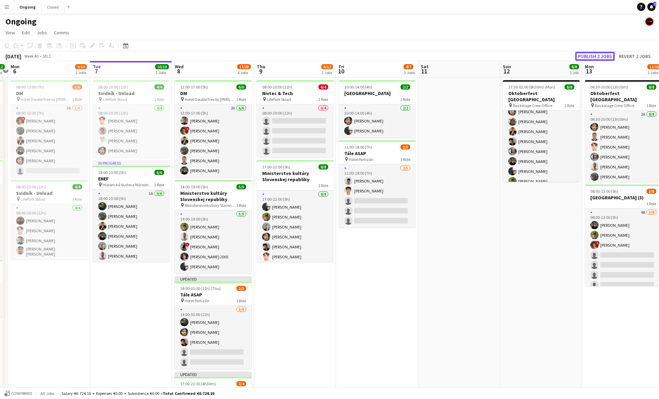
click at [597, 55] on button "Publish 2 jobs" at bounding box center [594, 56] width 39 height 9
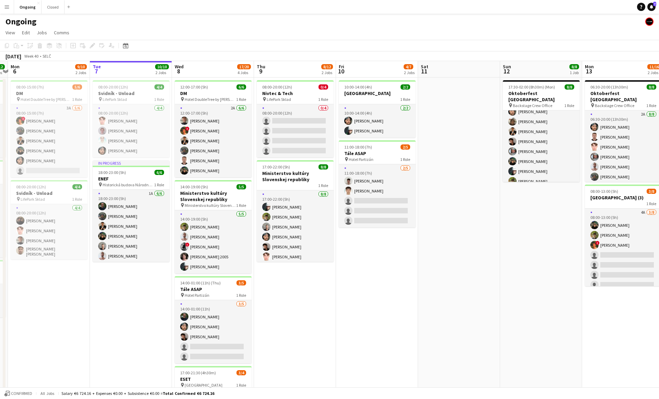
click at [295, 273] on app-date-cell "08:00-20:00 (12h) 0/4 Nivtec & Tech pin LifePark Sklad 1 Role 0/4 08:00-20:00 (…" at bounding box center [295, 274] width 82 height 393
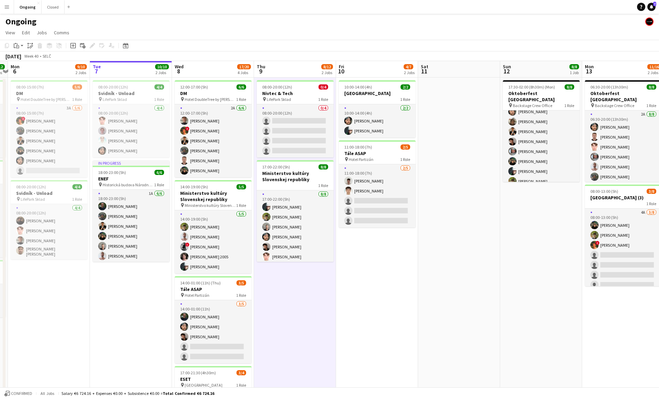
click at [294, 270] on app-date-cell "08:00-20:00 (12h) 0/4 Nivtec & Tech pin LifePark Sklad 1 Role 0/4 08:00-20:00 (…" at bounding box center [295, 274] width 82 height 393
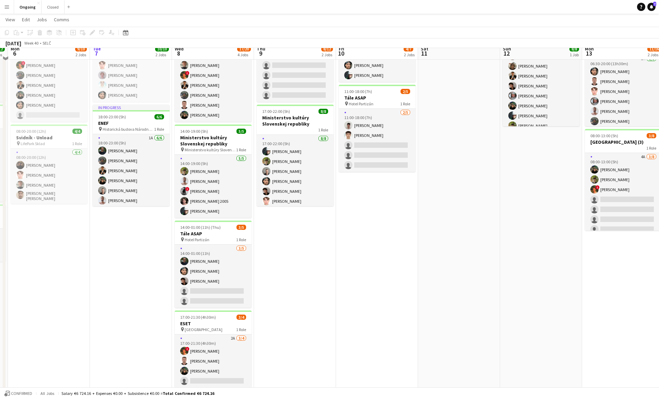
scroll to position [82, 0]
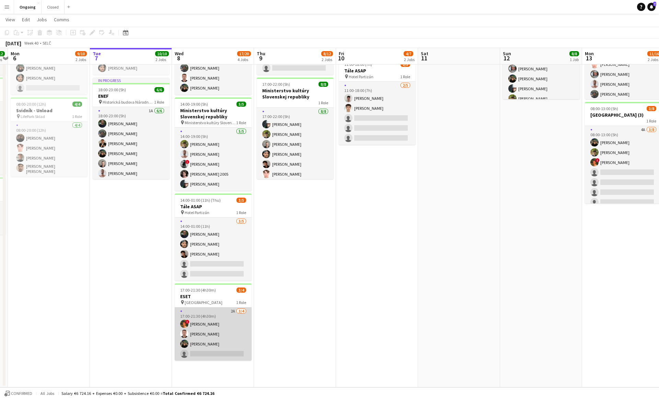
click at [197, 346] on app-card-role "2A [DATE] 17:00-21:30 (4h30m) ! [PERSON_NAME] [PERSON_NAME] [PERSON_NAME] singl…" at bounding box center [213, 334] width 77 height 53
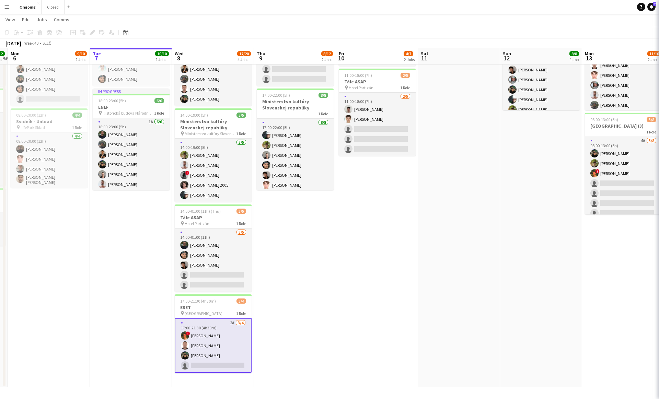
scroll to position [71, 0]
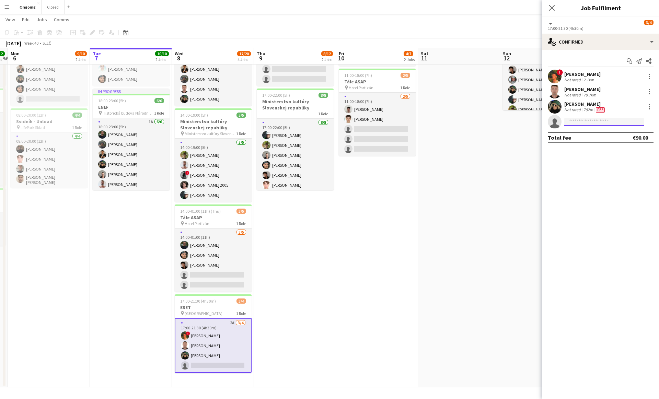
click at [606, 122] on input at bounding box center [605, 122] width 80 height 8
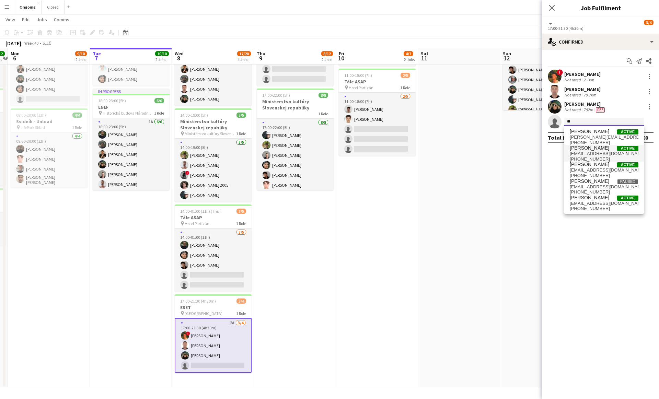
type input "*"
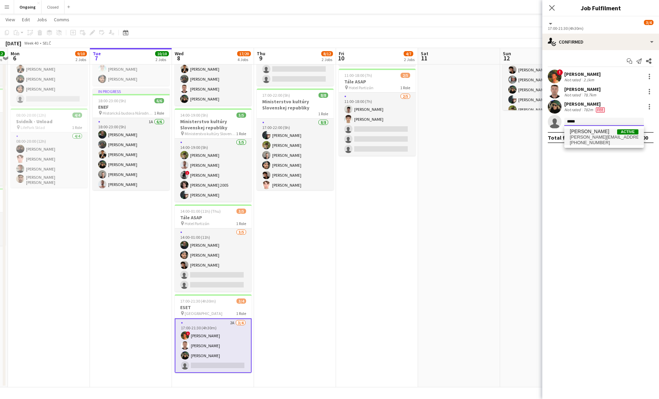
type input "*****"
click at [595, 141] on span "[PHONE_NUMBER]" at bounding box center [604, 142] width 69 height 5
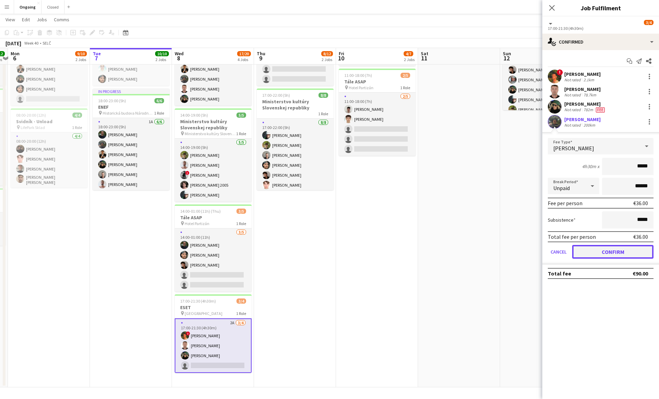
click at [607, 249] on button "Confirm" at bounding box center [612, 252] width 81 height 14
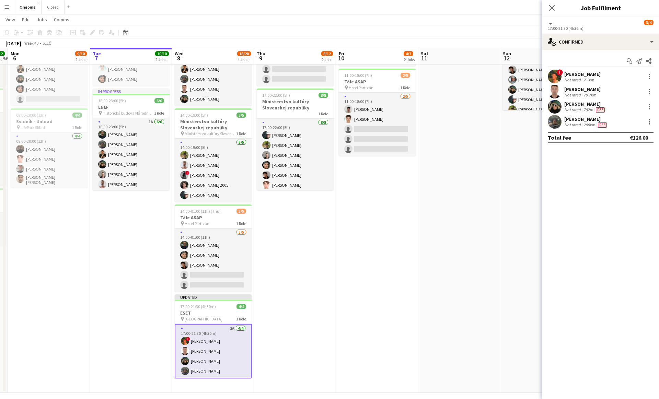
click at [306, 239] on app-date-cell "08:00-20:00 (12h) 0/4 Nivtec & Tech pin LifePark Sklad 1 Role 0/4 08:00-20:00 (…" at bounding box center [295, 199] width 82 height 387
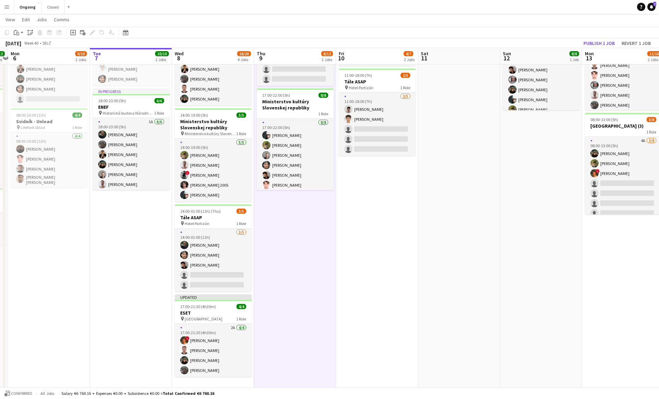
click at [303, 240] on app-date-cell "08:00-20:00 (12h) 0/4 Nivtec & Tech pin LifePark Sklad 1 Role 0/4 08:00-20:00 (…" at bounding box center [295, 199] width 82 height 387
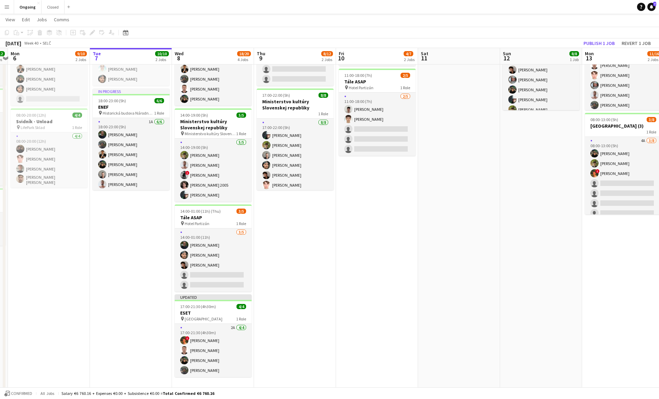
click at [294, 199] on app-date-cell "08:00-20:00 (12h) 0/4 Nivtec & Tech pin LifePark Sklad 1 Role 0/4 08:00-20:00 (…" at bounding box center [295, 199] width 82 height 387
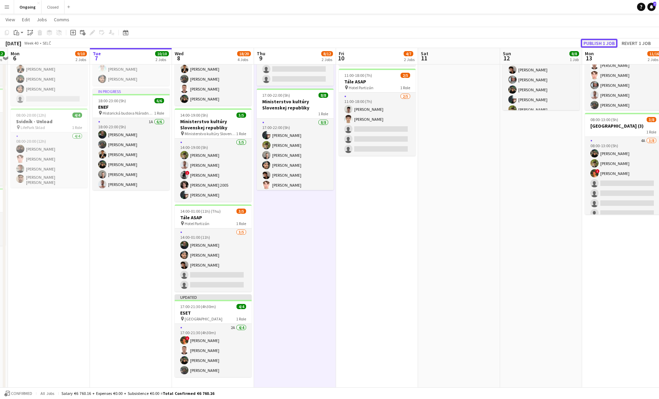
click at [606, 43] on button "Publish 1 job" at bounding box center [599, 43] width 37 height 9
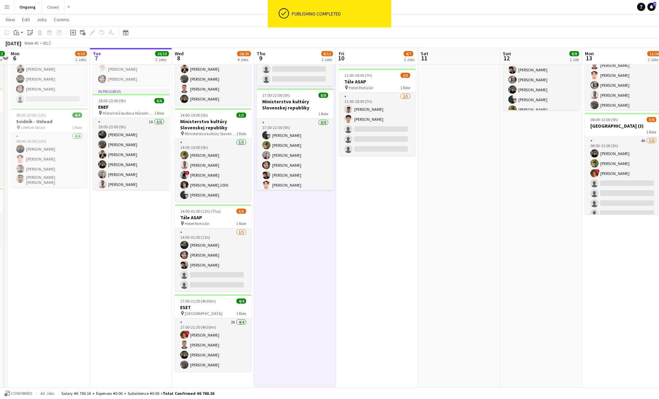
click at [294, 197] on app-date-cell "08:00-20:00 (12h) 0/4 Nivtec & Tech pin LifePark Sklad 1 Role 0/4 08:00-20:00 (…" at bounding box center [295, 199] width 82 height 387
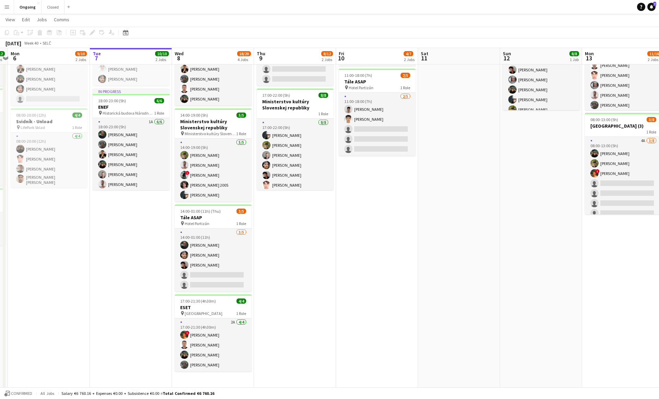
click at [294, 197] on app-date-cell "08:00-20:00 (12h) 0/4 Nivtec & Tech pin LifePark Sklad 1 Role 0/4 08:00-20:00 (…" at bounding box center [295, 199] width 82 height 387
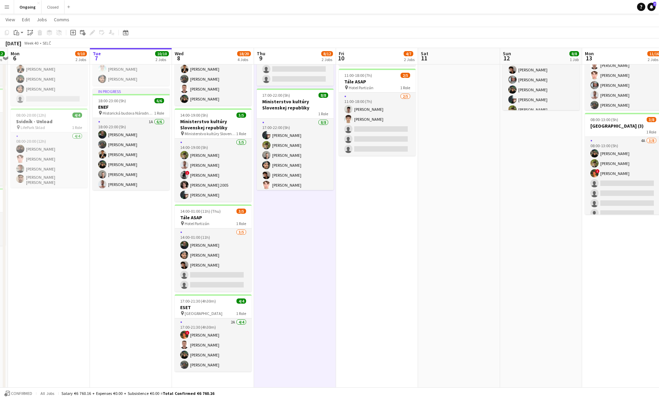
click at [294, 197] on app-date-cell "08:00-20:00 (12h) 0/4 Nivtec & Tech pin LifePark Sklad 1 Role 0/4 08:00-20:00 (…" at bounding box center [295, 199] width 82 height 387
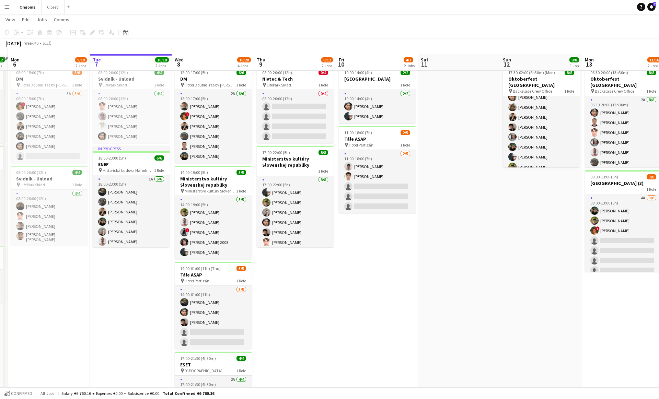
scroll to position [0, 0]
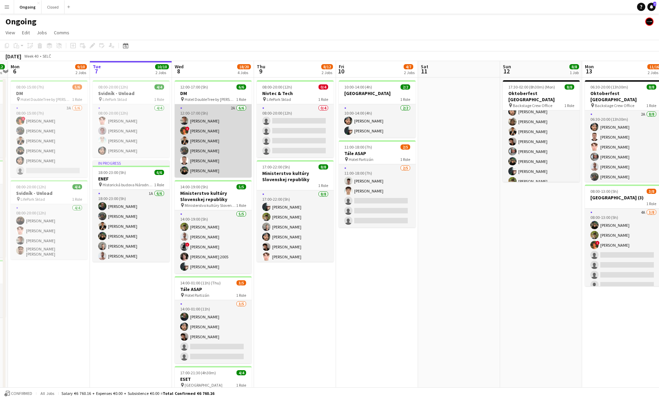
click at [237, 132] on app-card-role "2A [DATE] 12:00-17:00 (5h) [PERSON_NAME] ! [PERSON_NAME] [PERSON_NAME] [PERSON_…" at bounding box center [213, 140] width 77 height 73
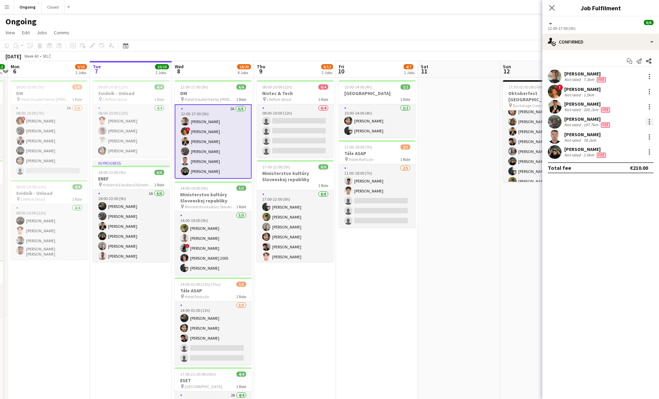
click at [650, 118] on div at bounding box center [650, 122] width 8 height 8
click at [623, 216] on span "Set as supervisor" at bounding box center [627, 217] width 43 height 6
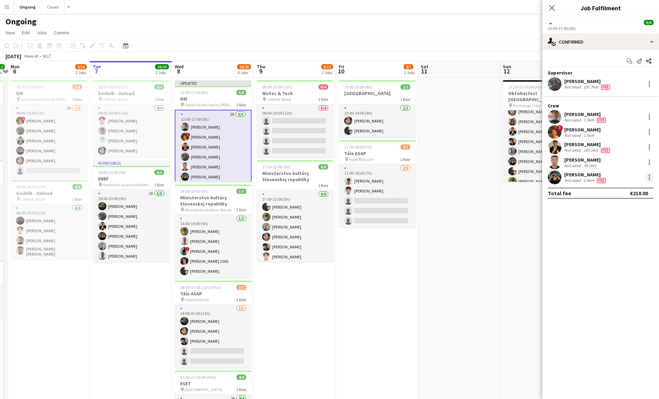
click at [649, 179] on div at bounding box center [650, 177] width 8 height 8
click at [612, 268] on button "Set as supervisor" at bounding box center [627, 272] width 54 height 16
click at [360, 296] on app-date-cell "10:00-14:00 (4h) 2/2 [GEOGRAPHIC_DATA] 1 Role [DATE] 10:00-14:00 (4h) [PERSON_N…" at bounding box center [377, 269] width 82 height 382
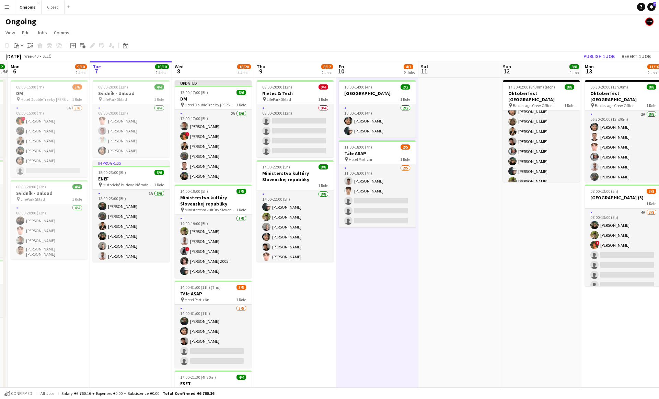
click at [304, 283] on app-date-cell "08:00-20:00 (12h) 0/4 Nivtec & Tech pin LifePark Sklad 1 Role 0/4 08:00-20:00 (…" at bounding box center [295, 271] width 82 height 386
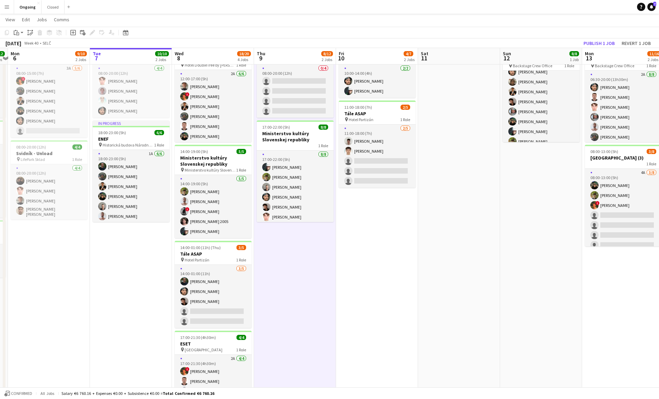
scroll to position [39, 0]
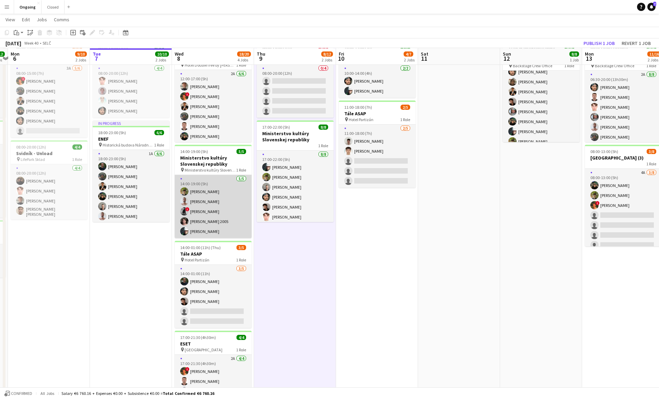
click at [236, 216] on app-card-role "[DATE] 14:00-19:00 (5h) [PERSON_NAME] [PERSON_NAME] ! [PERSON_NAME] Matej [PERS…" at bounding box center [213, 206] width 77 height 63
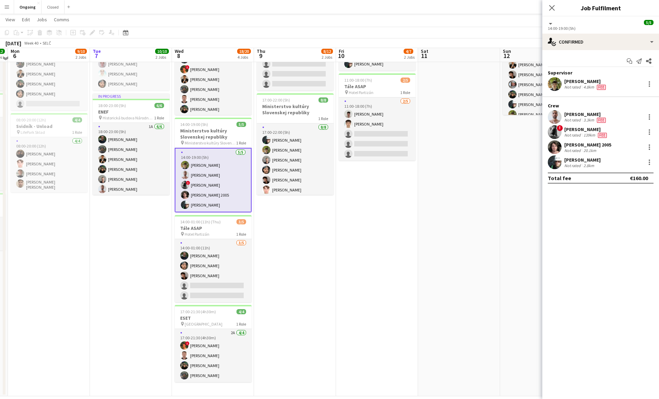
scroll to position [71, 0]
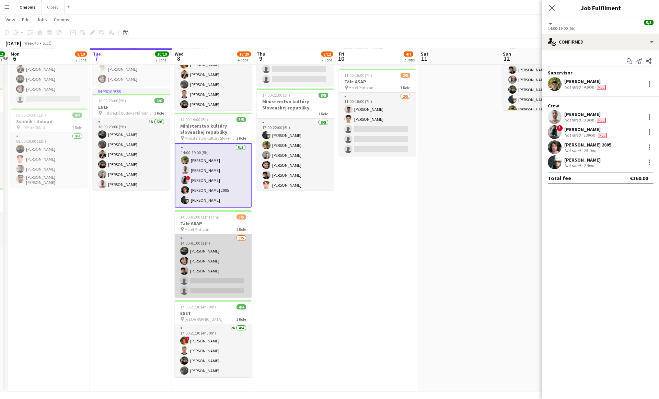
click at [235, 255] on app-card-role "[DATE] 14:00-01:00 (11h) [PERSON_NAME] [PERSON_NAME] Matej [PERSON_NAME] single…" at bounding box center [213, 266] width 77 height 63
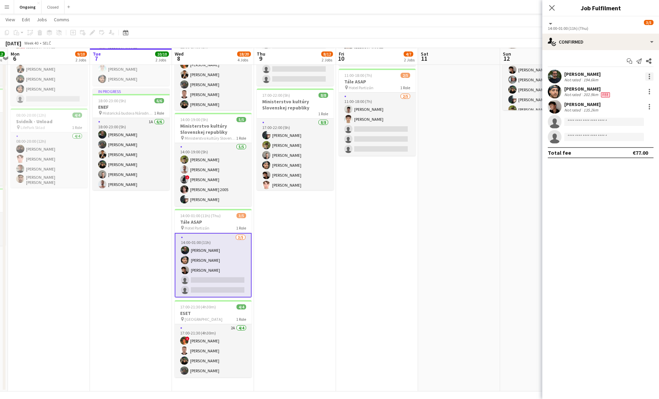
click at [652, 75] on div at bounding box center [650, 76] width 8 height 8
click at [632, 175] on button "Set as supervisor" at bounding box center [627, 171] width 54 height 16
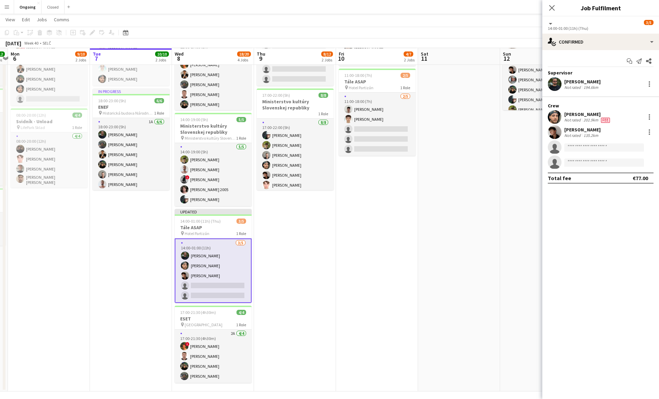
click at [362, 266] on app-date-cell "10:00-14:00 (4h) 2/2 [GEOGRAPHIC_DATA] 1 Role [DATE] 10:00-14:00 (4h) [PERSON_N…" at bounding box center [377, 199] width 82 height 386
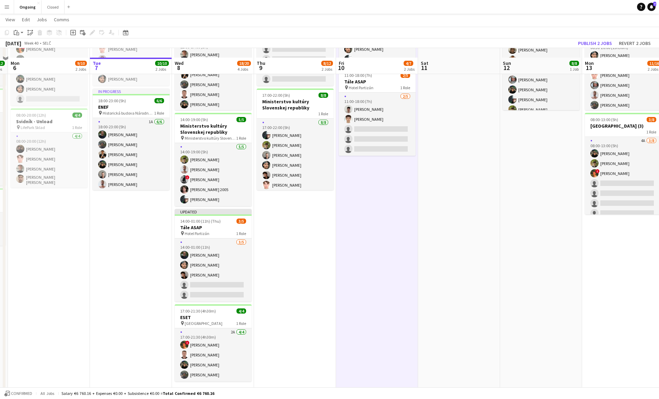
scroll to position [80, 0]
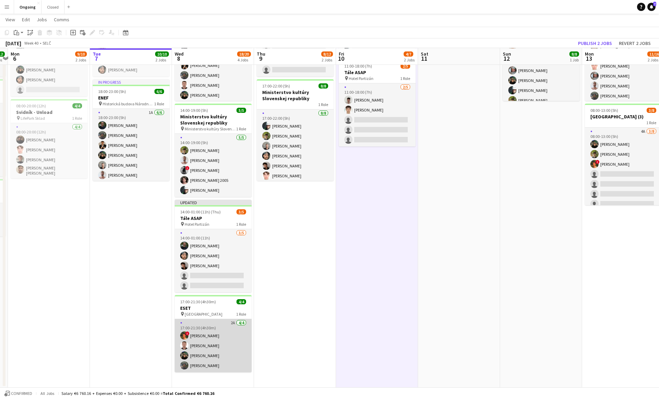
click at [217, 351] on app-card-role "2A [DATE] 17:00-21:30 (4h30m) ! [PERSON_NAME] [PERSON_NAME] [PERSON_NAME] [PERS…" at bounding box center [213, 345] width 77 height 53
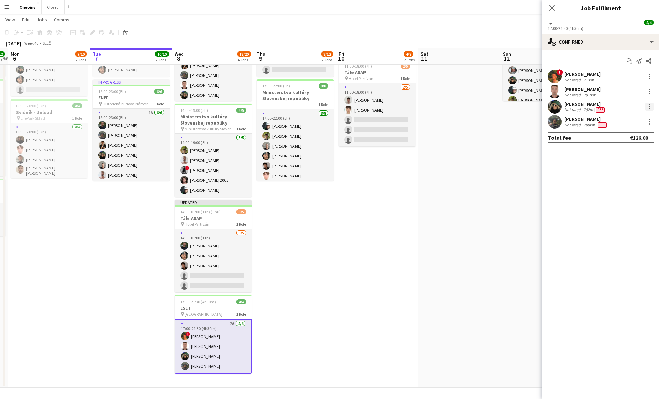
click at [648, 106] on div at bounding box center [650, 107] width 8 height 8
click at [620, 195] on button "Set as supervisor" at bounding box center [627, 202] width 54 height 16
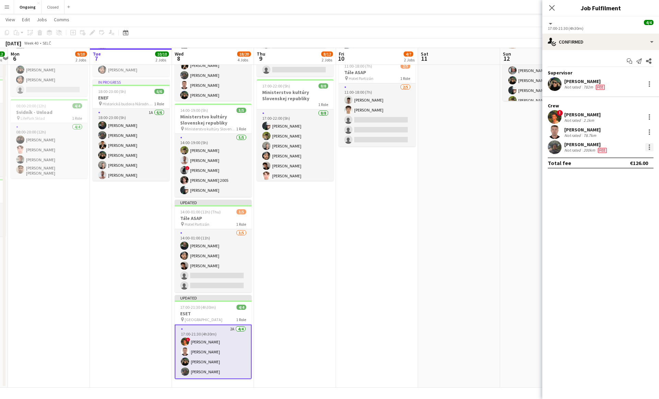
click at [650, 147] on div at bounding box center [649, 147] width 1 height 1
click at [616, 240] on span "Set as supervisor" at bounding box center [627, 242] width 43 height 6
click at [307, 236] on app-date-cell "08:00-20:00 (12h) 0/4 Nivtec & Tech pin LifePark Sklad 1 Role 0/4 08:00-20:00 (…" at bounding box center [295, 192] width 82 height 391
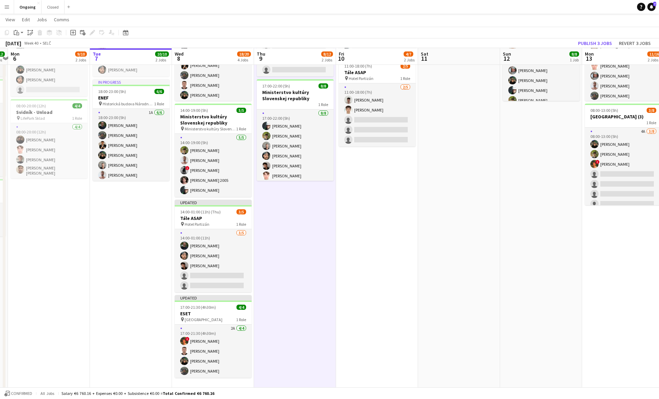
click at [307, 236] on app-date-cell "08:00-20:00 (12h) 0/4 Nivtec & Tech pin LifePark Sklad 1 Role 0/4 08:00-20:00 (…" at bounding box center [295, 195] width 82 height 397
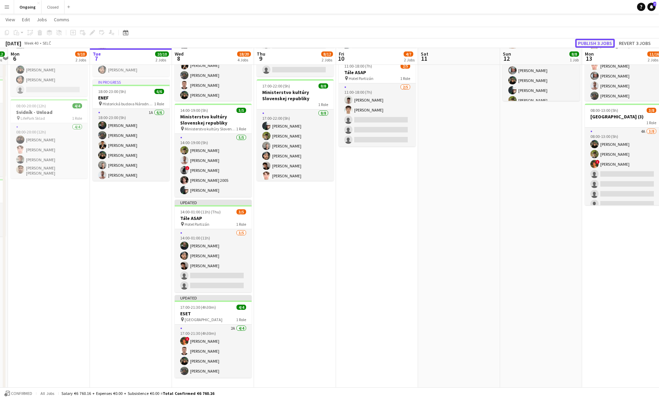
click at [592, 44] on button "Publish 3 jobs" at bounding box center [594, 43] width 39 height 9
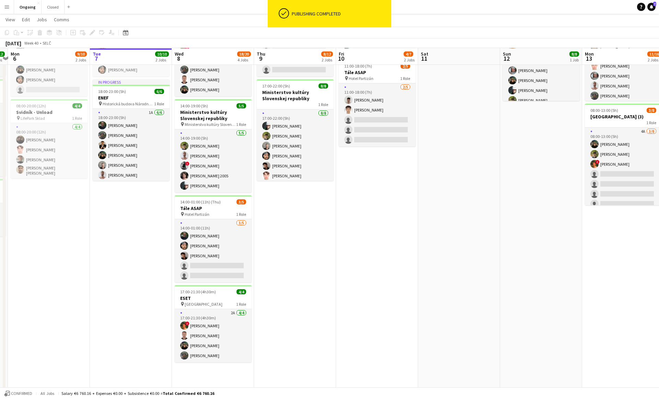
click at [287, 187] on app-date-cell "08:00-20:00 (12h) 0/4 Nivtec & Tech pin LifePark Sklad 1 Role 0/4 08:00-20:00 (…" at bounding box center [295, 195] width 82 height 397
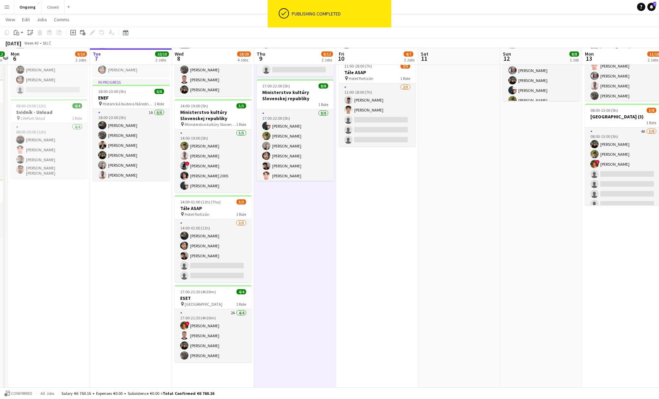
click at [294, 187] on app-date-cell "08:00-20:00 (12h) 0/4 Nivtec & Tech pin LifePark Sklad 1 Role 0/4 08:00-20:00 (…" at bounding box center [295, 195] width 82 height 397
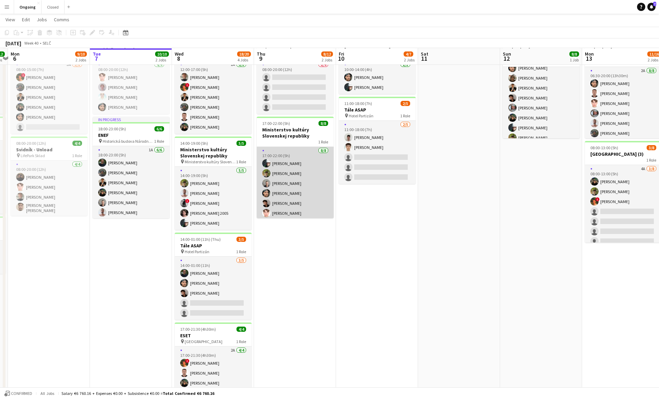
scroll to position [43, 0]
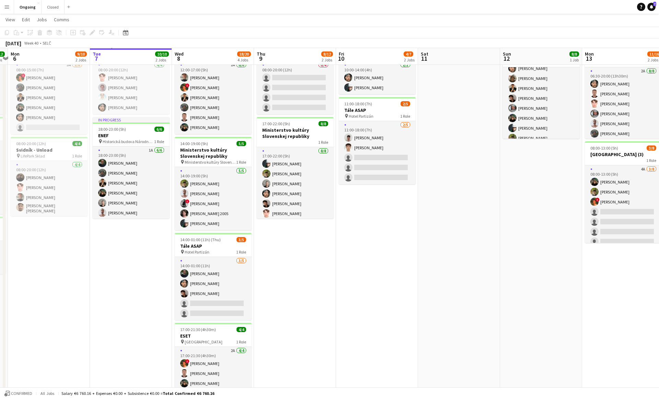
click at [296, 228] on app-date-cell "08:00-20:00 (12h) 0/4 Nivtec & Tech pin LifePark Sklad 1 Role 0/4 08:00-20:00 (…" at bounding box center [295, 232] width 82 height 397
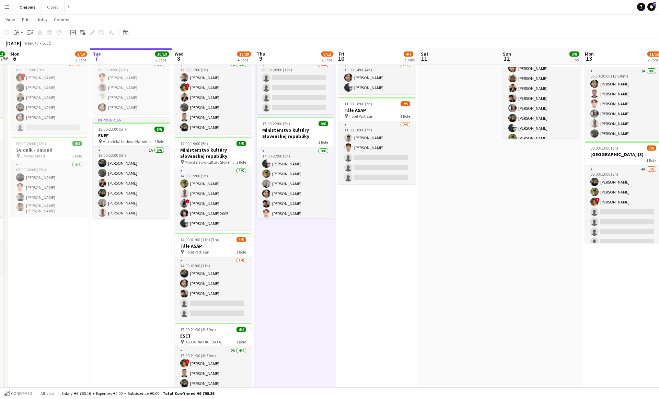
click at [296, 228] on app-date-cell "08:00-20:00 (12h) 0/4 Nivtec & Tech pin LifePark Sklad 1 Role 0/4 08:00-20:00 (…" at bounding box center [295, 232] width 82 height 397
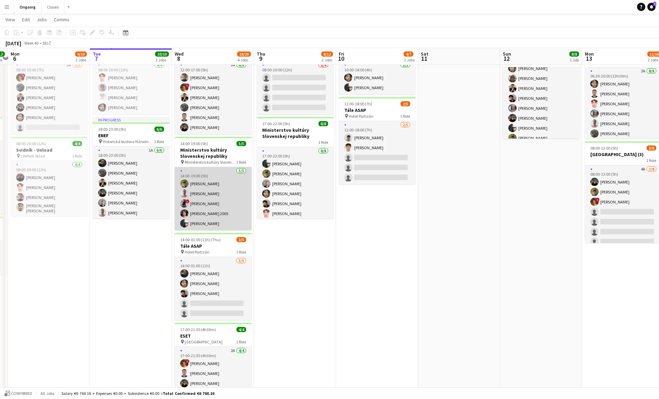
click at [225, 190] on app-card-role "[DATE] 14:00-19:00 (5h) [PERSON_NAME] [PERSON_NAME] ! [PERSON_NAME] Matej [PERS…" at bounding box center [213, 198] width 77 height 63
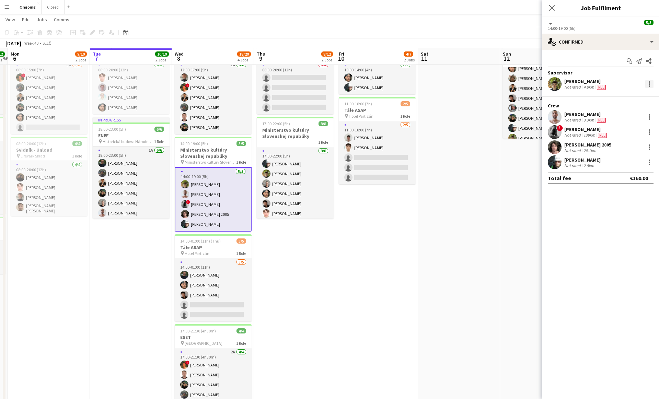
click at [652, 83] on div at bounding box center [650, 84] width 8 height 8
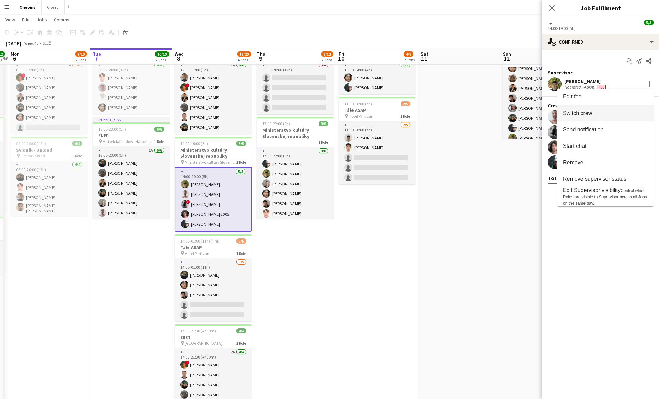
click at [584, 115] on span "Switch crew" at bounding box center [577, 113] width 29 height 6
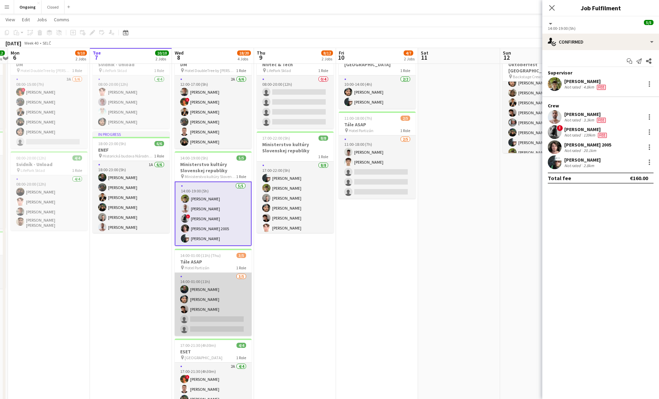
click at [214, 308] on app-card-role "[DATE] 14:00-01:00 (11h) [PERSON_NAME] [PERSON_NAME] Matej [PERSON_NAME] single…" at bounding box center [213, 304] width 77 height 63
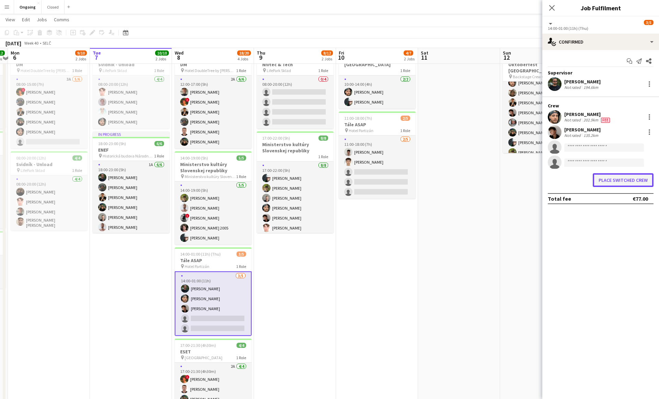
click at [612, 179] on button "Place switched crew" at bounding box center [623, 180] width 61 height 14
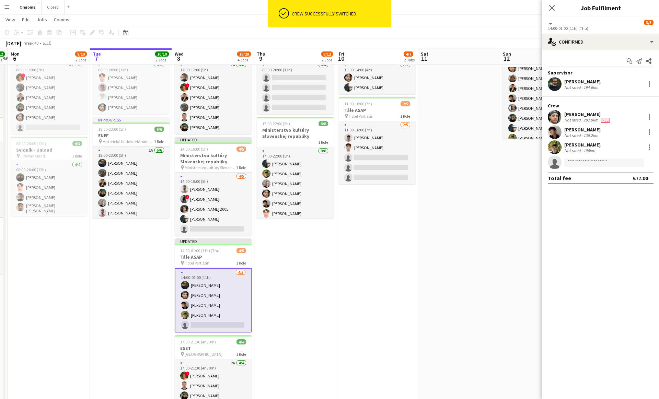
click at [311, 255] on app-date-cell "08:00-20:00 (12h) 0/4 Nivtec & Tech pin LifePark Sklad 1 Role 0/4 08:00-20:00 (…" at bounding box center [295, 230] width 82 height 393
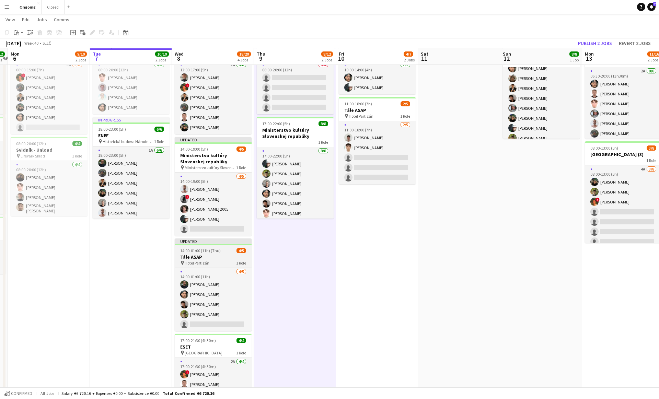
click at [220, 254] on h3 "Tále ASAP" at bounding box center [213, 257] width 77 height 6
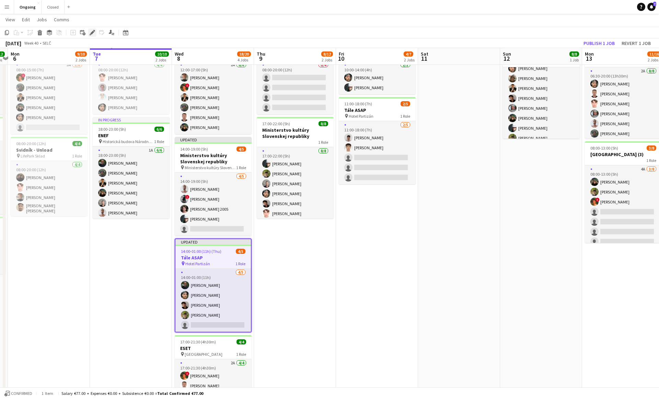
click at [93, 32] on icon at bounding box center [92, 33] width 4 height 4
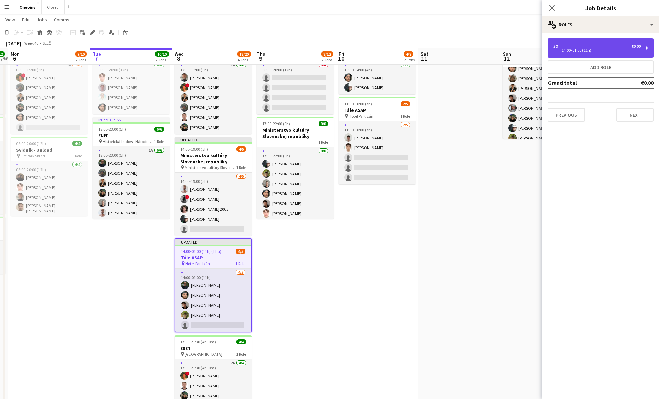
click at [578, 42] on div "5 x €0.00 14:00-01:00 (11h)" at bounding box center [601, 47] width 106 height 19
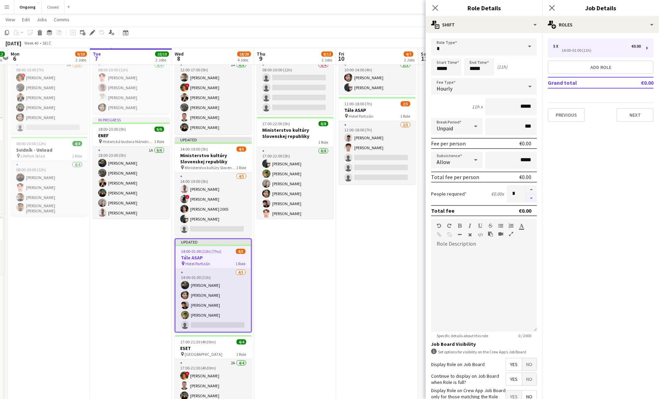
click at [533, 196] on button "button" at bounding box center [531, 198] width 11 height 9
type input "*"
click at [212, 158] on h3 "Ministerstvo kultúry Slovenskej republiky" at bounding box center [213, 158] width 77 height 12
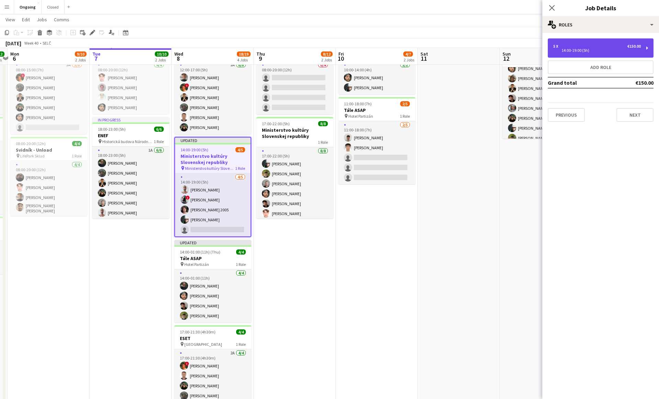
click at [573, 44] on div "5 x €150.00 14:00-19:00 (5h)" at bounding box center [601, 47] width 106 height 19
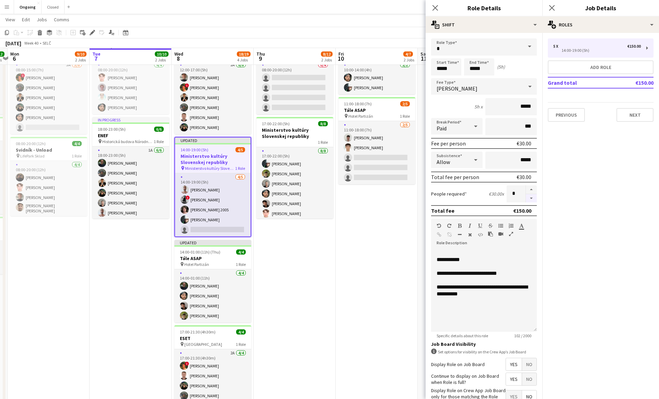
click at [530, 197] on button "button" at bounding box center [531, 198] width 11 height 9
type input "*"
click at [328, 276] on app-date-cell "08:00-20:00 (12h) 0/4 Nivtec & Tech pin LifePark Sklad 1 Role 0/4 08:00-20:00 (…" at bounding box center [295, 225] width 82 height 383
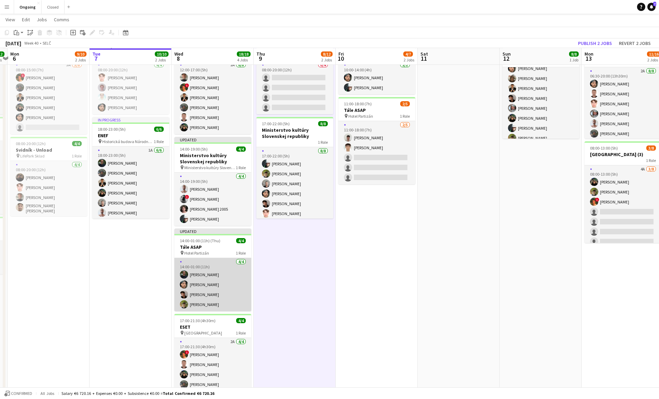
click at [226, 295] on app-card-role "[DATE] 14:00-01:00 (11h) [PERSON_NAME] [PERSON_NAME] Matej [PERSON_NAME] [PERSO…" at bounding box center [212, 284] width 77 height 53
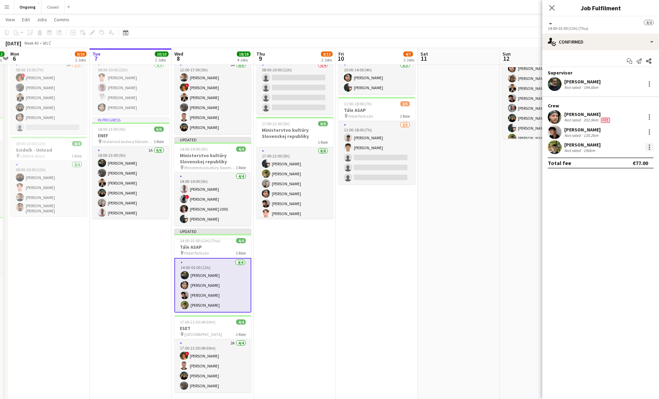
click at [647, 147] on div at bounding box center [650, 147] width 8 height 8
click at [616, 239] on button "Set as supervisor" at bounding box center [627, 242] width 54 height 16
click at [319, 260] on app-date-cell "08:00-20:00 (12h) 0/4 Nivtec & Tech pin LifePark Sklad 1 Role 0/4 08:00-20:00 (…" at bounding box center [295, 220] width 82 height 373
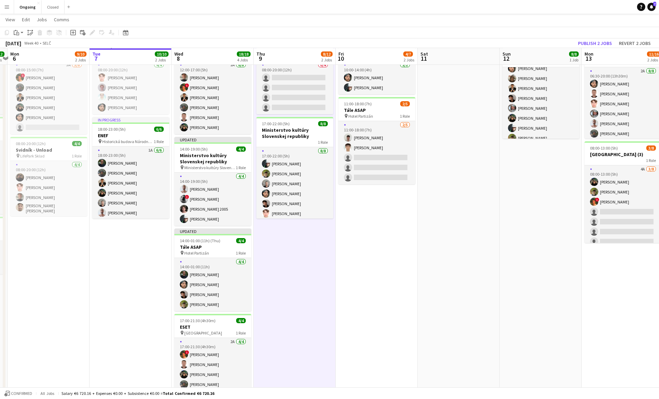
click at [468, 211] on app-date-cell at bounding box center [459, 220] width 82 height 373
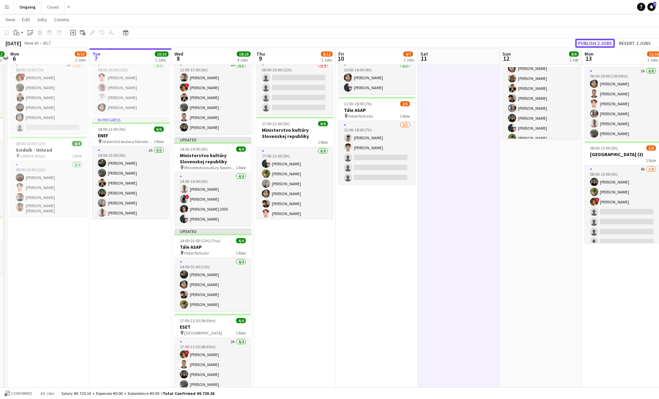
click at [604, 42] on button "Publish 2 jobs" at bounding box center [594, 43] width 39 height 9
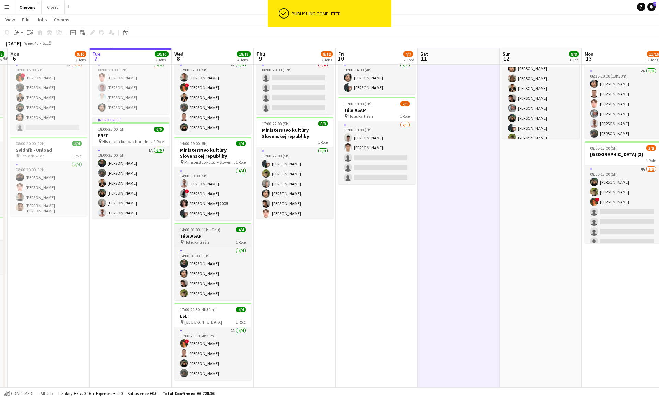
click at [217, 235] on h3 "Tále ASAP" at bounding box center [212, 236] width 77 height 6
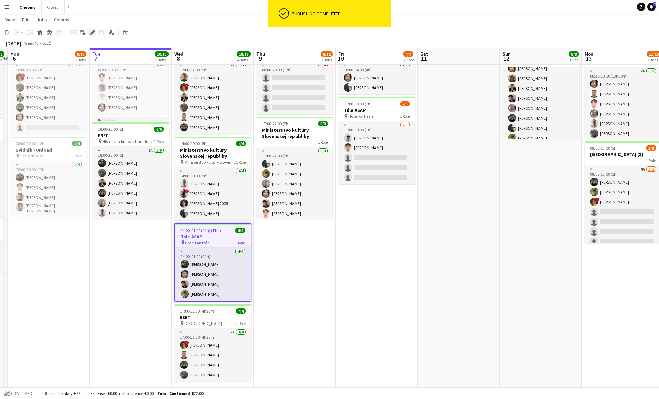
click at [94, 34] on icon "Edit" at bounding box center [92, 32] width 5 height 5
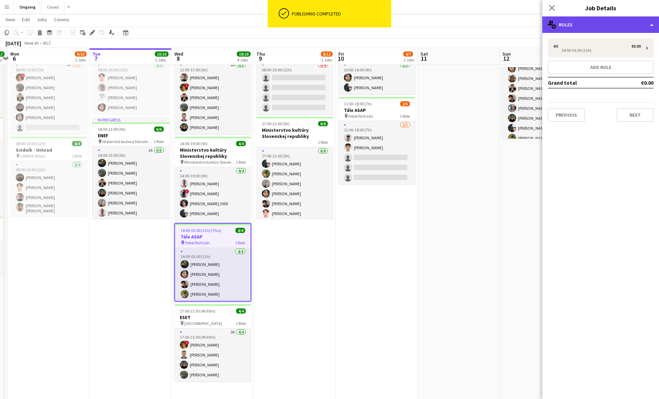
click at [583, 26] on div "multiple-users-add Roles" at bounding box center [601, 24] width 117 height 16
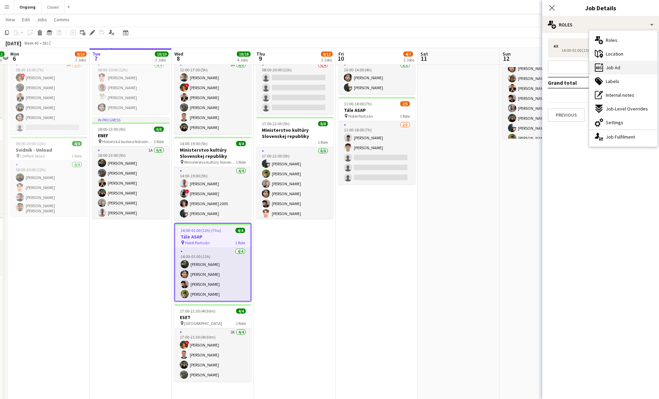
click at [614, 68] on span "Job Ad" at bounding box center [613, 68] width 14 height 6
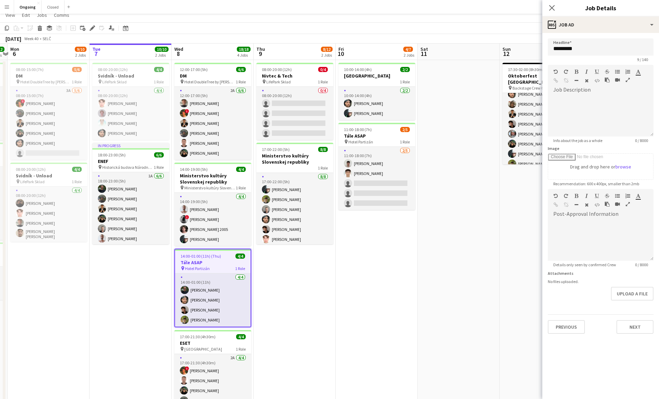
scroll to position [0, 0]
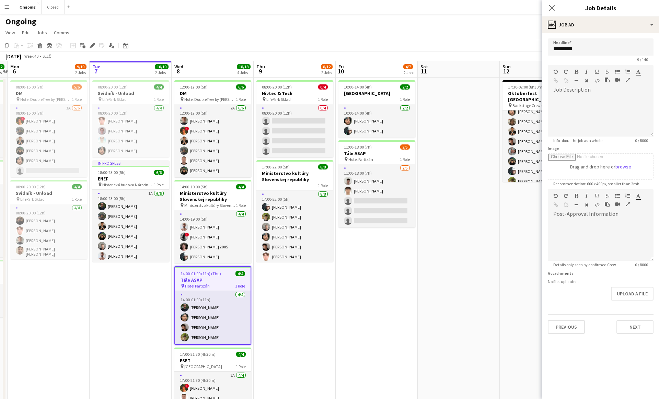
click at [459, 87] on app-date-cell at bounding box center [459, 264] width 82 height 373
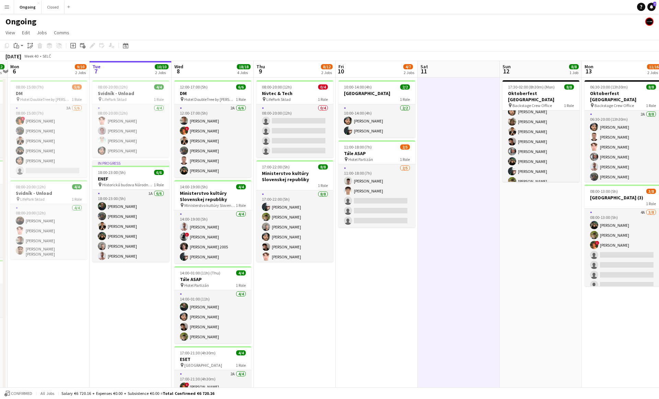
click at [457, 90] on app-date-cell at bounding box center [459, 264] width 82 height 373
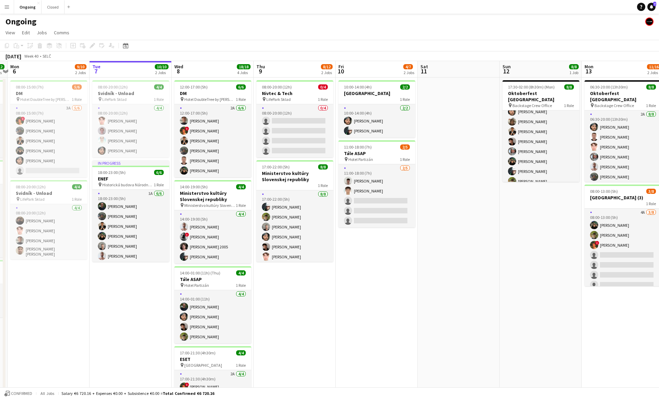
click at [457, 89] on app-date-cell at bounding box center [459, 264] width 82 height 373
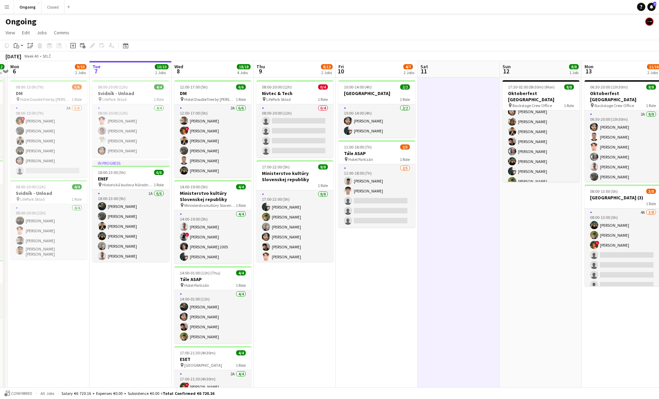
click at [457, 91] on app-date-cell at bounding box center [459, 264] width 82 height 373
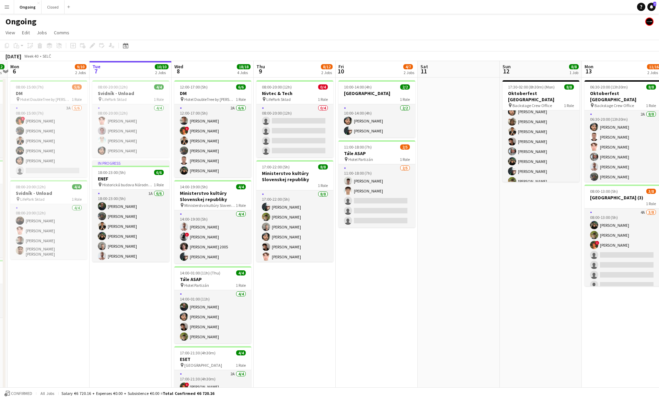
click at [456, 90] on app-date-cell at bounding box center [459, 264] width 82 height 373
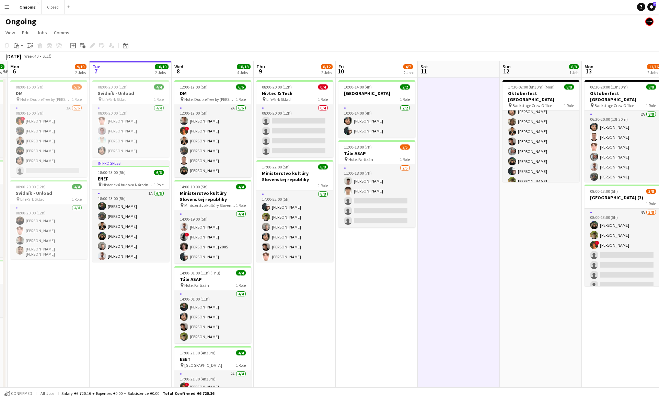
click at [455, 89] on app-date-cell at bounding box center [459, 264] width 82 height 373
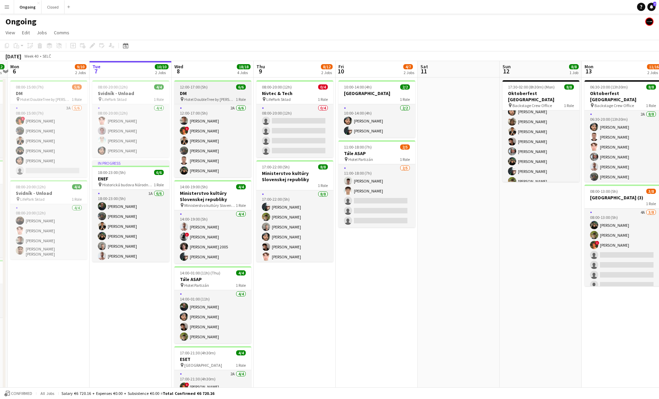
click at [204, 90] on app-job-card "12:00-17:00 (5h) 6/6 DM pin Hotel DoubleTree by Hilton 1 Role 2A [DATE] 12:00-1…" at bounding box center [212, 128] width 77 height 97
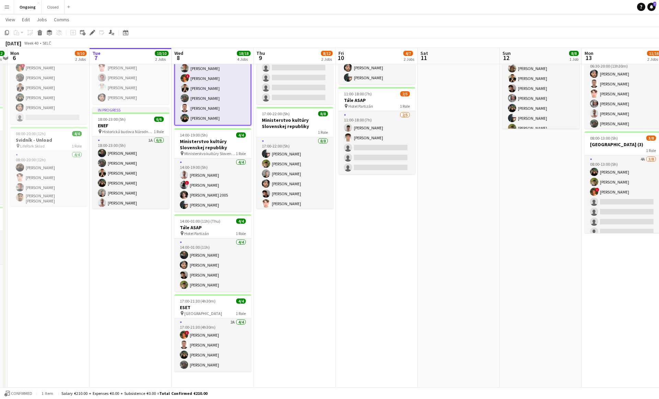
scroll to position [53, 0]
click at [225, 216] on app-job-card "14:00-01:00 (11h) (Thu) 4/4 Tále ASAP pin Hotel Partizán 1 Role [DATE] 14:00-01…" at bounding box center [212, 253] width 77 height 77
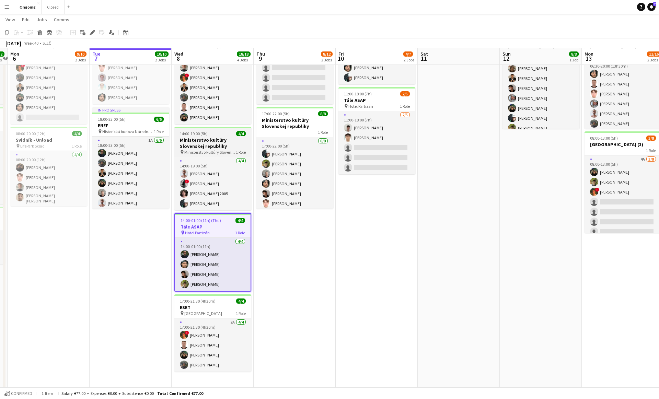
click at [208, 135] on div "14:00-19:00 (5h) 4/4" at bounding box center [212, 133] width 77 height 5
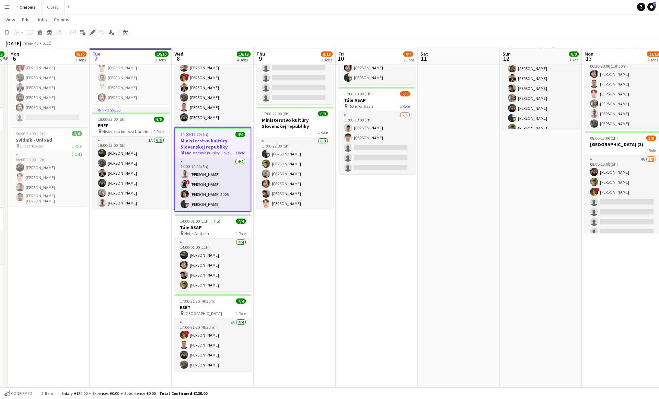
click at [92, 31] on icon "Edit" at bounding box center [92, 32] width 5 height 5
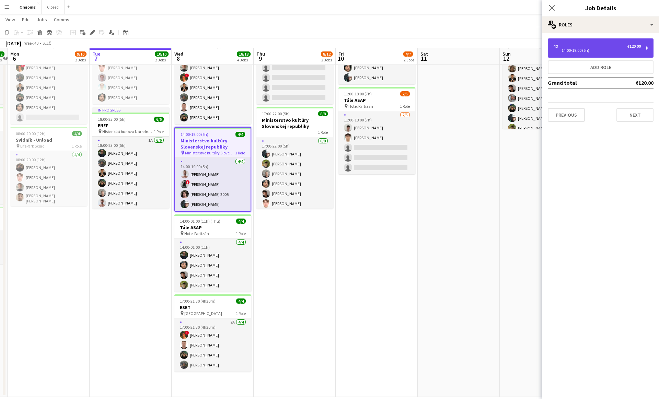
click at [611, 49] on div "14:00-19:00 (5h)" at bounding box center [598, 50] width 88 height 3
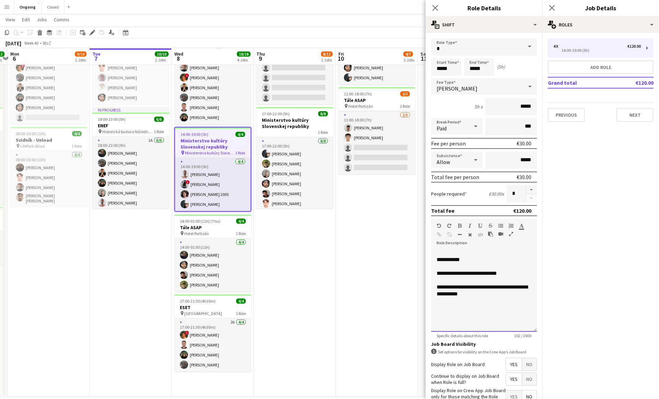
click at [463, 284] on div "**********" at bounding box center [484, 291] width 95 height 14
copy div "**********"
click at [208, 228] on h3 "Tále ASAP" at bounding box center [212, 228] width 77 height 6
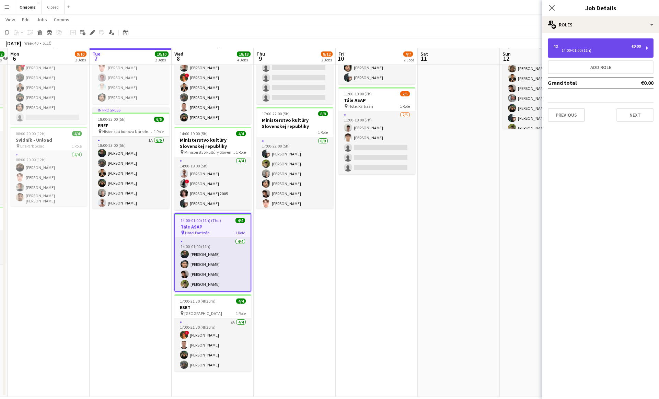
click at [575, 47] on div "4 x €0.00" at bounding box center [598, 46] width 88 height 5
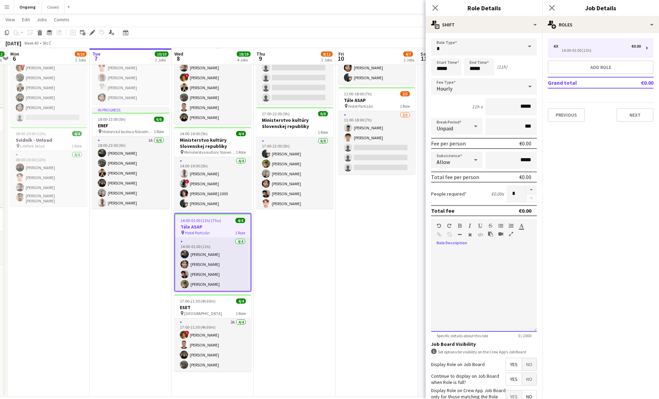
click at [464, 255] on div at bounding box center [484, 291] width 106 height 82
paste div
drag, startPoint x: 437, startPoint y: 286, endPoint x: 474, endPoint y: 294, distance: 38.0
click at [474, 294] on div "**********" at bounding box center [484, 291] width 95 height 14
click at [499, 286] on div "**********" at bounding box center [484, 291] width 95 height 14
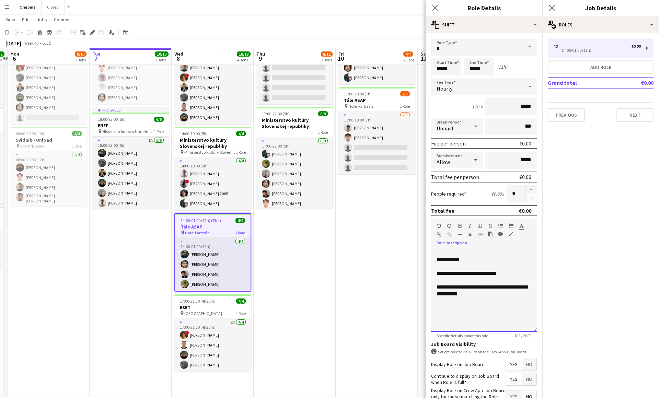
drag, startPoint x: 498, startPoint y: 286, endPoint x: 502, endPoint y: 298, distance: 12.1
click at [502, 298] on div "**********" at bounding box center [484, 291] width 106 height 82
click at [457, 288] on div "**********" at bounding box center [484, 287] width 95 height 7
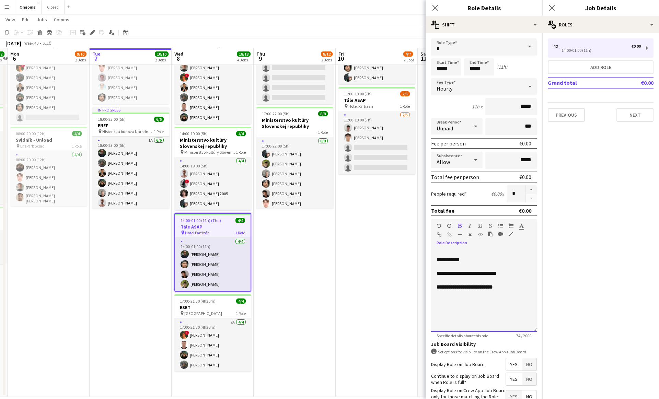
click at [511, 285] on div "**********" at bounding box center [484, 287] width 95 height 7
click at [518, 272] on div "**********" at bounding box center [484, 273] width 95 height 7
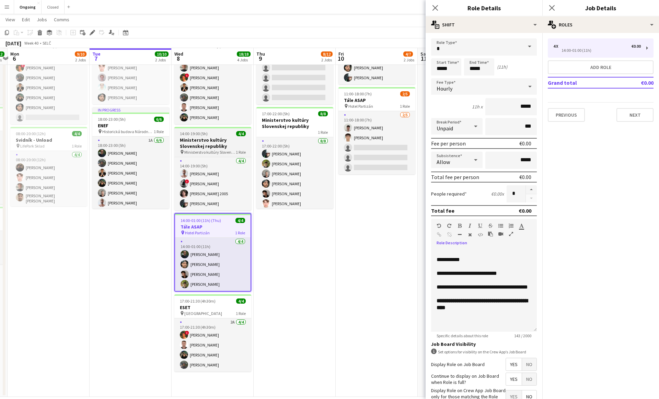
click at [224, 136] on app-job-card "14:00-19:00 (5h) 4/4 Ministerstvo kultúry Slovenskej republiky pin Ministerstvo…" at bounding box center [212, 168] width 77 height 83
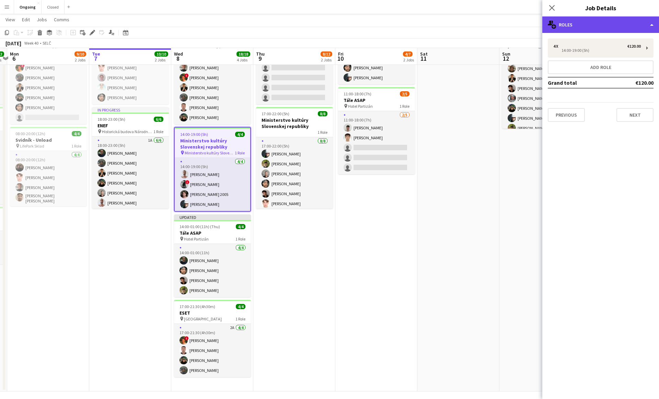
click at [598, 25] on div "multiple-users-add Roles" at bounding box center [601, 24] width 117 height 16
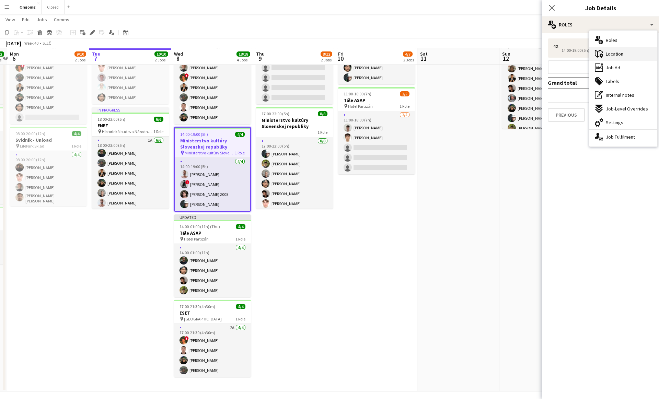
click at [612, 56] on span "Location" at bounding box center [615, 54] width 18 height 6
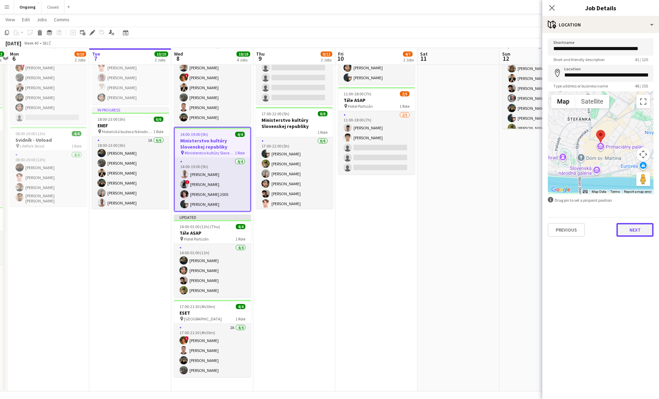
click at [632, 229] on button "Next" at bounding box center [635, 230] width 37 height 14
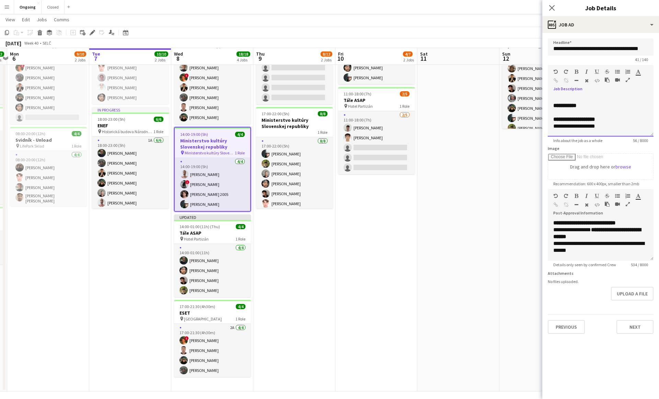
click at [583, 104] on div "**********" at bounding box center [601, 102] width 95 height 14
click at [595, 117] on span "**********" at bounding box center [575, 119] width 42 height 5
copy div "**********"
click at [584, 126] on span "**********" at bounding box center [580, 126] width 29 height 5
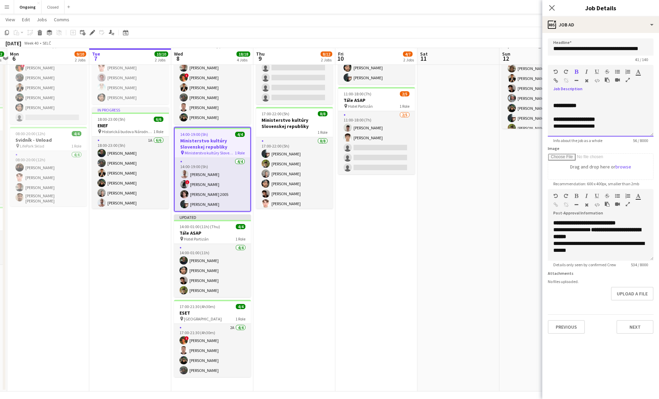
click at [584, 126] on span "**********" at bounding box center [580, 126] width 29 height 5
click at [555, 118] on span "**********" at bounding box center [570, 119] width 32 height 5
click at [594, 127] on div "**********" at bounding box center [601, 115] width 106 height 41
click at [218, 224] on span "14:00-01:00 (11h) (Thu)" at bounding box center [200, 226] width 41 height 5
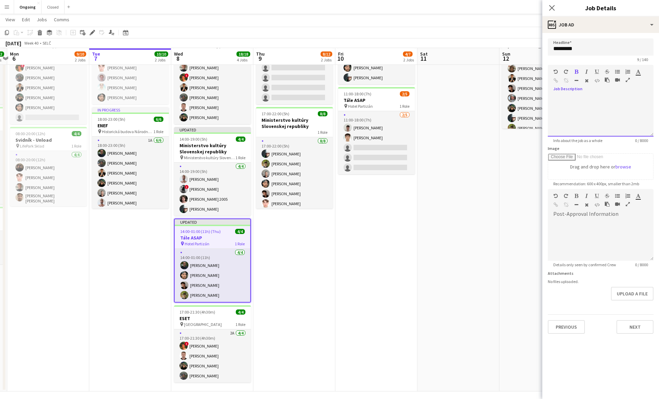
click at [588, 111] on div at bounding box center [601, 115] width 106 height 41
click at [581, 118] on span "**********" at bounding box center [575, 119] width 42 height 5
drag, startPoint x: 554, startPoint y: 119, endPoint x: 578, endPoint y: 119, distance: 24.7
click at [578, 119] on span "**********" at bounding box center [575, 119] width 42 height 5
copy span "*********"
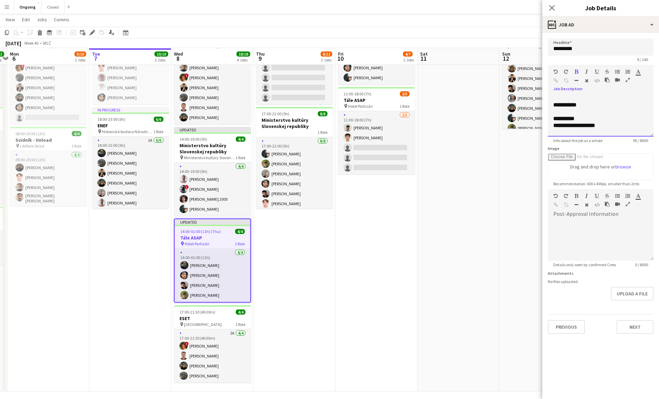
scroll to position [14, 0]
click at [562, 111] on span "*****" at bounding box center [560, 111] width 13 height 5
click at [620, 119] on div at bounding box center [601, 118] width 95 height 7
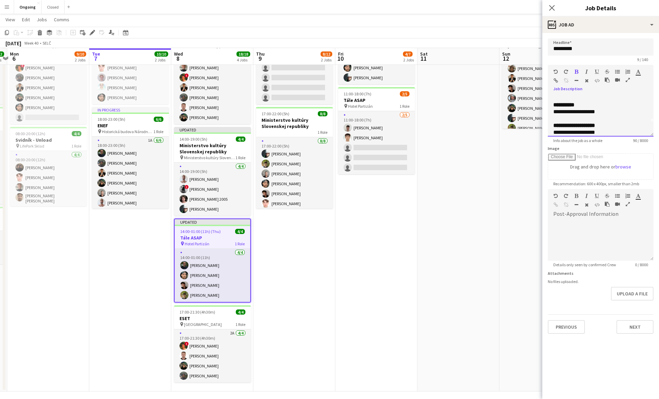
scroll to position [19, 0]
click at [612, 132] on div "**********" at bounding box center [601, 115] width 106 height 41
click at [614, 130] on div "**********" at bounding box center [601, 132] width 95 height 7
click at [560, 125] on div "******" at bounding box center [601, 125] width 95 height 7
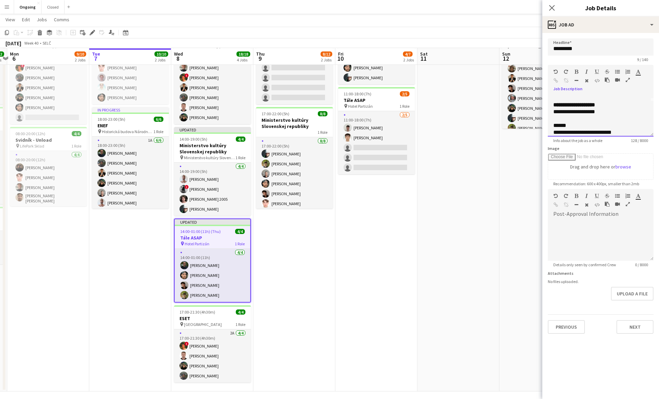
click at [560, 125] on div "******" at bounding box center [601, 125] width 95 height 7
click at [627, 117] on div at bounding box center [601, 118] width 95 height 7
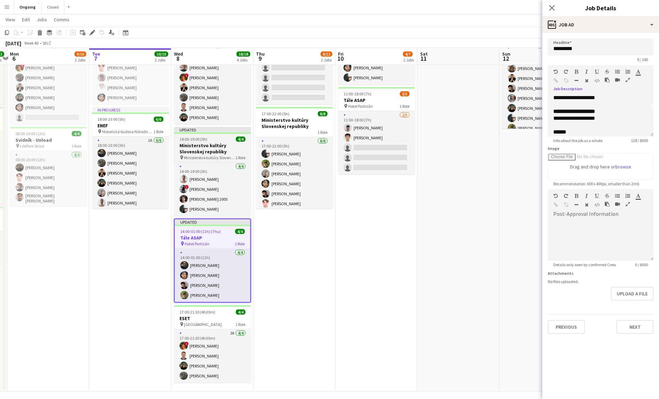
click at [213, 150] on h3 "Ministerstvo kultúry Slovenskej republiky" at bounding box center [212, 148] width 77 height 12
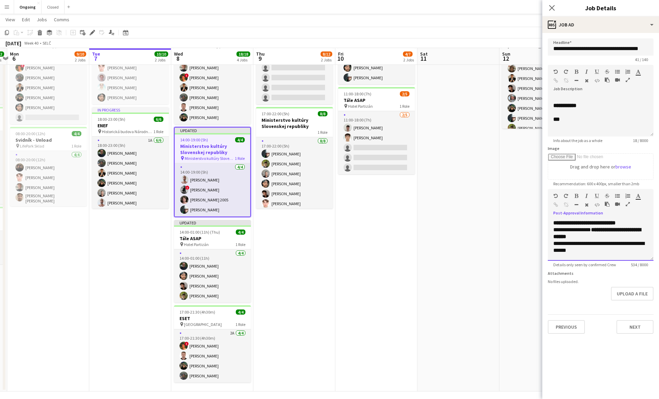
click at [583, 239] on span "**********" at bounding box center [598, 233] width 88 height 12
copy div "**********"
click at [199, 233] on span "14:00-01:00 (11h) (Thu)" at bounding box center [200, 232] width 41 height 5
type input "*********"
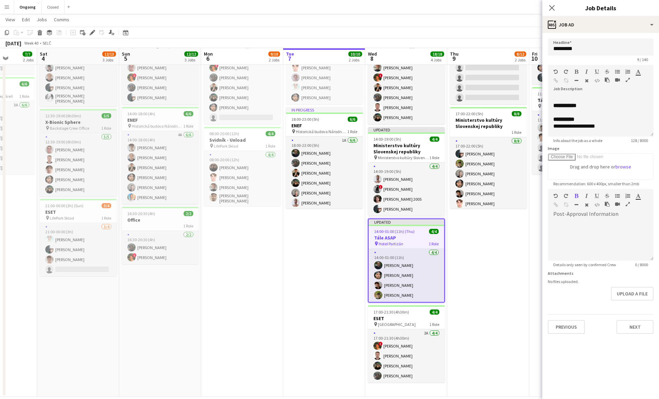
scroll to position [0, 208]
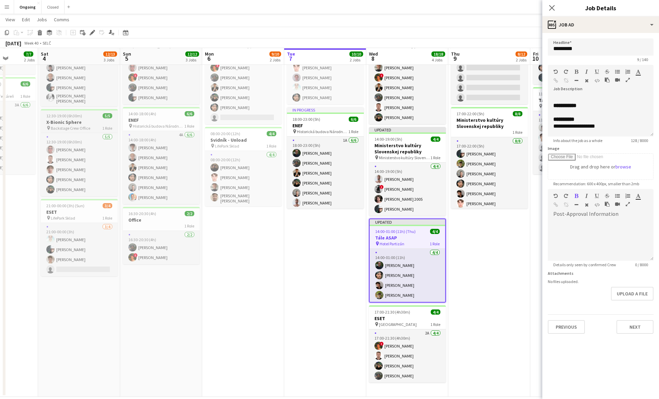
click at [81, 113] on span "12:30-19:00 (6h30m)" at bounding box center [64, 115] width 36 height 5
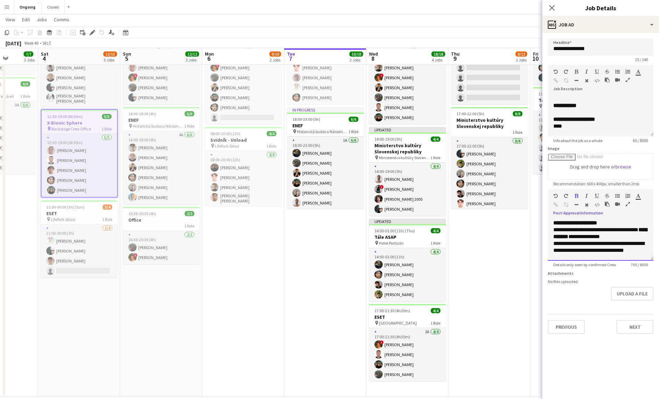
click at [613, 232] on div "**********" at bounding box center [601, 234] width 95 height 14
copy div "**********"
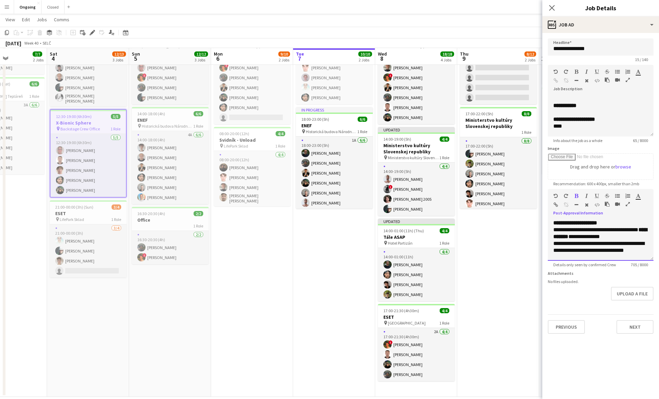
scroll to position [0, 222]
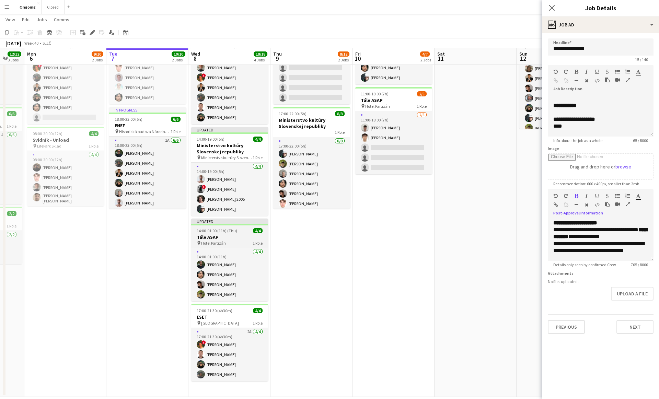
click at [228, 238] on h3 "Tále ASAP" at bounding box center [229, 237] width 77 height 6
type input "*********"
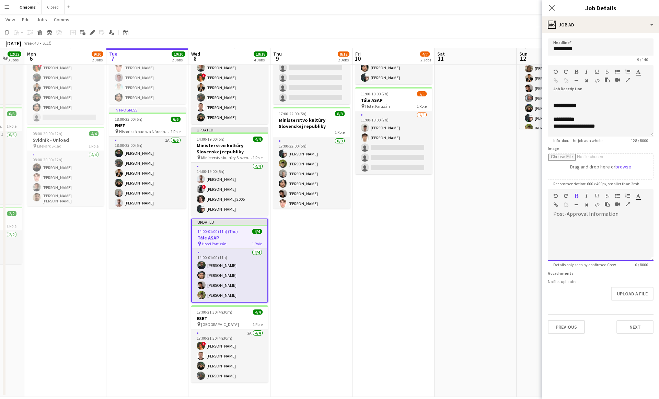
click at [578, 223] on div at bounding box center [601, 240] width 106 height 41
paste div
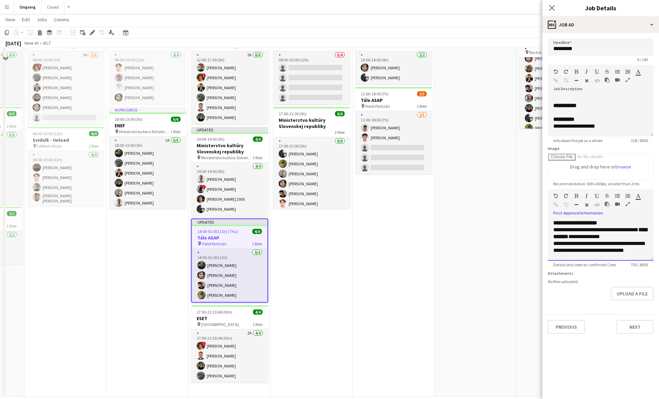
scroll to position [0, 0]
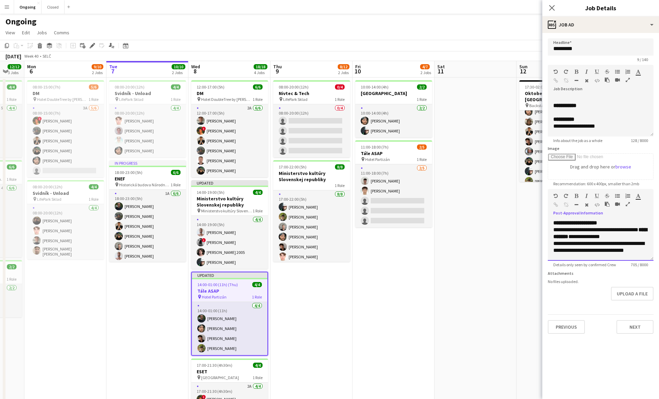
click at [595, 223] on span "**********" at bounding box center [576, 222] width 44 height 5
click at [597, 223] on span "**********" at bounding box center [576, 222] width 44 height 5
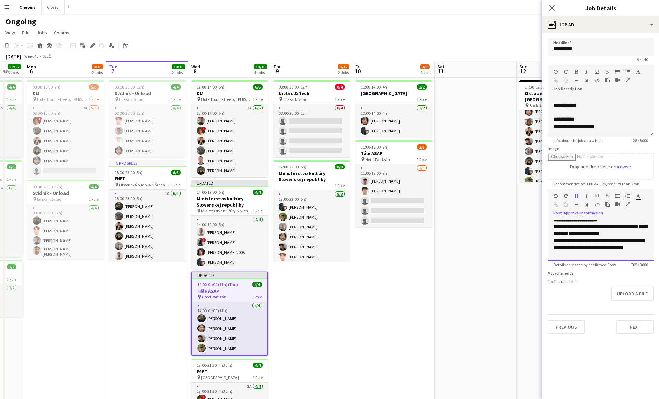
drag, startPoint x: 556, startPoint y: 226, endPoint x: 565, endPoint y: 226, distance: 9.0
click at [565, 226] on div "**********" at bounding box center [601, 231] width 95 height 14
click at [578, 226] on div "**********" at bounding box center [601, 231] width 95 height 14
click at [575, 226] on div "**********" at bounding box center [601, 231] width 95 height 14
click at [605, 227] on div "**********" at bounding box center [601, 231] width 95 height 14
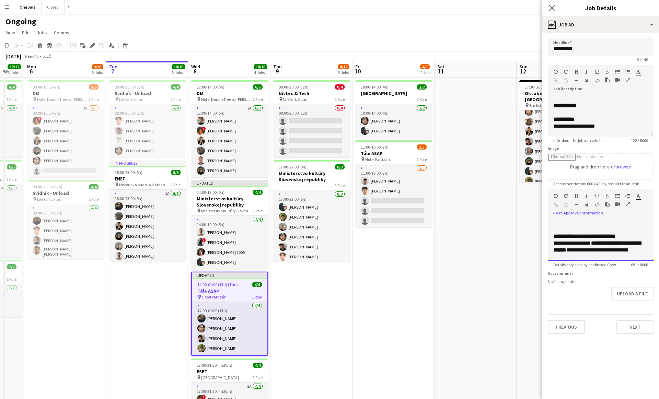
scroll to position [37, 0]
click at [596, 233] on span "**********" at bounding box center [585, 233] width 62 height 5
click at [614, 233] on span "**********" at bounding box center [585, 233] width 62 height 5
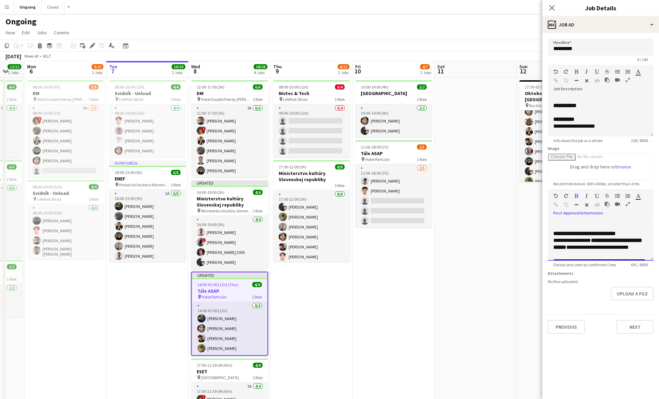
scroll to position [42, 0]
click at [582, 243] on span "**********" at bounding box center [598, 239] width 88 height 12
click at [601, 242] on div "**********" at bounding box center [601, 243] width 95 height 21
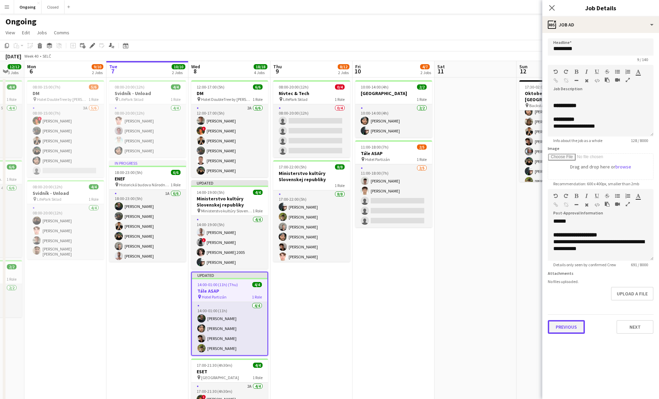
click at [562, 322] on button "Previous" at bounding box center [566, 327] width 37 height 14
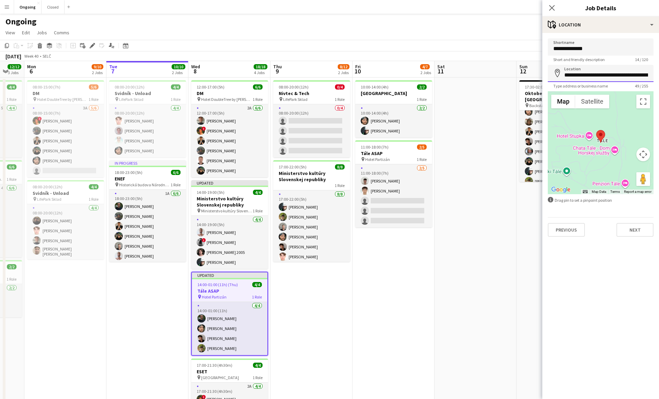
click at [577, 75] on input "**********" at bounding box center [601, 73] width 106 height 17
click at [640, 230] on button "Next" at bounding box center [635, 230] width 37 height 14
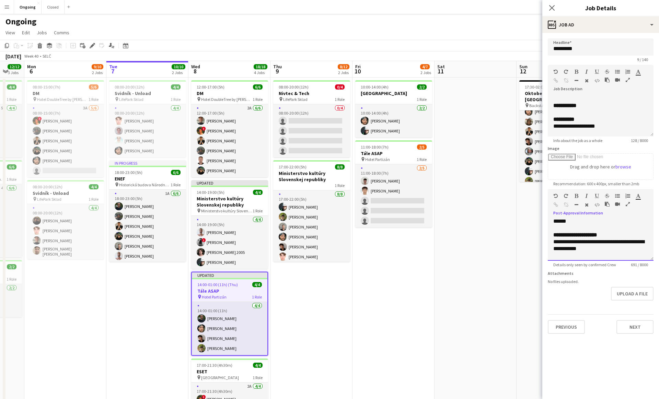
drag, startPoint x: 553, startPoint y: 241, endPoint x: 588, endPoint y: 247, distance: 35.8
click at [588, 247] on div "**********" at bounding box center [601, 240] width 106 height 41
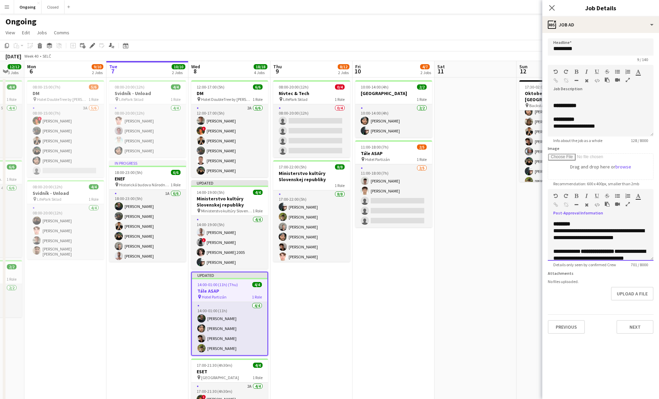
scroll to position [118, 0]
click at [582, 229] on div "********" at bounding box center [601, 228] width 95 height 7
click at [554, 235] on div "**********" at bounding box center [601, 239] width 95 height 14
click at [556, 236] on div "**********" at bounding box center [601, 238] width 95 height 14
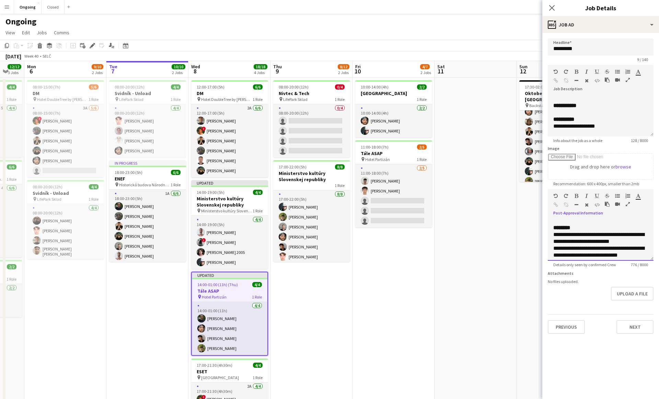
scroll to position [121, 0]
drag, startPoint x: 572, startPoint y: 233, endPoint x: 610, endPoint y: 233, distance: 38.1
click at [610, 233] on div "**********" at bounding box center [601, 237] width 95 height 14
click at [603, 241] on div "**********" at bounding box center [601, 237] width 95 height 14
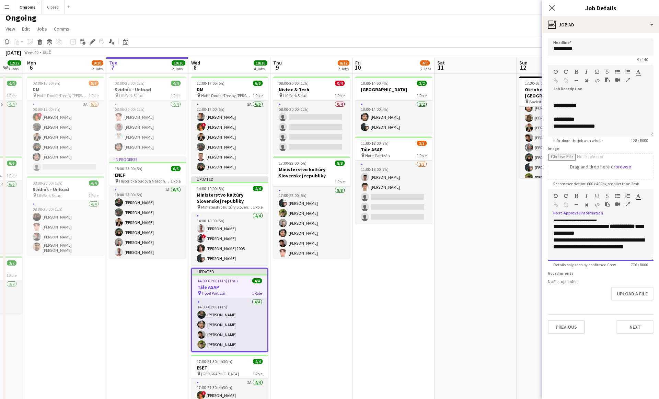
scroll to position [5, 0]
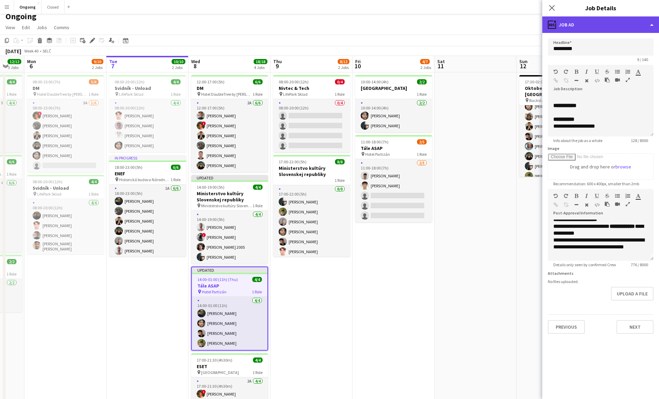
click at [571, 27] on div "ads-window Job Ad" at bounding box center [601, 24] width 117 height 16
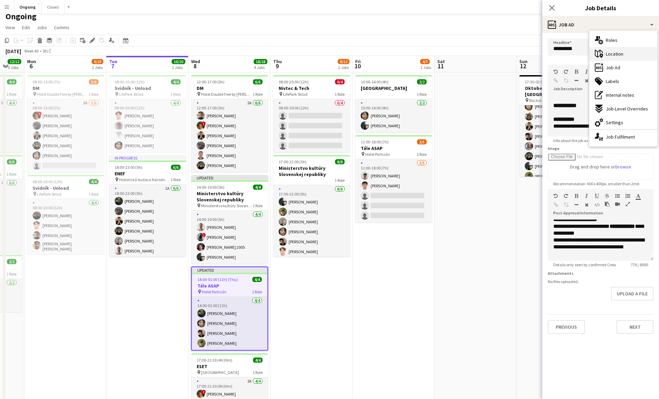
click at [602, 52] on icon at bounding box center [599, 54] width 8 height 8
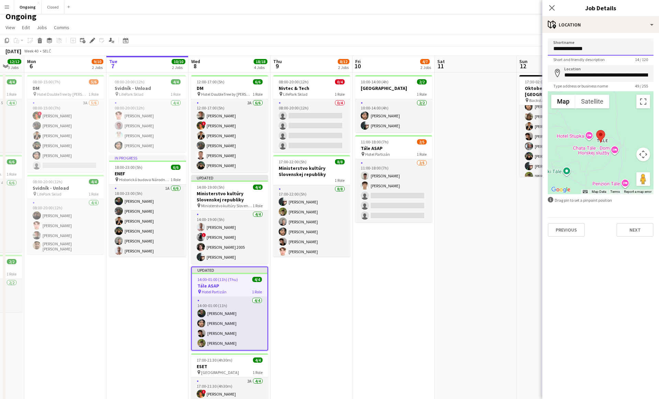
click at [577, 49] on input "**********" at bounding box center [601, 46] width 106 height 17
type input "**********"
click at [593, 74] on input "**********" at bounding box center [601, 73] width 106 height 17
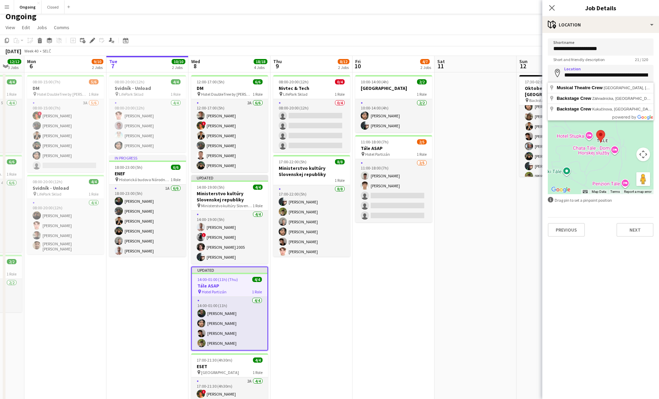
type input "**********"
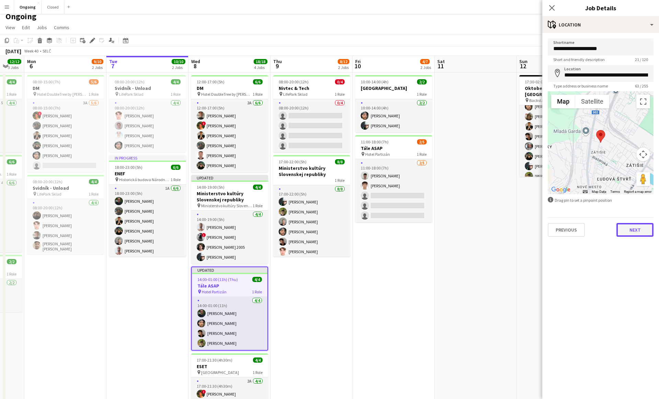
click at [624, 231] on button "Next" at bounding box center [635, 230] width 37 height 14
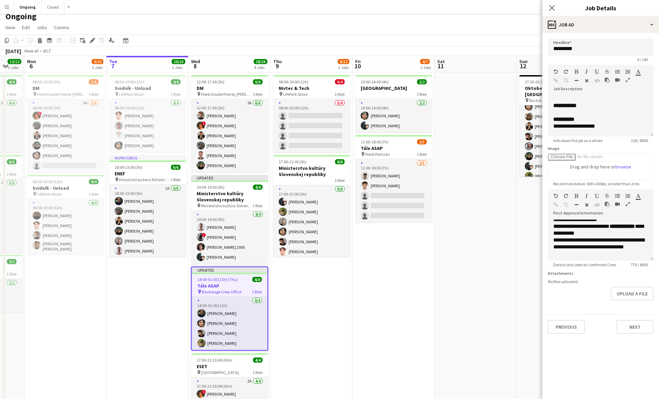
click at [320, 325] on app-date-cell "08:00-20:00 (12h) 0/4 Nivtec & Tech pin LifePark Sklad 1 Role 0/4 08:00-20:00 (…" at bounding box center [312, 258] width 82 height 373
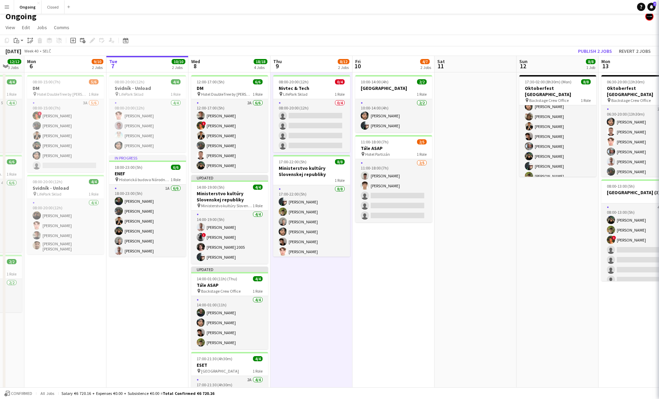
scroll to position [0, 222]
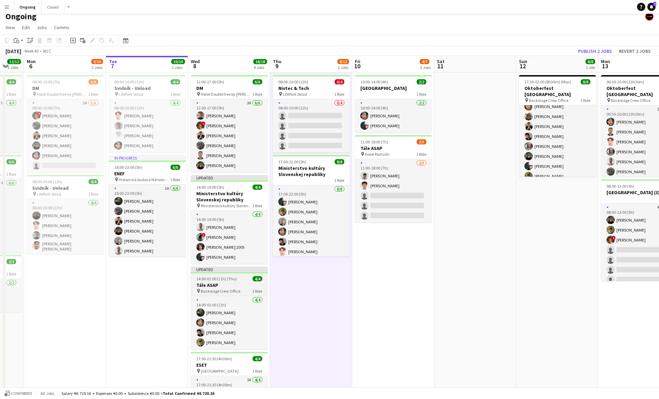
click at [226, 281] on span "14:00-01:00 (11h) (Thu)" at bounding box center [216, 278] width 41 height 5
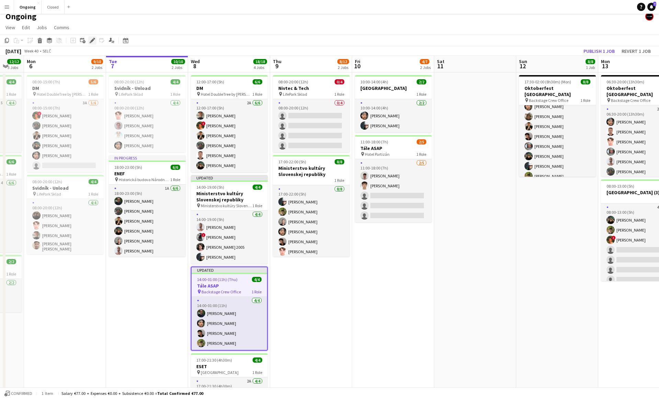
click at [94, 41] on icon "Edit" at bounding box center [92, 40] width 5 height 5
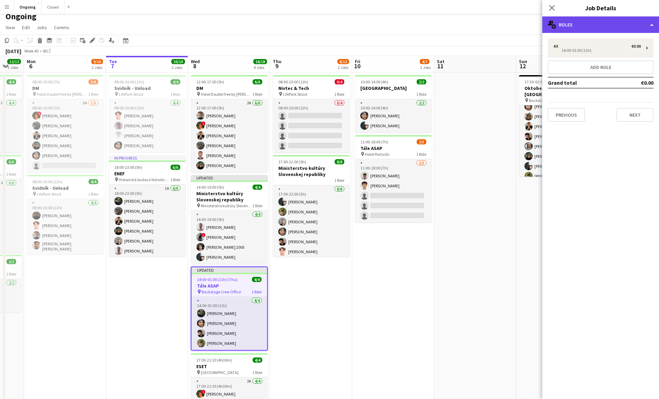
click at [583, 27] on div "multiple-users-add Roles" at bounding box center [601, 24] width 117 height 16
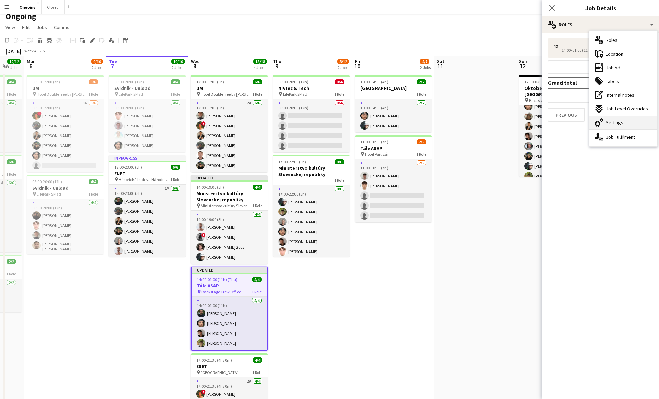
click at [611, 117] on div "cog-double-3 Settings" at bounding box center [624, 123] width 68 height 14
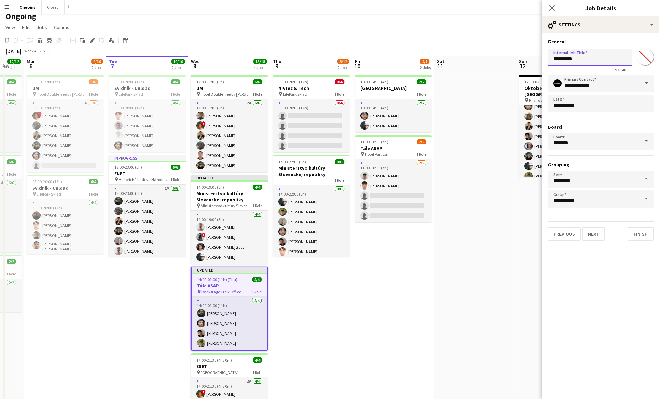
click at [589, 61] on input "*********" at bounding box center [590, 57] width 84 height 17
type input "**********"
click at [637, 237] on button "Finish" at bounding box center [641, 234] width 26 height 14
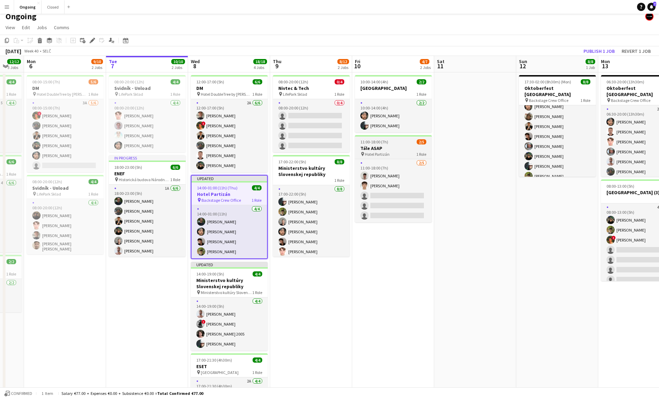
click at [371, 152] on span "Hotel Partizán" at bounding box center [377, 154] width 25 height 5
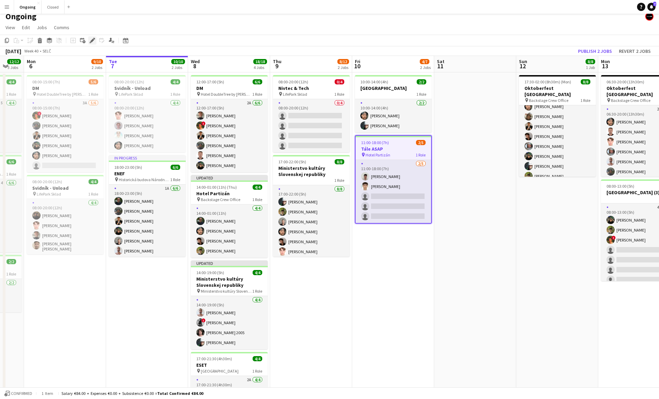
click at [93, 40] on icon at bounding box center [92, 41] width 4 height 4
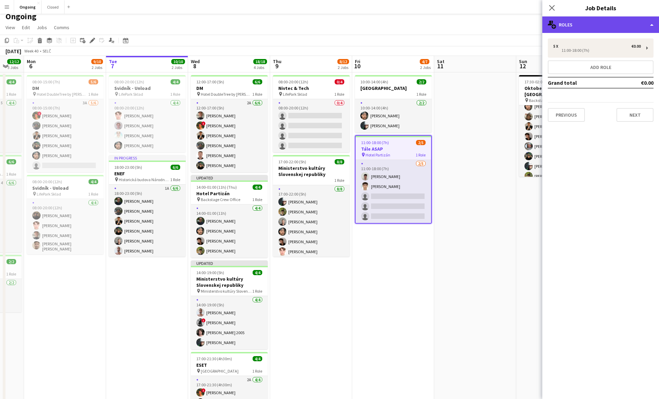
click at [581, 26] on div "multiple-users-add Roles" at bounding box center [601, 24] width 117 height 16
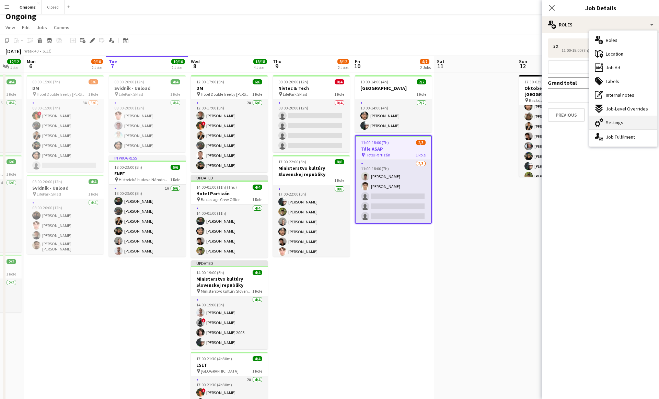
click at [619, 125] on span "Settings" at bounding box center [615, 122] width 18 height 6
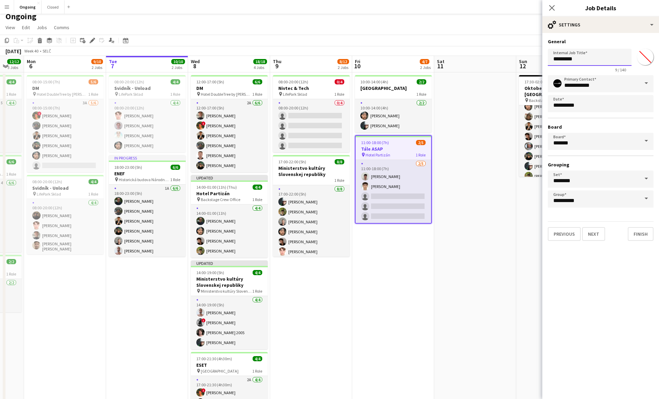
click at [593, 60] on input "*********" at bounding box center [590, 57] width 84 height 17
paste input "*****"
type input "**********"
click at [637, 237] on button "Finish" at bounding box center [641, 234] width 26 height 14
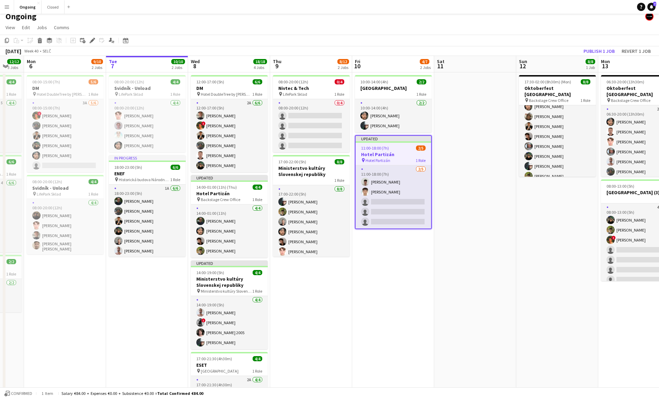
click at [398, 263] on app-date-cell "10:00-14:00 (4h) 2/2 [GEOGRAPHIC_DATA] 1 Role [DATE] 10:00-14:00 (4h) [PERSON_N…" at bounding box center [393, 258] width 82 height 373
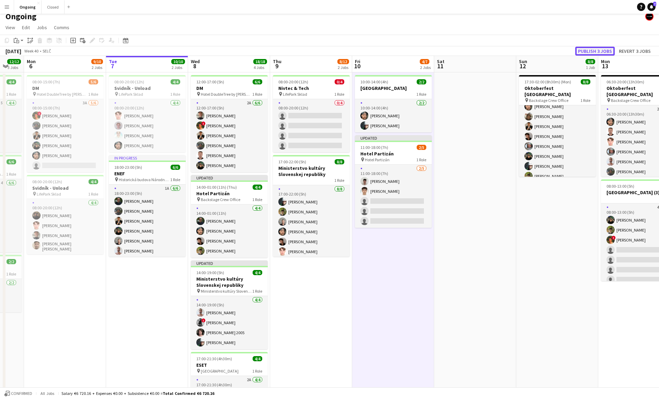
click at [592, 48] on button "Publish 3 jobs" at bounding box center [594, 51] width 39 height 9
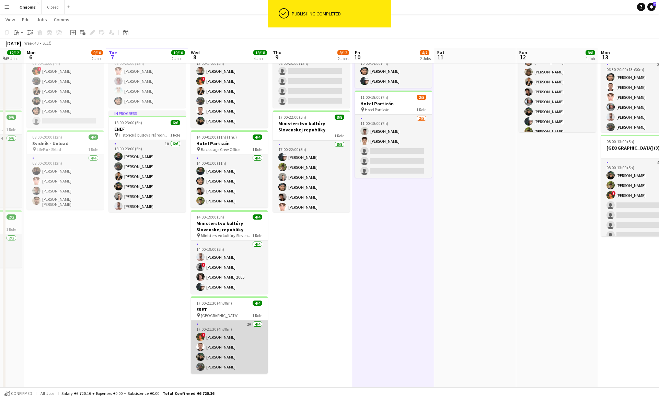
scroll to position [50, 0]
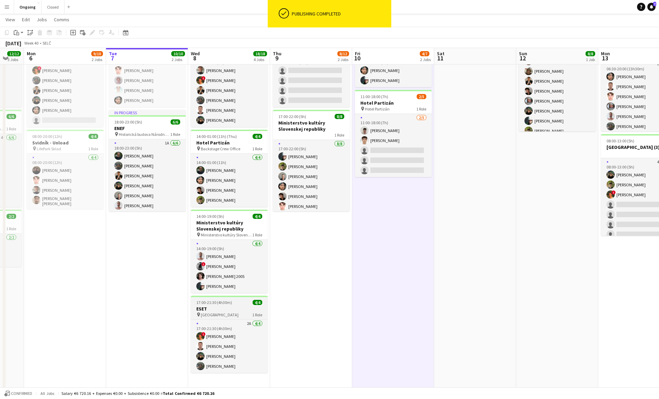
click at [218, 311] on h3 "ESET" at bounding box center [229, 309] width 77 height 6
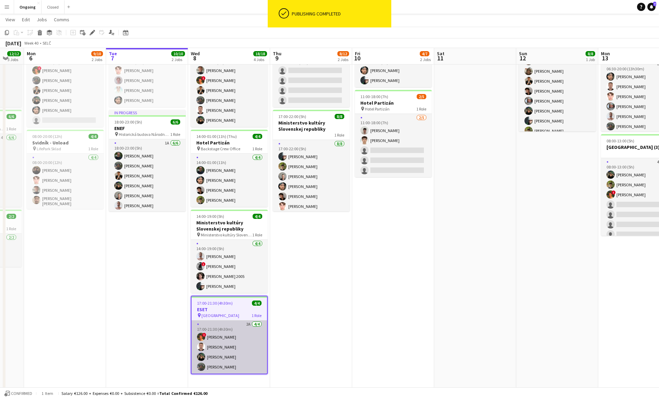
click at [219, 362] on app-card-role "2A [DATE] 17:00-21:30 (4h30m) ! [PERSON_NAME] [PERSON_NAME] [PERSON_NAME] [PERS…" at bounding box center [230, 347] width 76 height 53
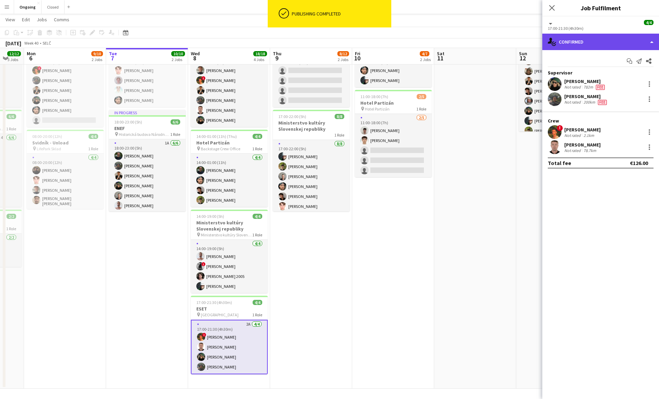
click at [558, 36] on div "single-neutral-actions-check-2 Confirmed" at bounding box center [601, 42] width 117 height 16
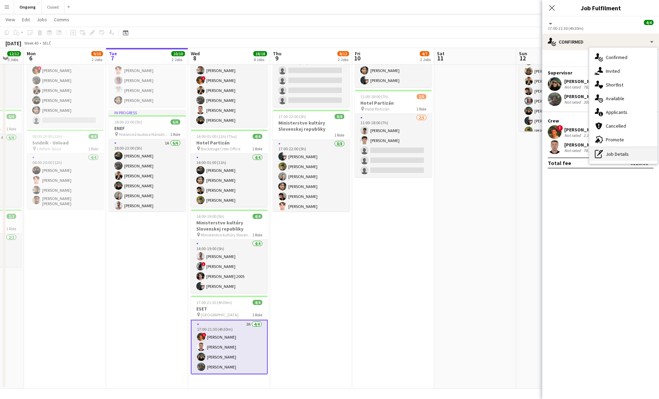
click at [607, 154] on div "pen-write Job Details" at bounding box center [624, 154] width 68 height 14
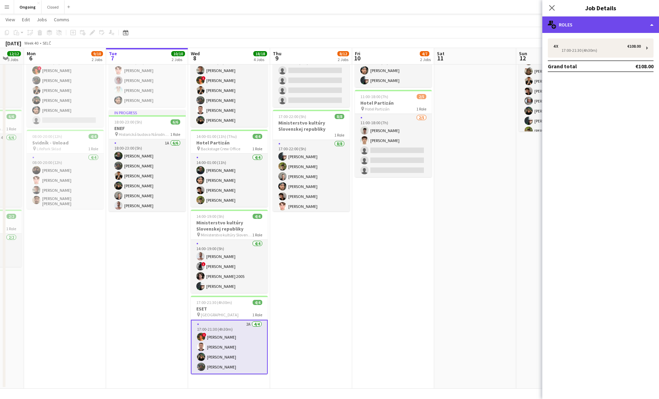
click at [598, 30] on div "multiple-users-add Roles" at bounding box center [601, 24] width 117 height 16
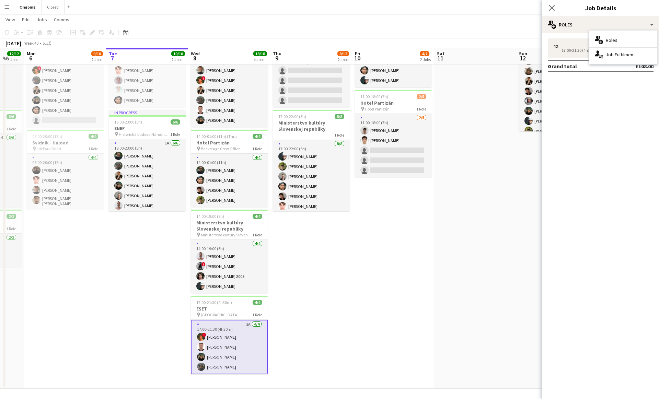
click at [600, 129] on mat-expansion-panel "pencil3 General details 4 x €108.00 17:00-21:30 (4h30m) Grand total €108.00" at bounding box center [601, 216] width 117 height 366
click at [233, 308] on h3 "ESET" at bounding box center [229, 309] width 77 height 6
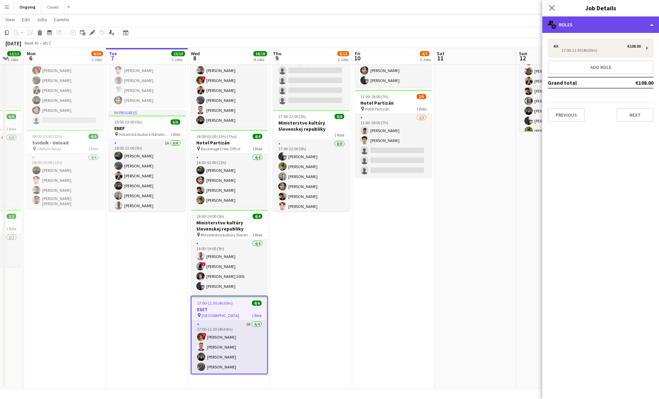
click at [621, 29] on div "multiple-users-add Roles" at bounding box center [601, 24] width 117 height 16
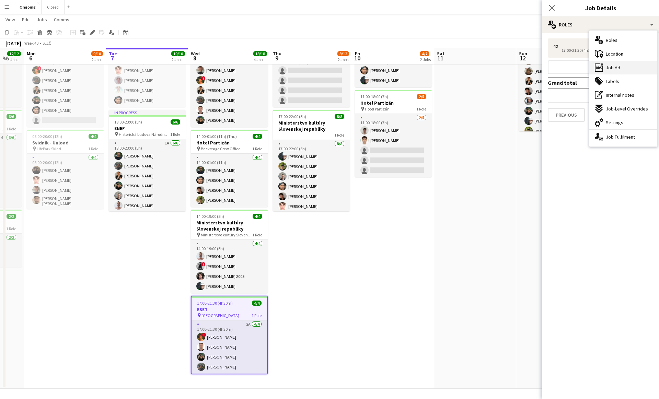
click at [616, 71] on div "ads-window Job Ad" at bounding box center [624, 68] width 68 height 14
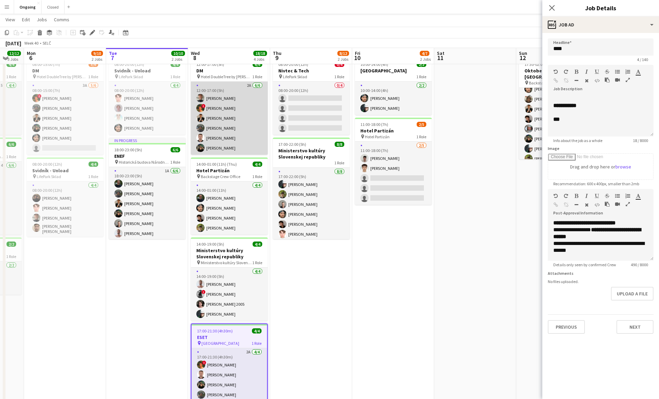
scroll to position [21, 0]
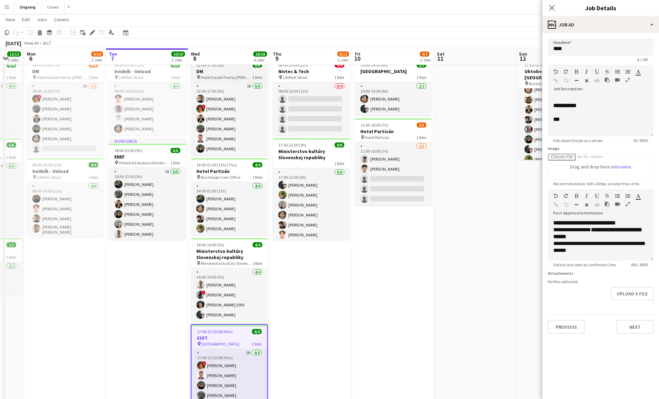
click at [231, 75] on span "Hotel DoubleTree by [PERSON_NAME]" at bounding box center [227, 77] width 52 height 5
type input "**"
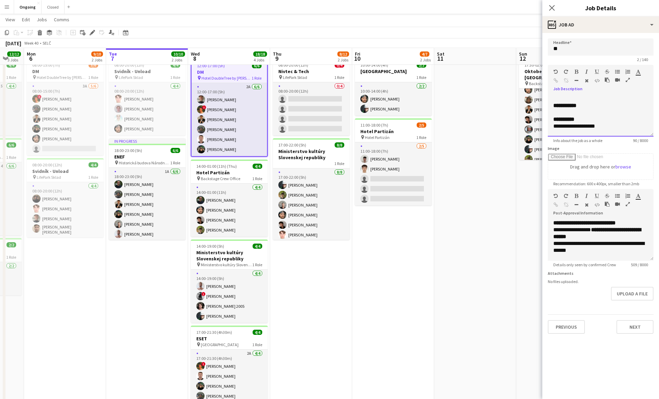
click at [554, 117] on span "**********" at bounding box center [564, 119] width 21 height 5
click at [611, 109] on div "**********" at bounding box center [601, 107] width 95 height 7
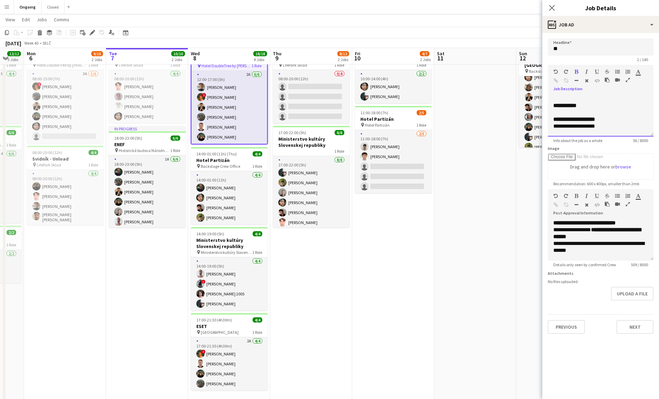
scroll to position [34, 0]
drag, startPoint x: 553, startPoint y: 120, endPoint x: 616, endPoint y: 125, distance: 63.7
click at [616, 125] on div "**********" at bounding box center [601, 115] width 106 height 41
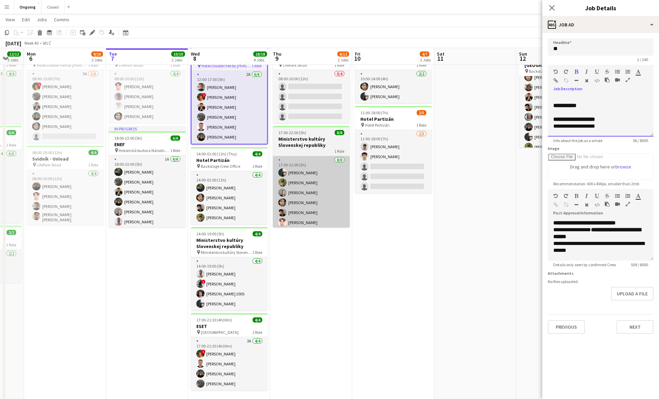
copy div "**********"
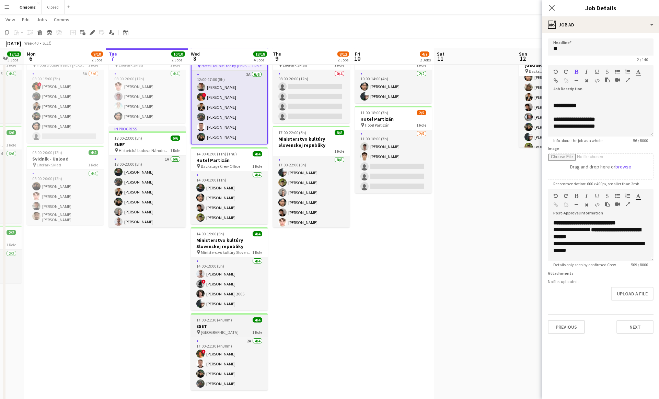
click at [224, 324] on h3 "ESET" at bounding box center [229, 326] width 77 height 6
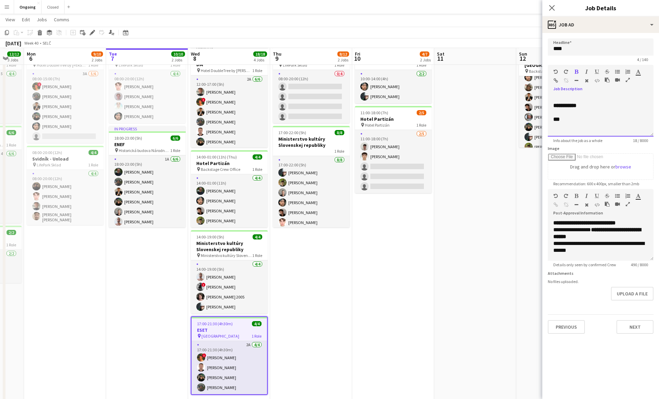
drag, startPoint x: 553, startPoint y: 118, endPoint x: 579, endPoint y: 119, distance: 26.1
click at [579, 119] on div "**********" at bounding box center [601, 115] width 106 height 41
click at [225, 238] on div "14:00-19:00 (5h) 4/4" at bounding box center [229, 237] width 77 height 5
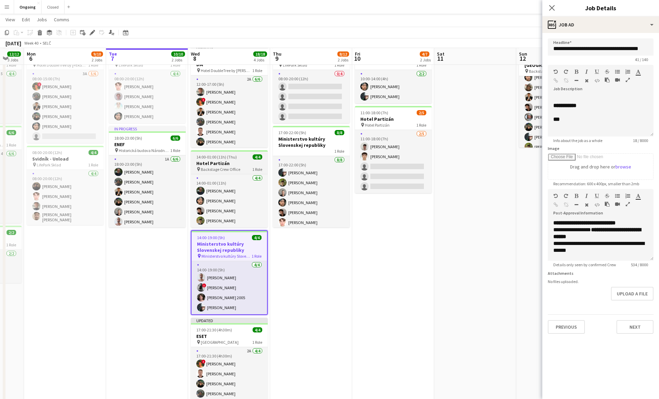
click at [225, 168] on span "Backstage Crew Office" at bounding box center [220, 169] width 39 height 5
type input "**********"
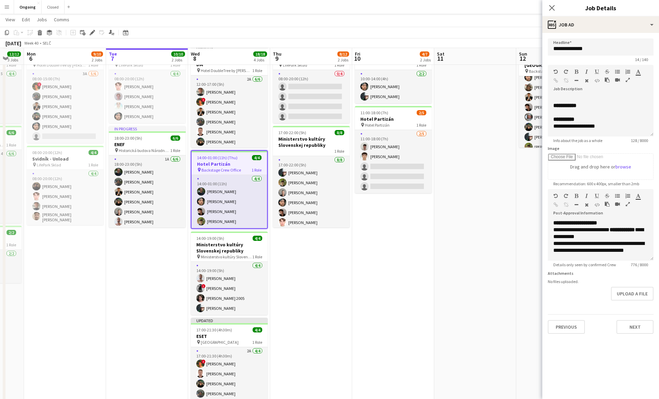
click at [332, 289] on app-date-cell "08:00-20:00 (12h) 0/4 Nivtec & Tech pin LifePark Sklad 1 Role 0/4 08:00-20:00 (…" at bounding box center [311, 224] width 82 height 362
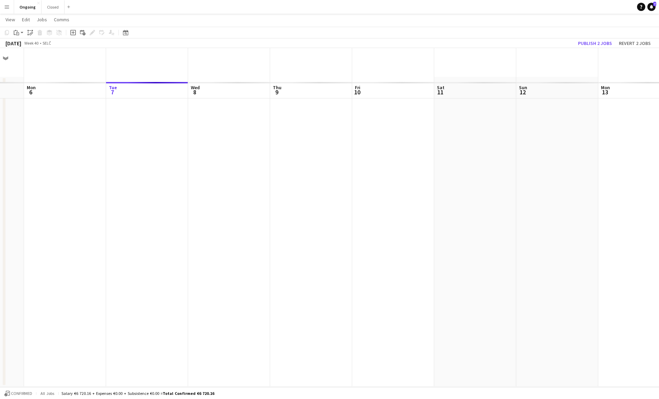
scroll to position [0, 0]
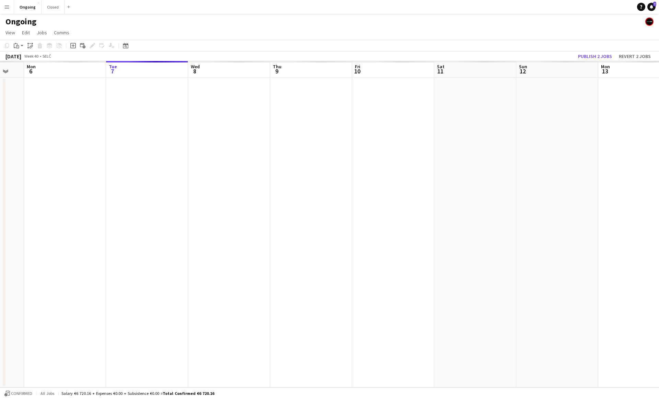
click at [410, 196] on app-date-cell at bounding box center [393, 233] width 82 height 310
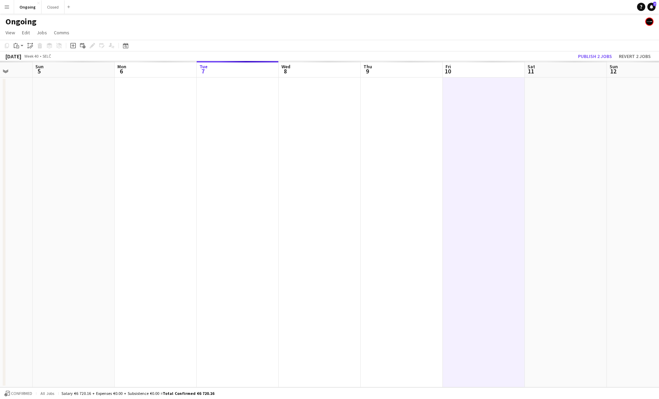
scroll to position [0, 298]
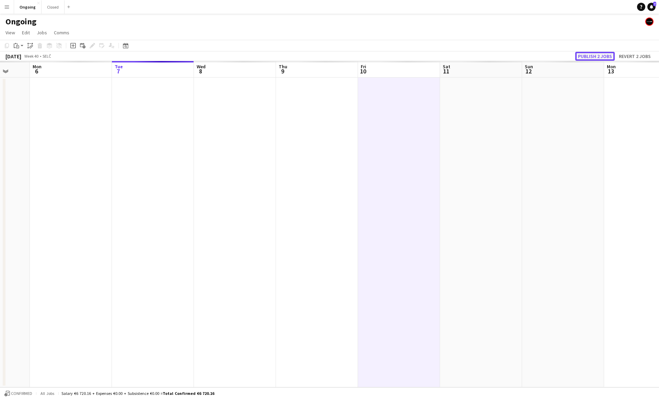
click at [594, 54] on button "Publish 2 jobs" at bounding box center [594, 56] width 39 height 9
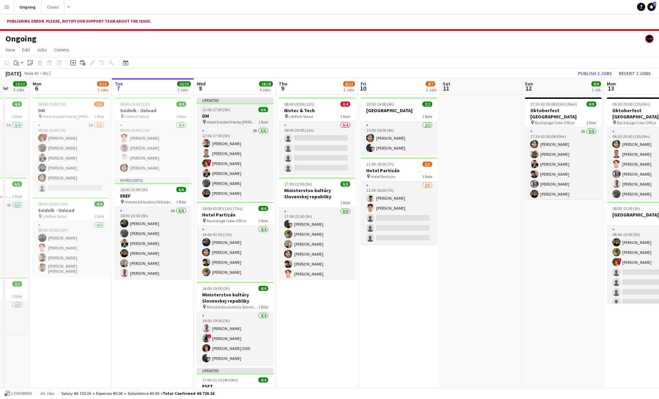
click at [220, 116] on h3 "DM" at bounding box center [235, 116] width 77 height 6
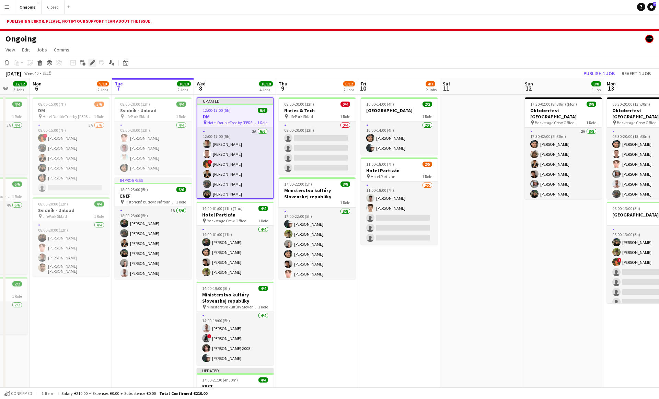
click at [91, 64] on icon at bounding box center [92, 63] width 4 height 4
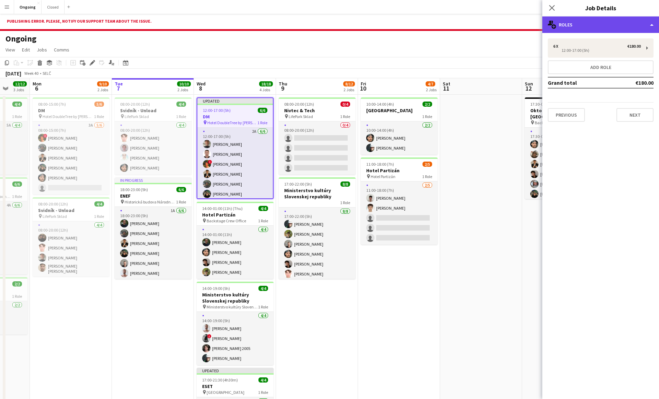
click at [580, 29] on div "multiple-users-add Roles" at bounding box center [601, 24] width 117 height 16
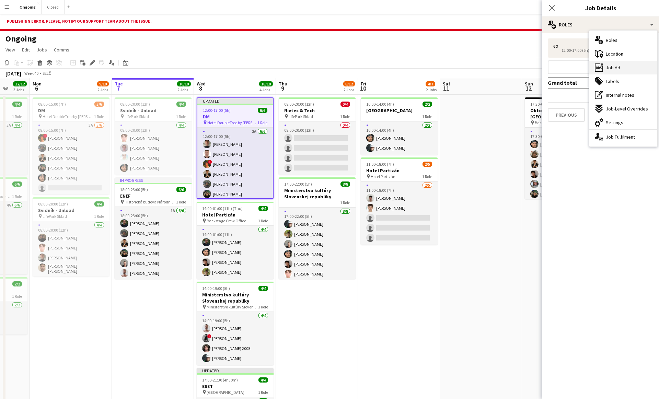
click at [603, 65] on icon at bounding box center [602, 65] width 2 height 2
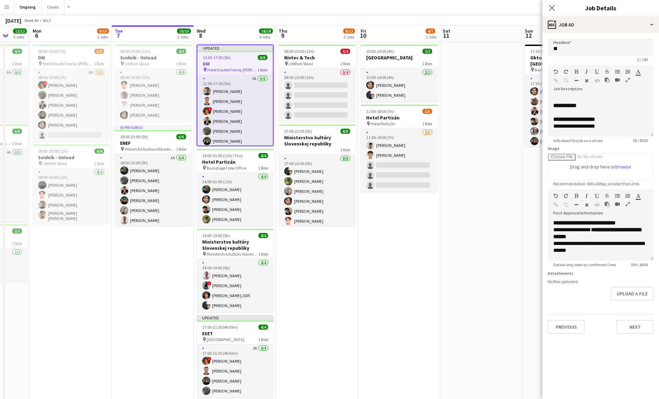
scroll to position [78, 0]
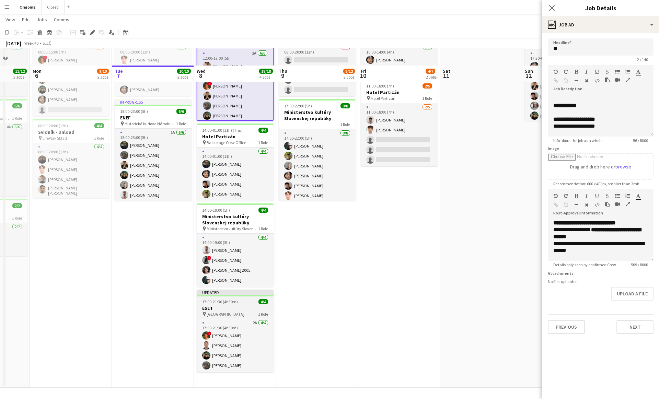
click at [237, 305] on h3 "ESET" at bounding box center [235, 308] width 77 height 6
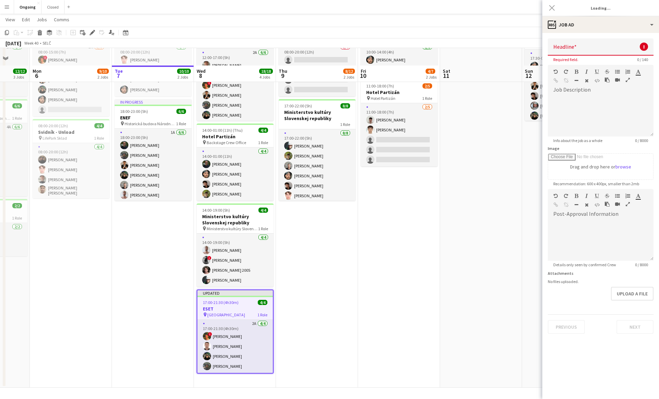
type input "****"
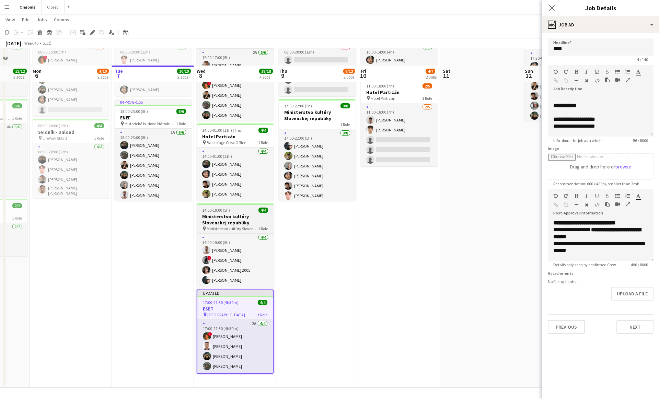
click at [245, 217] on h3 "Ministerstvo kultúry Slovenskej republiky" at bounding box center [235, 220] width 77 height 12
type input "**********"
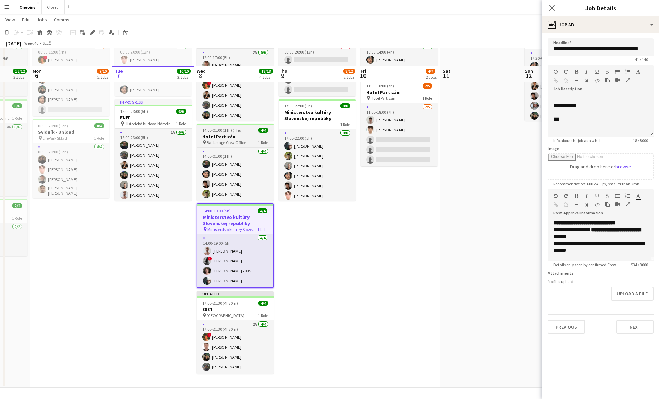
click at [242, 139] on h3 "Hotel Partizán" at bounding box center [235, 137] width 77 height 6
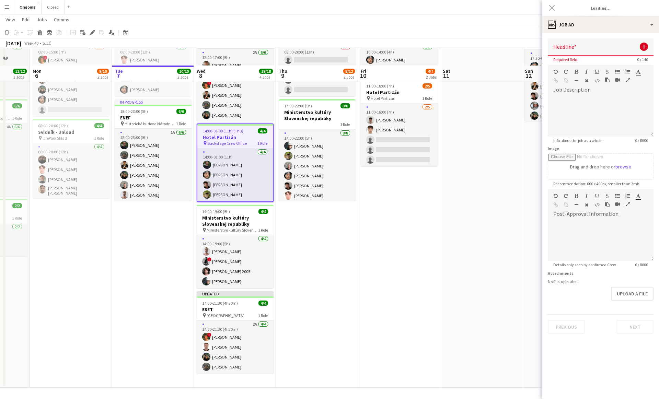
type input "**********"
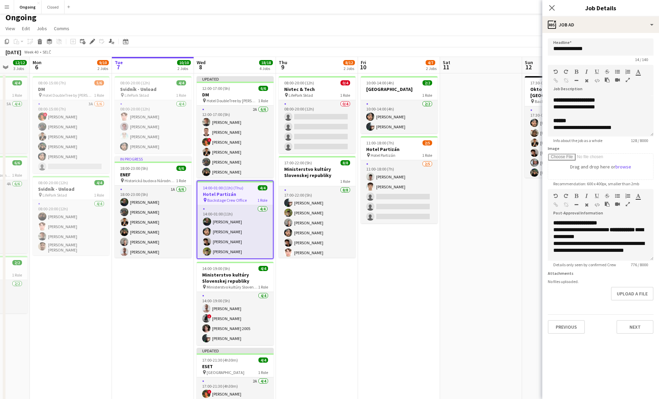
scroll to position [0, 0]
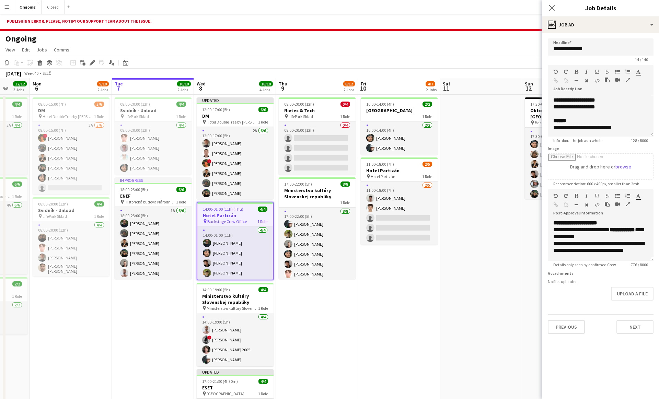
click at [337, 334] on app-date-cell "08:00-20:00 (12h) 0/4 Nivtec & Tech pin LifePark Sklad 1 Role 0/4 08:00-20:00 (…" at bounding box center [317, 281] width 82 height 372
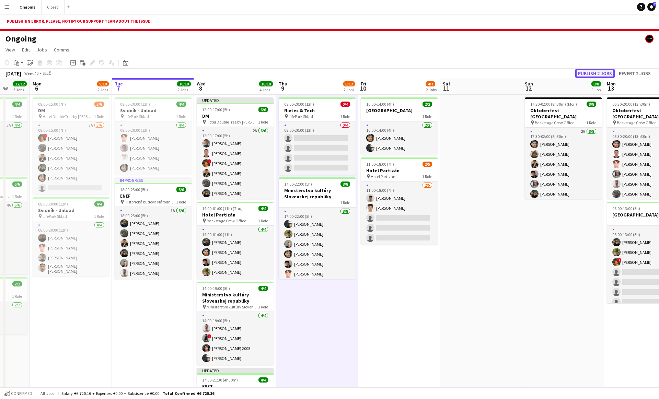
click at [596, 72] on button "Publish 2 jobs" at bounding box center [594, 73] width 39 height 9
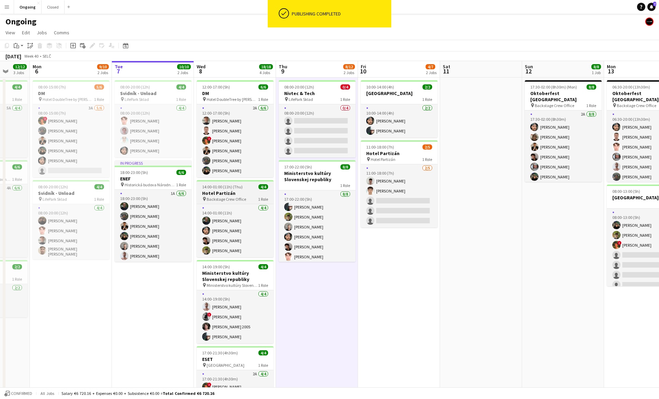
click at [236, 193] on h3 "Hotel Partizán" at bounding box center [235, 193] width 77 height 6
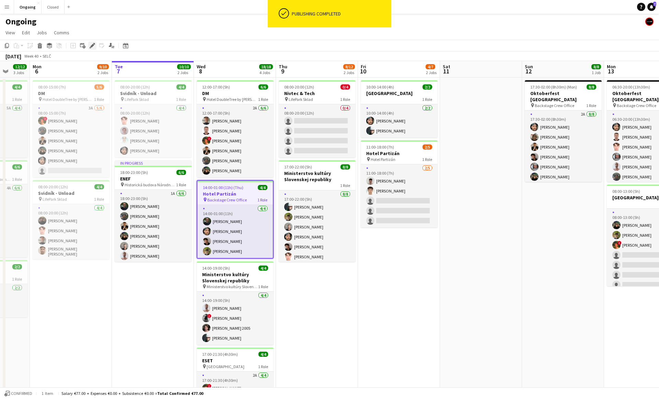
click at [93, 47] on icon "Edit" at bounding box center [92, 45] width 5 height 5
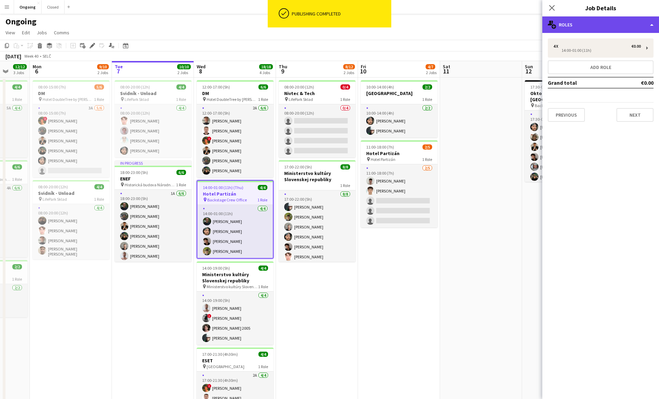
click at [580, 27] on div "multiple-users-add Roles" at bounding box center [601, 24] width 117 height 16
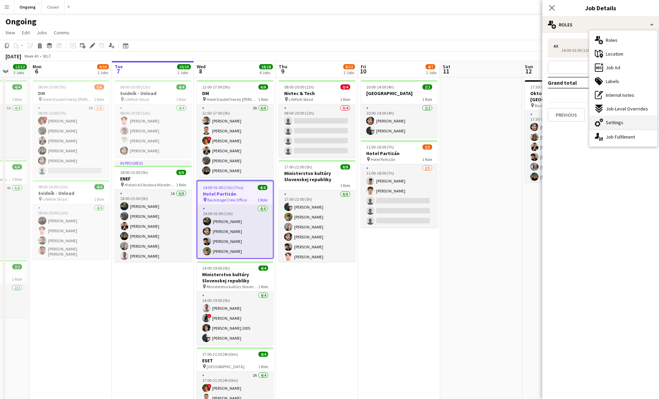
click at [613, 118] on div "cog-double-3 Settings" at bounding box center [624, 123] width 68 height 14
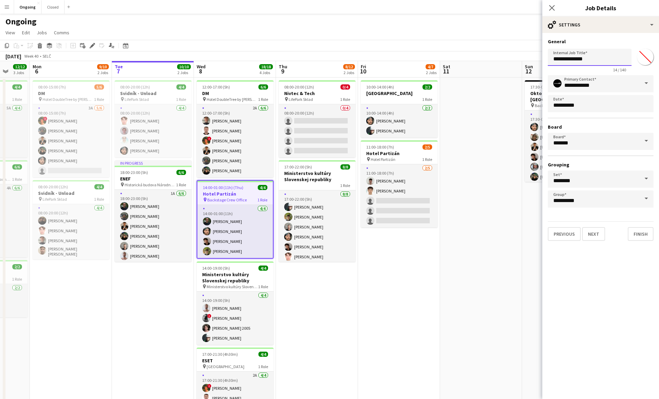
click at [582, 62] on input "**********" at bounding box center [590, 57] width 84 height 17
type input "**********"
click at [645, 235] on button "Finish" at bounding box center [641, 234] width 26 height 14
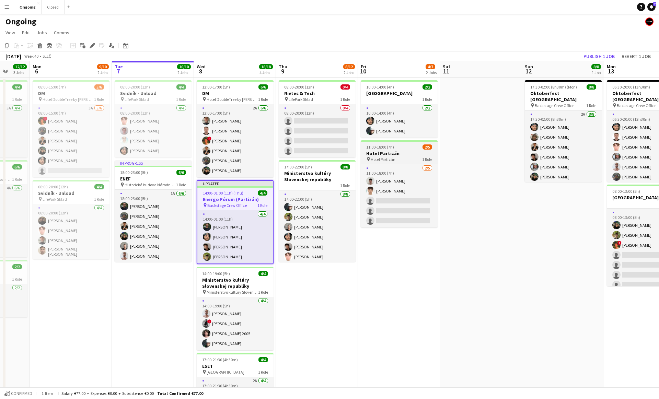
click at [400, 151] on h3 "Hotel Partizán" at bounding box center [399, 153] width 77 height 6
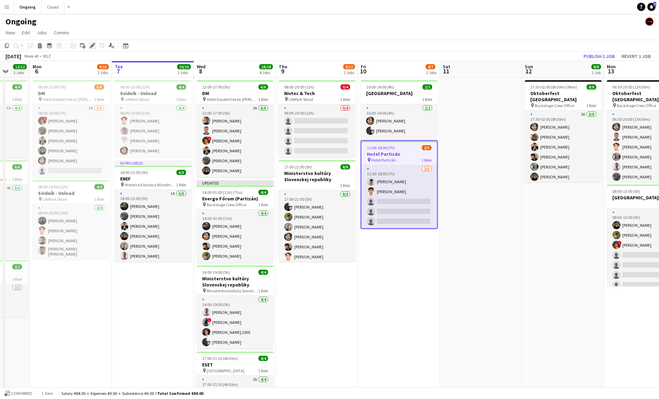
click at [94, 45] on icon at bounding box center [92, 46] width 4 height 4
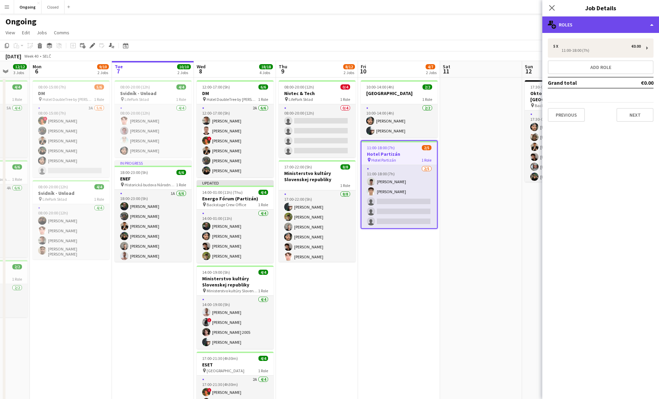
click at [576, 32] on div "multiple-users-add Roles" at bounding box center [601, 24] width 117 height 16
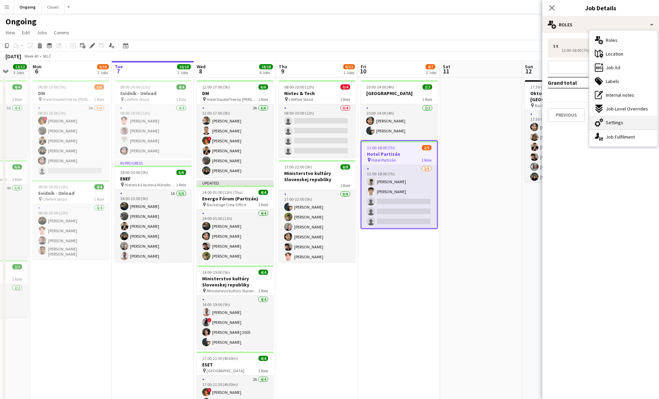
click at [602, 121] on icon "cog-double-3" at bounding box center [599, 122] width 8 height 8
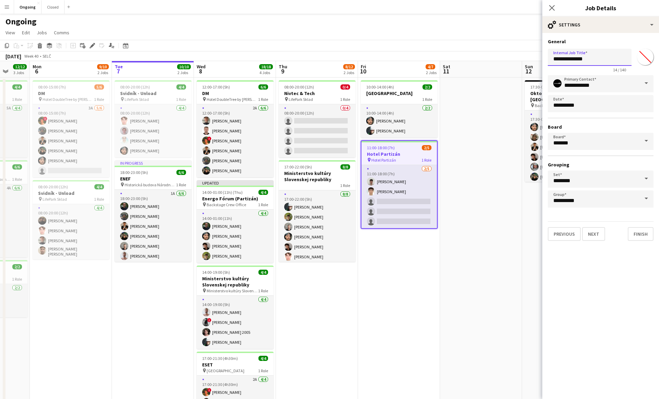
click at [589, 57] on input "**********" at bounding box center [590, 57] width 84 height 17
paste input "*********"
type input "**********"
click at [642, 232] on button "Finish" at bounding box center [641, 234] width 26 height 14
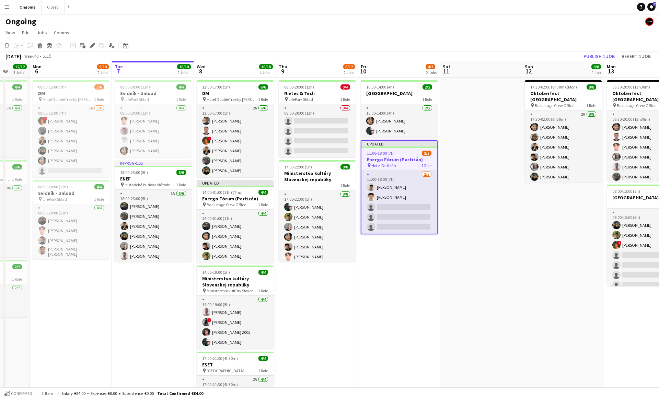
click at [414, 271] on app-date-cell "10:00-14:00 (4h) 2/2 [GEOGRAPHIC_DATA] 1 Role [DATE] 10:00-14:00 (4h) [PERSON_N…" at bounding box center [399, 265] width 82 height 374
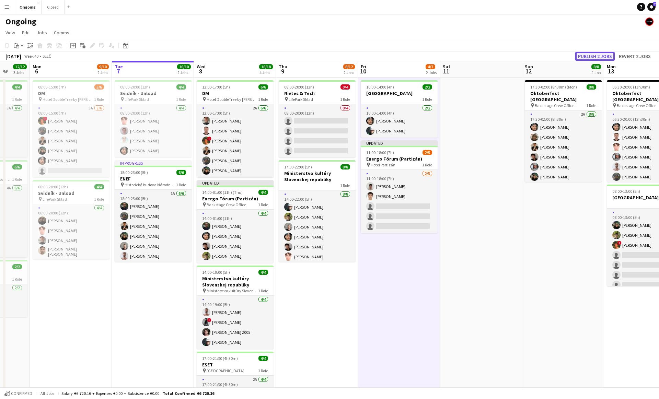
click at [597, 55] on button "Publish 2 jobs" at bounding box center [594, 56] width 39 height 9
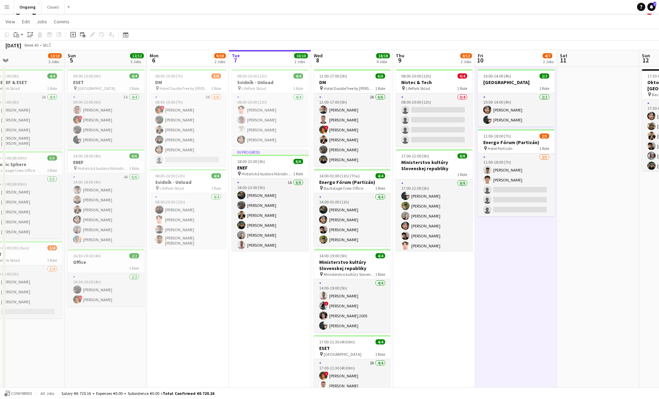
scroll to position [0, 347]
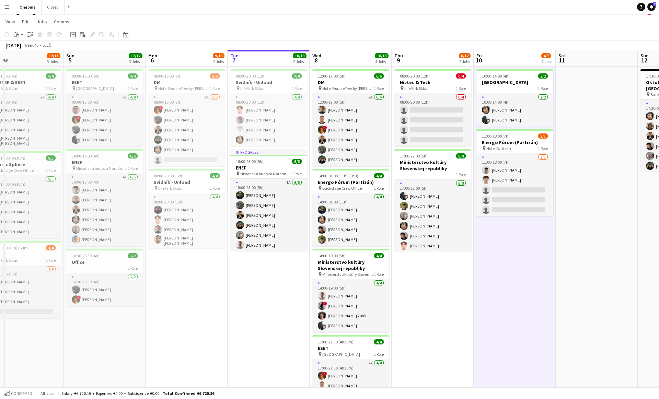
click at [517, 230] on app-date-cell "10:00-14:00 (4h) 2/2 [GEOGRAPHIC_DATA] 1 Role [DATE] 10:00-14:00 (4h) [PERSON_N…" at bounding box center [515, 251] width 82 height 368
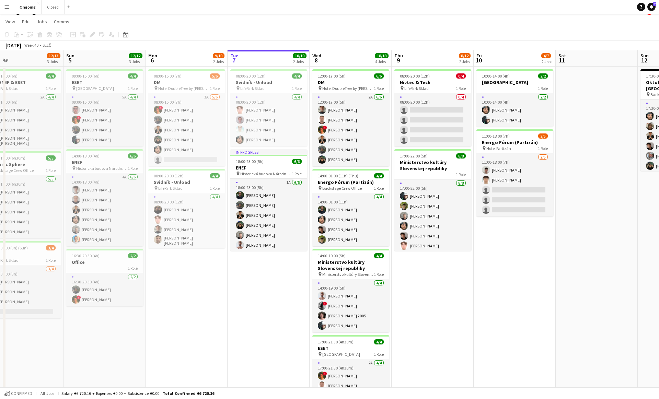
click at [515, 231] on app-date-cell "10:00-14:00 (4h) 2/2 [GEOGRAPHIC_DATA] 1 Role [DATE] 10:00-14:00 (4h) [PERSON_N…" at bounding box center [515, 251] width 82 height 368
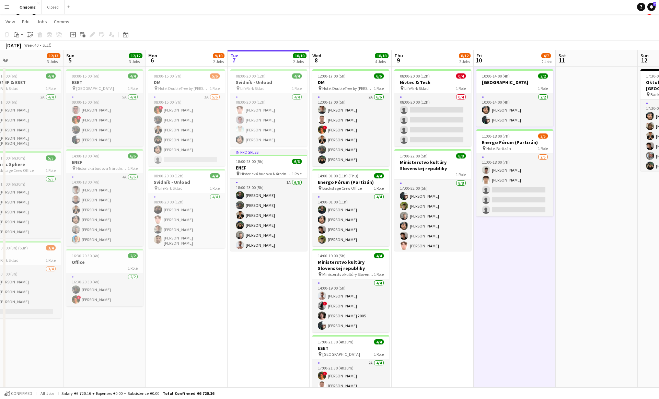
click at [515, 231] on app-date-cell "10:00-14:00 (4h) 2/2 [GEOGRAPHIC_DATA] 1 Role [DATE] 10:00-14:00 (4h) [PERSON_N…" at bounding box center [515, 251] width 82 height 368
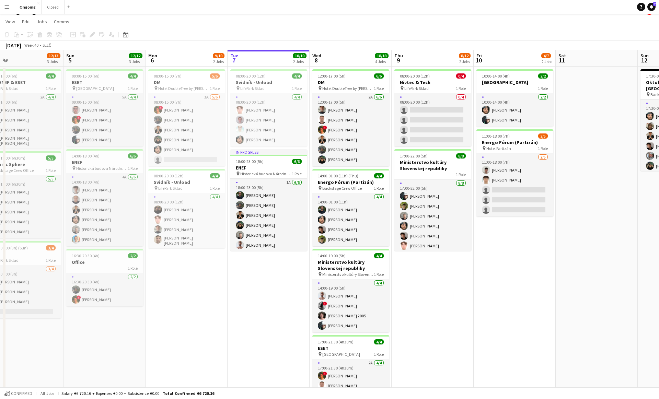
click at [515, 231] on app-date-cell "10:00-14:00 (4h) 2/2 [GEOGRAPHIC_DATA] 1 Role [DATE] 10:00-14:00 (4h) [PERSON_N…" at bounding box center [515, 251] width 82 height 368
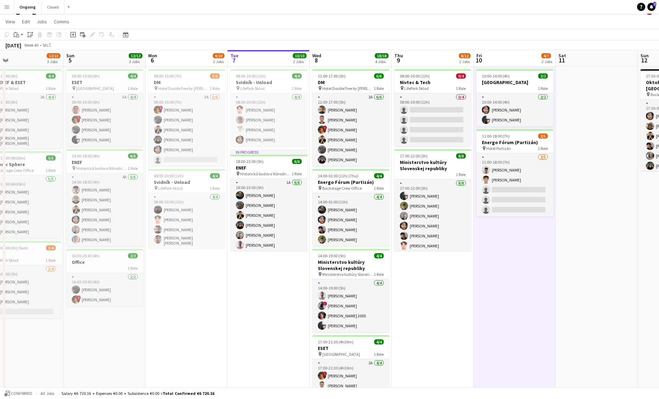
click at [515, 231] on app-date-cell "10:00-14:00 (4h) 2/2 [GEOGRAPHIC_DATA] 1 Role [DATE] 10:00-14:00 (4h) [PERSON_N…" at bounding box center [515, 251] width 82 height 368
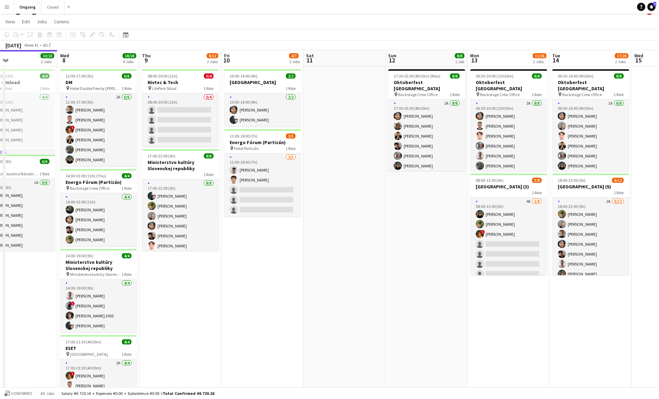
scroll to position [0, 271]
click at [256, 250] on app-date-cell "10:00-14:00 (4h) 2/2 [GEOGRAPHIC_DATA] 1 Role [DATE] 10:00-14:00 (4h) [PERSON_N…" at bounding box center [262, 251] width 82 height 368
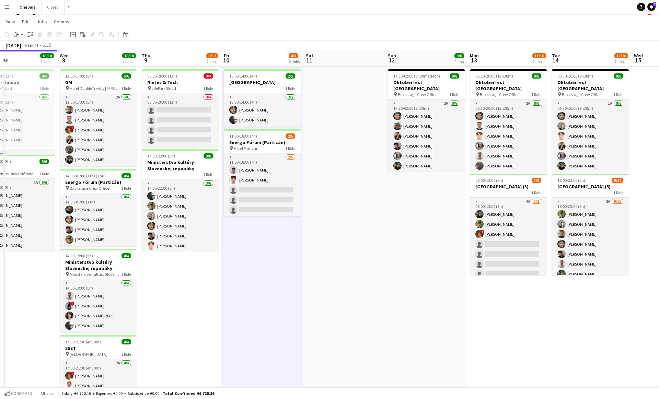
click at [261, 234] on app-date-cell "10:00-14:00 (4h) 2/2 [GEOGRAPHIC_DATA] 1 Role [DATE] 10:00-14:00 (4h) [PERSON_N…" at bounding box center [262, 251] width 82 height 368
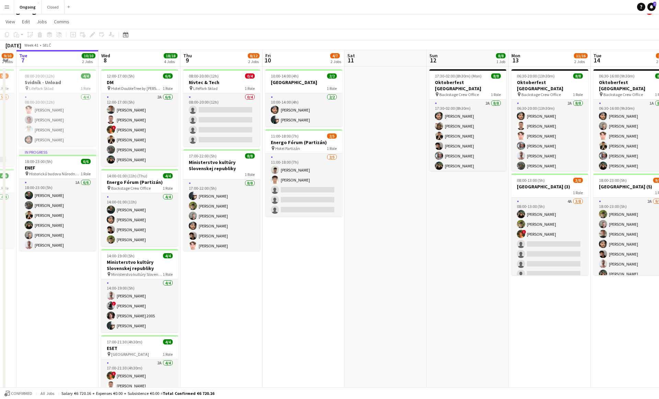
scroll to position [0, 201]
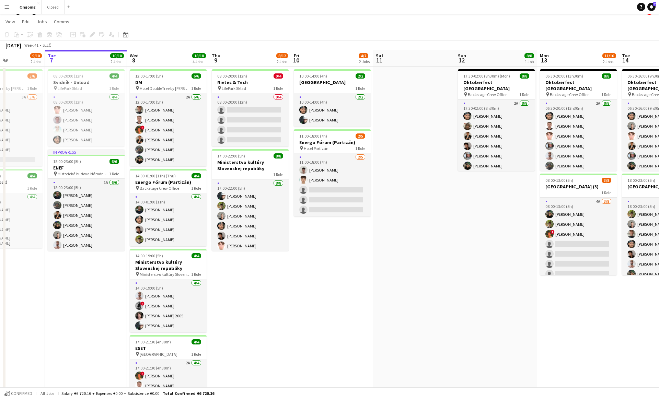
click at [247, 276] on app-date-cell "08:00-20:00 (12h) 0/4 Nivtec & Tech pin LifePark Sklad 1 Role 0/4 08:00-20:00 (…" at bounding box center [250, 251] width 82 height 368
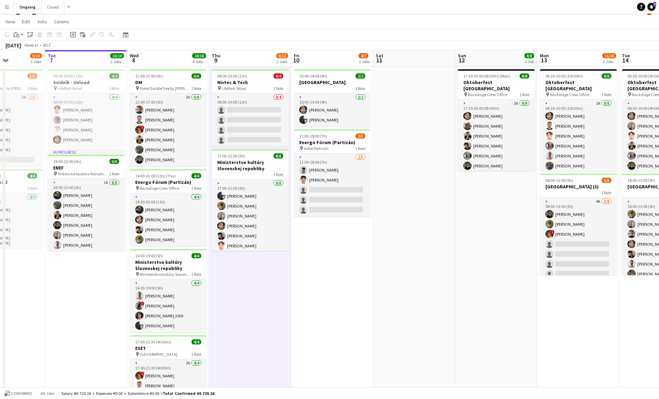
click at [244, 267] on app-date-cell "08:00-20:00 (12h) 0/4 Nivtec & Tech pin LifePark Sklad 1 Role 0/4 08:00-20:00 (…" at bounding box center [250, 251] width 82 height 368
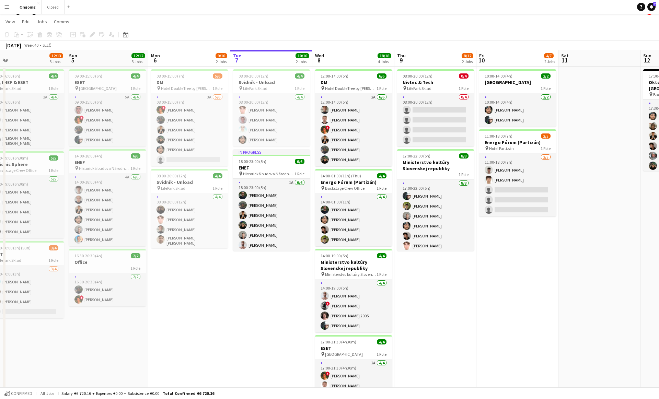
scroll to position [0, 188]
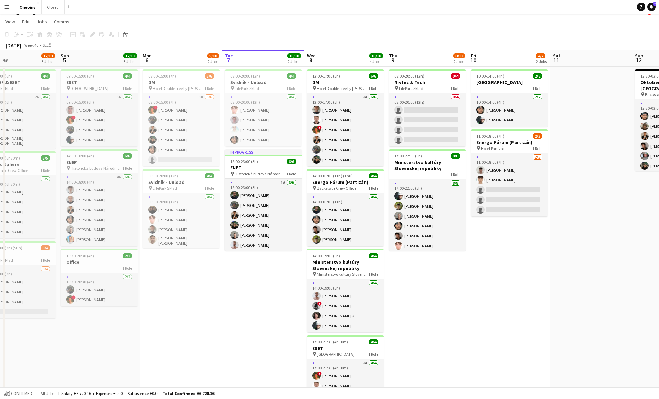
click at [418, 261] on app-date-cell "08:00-20:00 (12h) 0/4 Nivtec & Tech pin LifePark Sklad 1 Role 0/4 08:00-20:00 (…" at bounding box center [427, 251] width 82 height 368
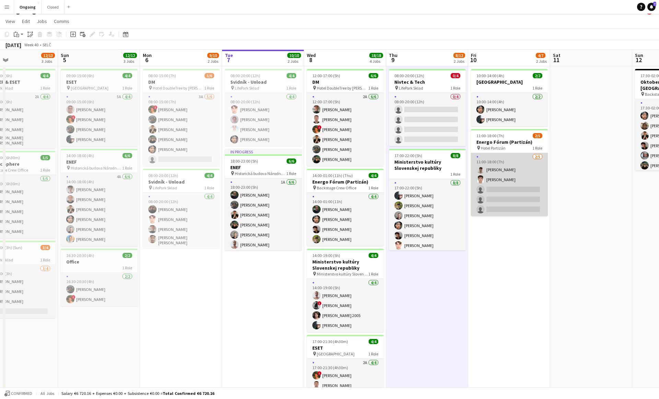
scroll to position [11, 0]
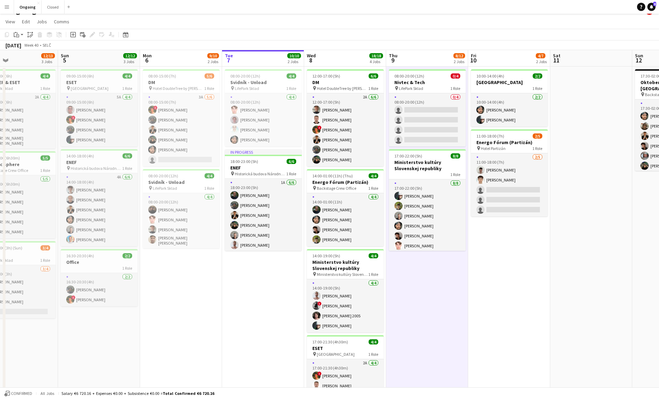
click at [515, 229] on app-date-cell "10:00-14:00 (4h) 2/2 [GEOGRAPHIC_DATA] 1 Role [DATE] 10:00-14:00 (4h) [PERSON_N…" at bounding box center [509, 251] width 82 height 368
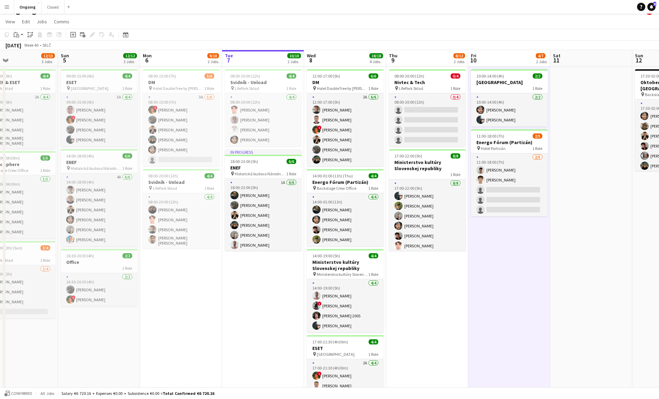
click at [510, 230] on app-date-cell "10:00-14:00 (4h) 2/2 [GEOGRAPHIC_DATA] 1 Role [DATE] 10:00-14:00 (4h) [PERSON_N…" at bounding box center [509, 251] width 82 height 368
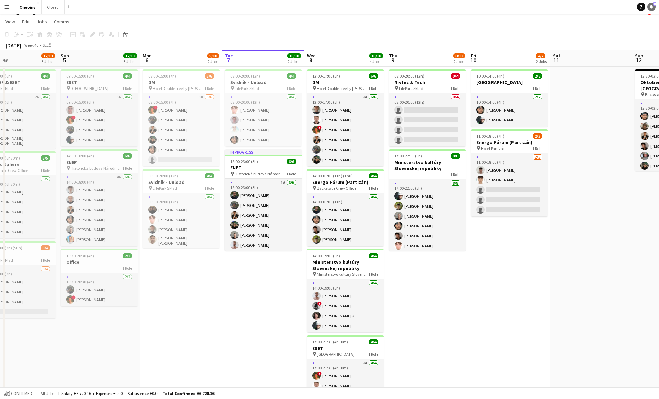
click at [651, 8] on icon at bounding box center [651, 6] width 3 height 3
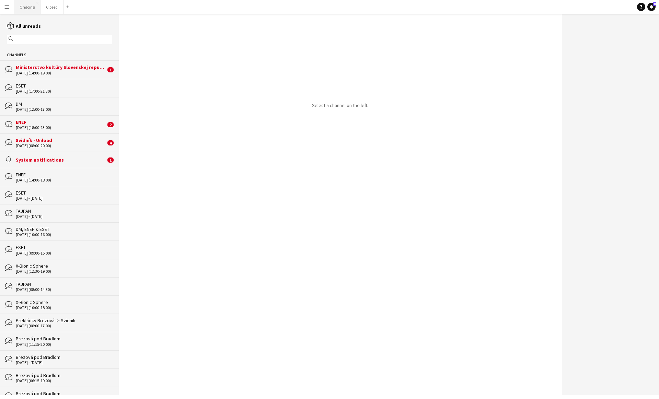
click at [28, 7] on button "Ongoing Close" at bounding box center [27, 6] width 26 height 13
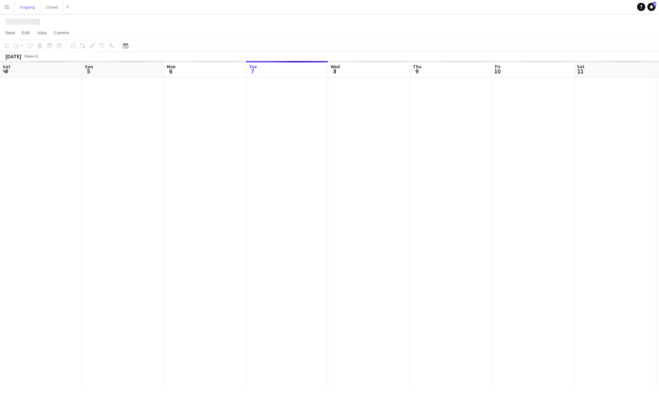
scroll to position [0, 164]
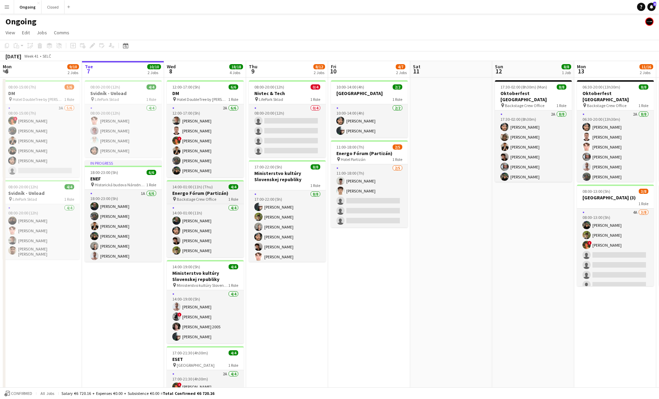
click at [205, 189] on span "14:00-01:00 (11h) (Thu)" at bounding box center [192, 186] width 41 height 5
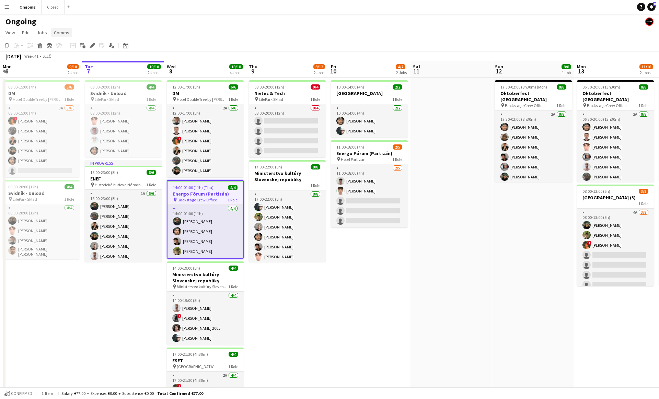
click at [60, 34] on span "Comms" at bounding box center [61, 33] width 15 height 6
click at [71, 58] on link "Create chat" at bounding box center [79, 62] width 57 height 14
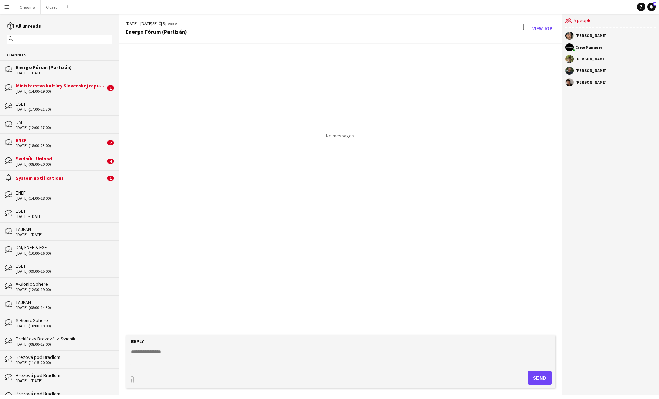
click at [42, 88] on div "Ministerstvo kultúry Slovenskej republiky" at bounding box center [61, 86] width 90 height 6
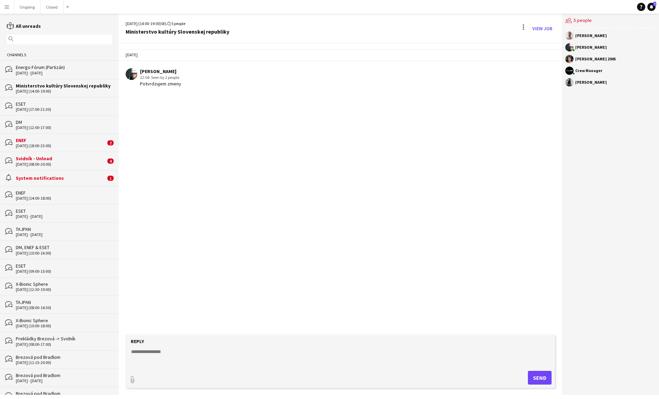
click at [50, 106] on div "ESET" at bounding box center [64, 104] width 96 height 6
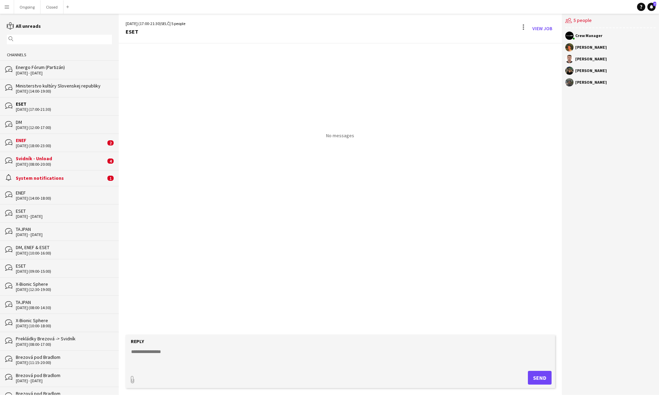
click at [35, 121] on div "DM" at bounding box center [64, 122] width 96 height 6
click at [66, 72] on div "8 - 9 Oct 2025" at bounding box center [64, 73] width 96 height 5
click at [41, 126] on div "[DATE] (12:00-17:00)" at bounding box center [64, 127] width 96 height 5
click at [169, 145] on div "No messages" at bounding box center [340, 190] width 443 height 292
click at [28, 6] on button "Ongoing Close" at bounding box center [27, 6] width 26 height 13
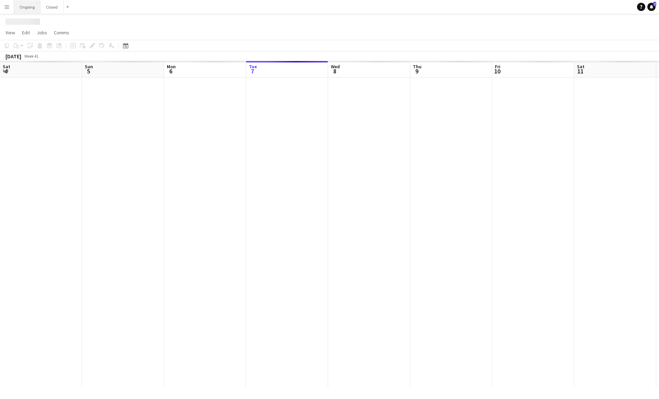
scroll to position [0, 164]
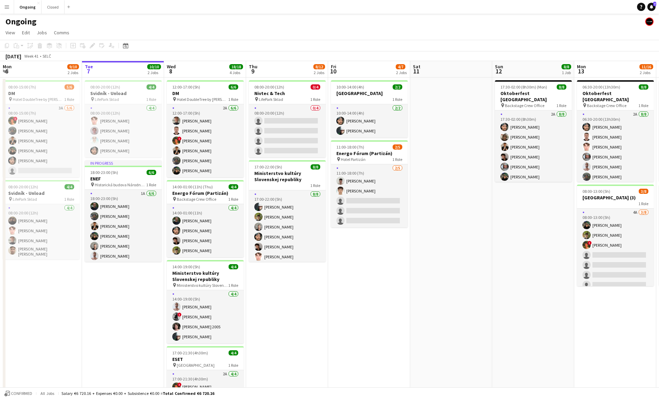
click at [373, 249] on app-date-cell "10:00-14:00 (4h) 2/2 [GEOGRAPHIC_DATA] 1 Role [DATE] 10:00-14:00 (4h) [PERSON_N…" at bounding box center [369, 262] width 82 height 368
